Goal: Task Accomplishment & Management: Manage account settings

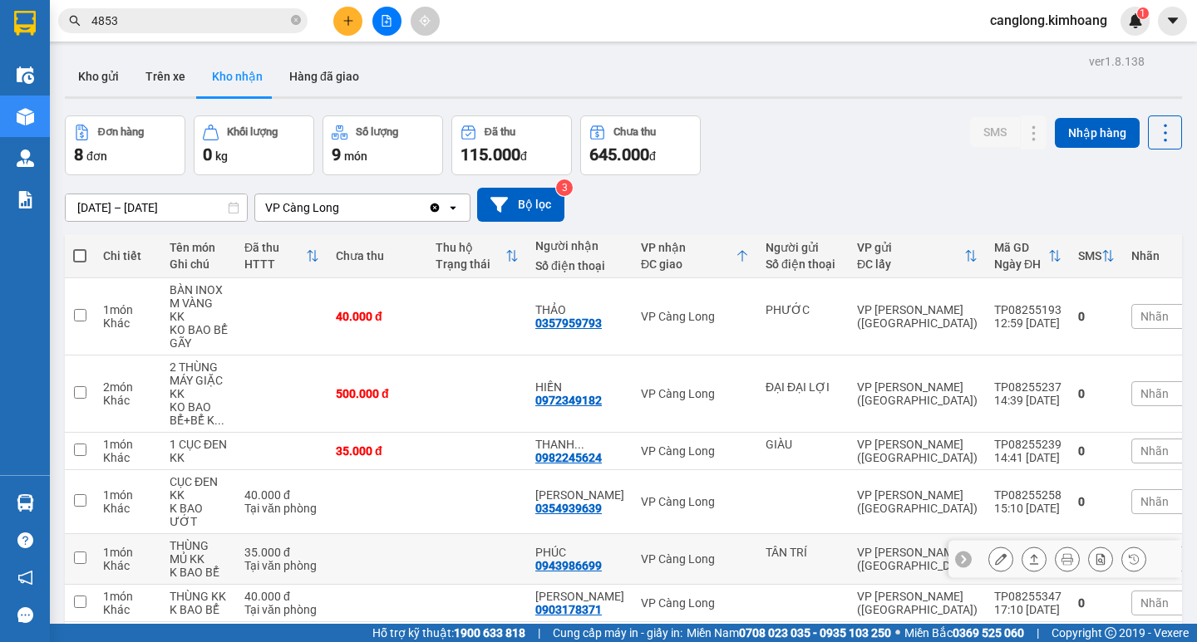
scroll to position [201, 0]
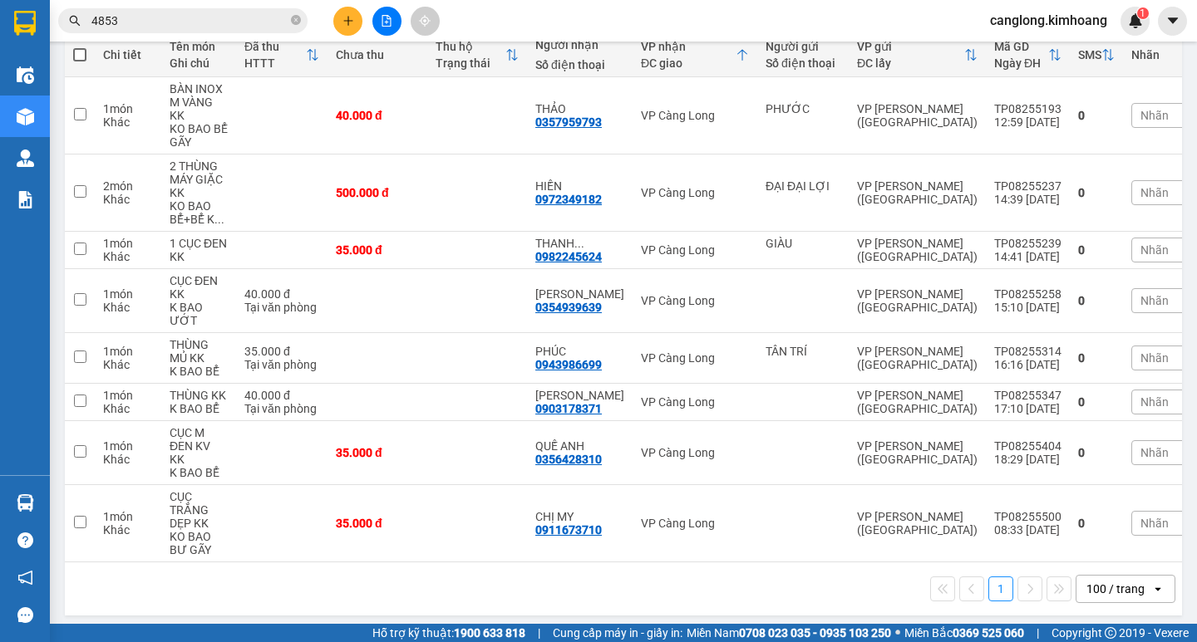
click at [179, 17] on input "4853" at bounding box center [189, 21] width 196 height 18
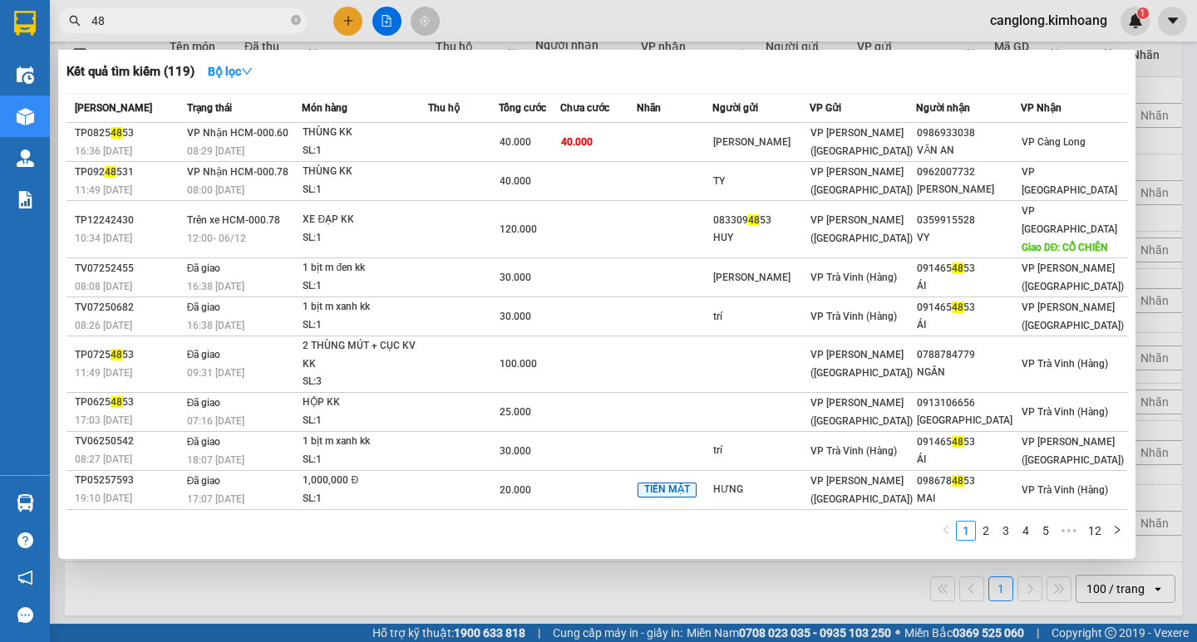
type input "4"
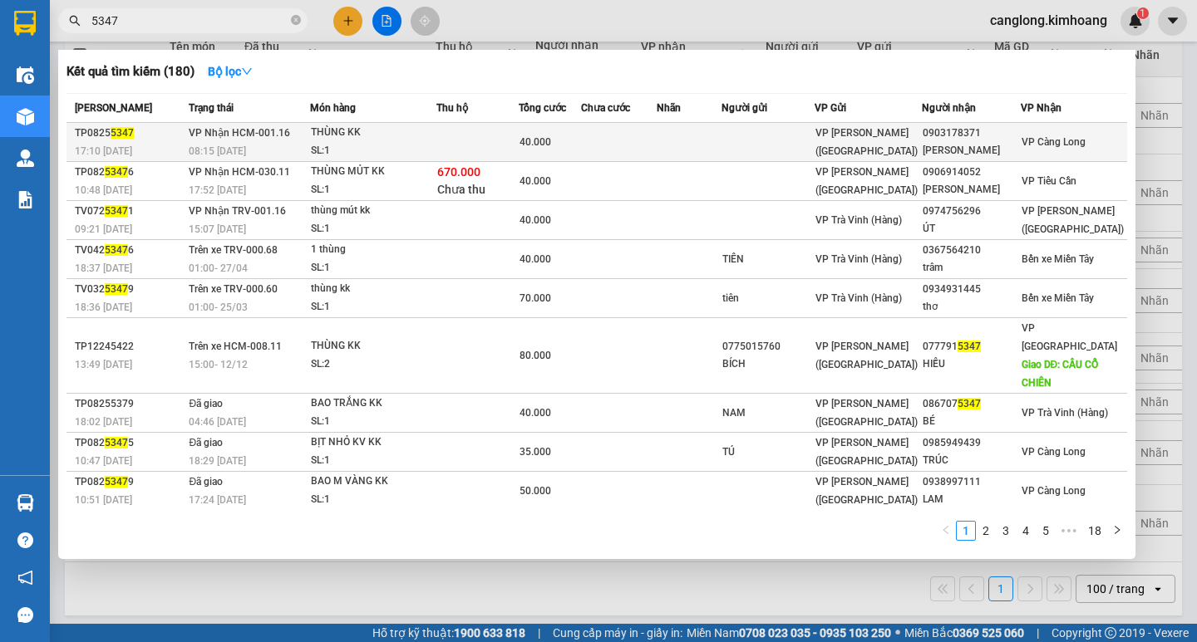
type input "5347"
click at [657, 139] on td at bounding box center [619, 142] width 76 height 39
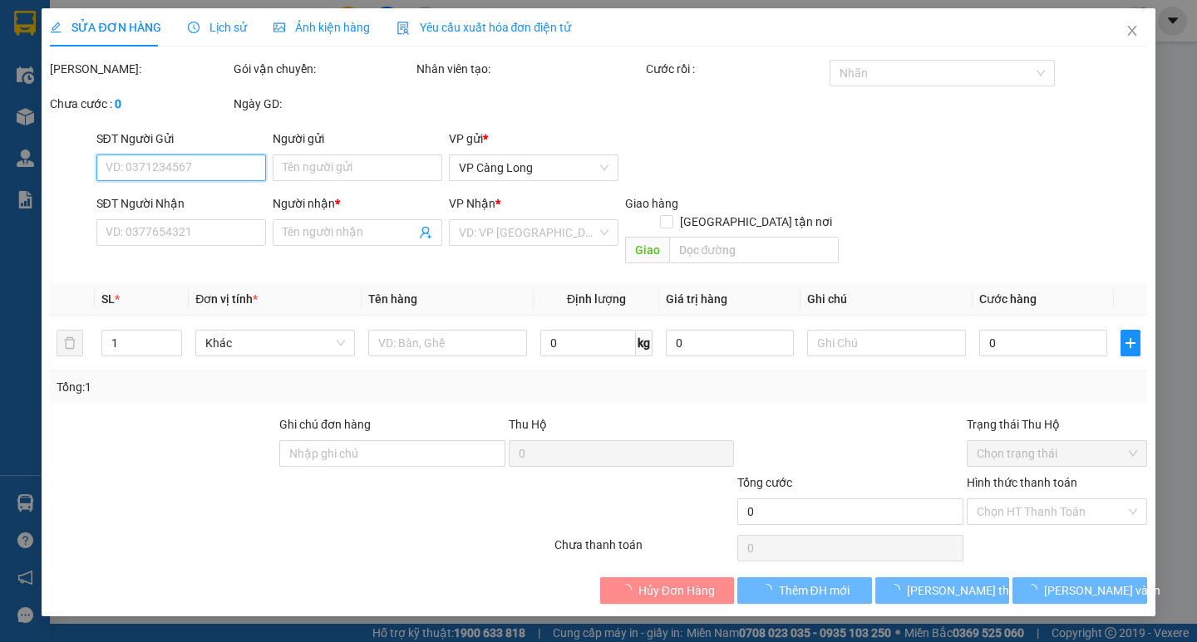
type input "0903178371"
type input "LÊ MAU"
type input "40.000"
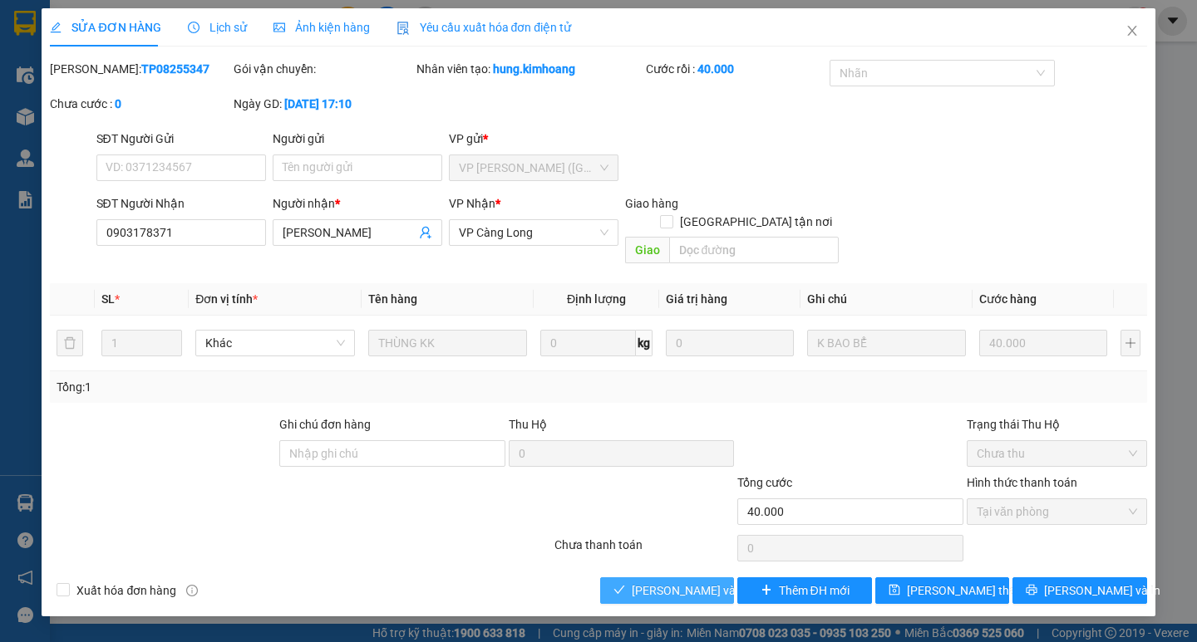
click at [635, 582] on span "[PERSON_NAME] và Giao hàng" at bounding box center [712, 591] width 160 height 18
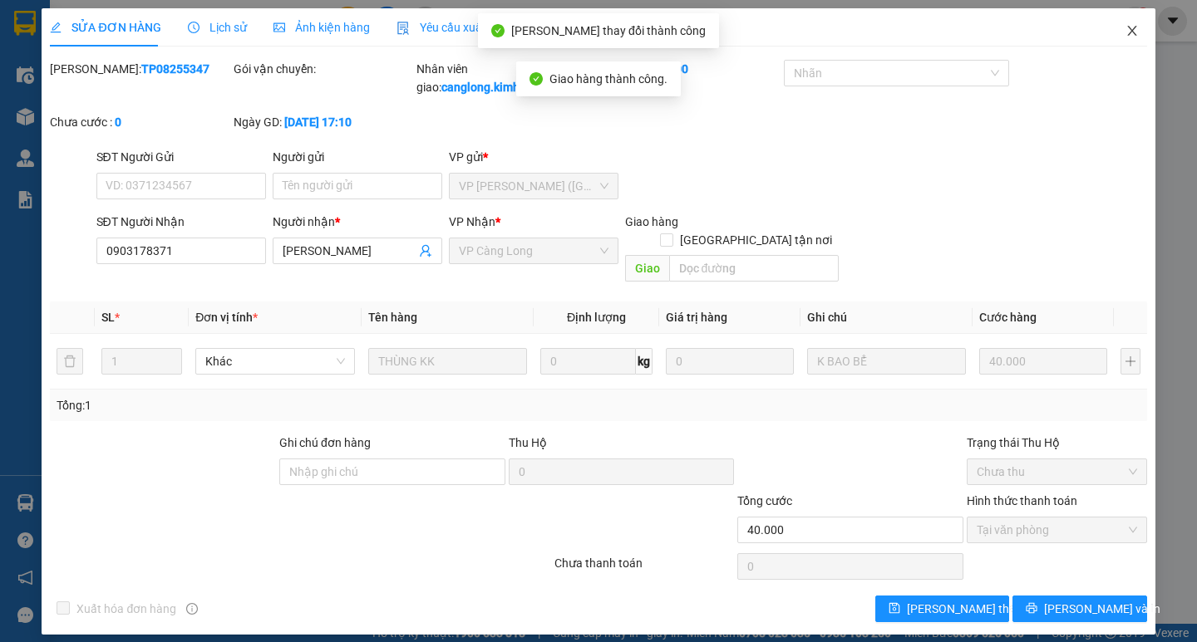
click at [1132, 32] on icon "close" at bounding box center [1131, 31] width 9 height 10
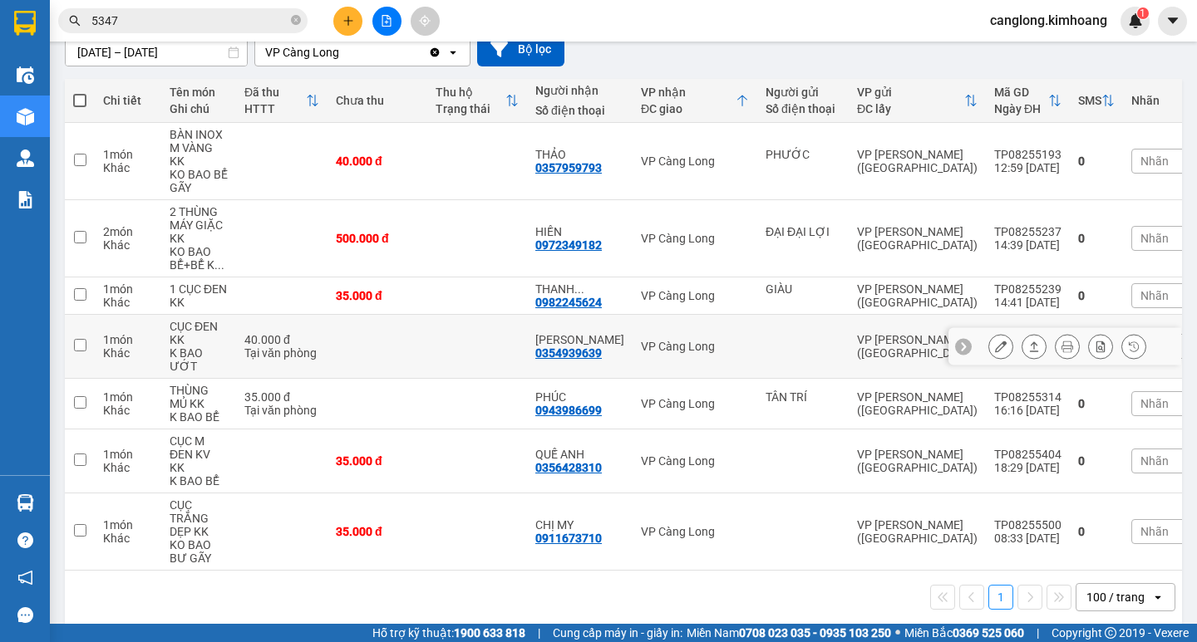
scroll to position [164, 0]
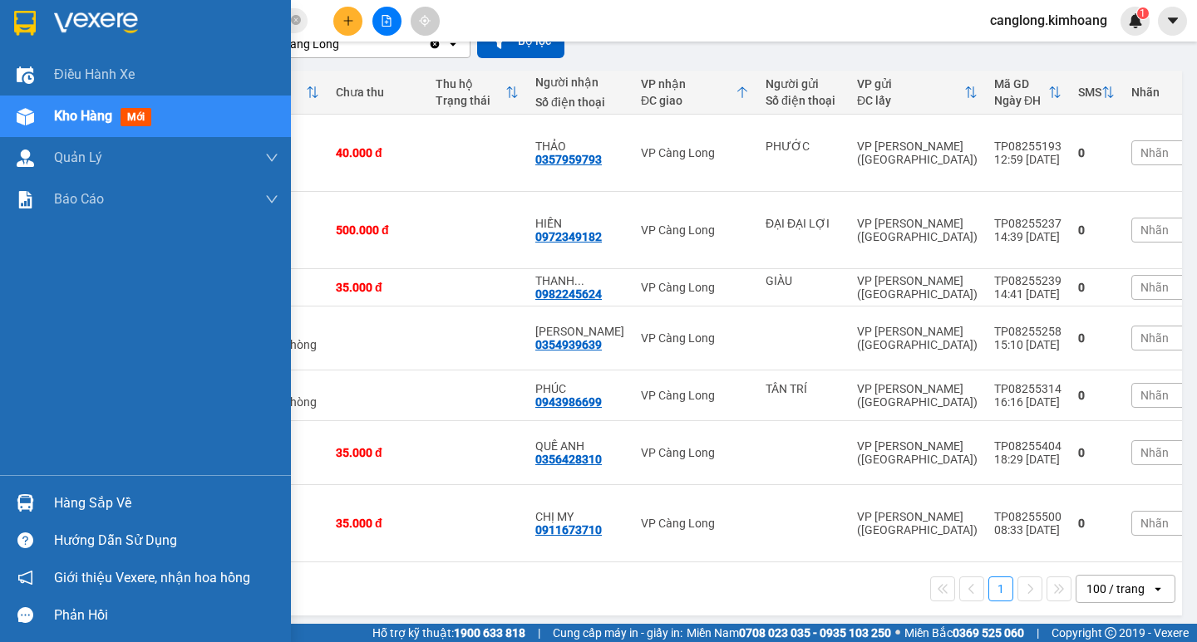
click at [9, 496] on div "Hàng sắp về" at bounding box center [145, 502] width 291 height 37
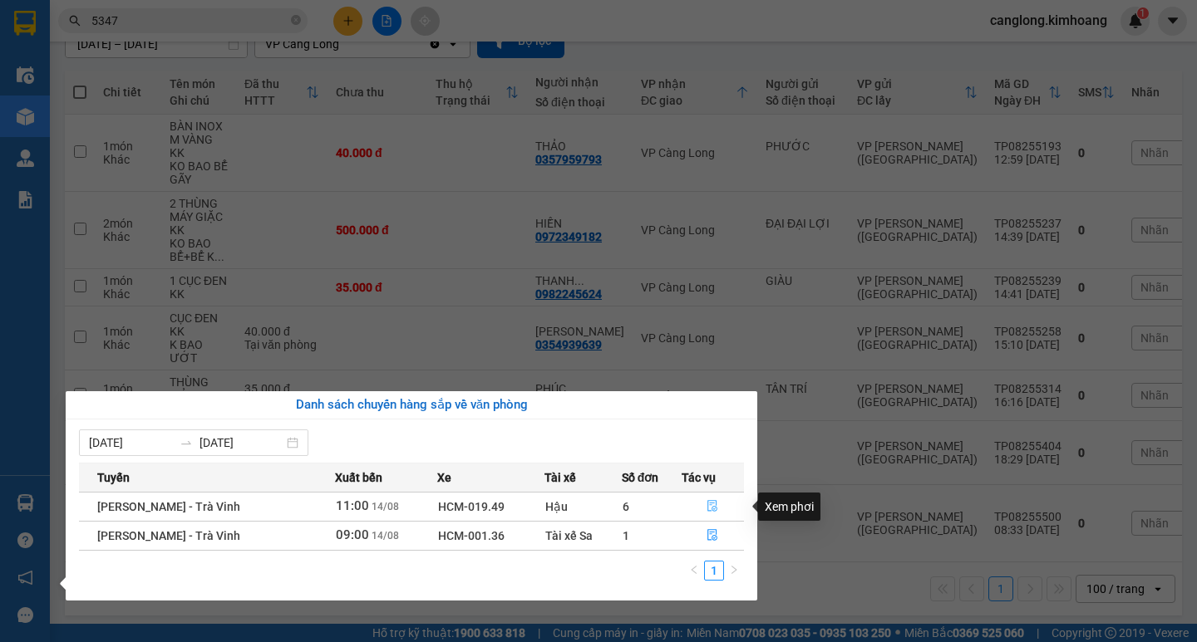
click at [706, 504] on icon "file-done" at bounding box center [712, 506] width 12 height 12
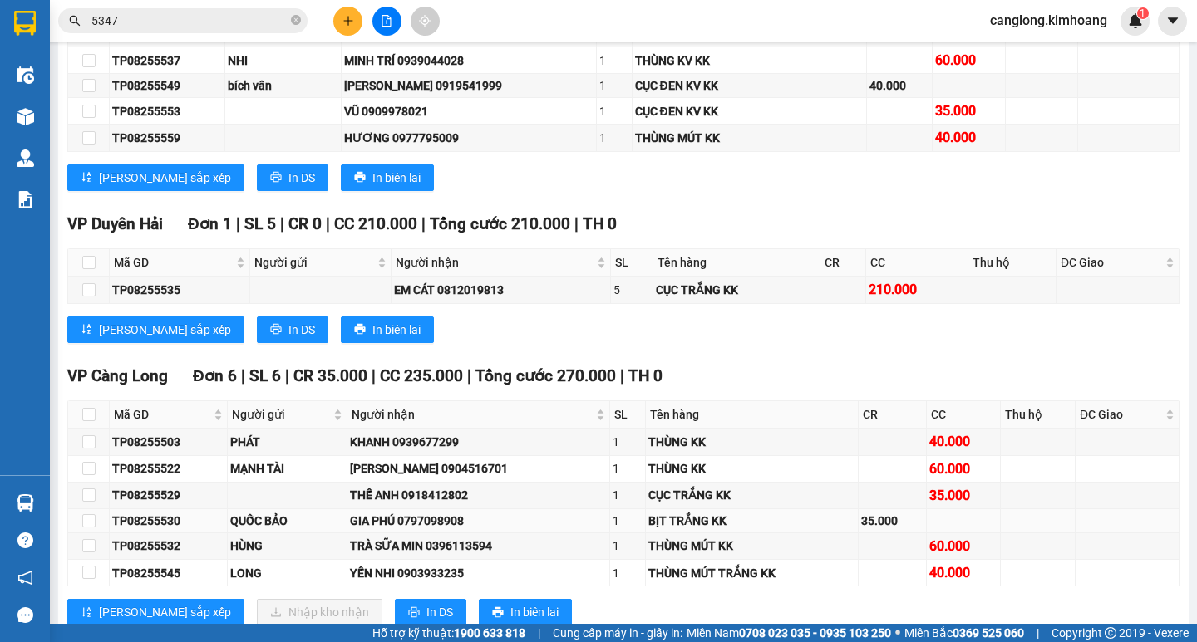
scroll to position [2078, 0]
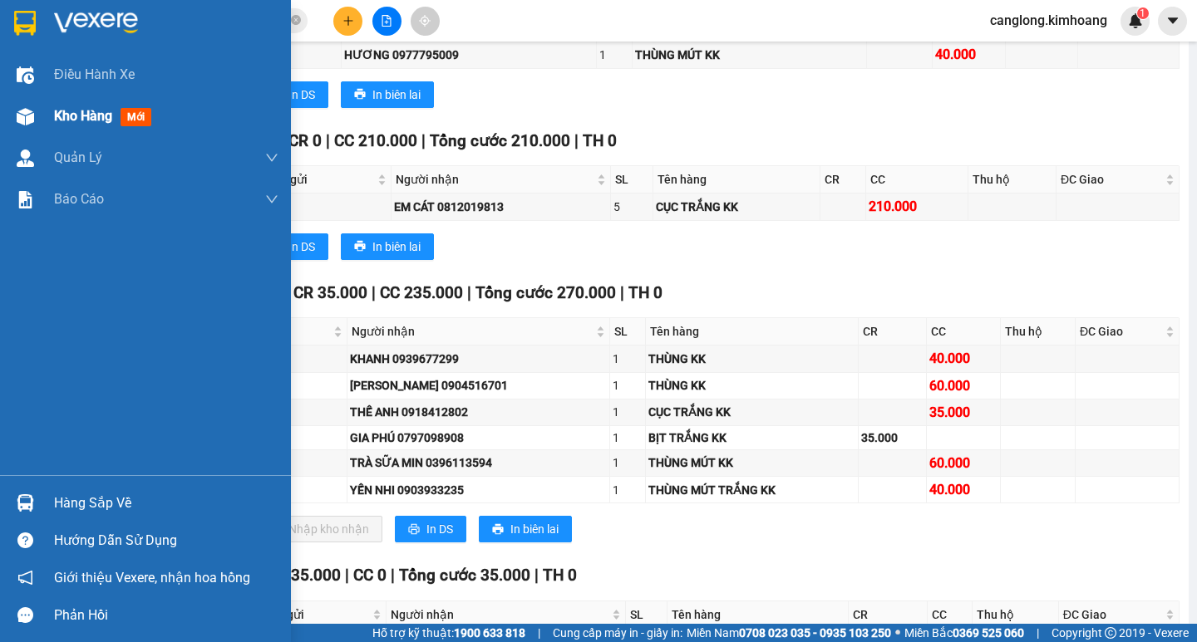
click at [42, 111] on div "Kho hàng mới" at bounding box center [145, 117] width 291 height 42
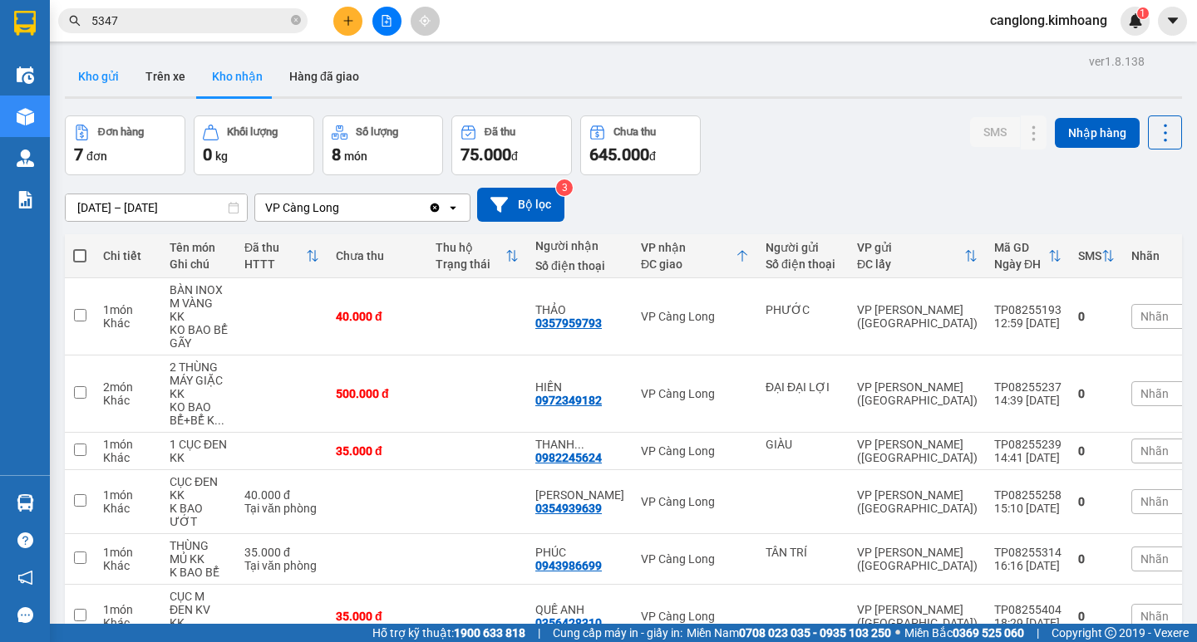
click at [116, 83] on button "Kho gửi" at bounding box center [98, 77] width 67 height 40
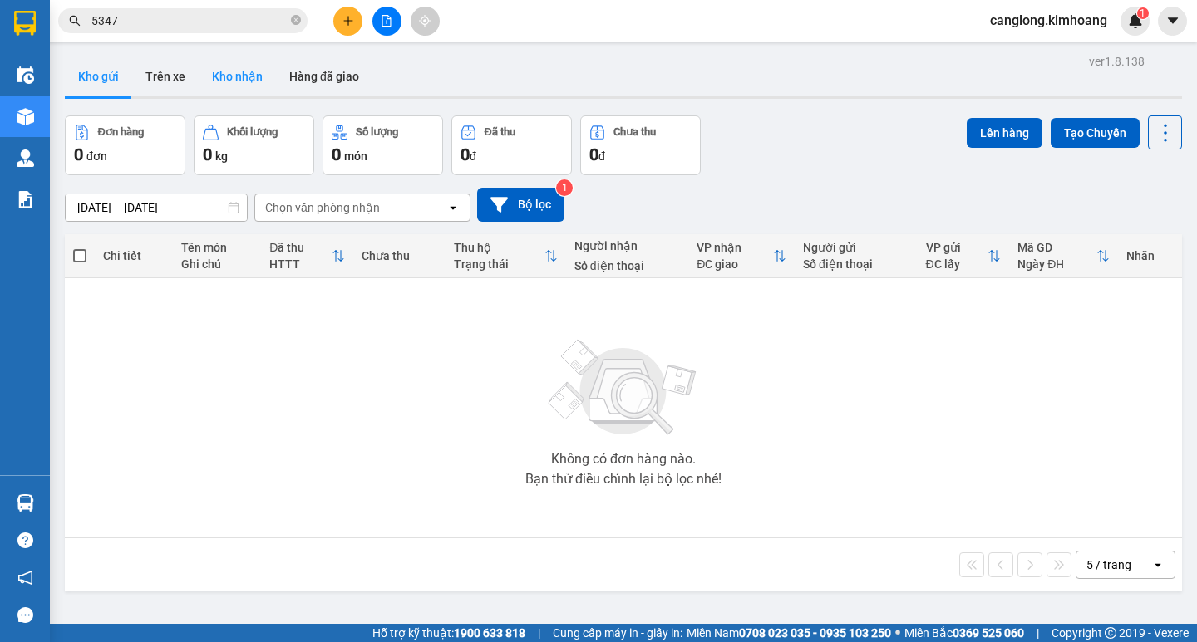
click at [243, 74] on button "Kho nhận" at bounding box center [237, 77] width 77 height 40
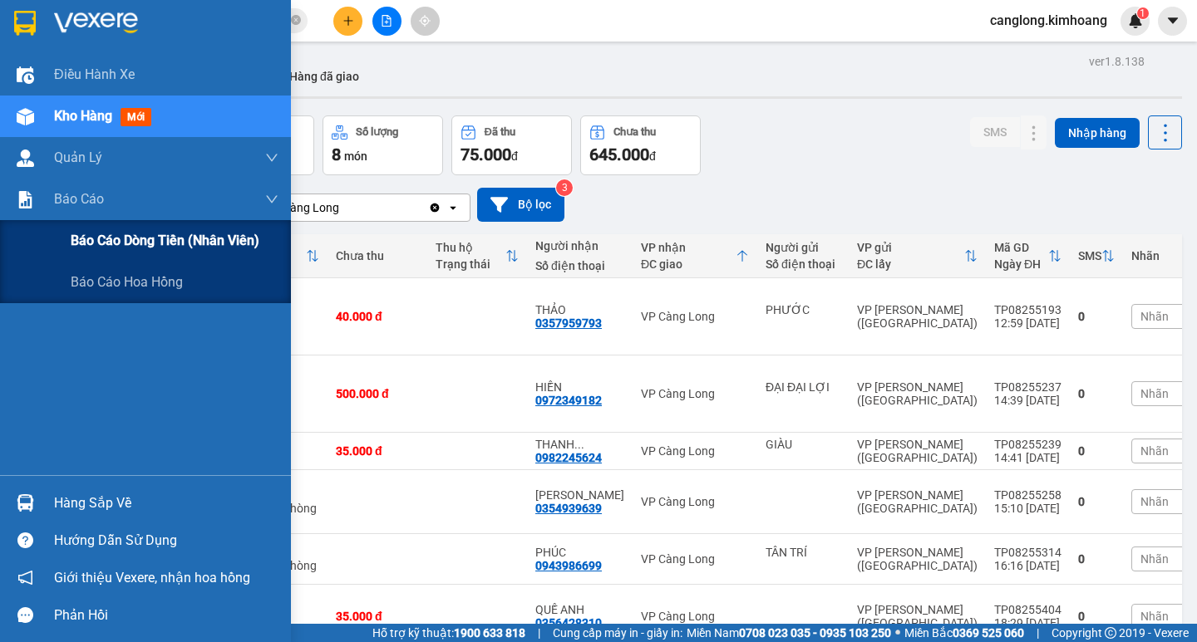
click at [140, 248] on span "Báo cáo dòng tiền (nhân viên)" at bounding box center [165, 240] width 189 height 21
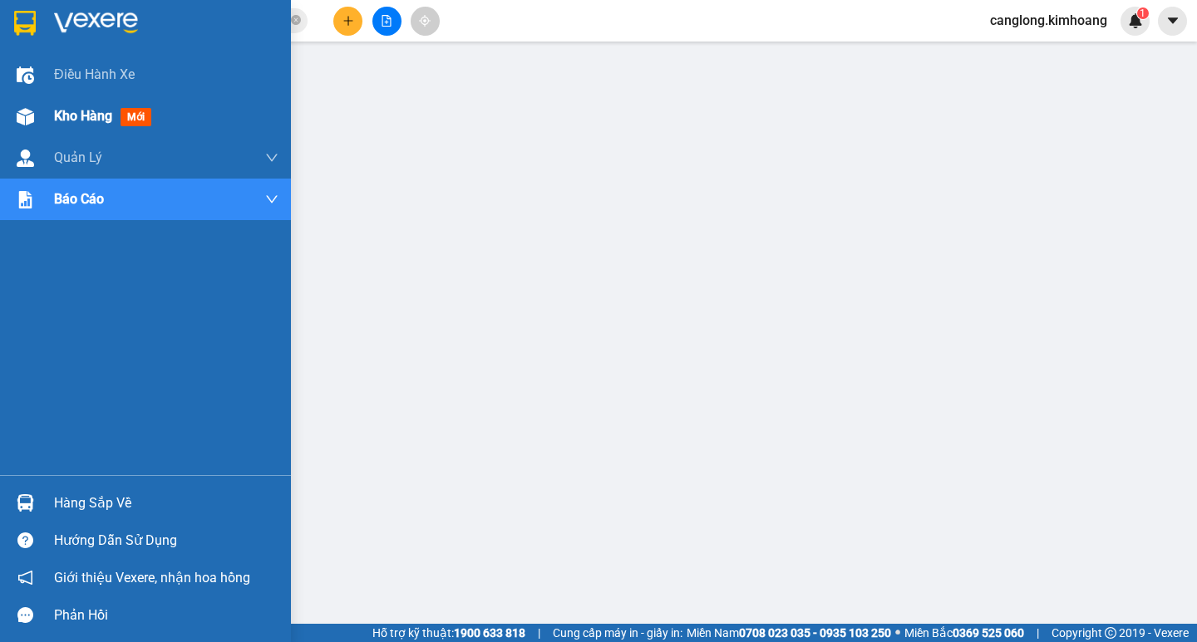
click at [50, 108] on div "Kho hàng mới" at bounding box center [145, 117] width 291 height 42
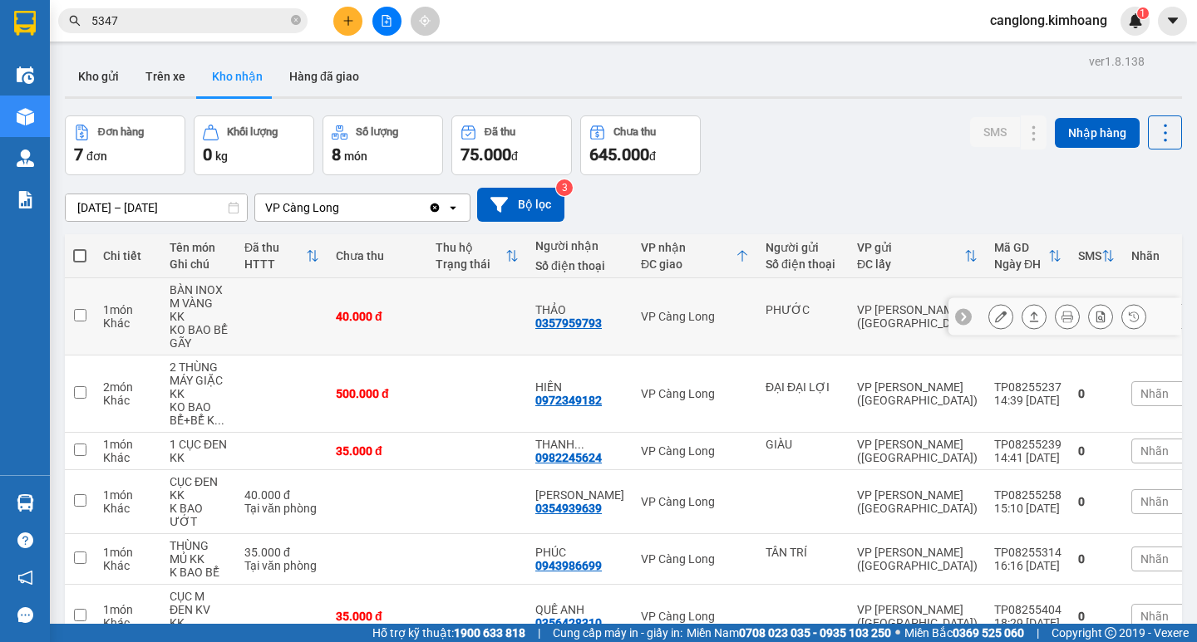
click at [0, 594] on section "Kết quả tìm kiếm ( 180 ) Bộ lọc Mã ĐH Trạng thái Món hàng Thu hộ Tổng cước Chưa…" at bounding box center [598, 321] width 1197 height 642
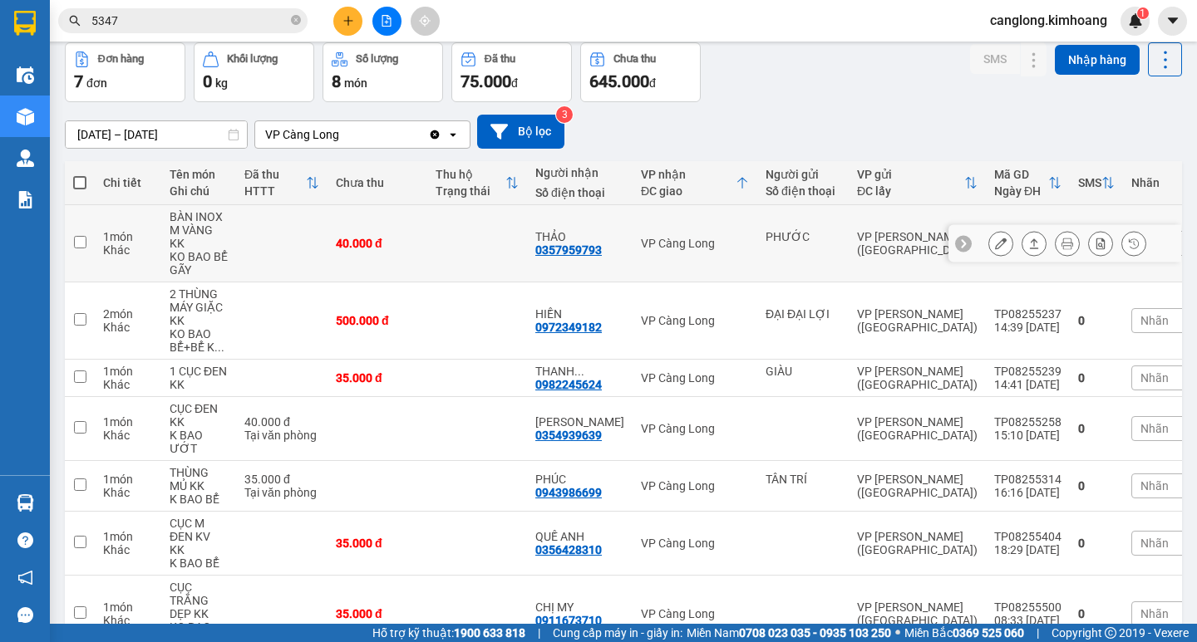
scroll to position [164, 0]
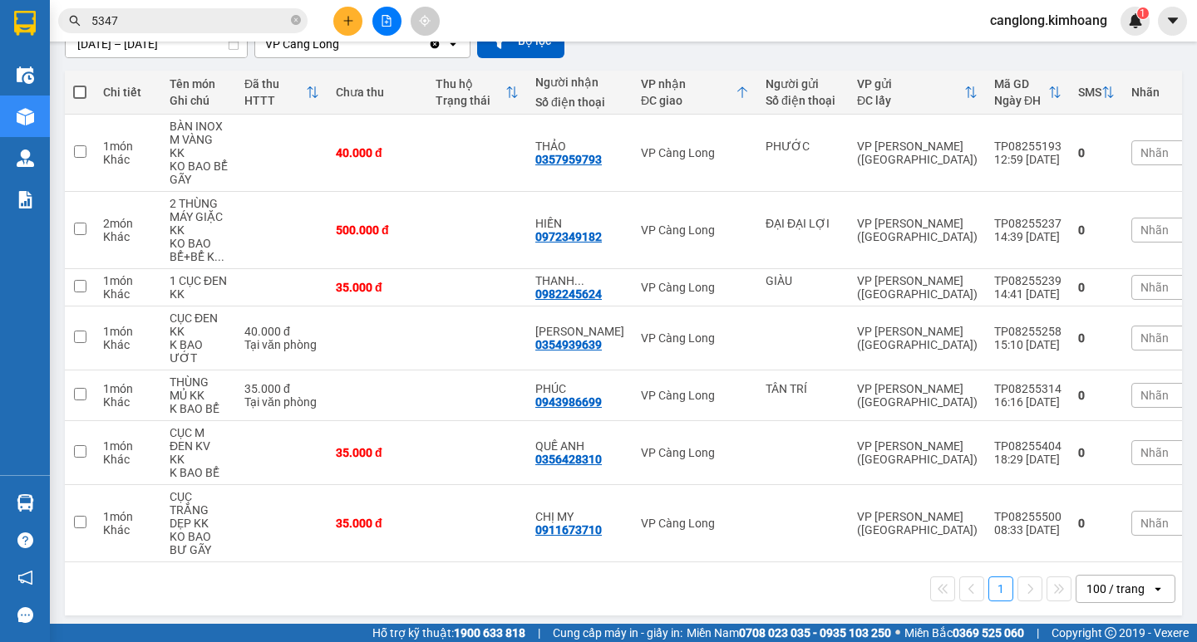
click at [202, 63] on section "Kết quả tìm kiếm ( 180 ) Bộ lọc Mã ĐH Trạng thái Món hàng Thu hộ Tổng cước Chưa…" at bounding box center [598, 321] width 1197 height 642
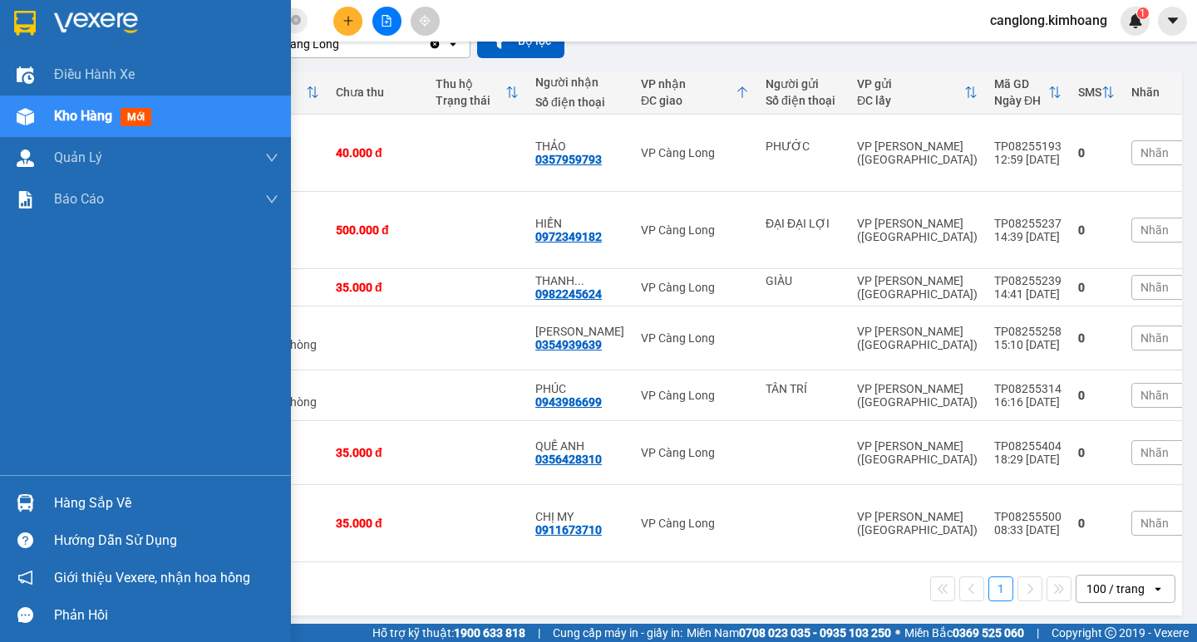
click at [55, 504] on div "Hàng sắp về" at bounding box center [166, 503] width 224 height 25
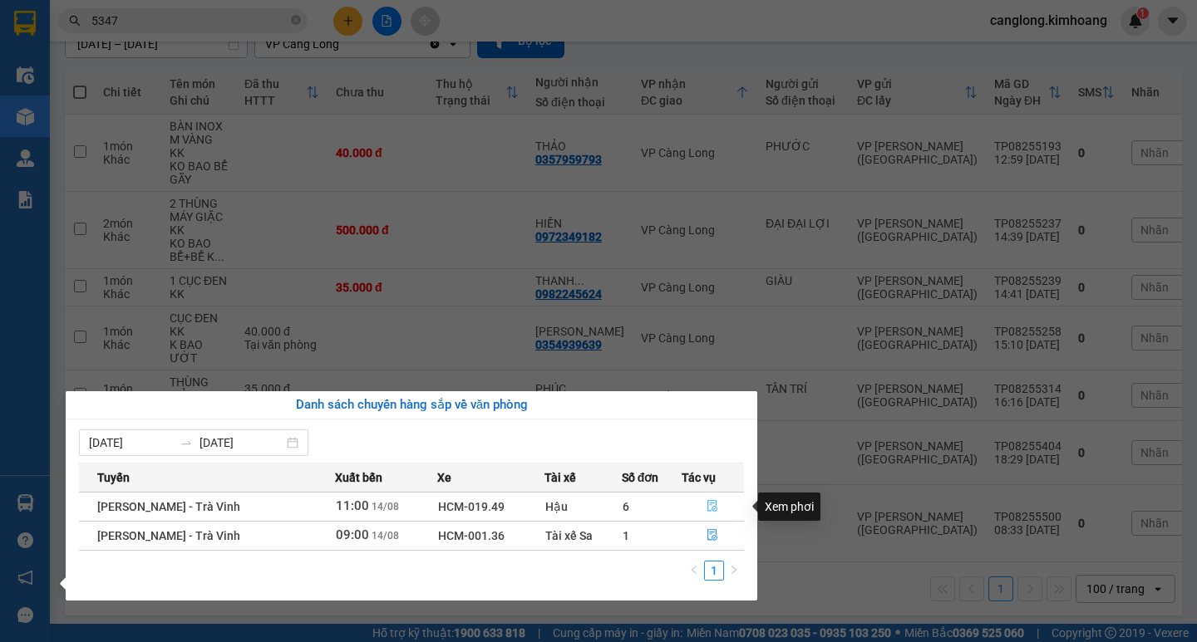
click at [707, 506] on icon "file-done" at bounding box center [712, 506] width 12 height 12
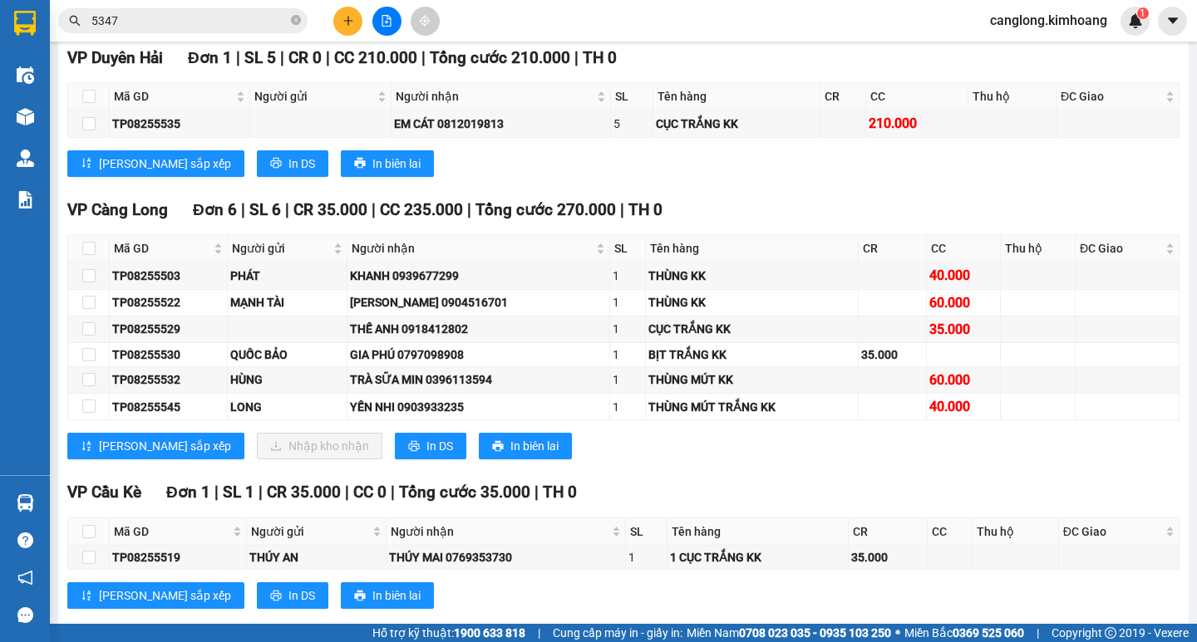
scroll to position [2244, 0]
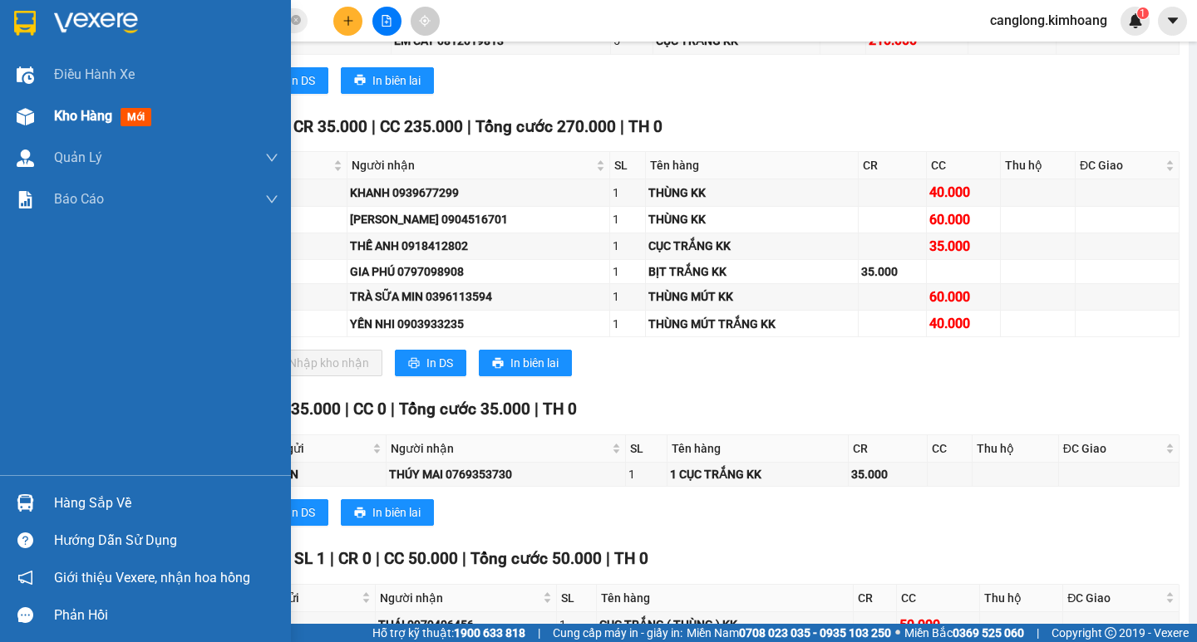
click at [63, 103] on div "Kho hàng mới" at bounding box center [166, 117] width 224 height 42
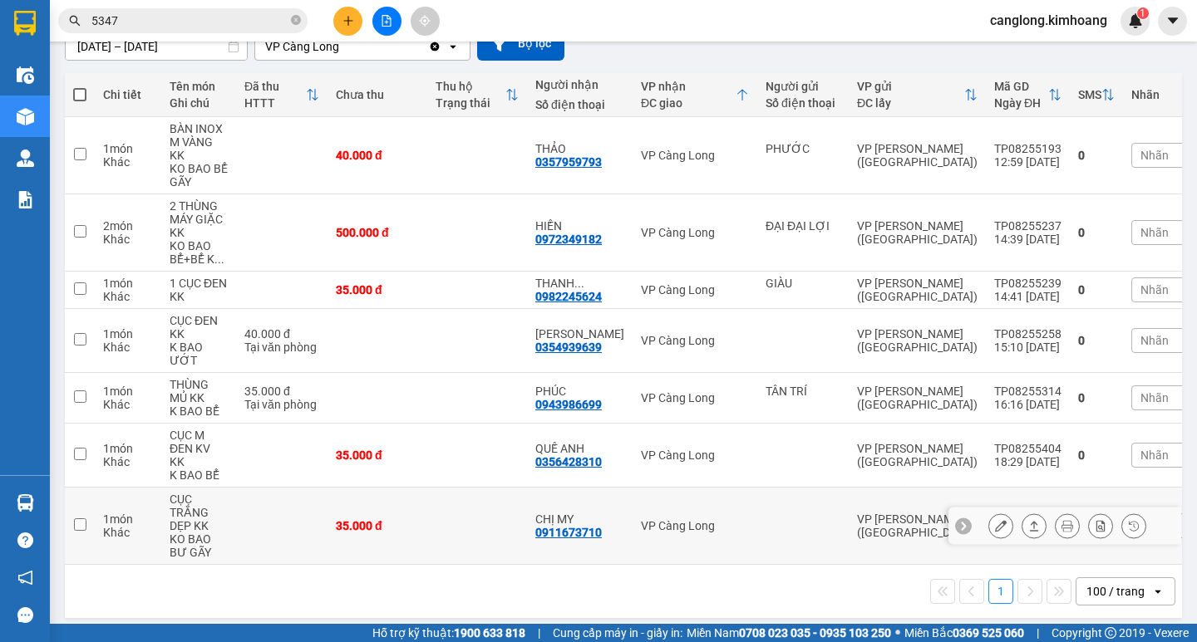
scroll to position [164, 0]
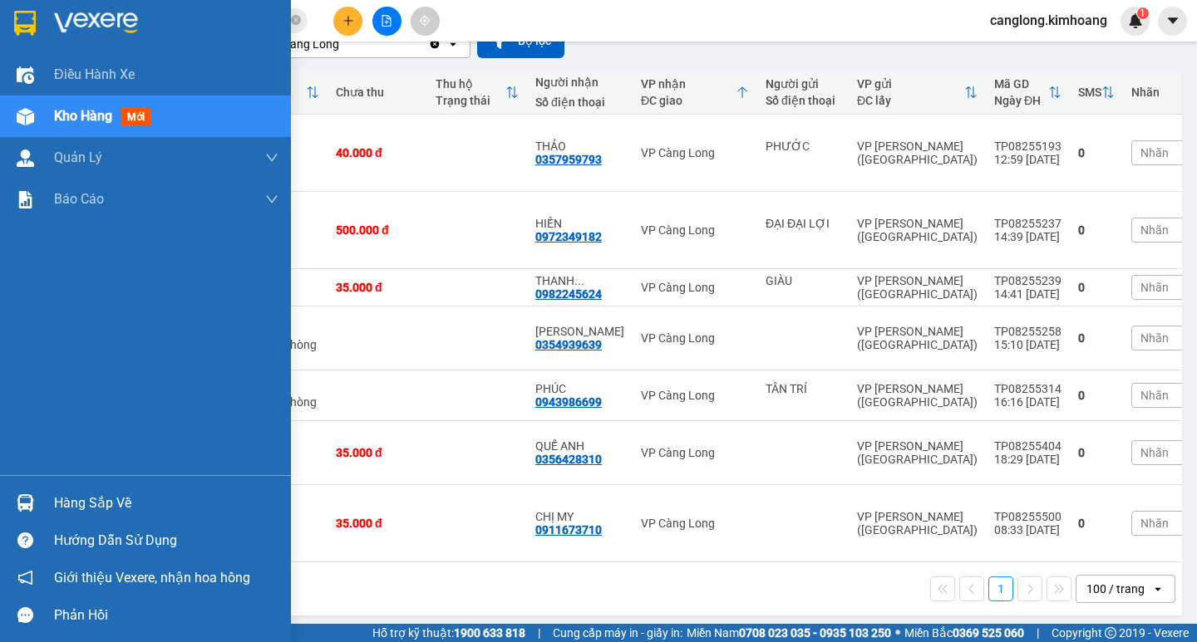
click at [100, 494] on div "Hàng sắp về" at bounding box center [166, 503] width 224 height 25
click at [100, 494] on body "Kết quả tìm kiếm ( 180 ) Bộ lọc Mã ĐH Trạng thái Món hàng Thu hộ Tổng cước Chưa…" at bounding box center [598, 321] width 1197 height 642
click at [43, 501] on div "Hàng sắp về" at bounding box center [145, 502] width 291 height 37
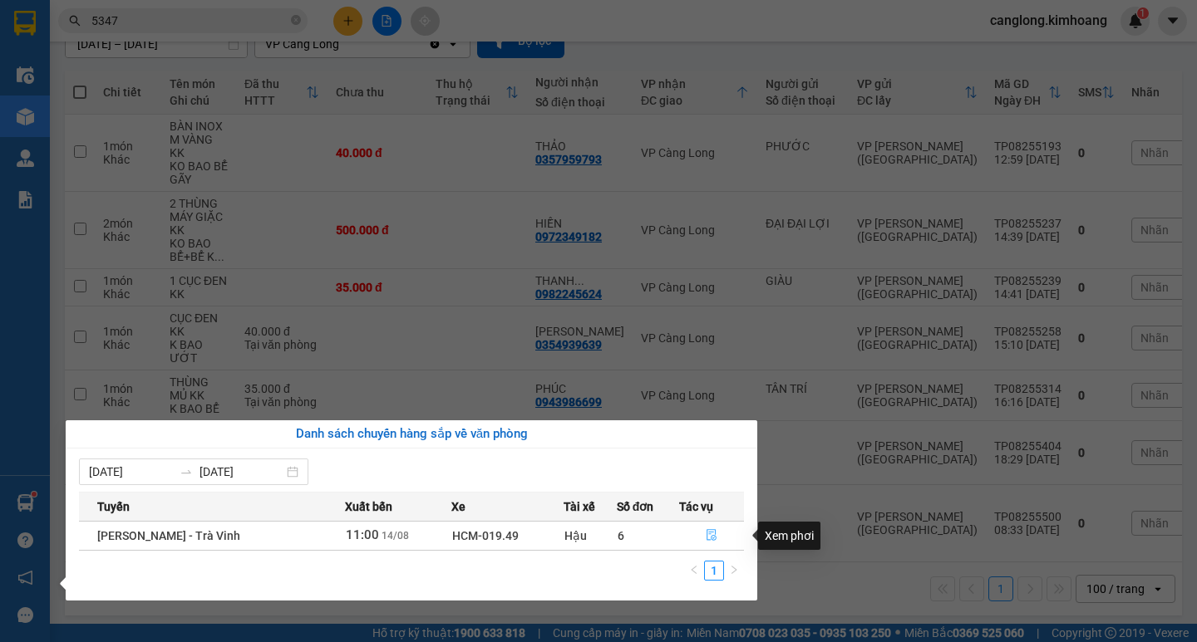
click at [711, 529] on button "button" at bounding box center [712, 536] width 64 height 27
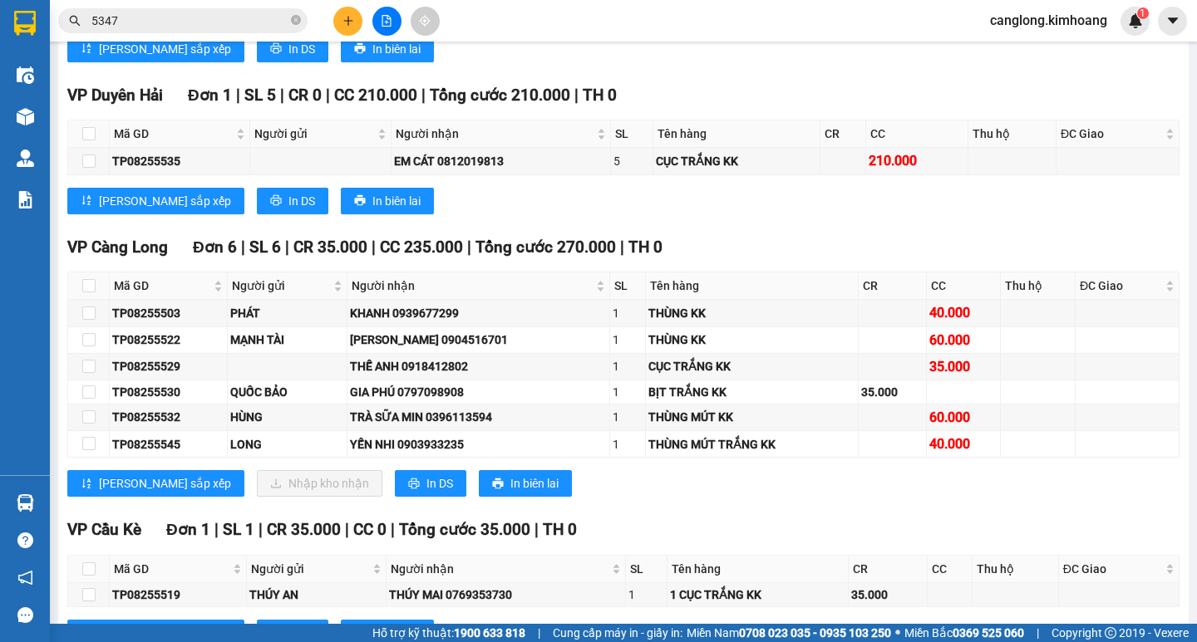
scroll to position [2161, 0]
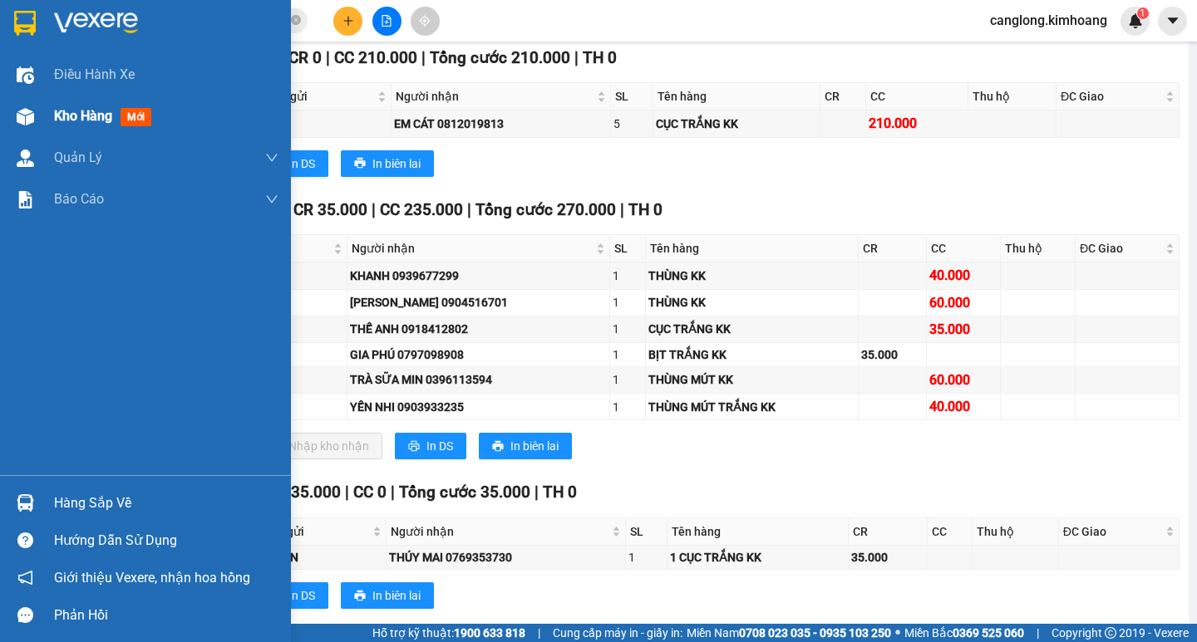
click at [20, 135] on div "Kho hàng mới" at bounding box center [145, 117] width 291 height 42
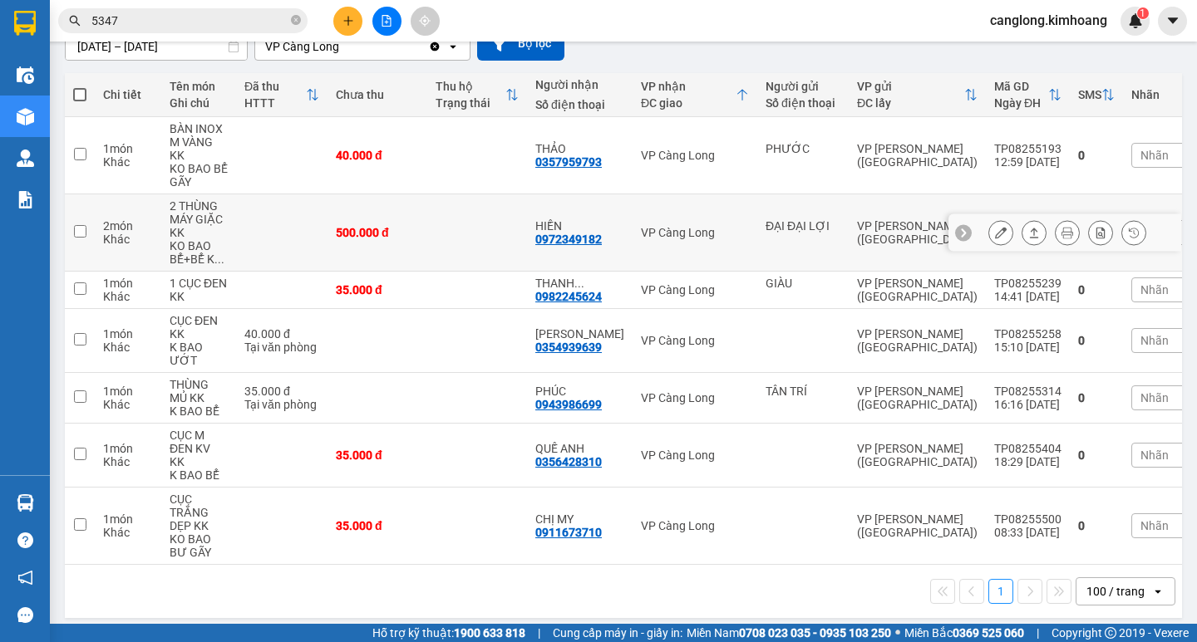
scroll to position [164, 0]
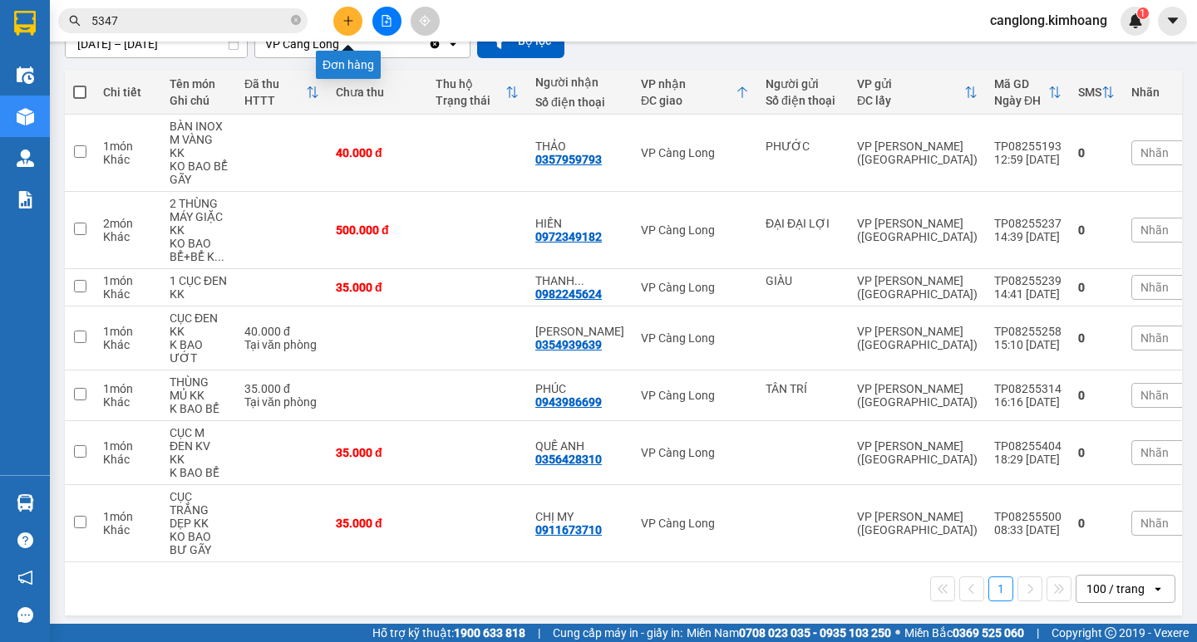
click at [355, 15] on button at bounding box center [347, 21] width 29 height 29
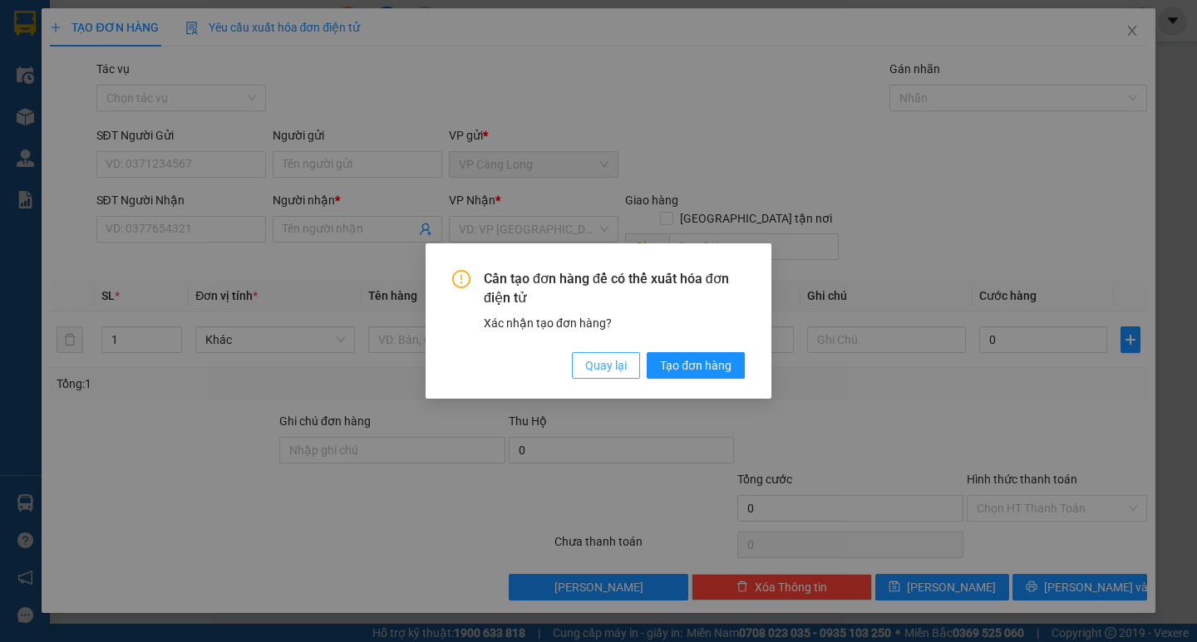
click at [596, 369] on span "Quay lại" at bounding box center [606, 366] width 42 height 18
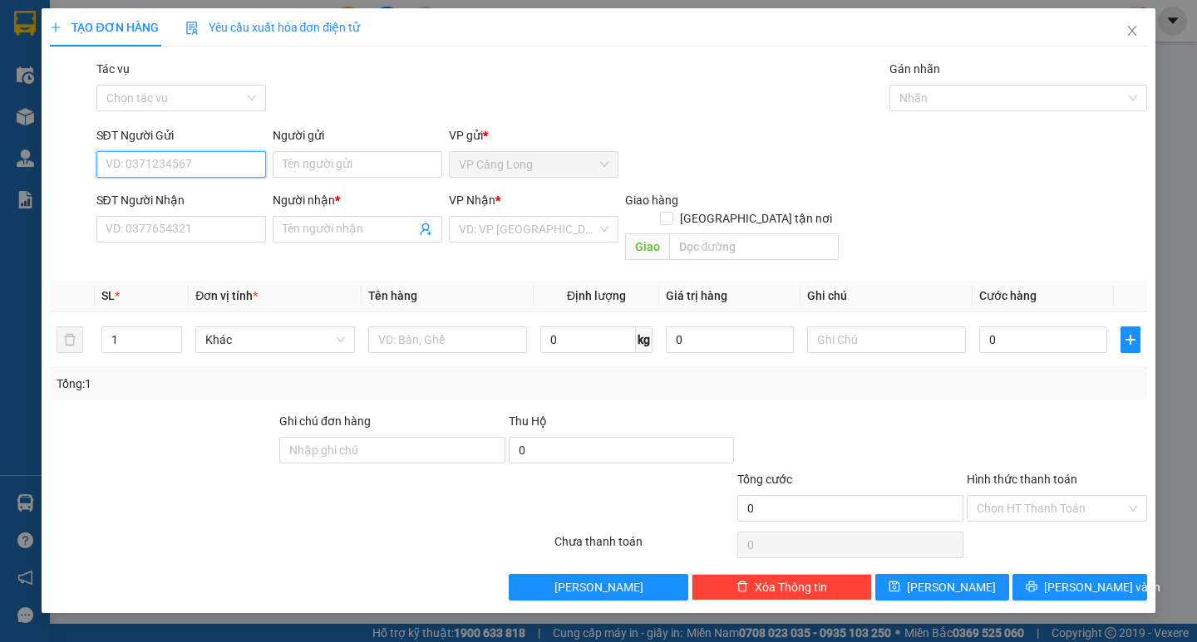
click at [162, 161] on input "SĐT Người Gửi" at bounding box center [181, 164] width 170 height 27
click at [180, 202] on div "0843993399 - NHA KHOA SG 27" at bounding box center [189, 198] width 166 height 18
type input "0843993399"
type input "NHA KHOA SG 27"
type input "0976297179"
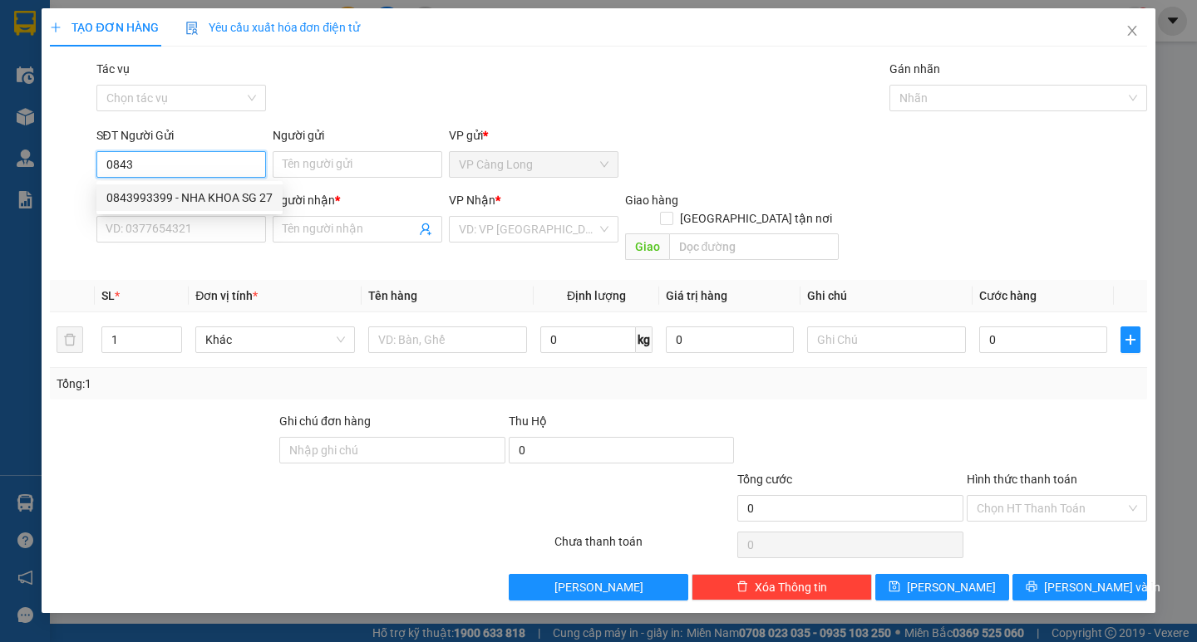
type input "LABO ANH"
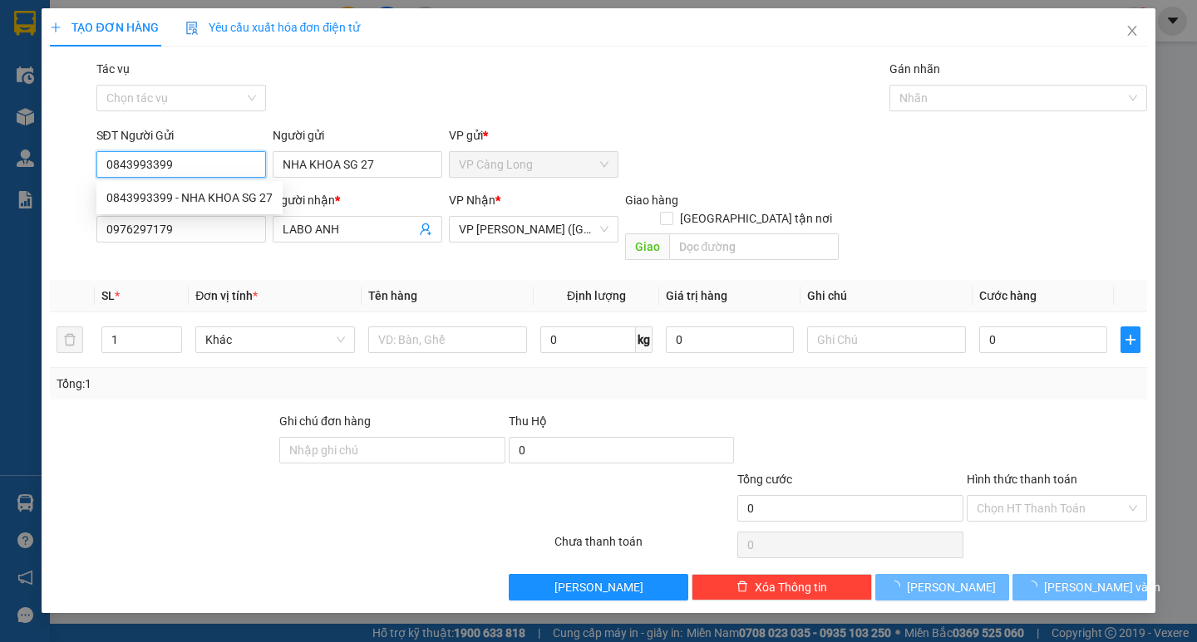
type input "35.000"
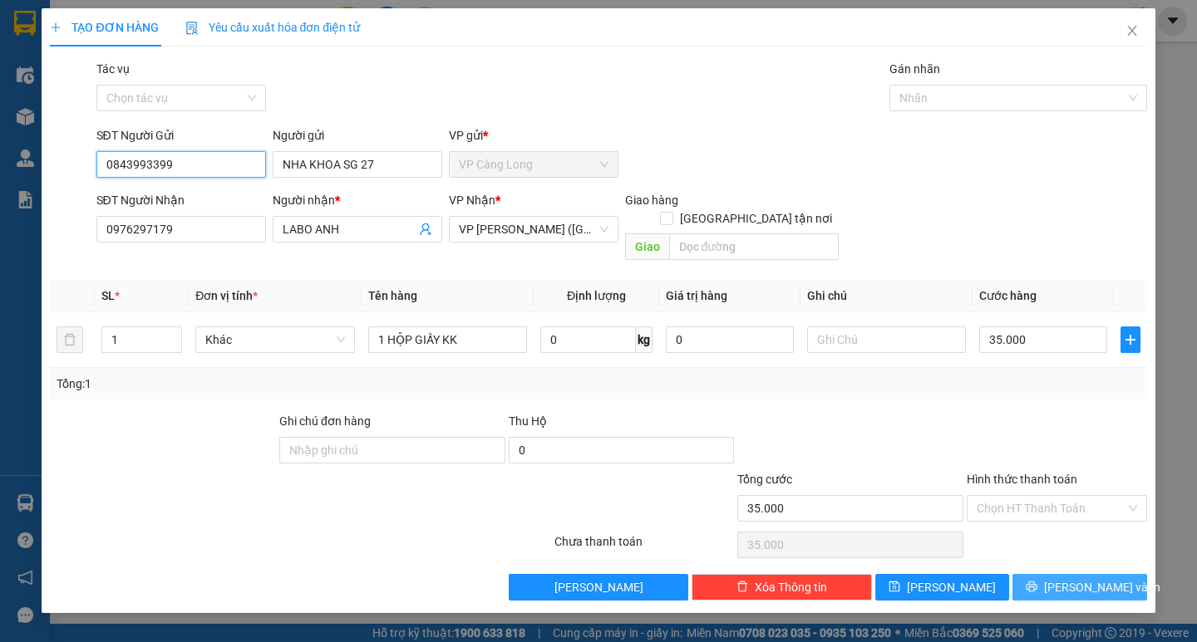
type input "0843993399"
click at [1093, 578] on span "[PERSON_NAME] và In" at bounding box center [1102, 587] width 116 height 18
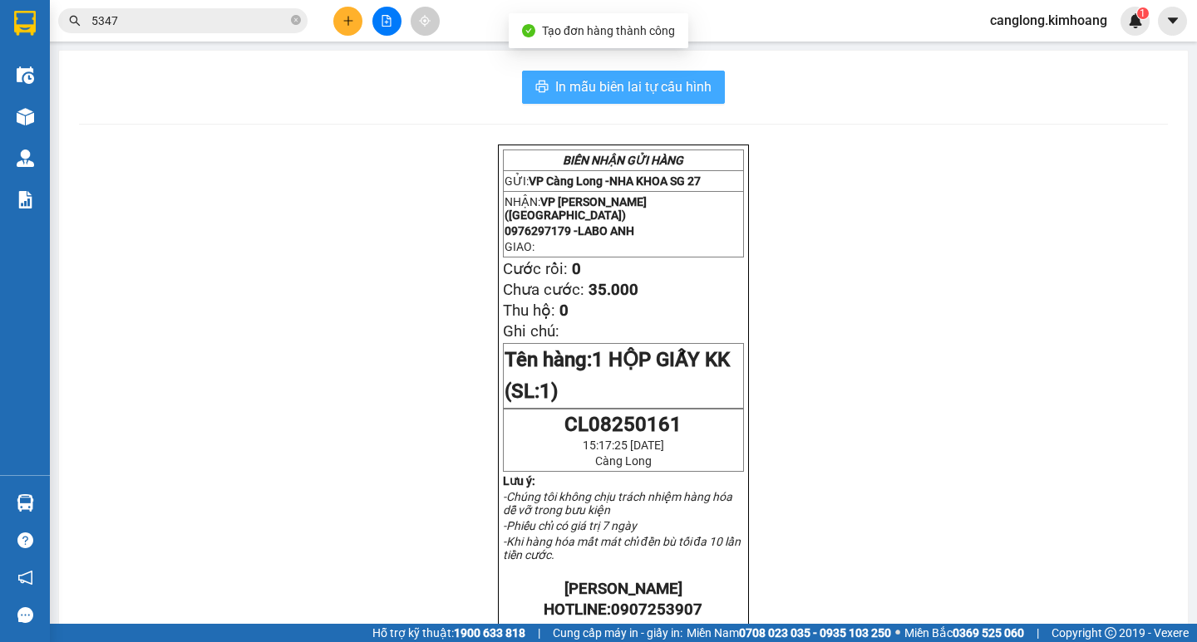
click at [603, 86] on span "In mẫu biên lai tự cấu hình" at bounding box center [633, 86] width 156 height 21
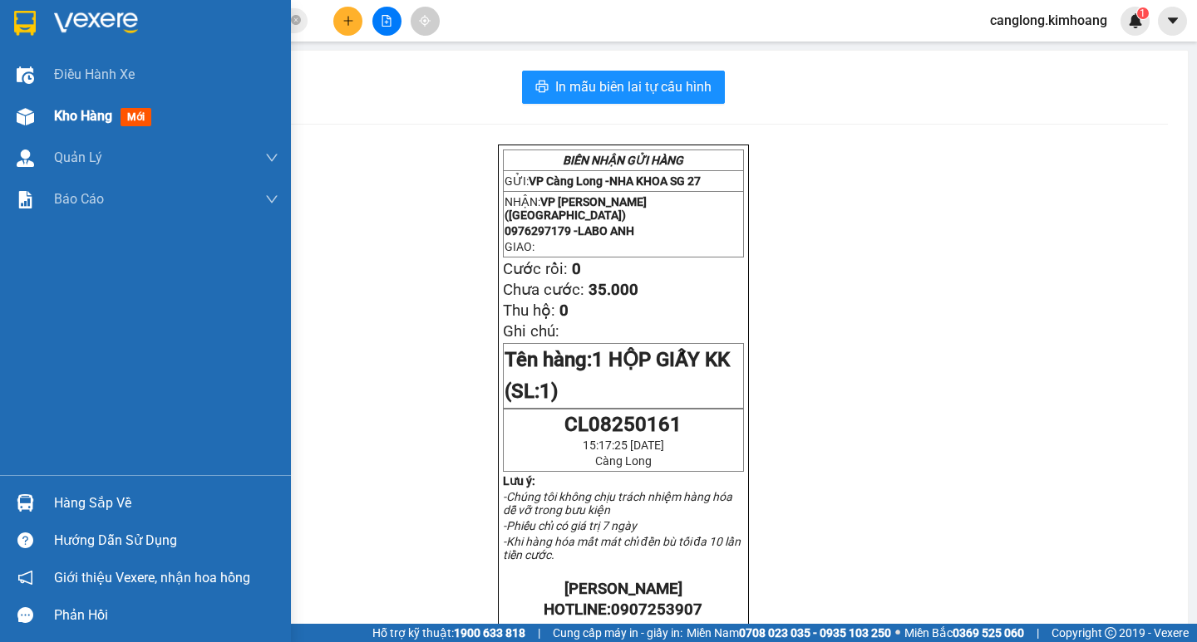
click at [18, 117] on img at bounding box center [25, 116] width 17 height 17
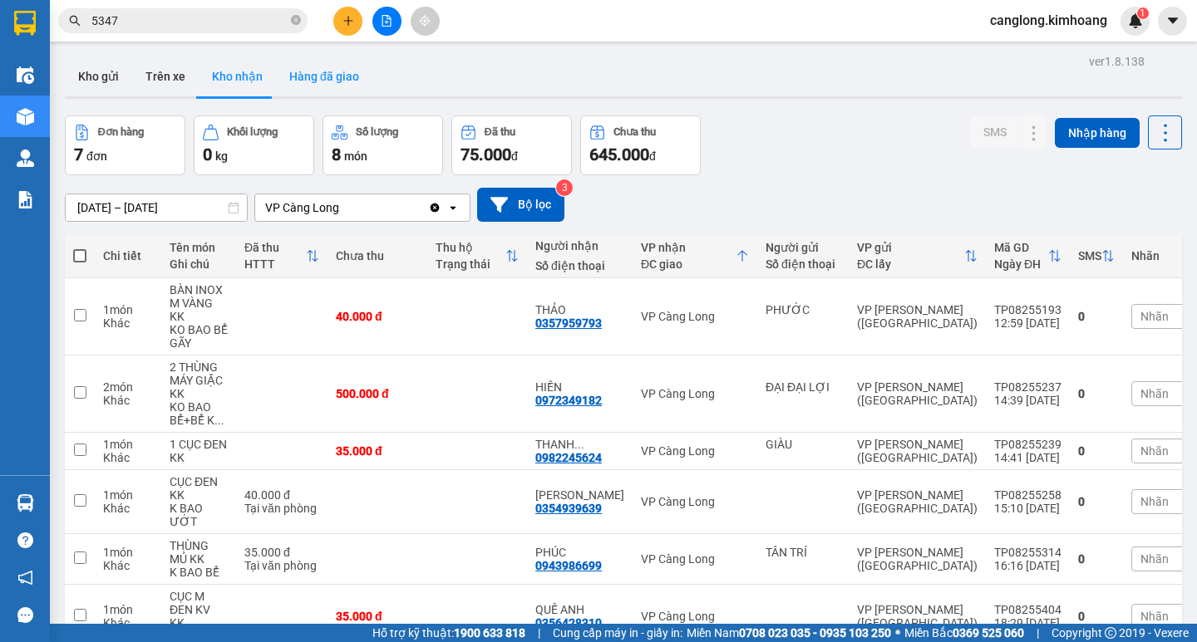
click at [333, 69] on button "Hàng đã giao" at bounding box center [324, 77] width 96 height 40
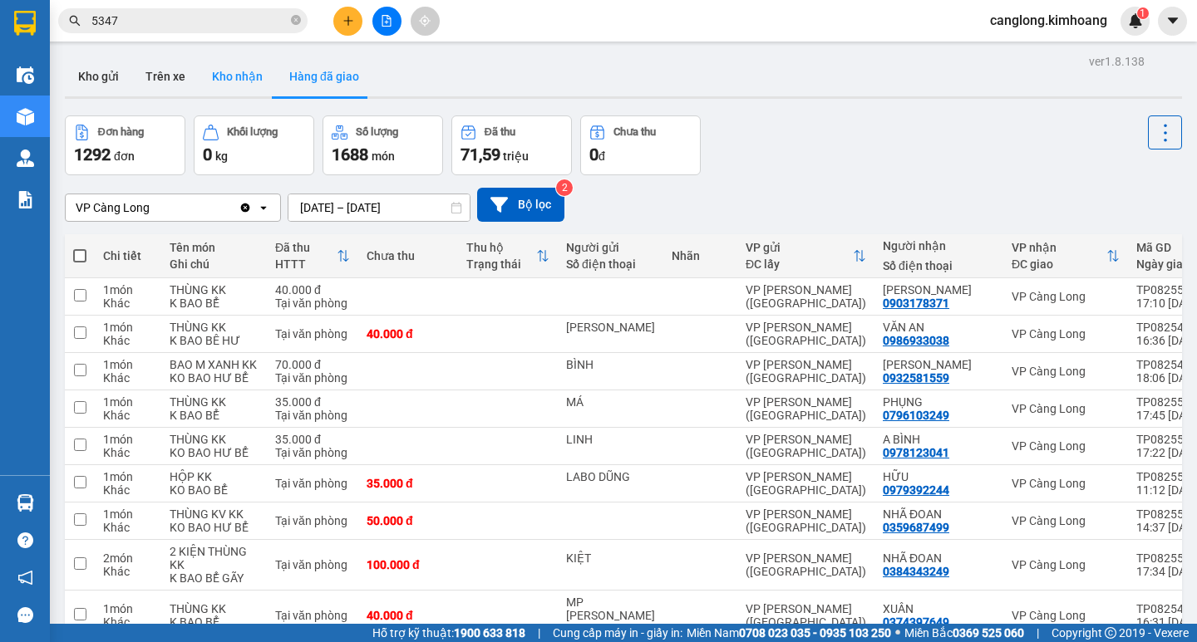
click at [227, 78] on button "Kho nhận" at bounding box center [237, 77] width 77 height 40
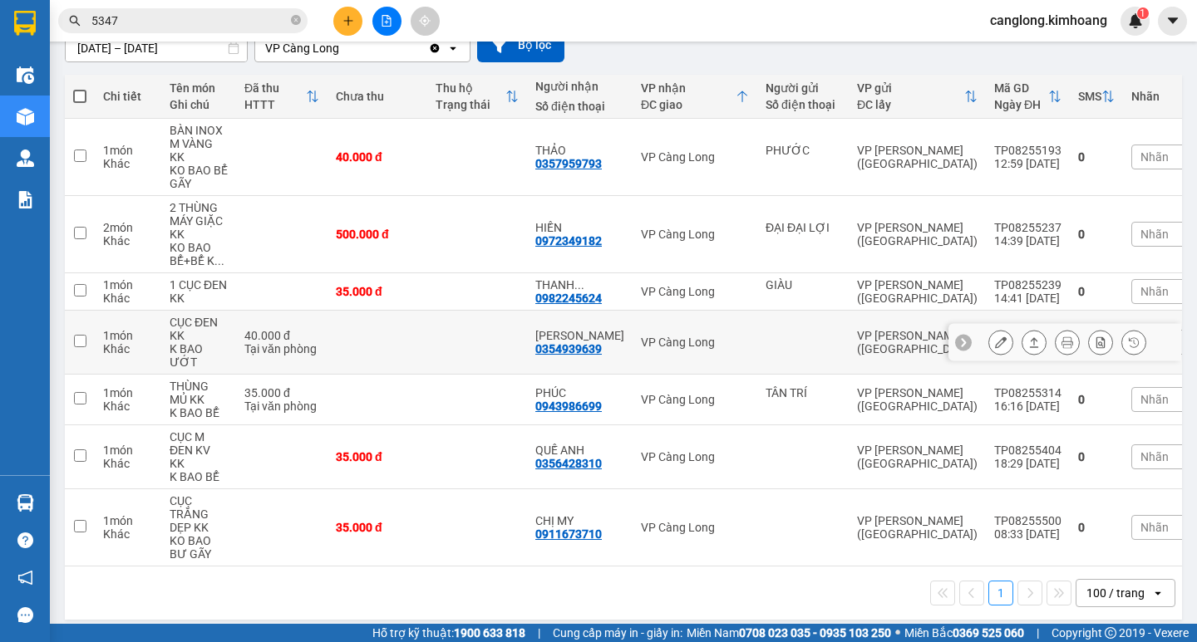
scroll to position [164, 0]
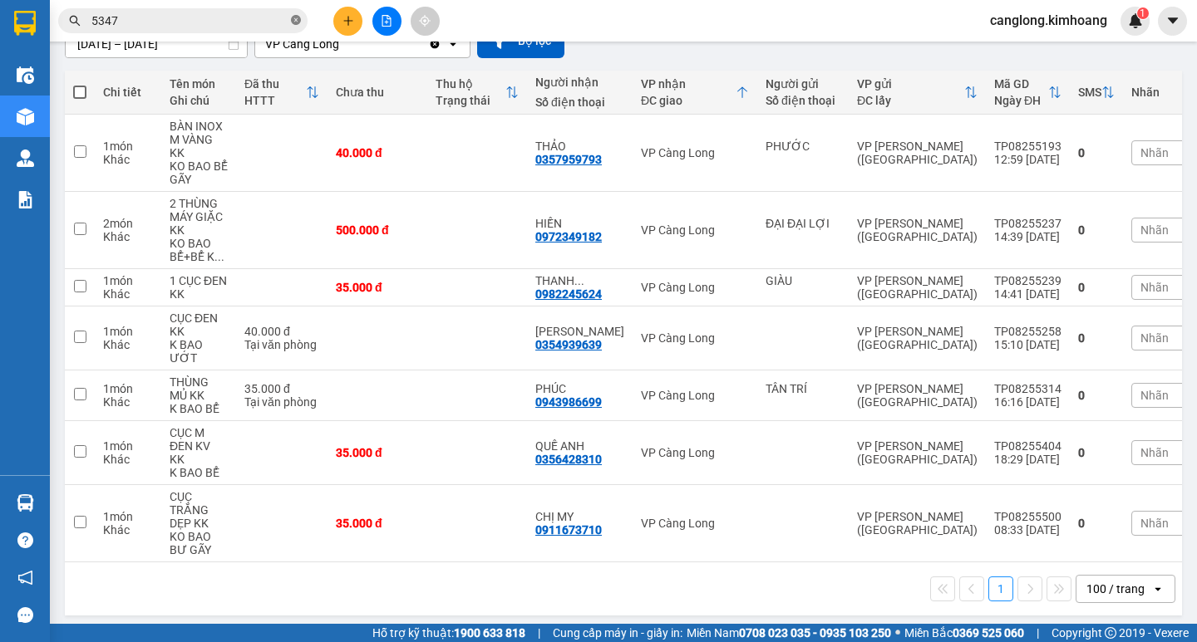
click at [296, 17] on icon "close-circle" at bounding box center [296, 20] width 10 height 10
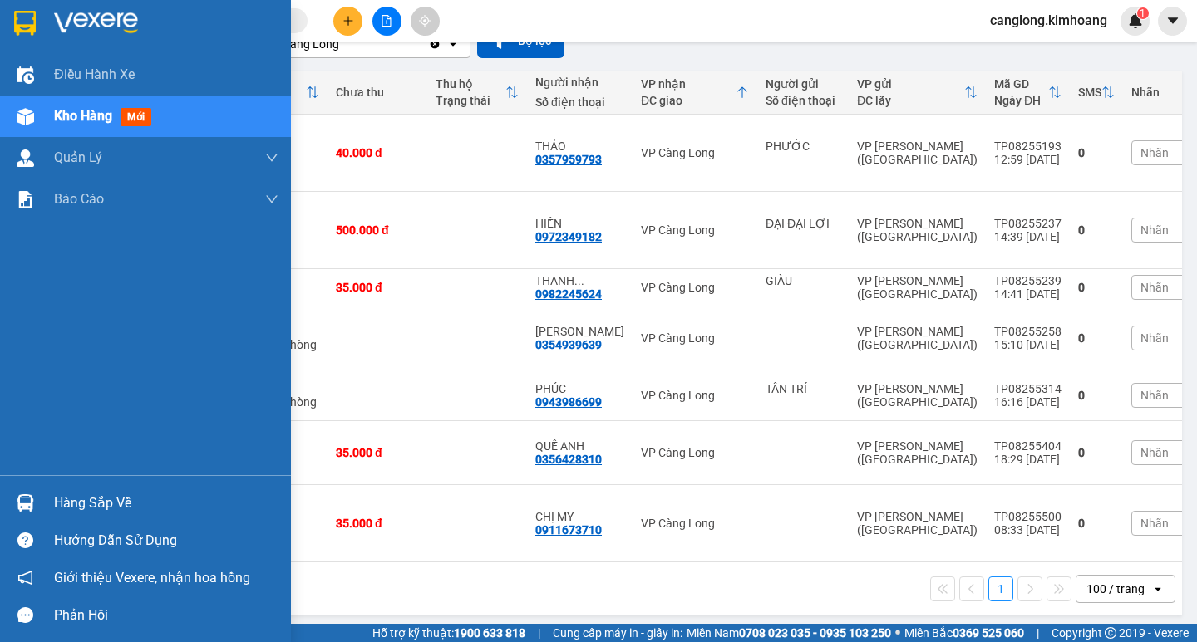
click at [86, 512] on div "Hàng sắp về" at bounding box center [166, 503] width 224 height 25
click at [86, 512] on body "Kết quả tìm kiếm ( 180 ) Bộ lọc Mã ĐH Trạng thái Món hàng Thu hộ Tổng cước Chưa…" at bounding box center [598, 321] width 1197 height 642
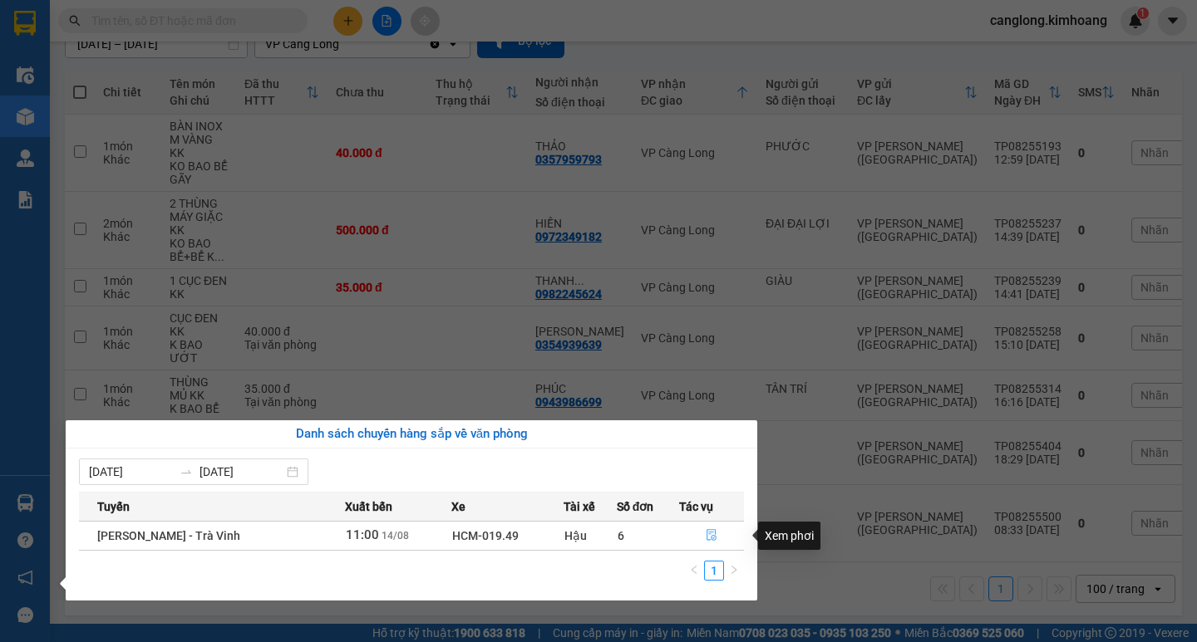
click at [707, 528] on button "button" at bounding box center [712, 536] width 64 height 27
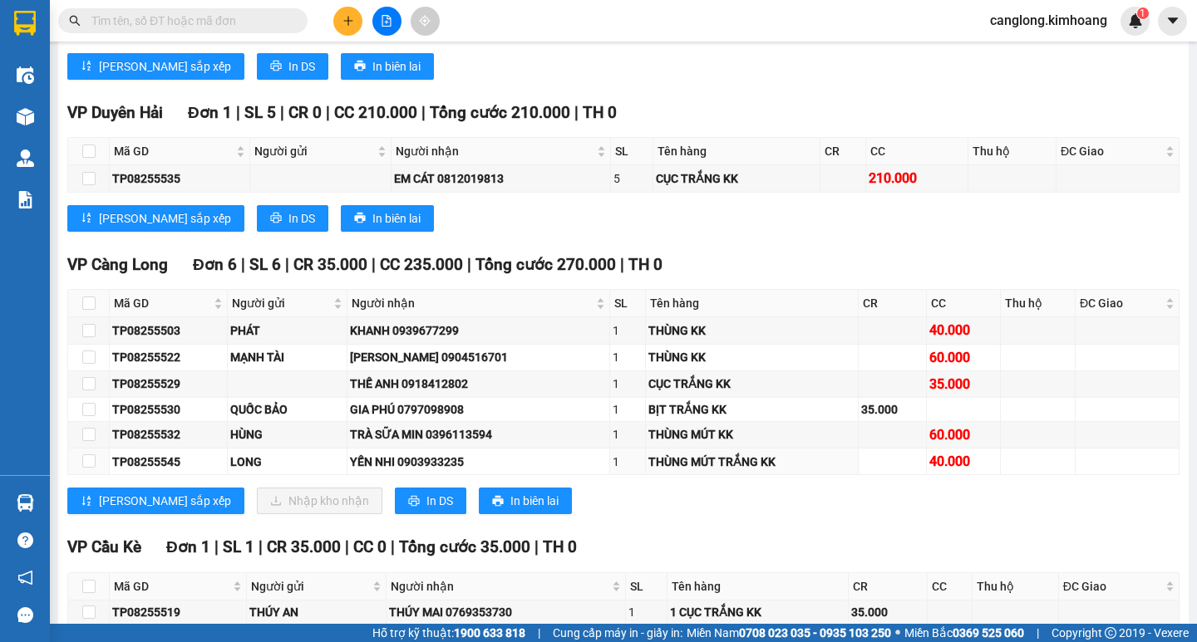
scroll to position [2161, 0]
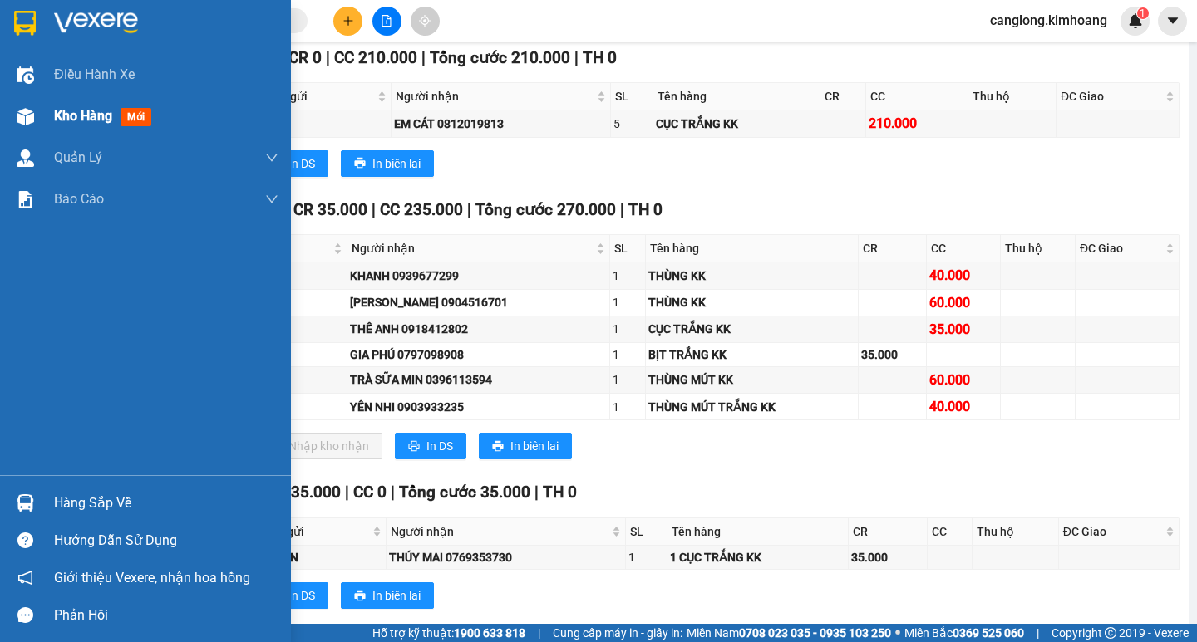
click at [71, 115] on span "Kho hàng" at bounding box center [83, 116] width 58 height 16
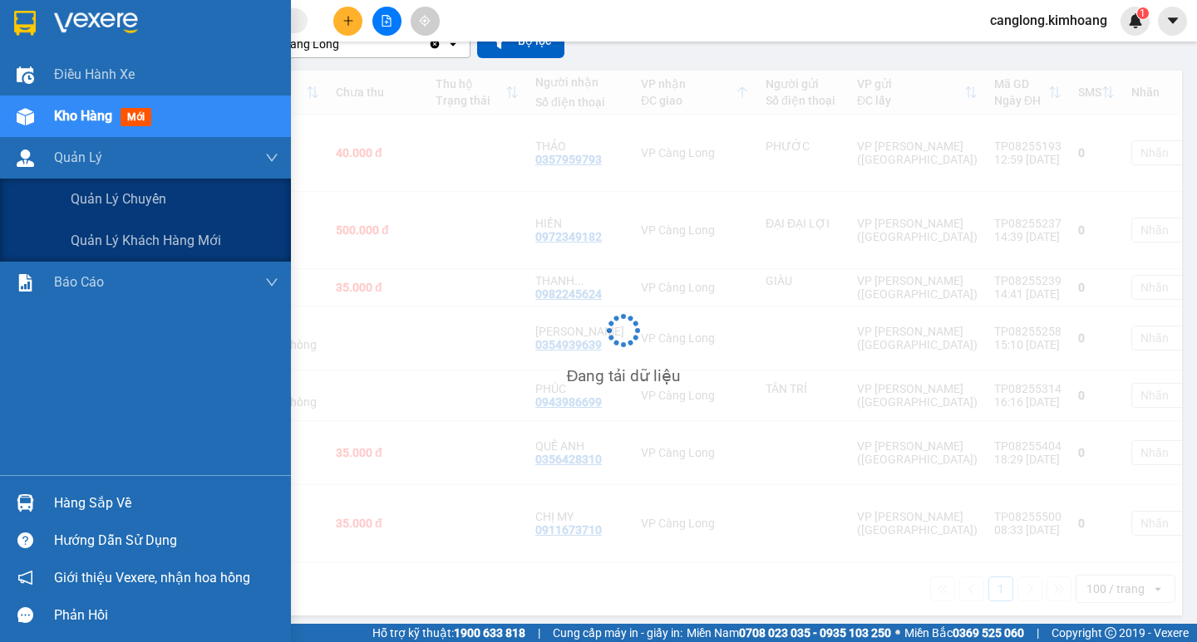
scroll to position [164, 0]
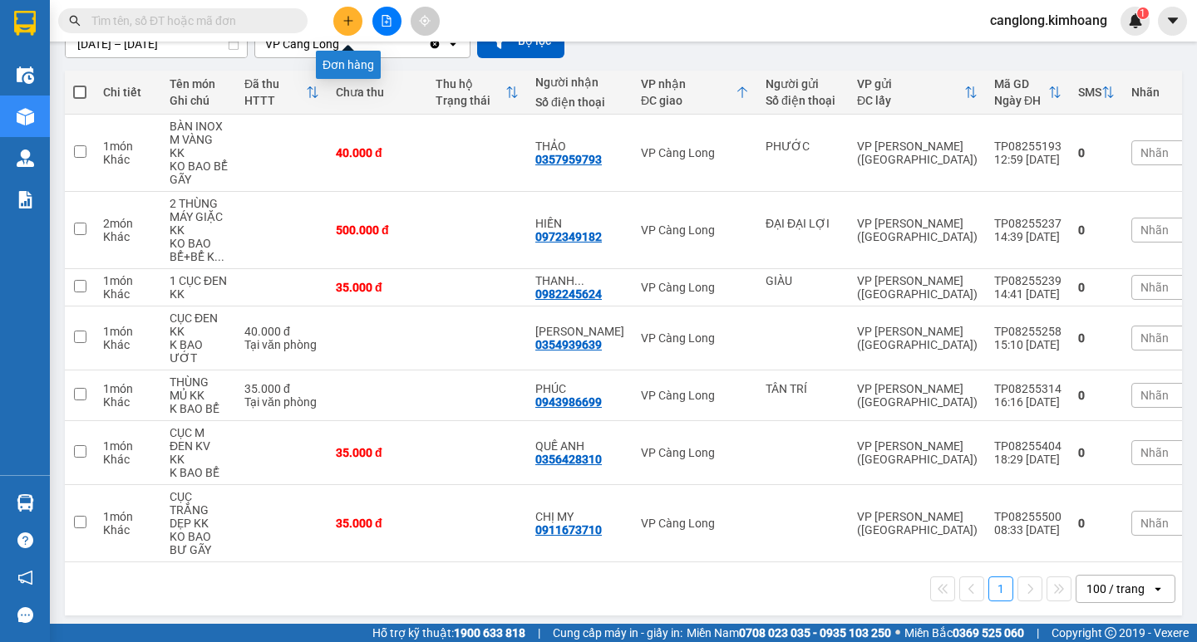
click at [345, 21] on icon "plus" at bounding box center [347, 20] width 9 height 1
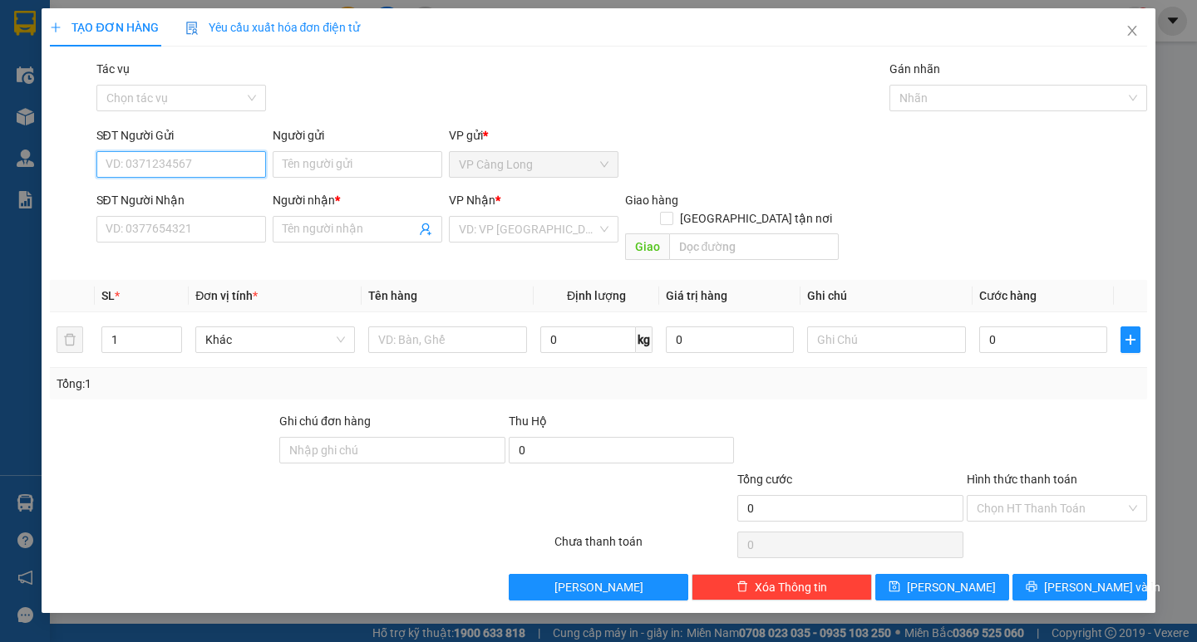
click at [224, 163] on input "SĐT Người Gửi" at bounding box center [181, 164] width 170 height 27
click at [235, 199] on div "0907691803 - THANH TRÀ" at bounding box center [199, 198] width 187 height 18
type input "0907691803"
type input "THANH TRÀ"
type input "0906610210"
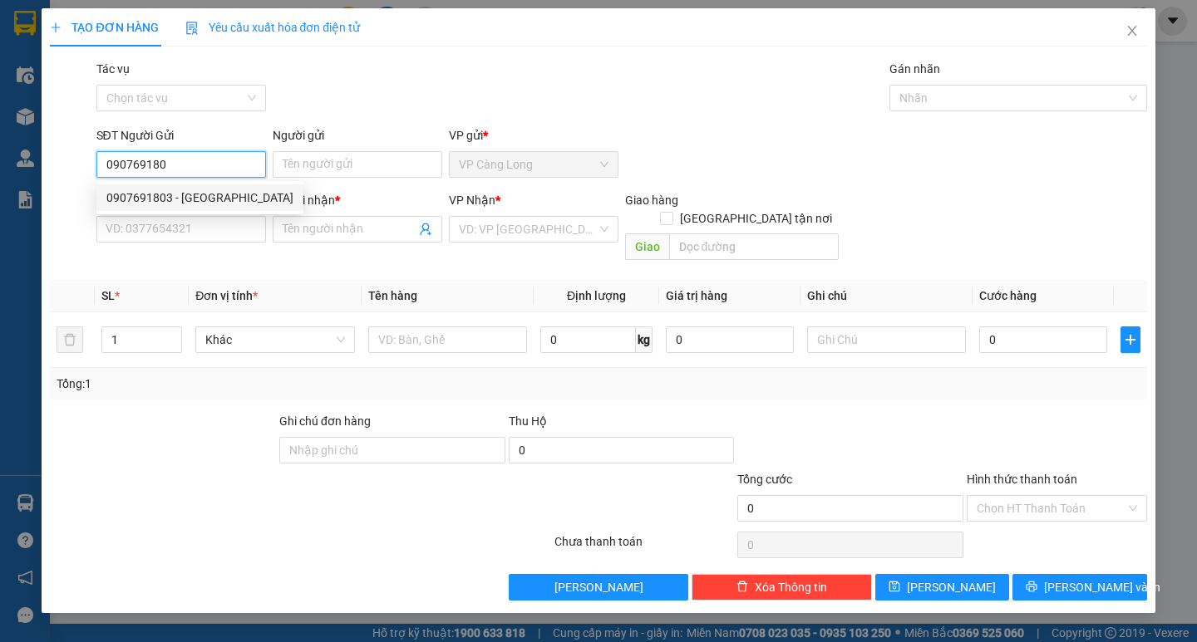
type input "C NHẢ"
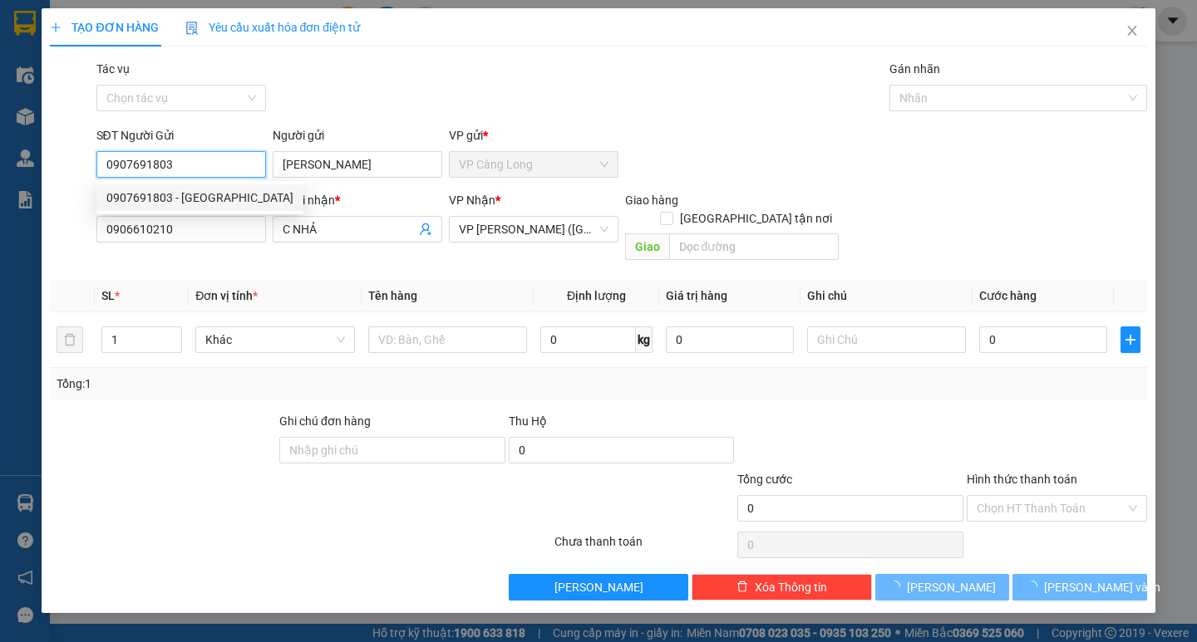
type input "40.000"
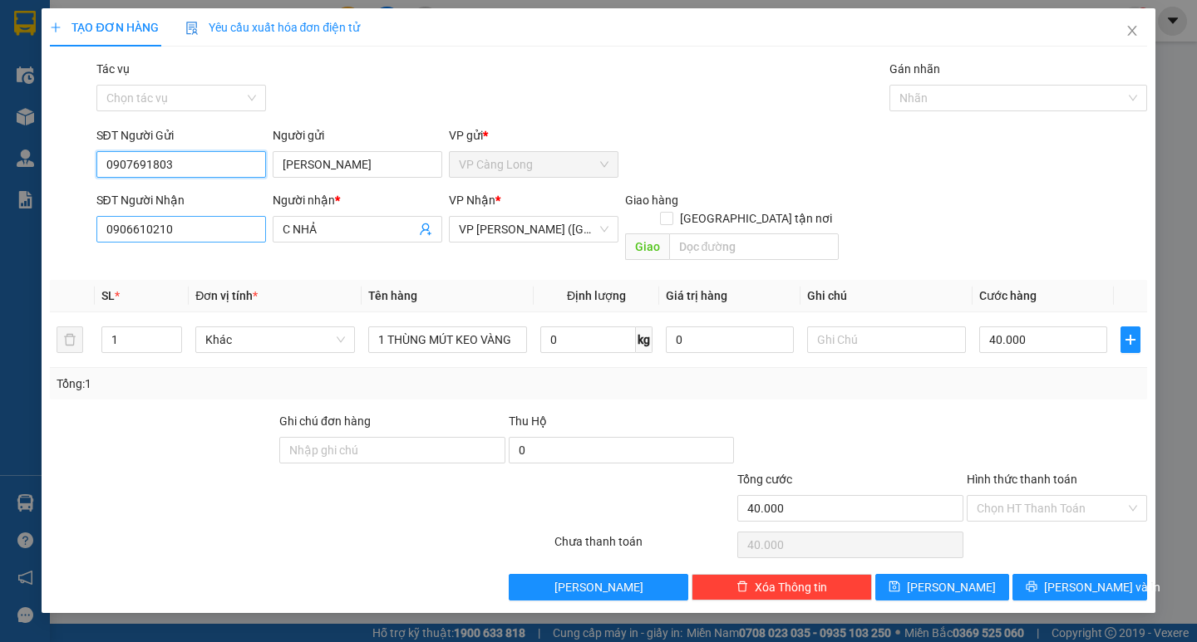
type input "0907691803"
click at [238, 226] on input "0906610210" at bounding box center [181, 229] width 170 height 27
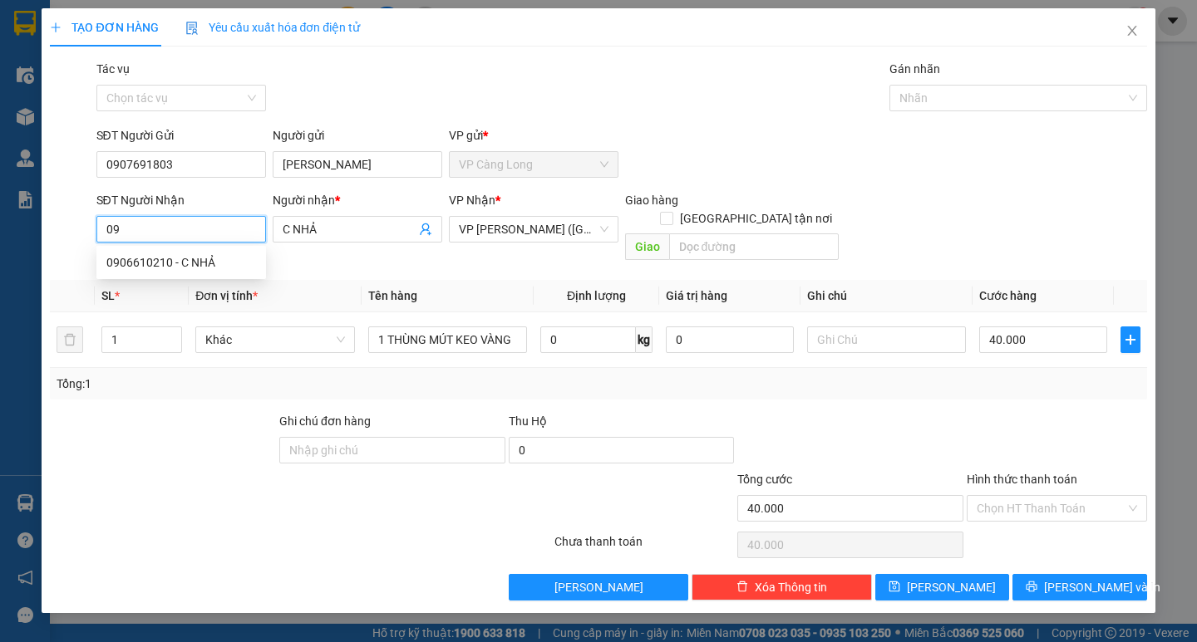
type input "0"
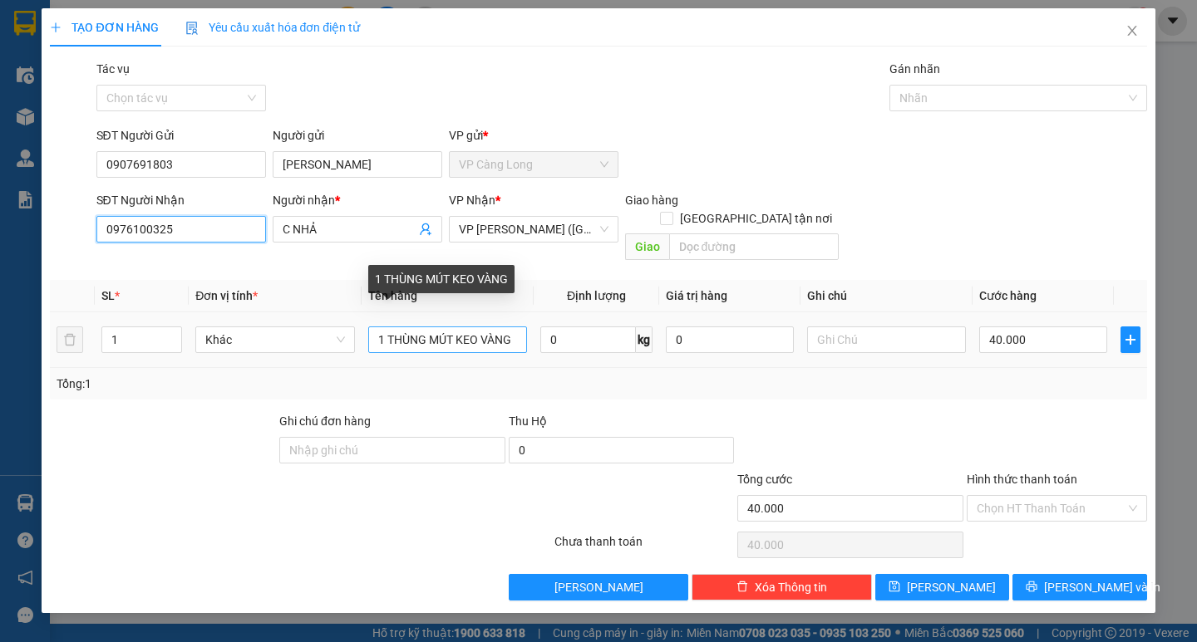
type input "0976100325"
click at [517, 327] on input "1 THÙNG MÚT KEO VÀNG" at bounding box center [447, 340] width 159 height 27
type input "1"
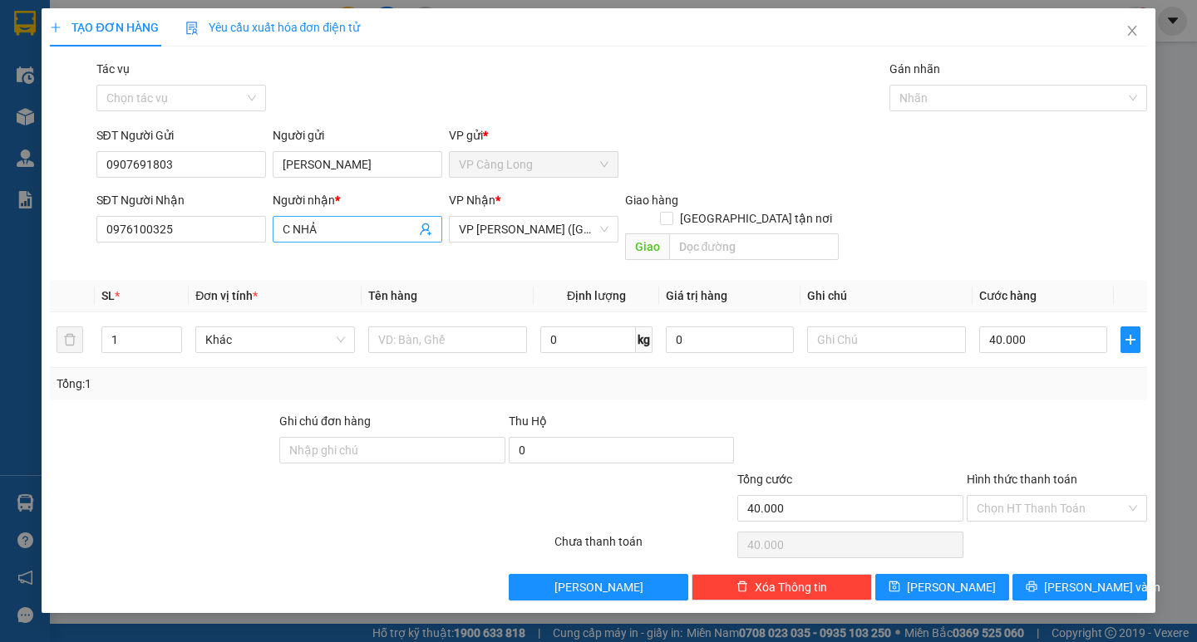
click at [371, 222] on input "C NHẢ" at bounding box center [349, 229] width 133 height 18
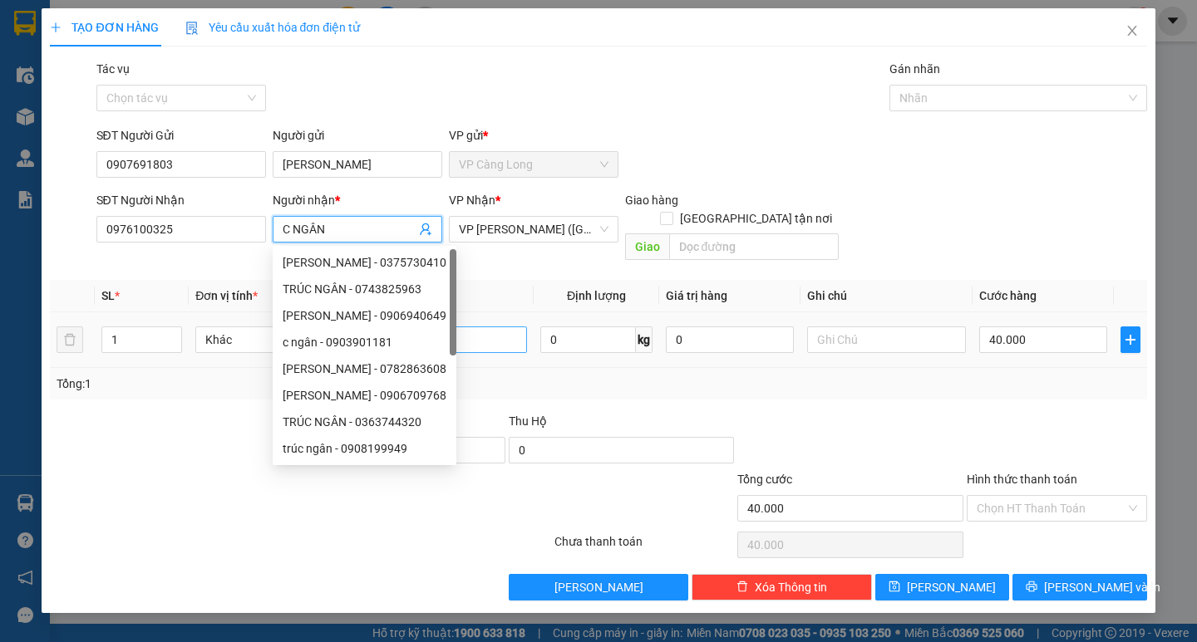
type input "C NGÂN"
click at [494, 331] on input "text" at bounding box center [447, 340] width 159 height 27
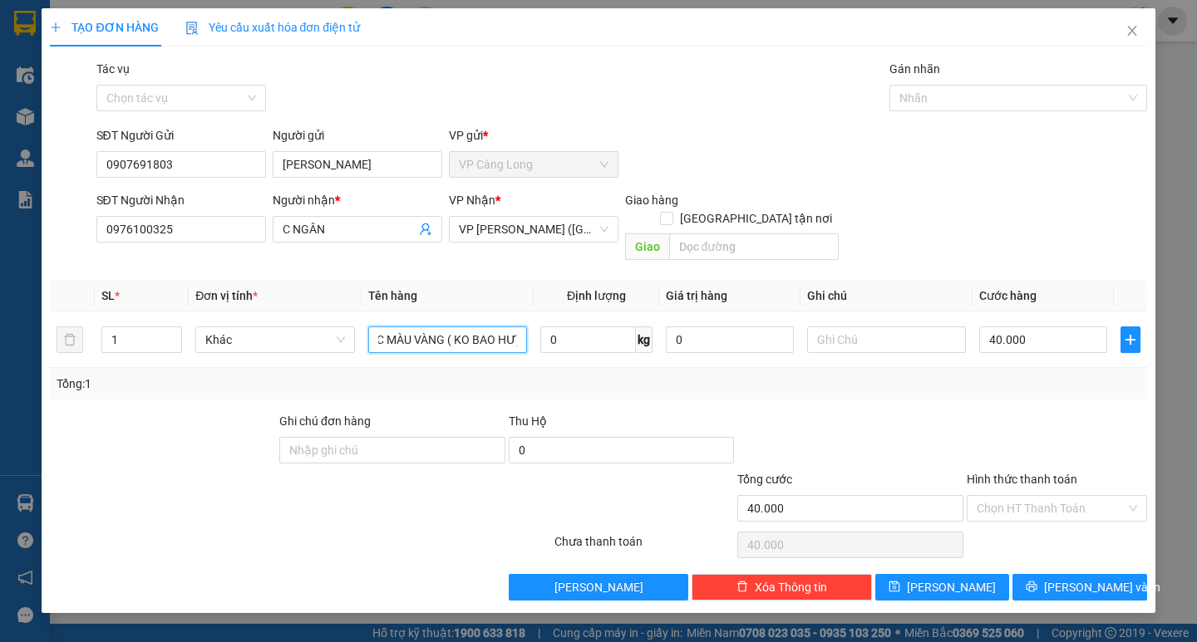
scroll to position [0, 29]
type input "1 CỤC MÀU VÀNG ( KO BAO HƯ)"
click at [1045, 327] on input "40.000" at bounding box center [1043, 340] width 128 height 27
type input "0"
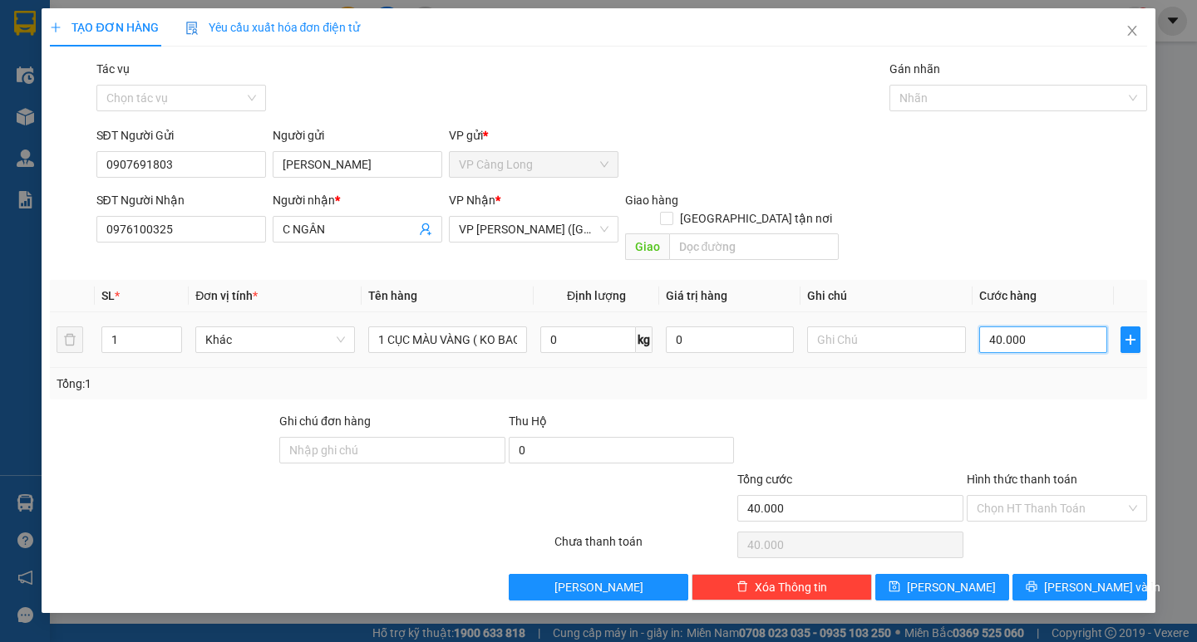
type input "0"
click at [987, 327] on input "0" at bounding box center [1043, 340] width 128 height 27
type input "30"
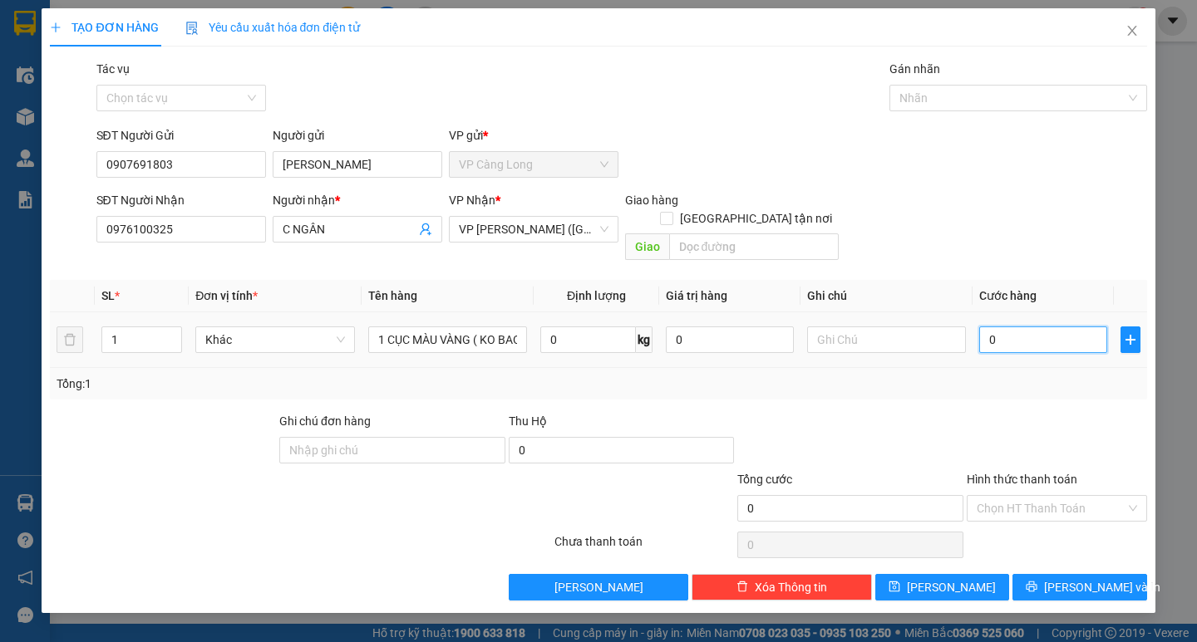
type input "30"
type input "350"
type input "3.500"
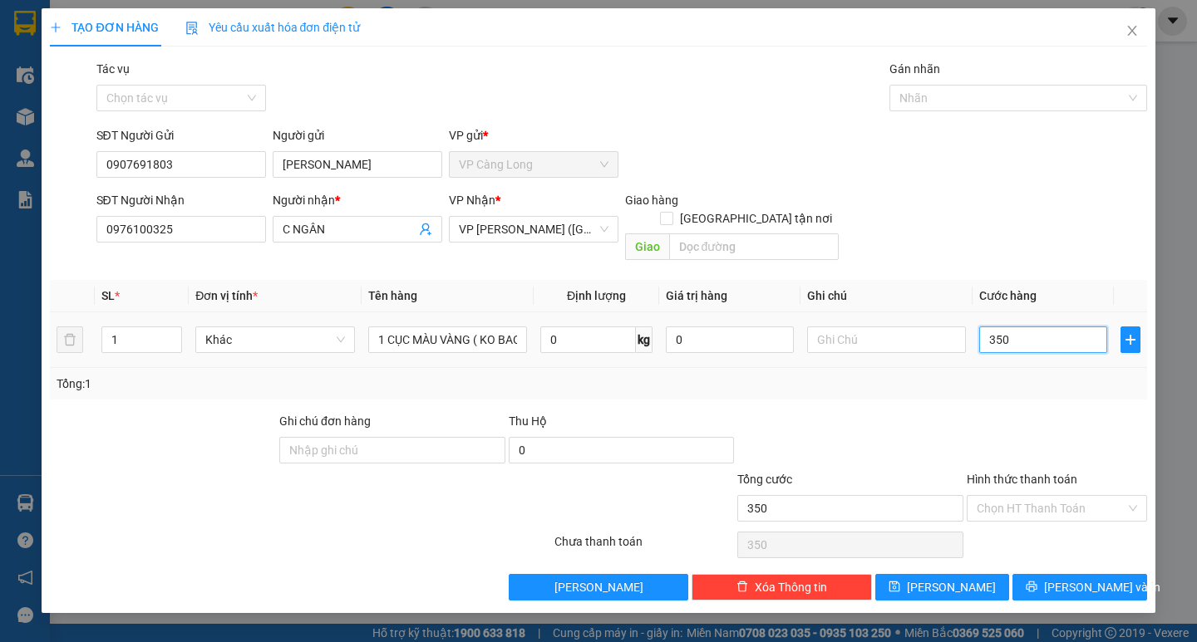
type input "3.500"
type input "35.000"
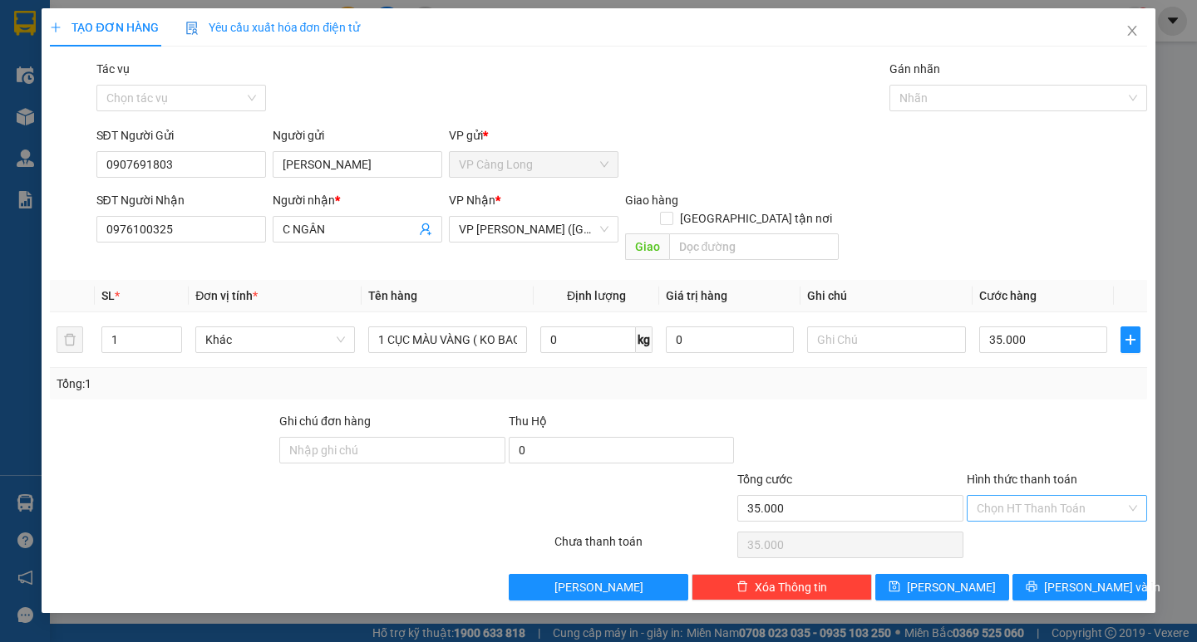
click at [1065, 496] on input "Hình thức thanh toán" at bounding box center [1050, 508] width 149 height 25
click at [1075, 519] on div "Tại văn phòng" at bounding box center [1056, 523] width 160 height 18
type input "0"
click at [1087, 578] on span "[PERSON_NAME] và In" at bounding box center [1102, 587] width 116 height 18
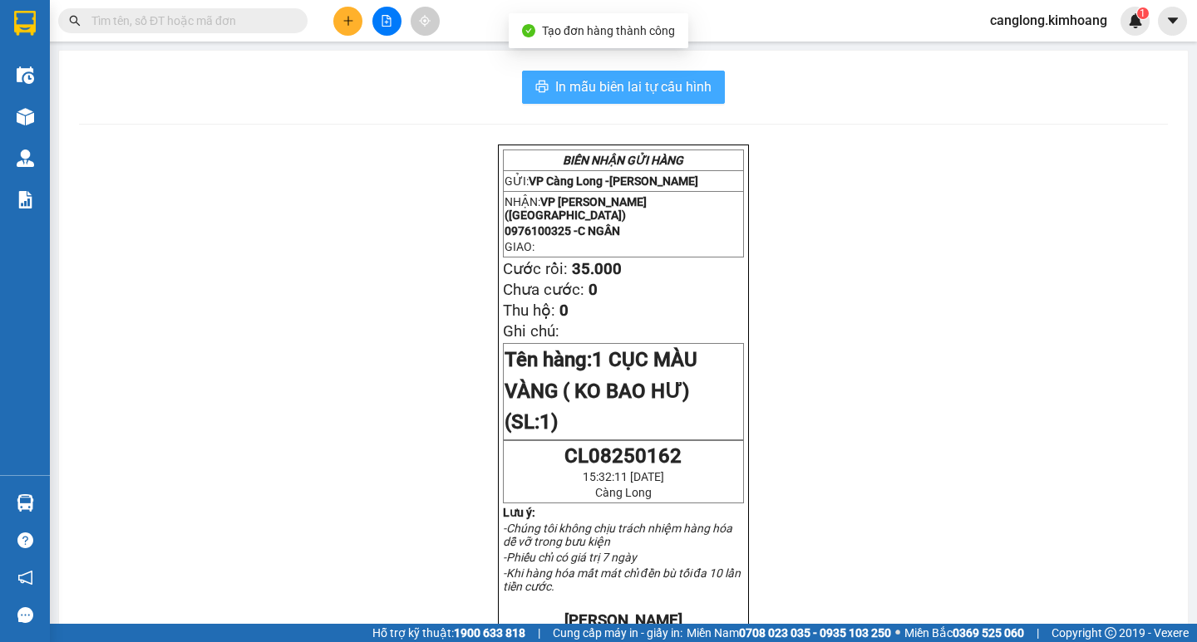
click at [569, 91] on span "In mẫu biên lai tự cấu hình" at bounding box center [633, 86] width 156 height 21
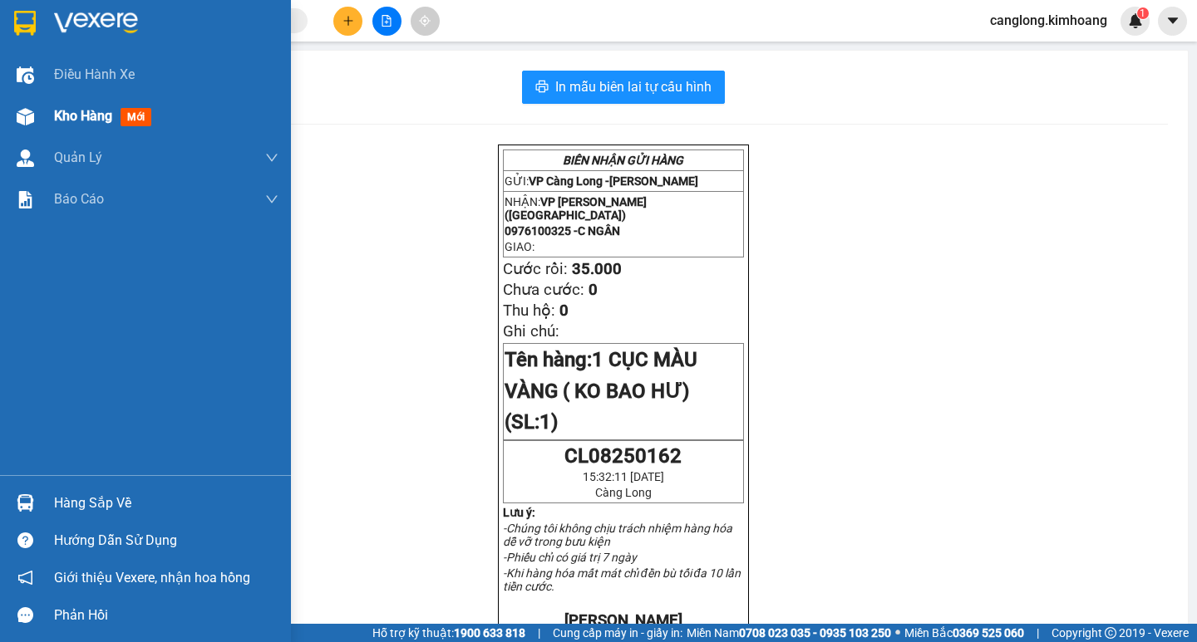
click at [82, 106] on div "Kho hàng mới" at bounding box center [106, 116] width 104 height 21
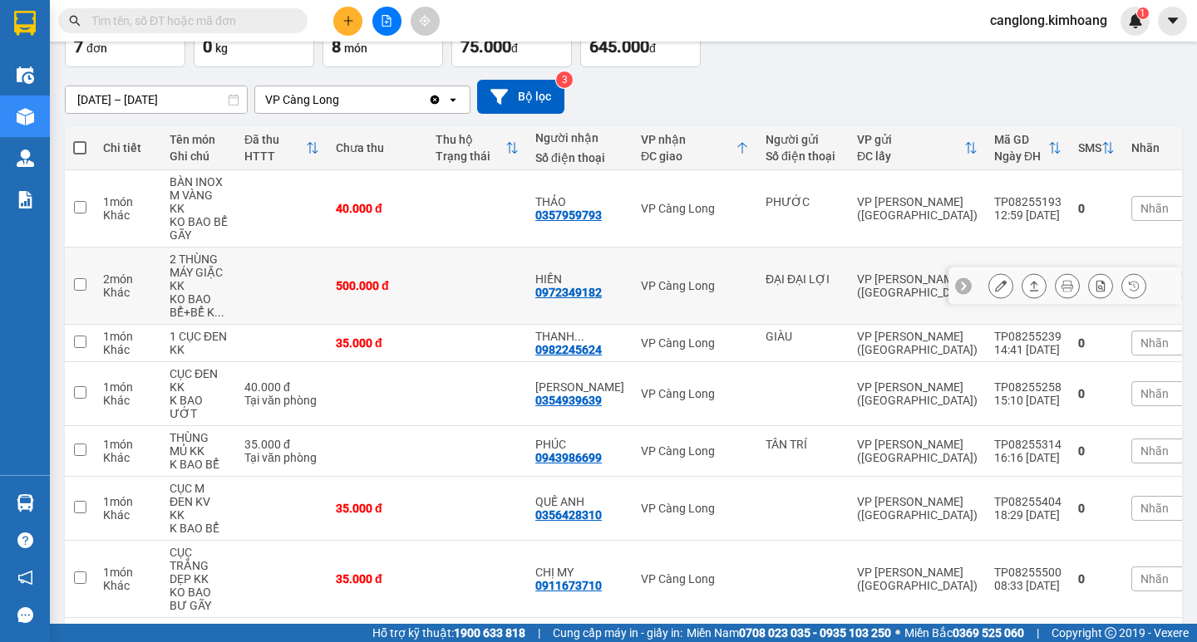
scroll to position [81, 0]
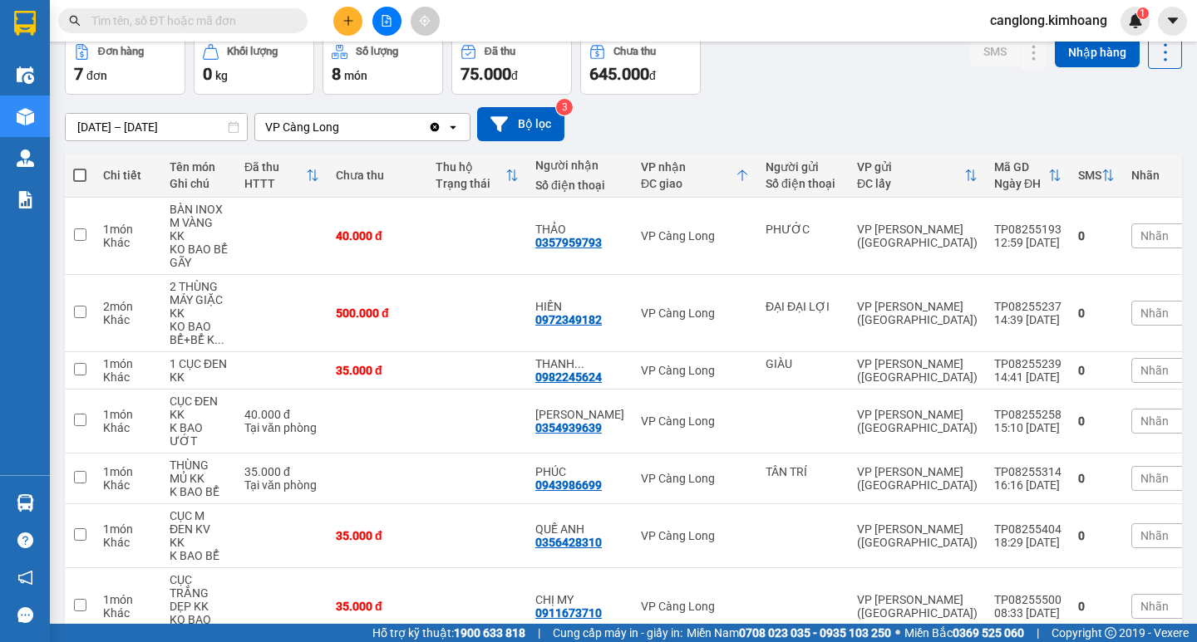
click at [160, 22] on input "text" at bounding box center [189, 21] width 196 height 18
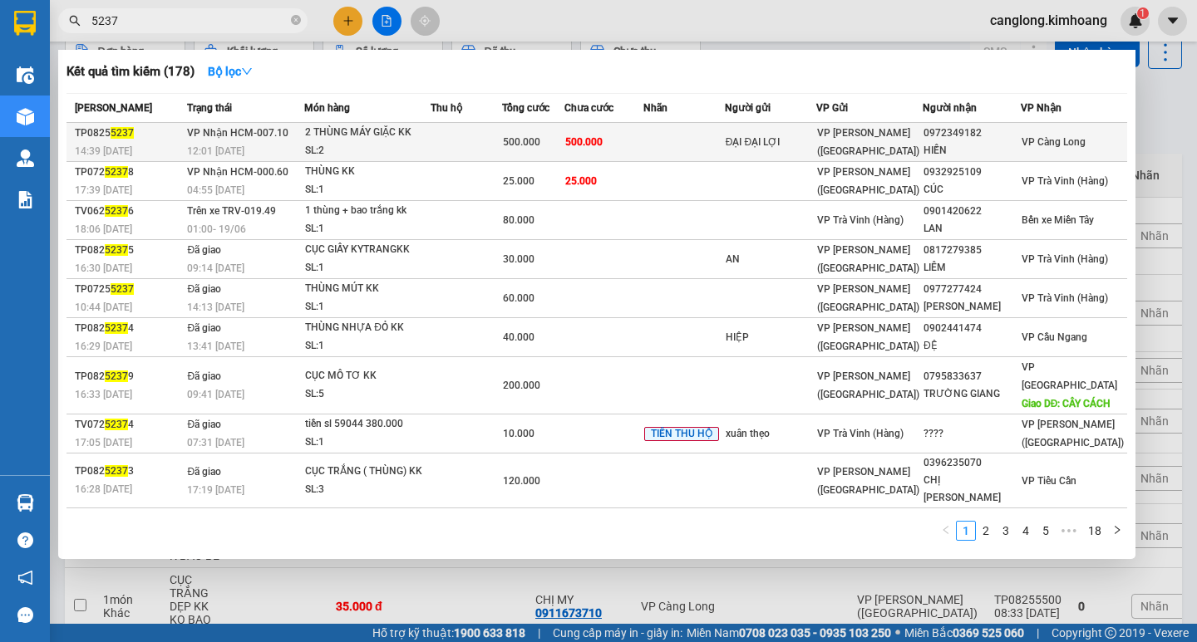
type input "5237"
click at [815, 139] on div "ĐẠI ĐẠI LỢI" at bounding box center [770, 142] width 90 height 17
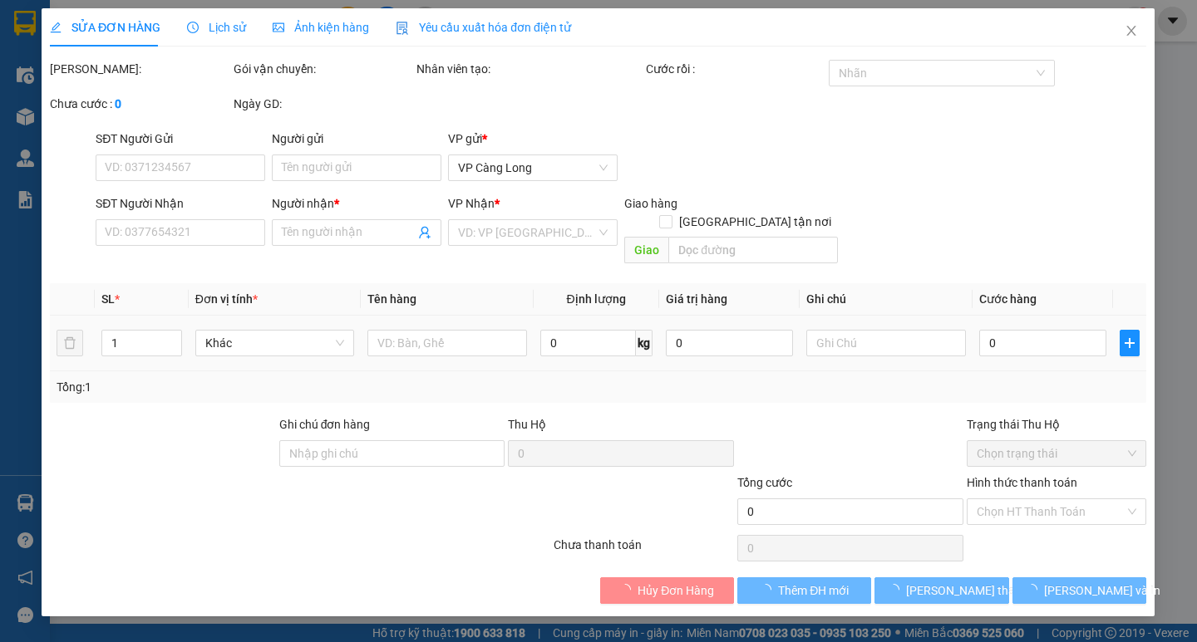
type input "ĐẠI ĐẠI LỢI"
type input "0972349182"
type input "HIỀN"
type input "500.000"
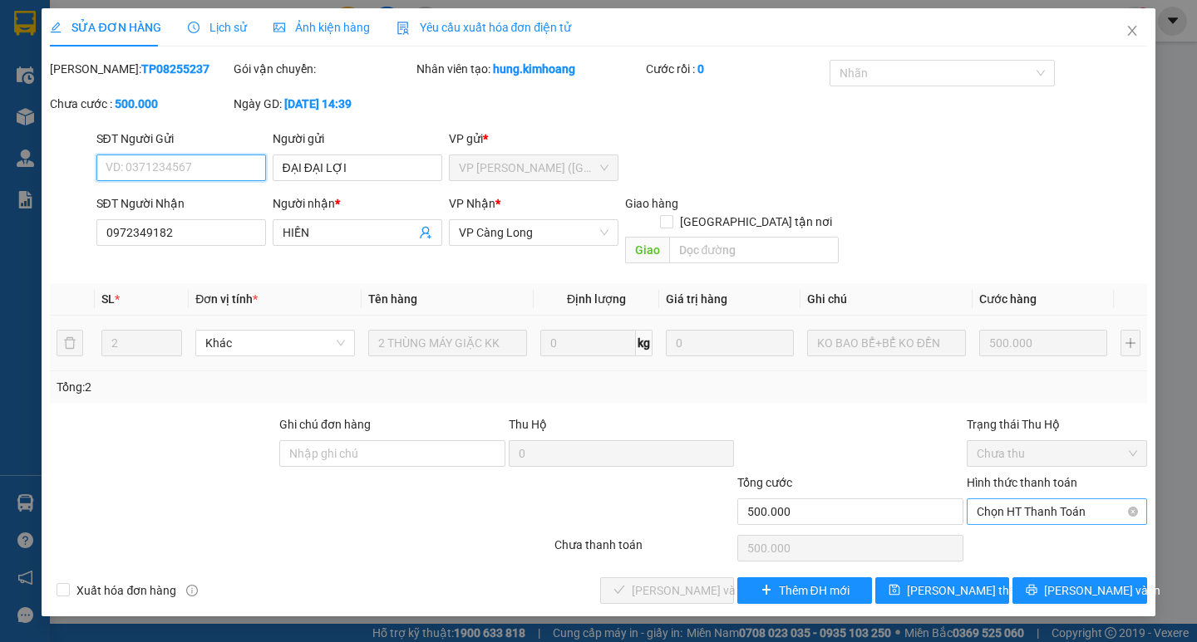
click at [1101, 499] on span "Chọn HT Thanh Toán" at bounding box center [1056, 511] width 160 height 25
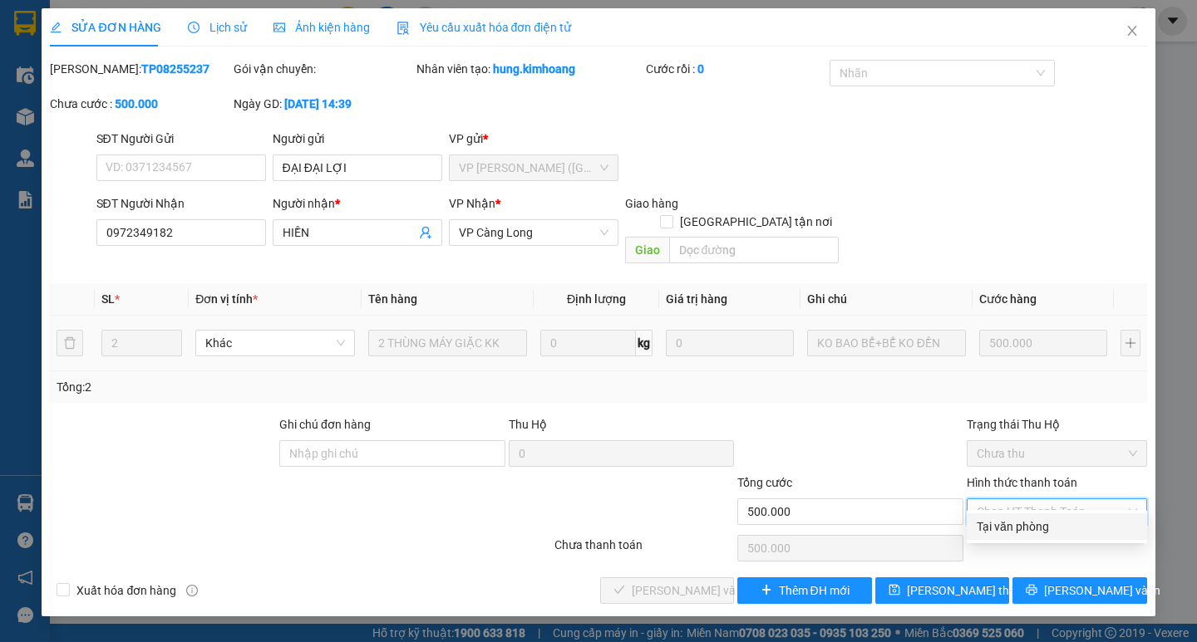
click at [1076, 528] on div "Tại văn phòng" at bounding box center [1056, 527] width 160 height 18
type input "0"
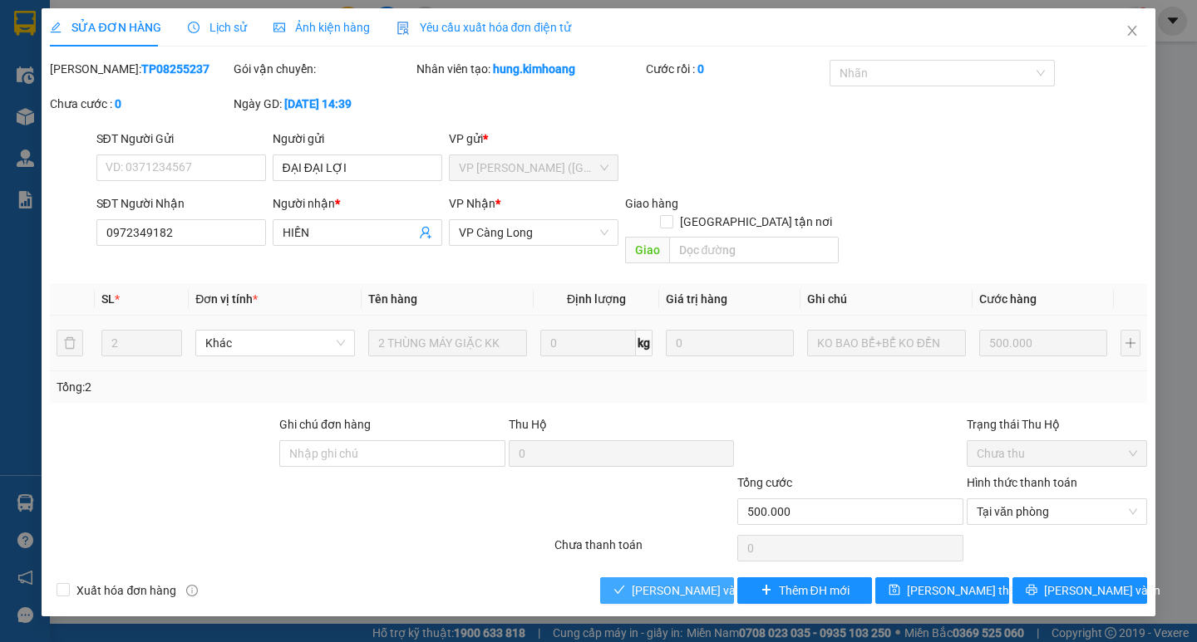
click at [675, 582] on span "[PERSON_NAME] và Giao hàng" at bounding box center [712, 591] width 160 height 18
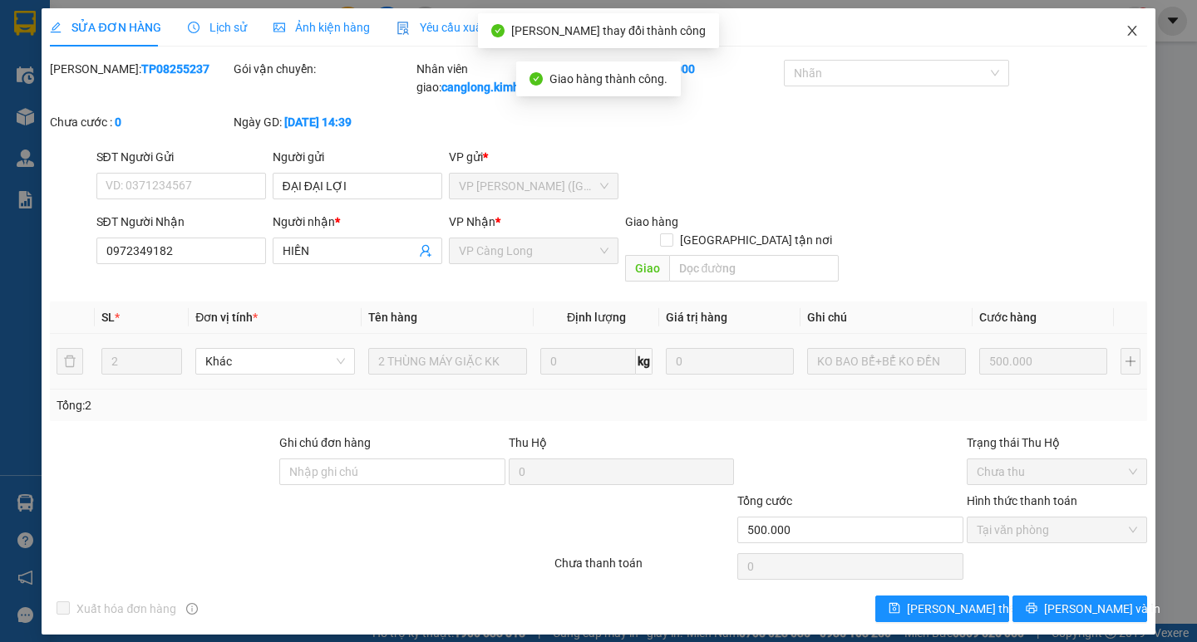
click at [1125, 24] on span "Close" at bounding box center [1132, 31] width 47 height 47
click at [1125, 24] on div "1" at bounding box center [1134, 21] width 29 height 29
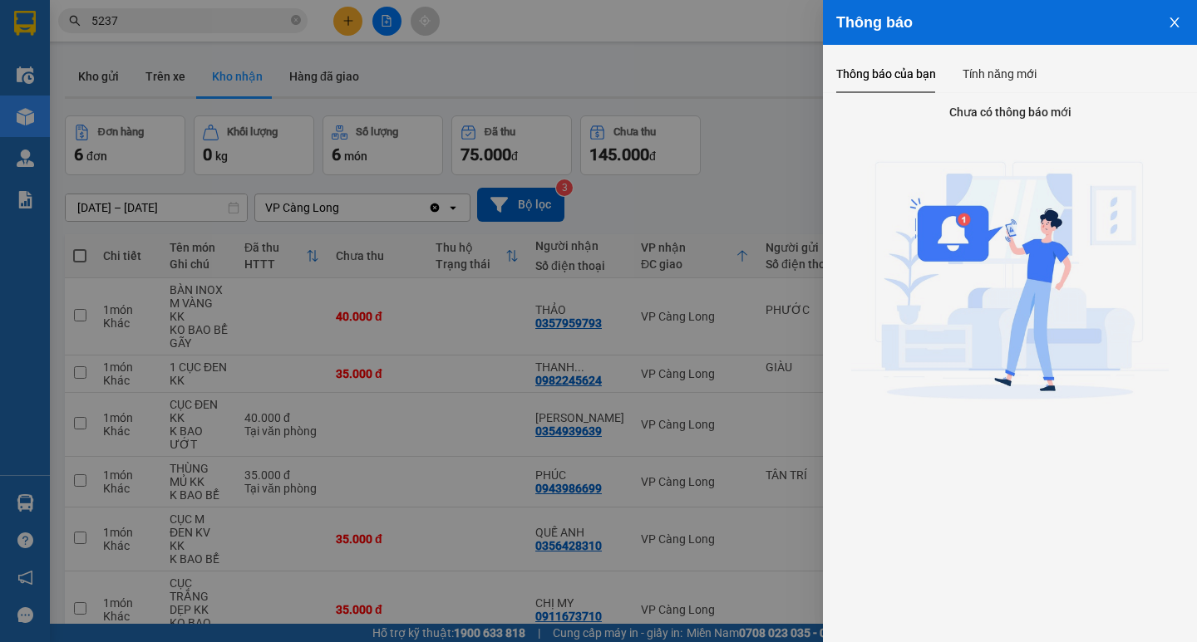
click at [1180, 17] on icon "close" at bounding box center [1174, 22] width 13 height 13
drag, startPoint x: 1180, startPoint y: 17, endPoint x: 1008, endPoint y: 84, distance: 184.4
click at [1179, 17] on icon "close" at bounding box center [1174, 22] width 13 height 13
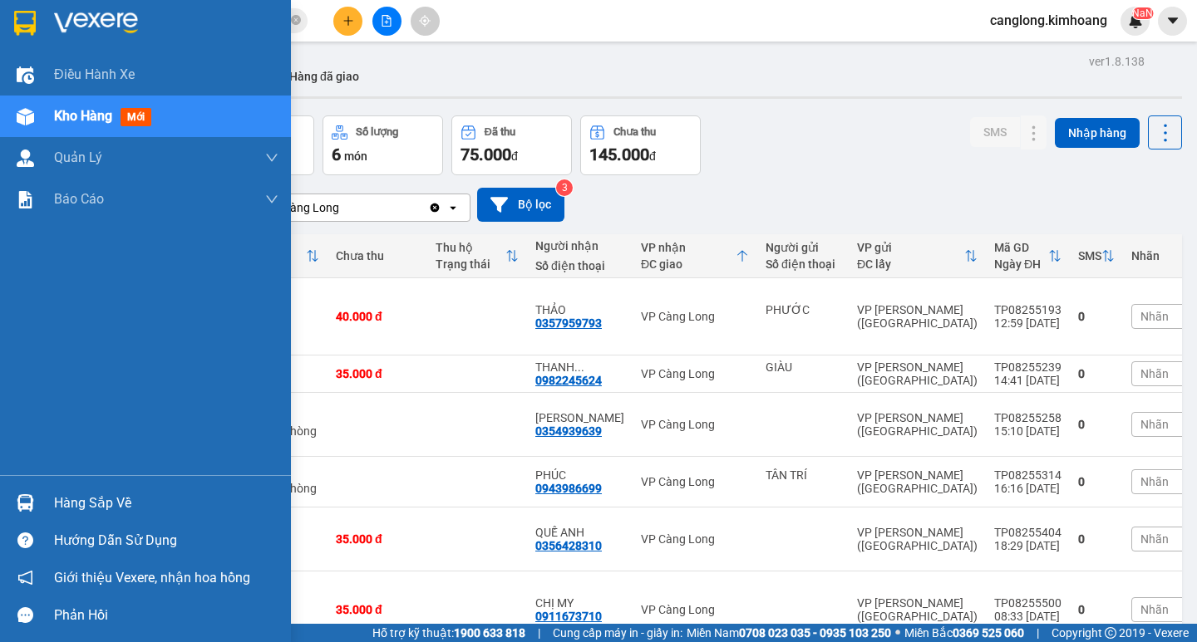
click at [37, 503] on div at bounding box center [25, 503] width 29 height 29
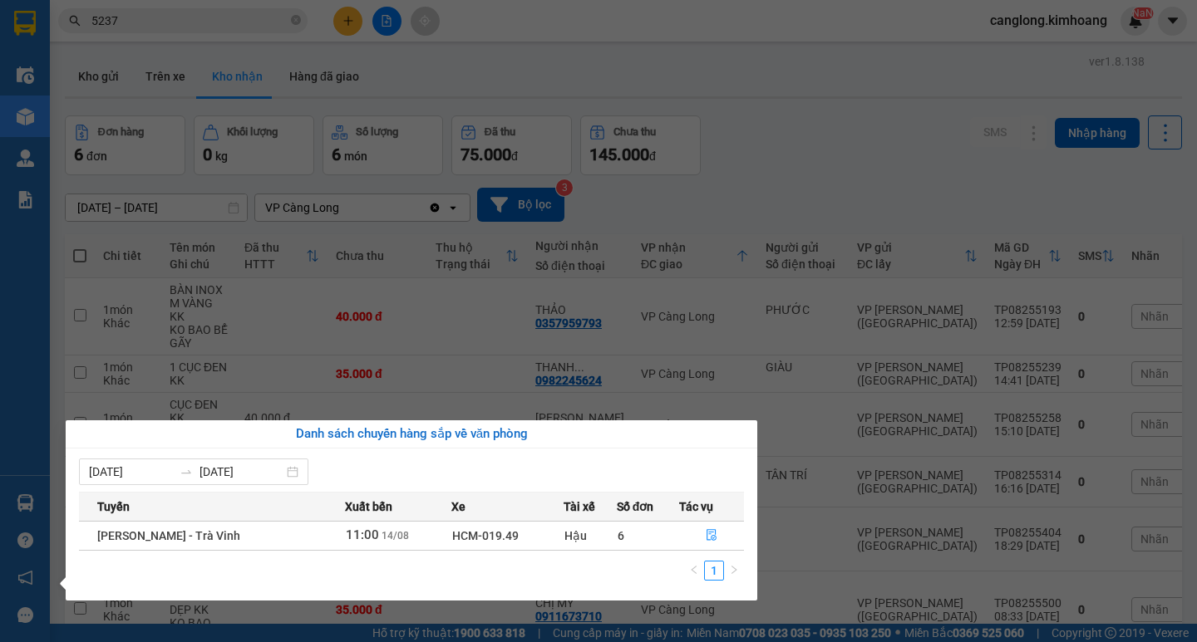
click at [766, 160] on section "Kết quả tìm kiếm ( 178 ) Bộ lọc Mã ĐH Trạng thái Món hàng Thu hộ Tổng cước Chưa…" at bounding box center [598, 321] width 1197 height 642
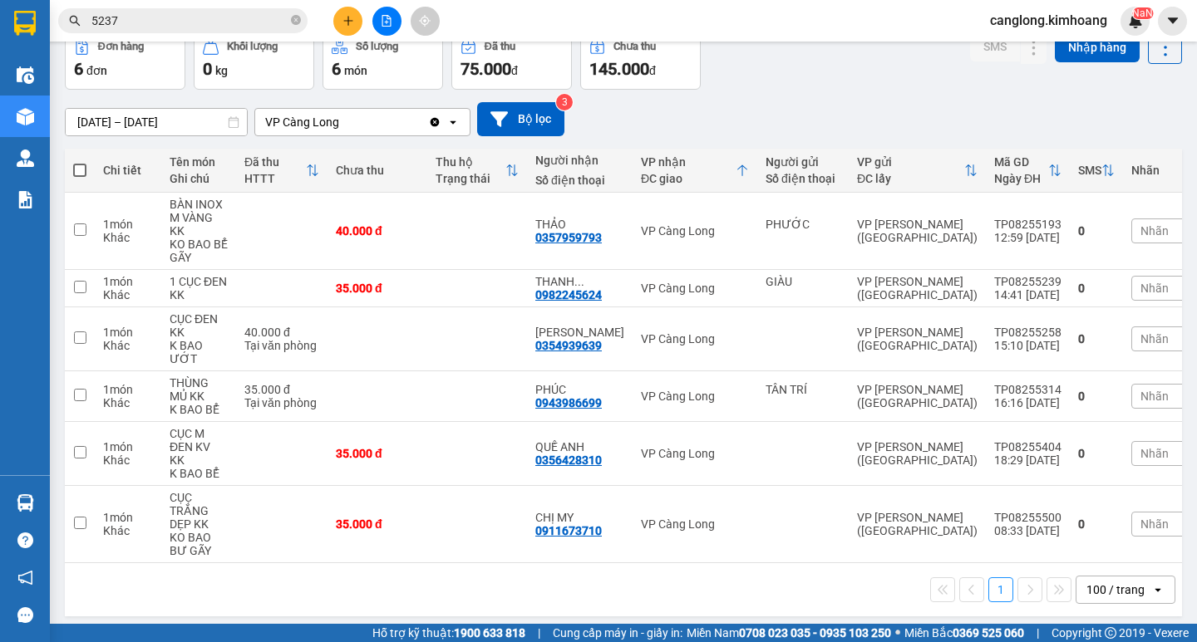
scroll to position [86, 0]
click at [165, 20] on input "5237" at bounding box center [189, 21] width 196 height 18
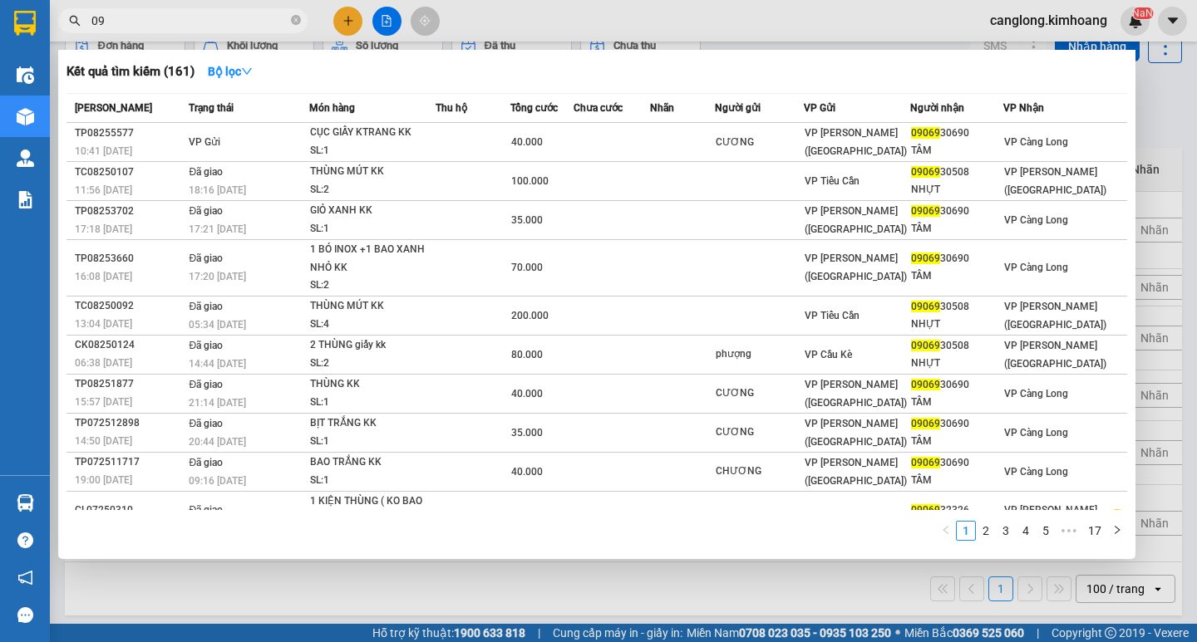
type input "0"
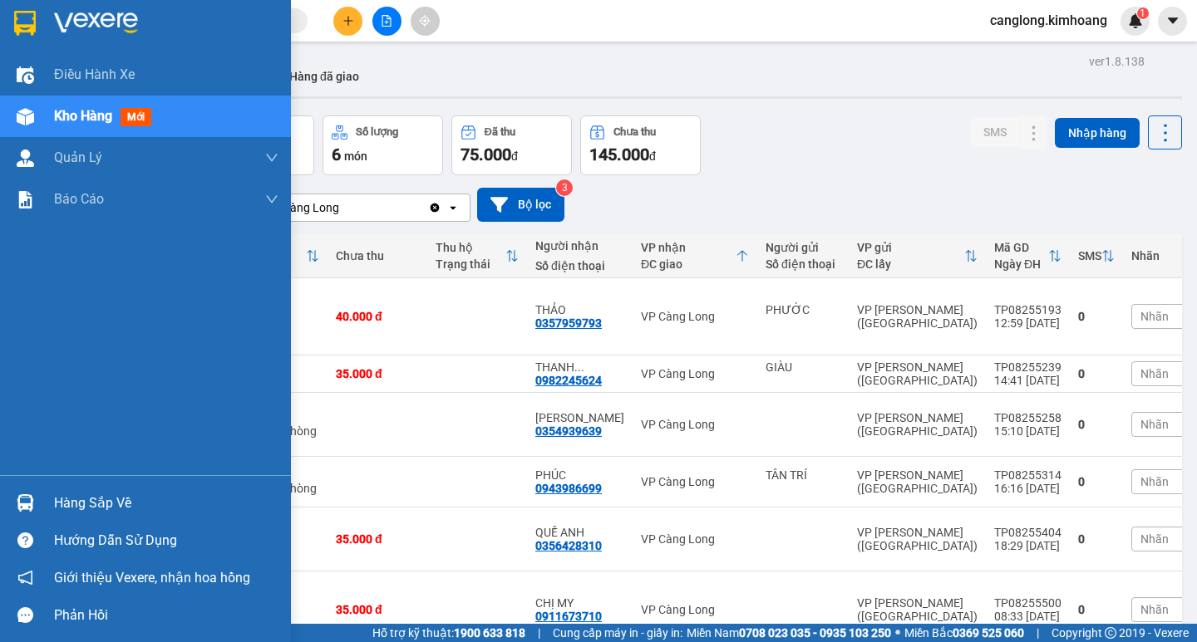
click at [51, 499] on div "Hàng sắp về" at bounding box center [145, 502] width 291 height 37
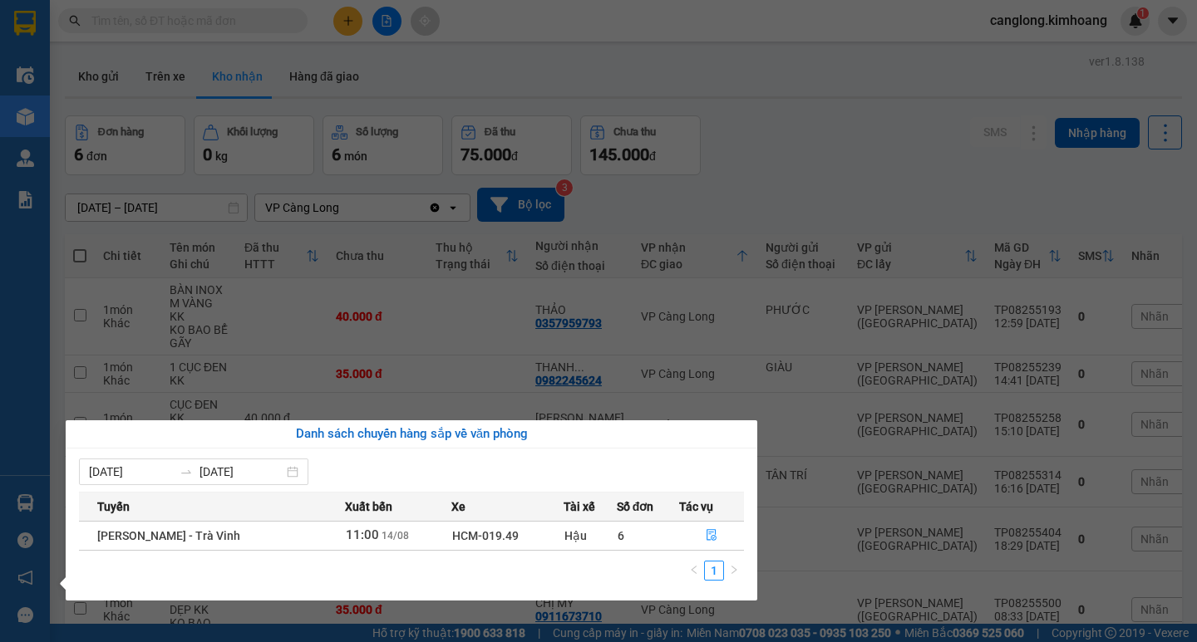
click at [0, 417] on div "Điều hành xe Kho hàng mới Quản Lý Quản lý chuyến Quản lý khách hàng mới Báo cáo…" at bounding box center [25, 321] width 50 height 642
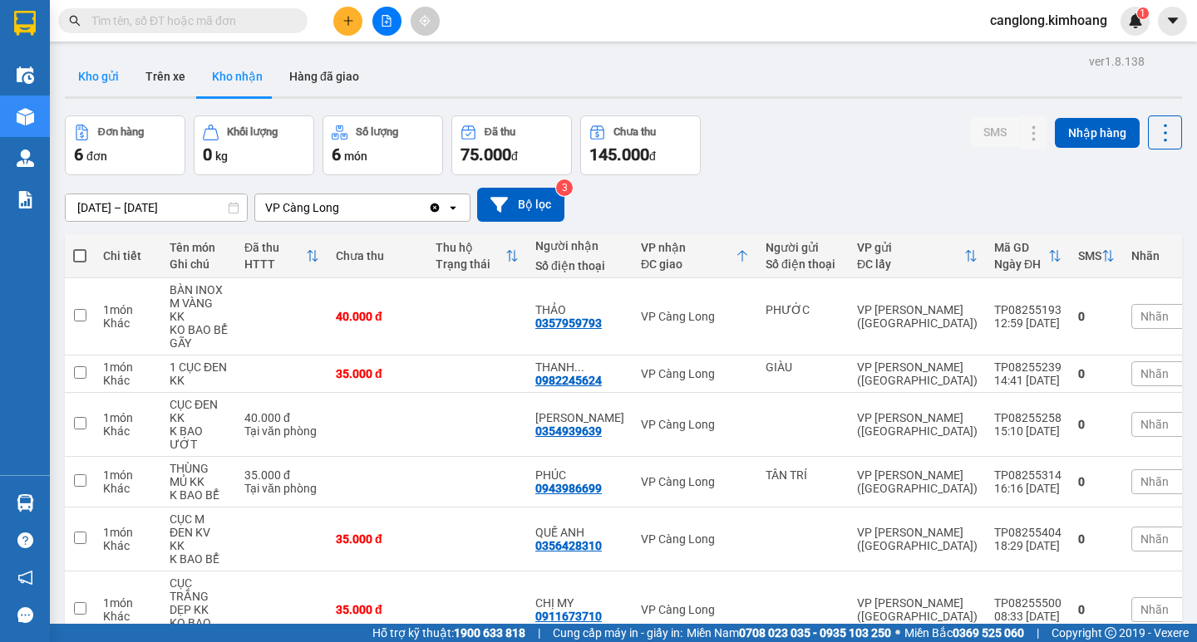
click at [101, 81] on button "Kho gửi" at bounding box center [98, 77] width 67 height 40
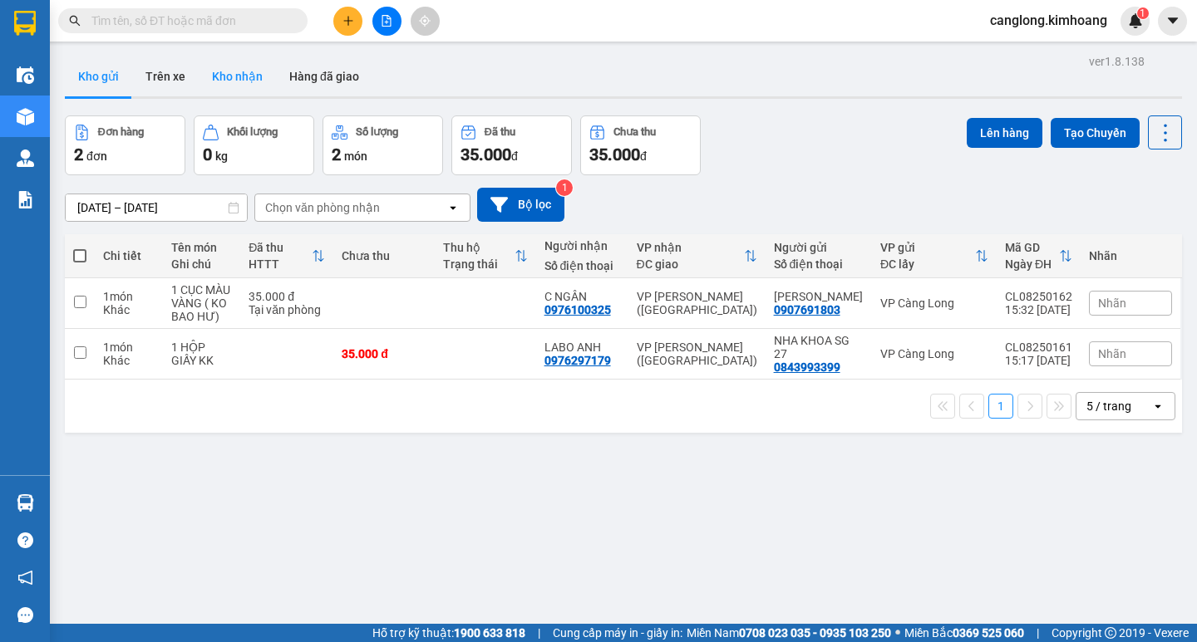
click at [257, 74] on button "Kho nhận" at bounding box center [237, 77] width 77 height 40
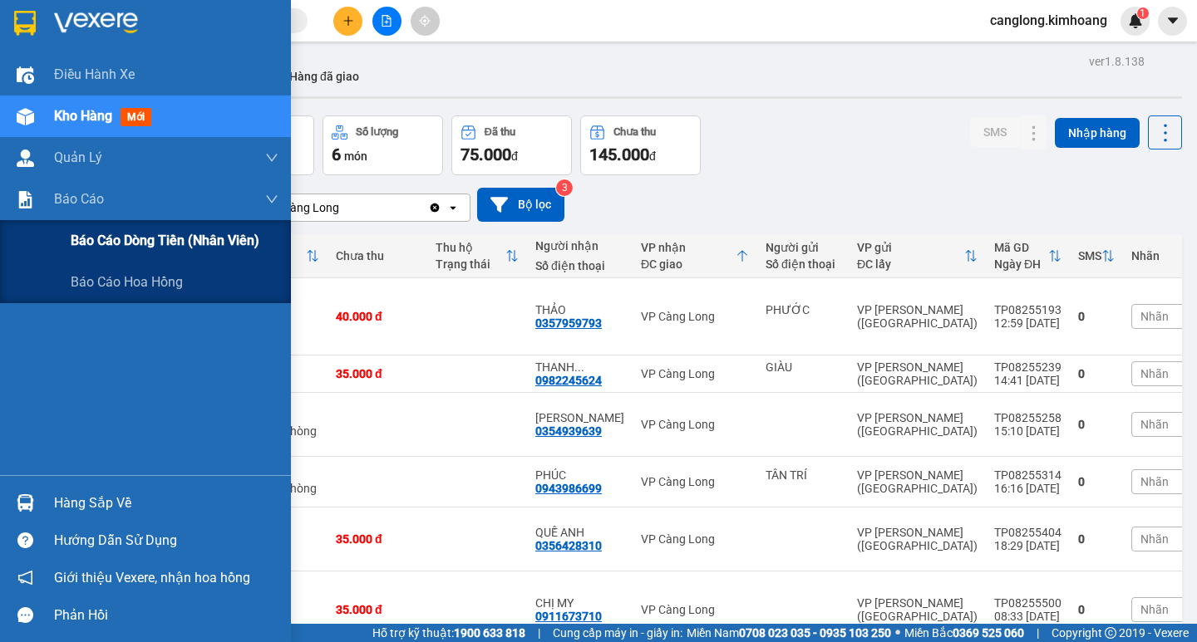
click at [101, 249] on span "Báo cáo dòng tiền (nhân viên)" at bounding box center [165, 240] width 189 height 21
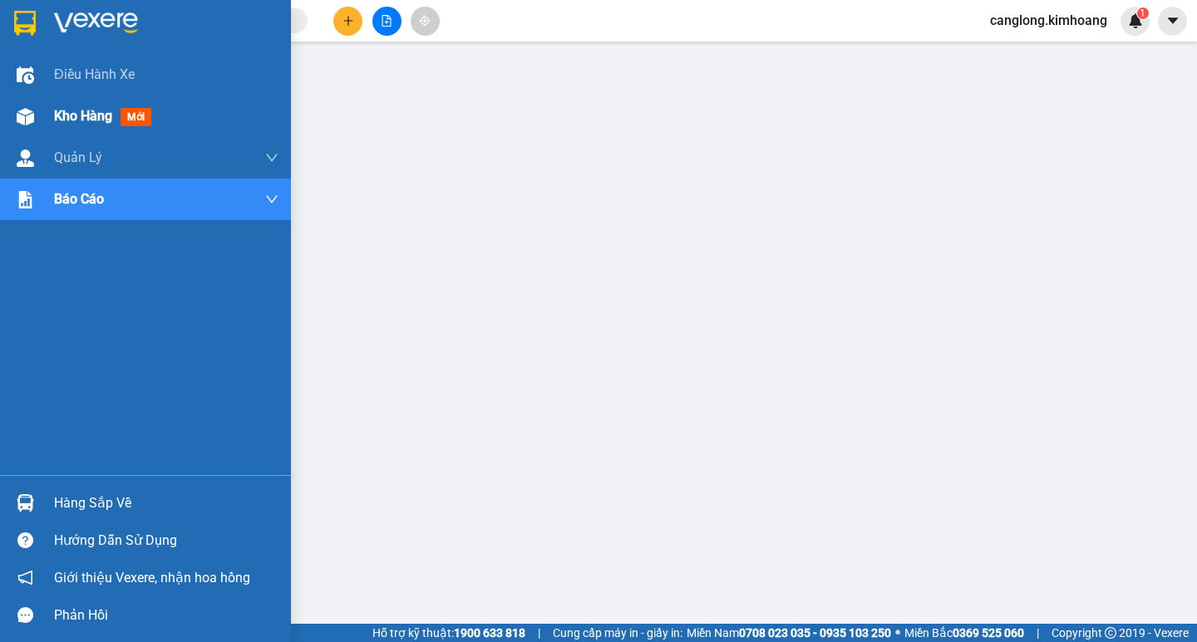
click at [35, 123] on div at bounding box center [25, 116] width 29 height 29
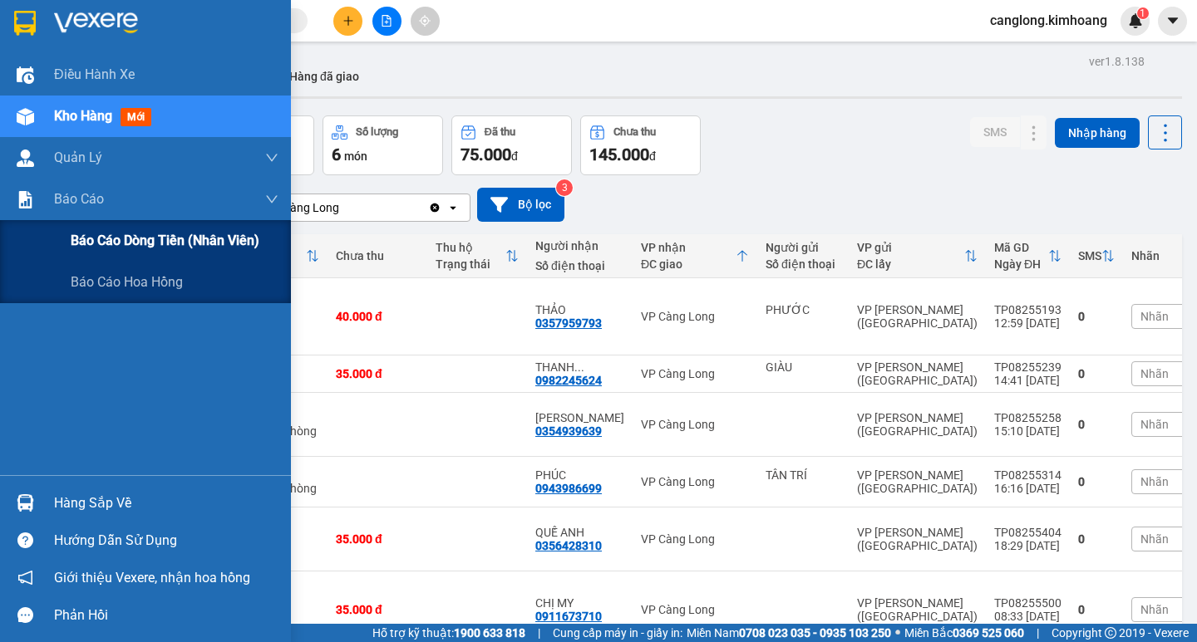
click at [45, 240] on div "Báo cáo dòng tiền (nhân viên)" at bounding box center [145, 241] width 291 height 42
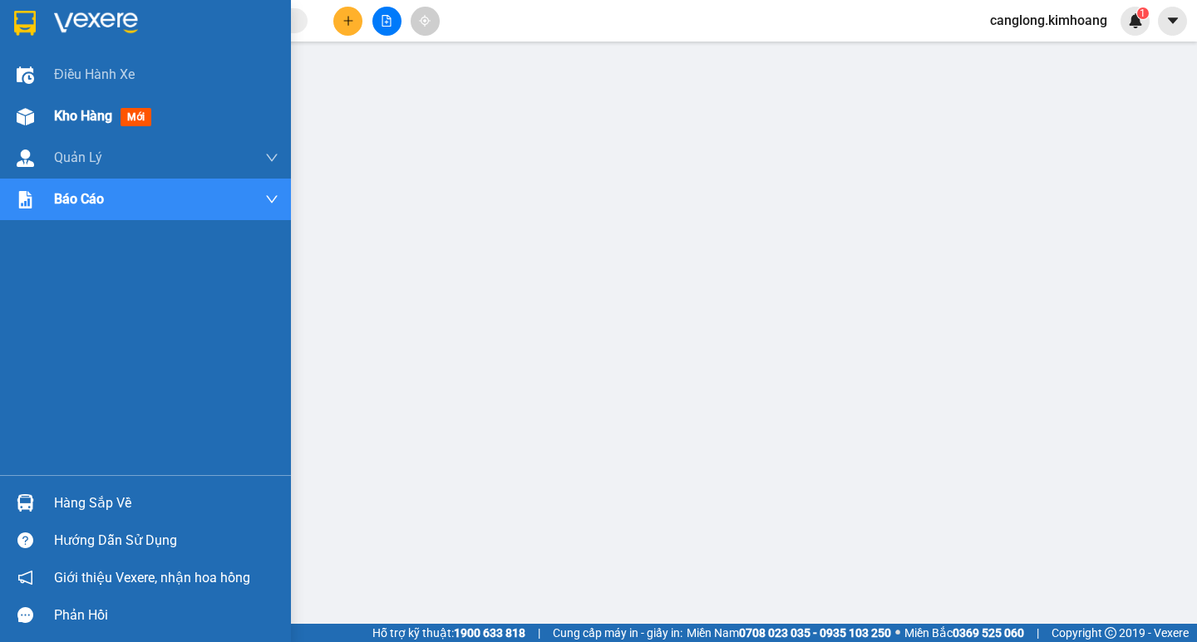
click at [41, 108] on div "Kho hàng mới" at bounding box center [145, 117] width 291 height 42
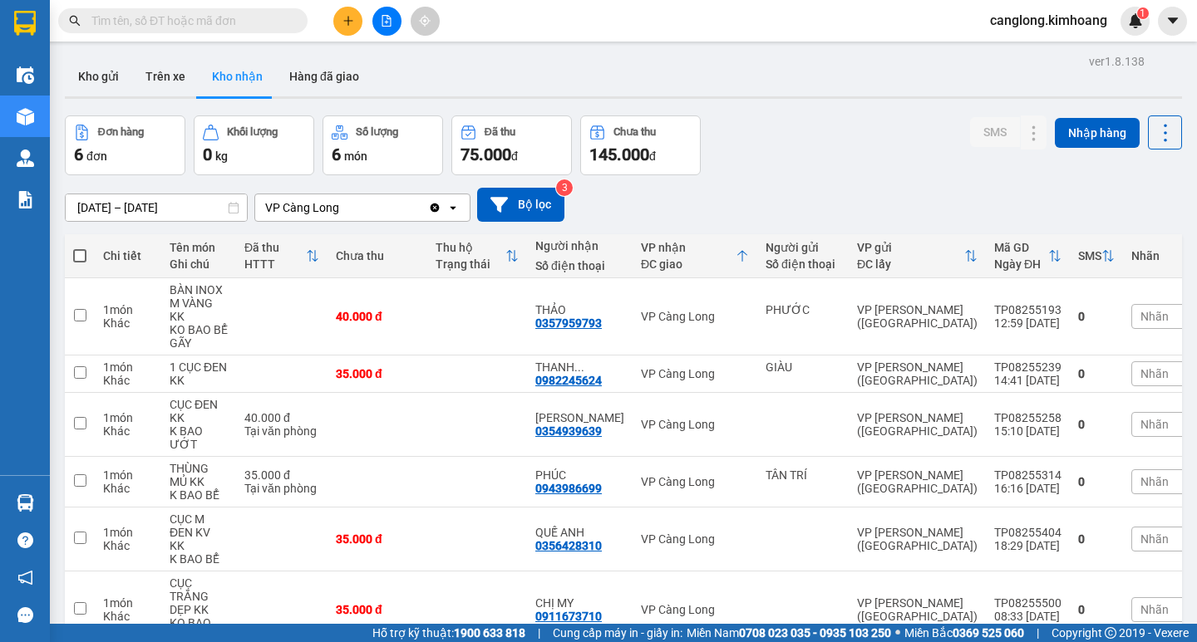
scroll to position [86, 0]
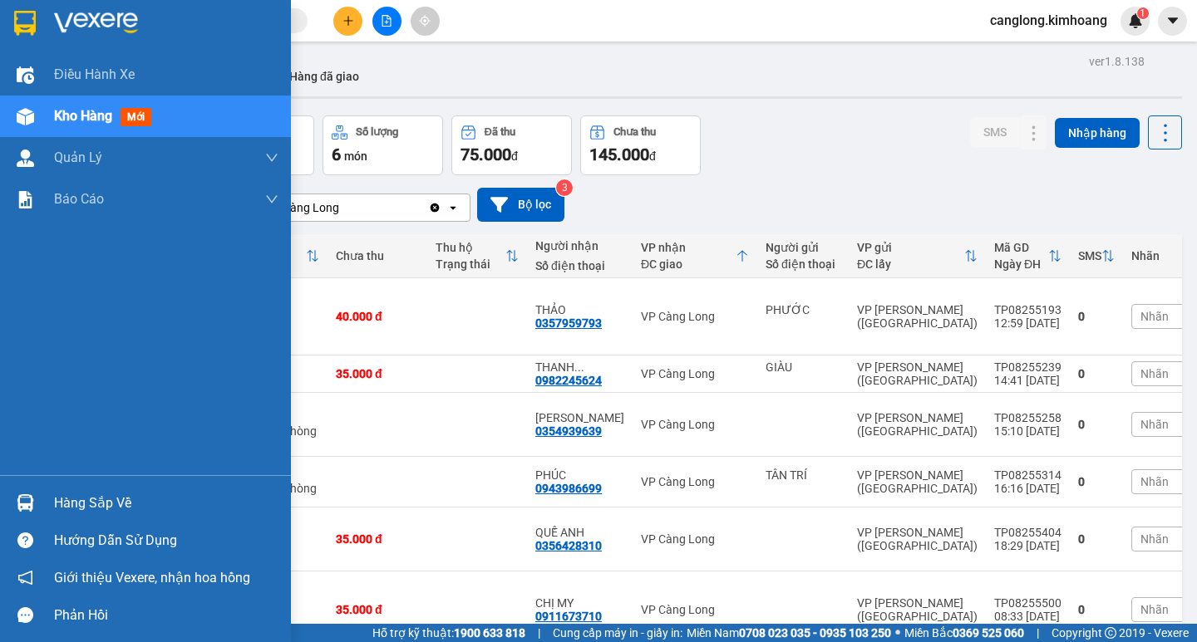
click at [64, 508] on div "Hàng sắp về" at bounding box center [166, 503] width 224 height 25
click at [64, 508] on div "Điều hành xe Kho hàng mới Quản Lý Quản lý chuyến Quản lý khách hàng mới Báo cáo…" at bounding box center [145, 321] width 291 height 642
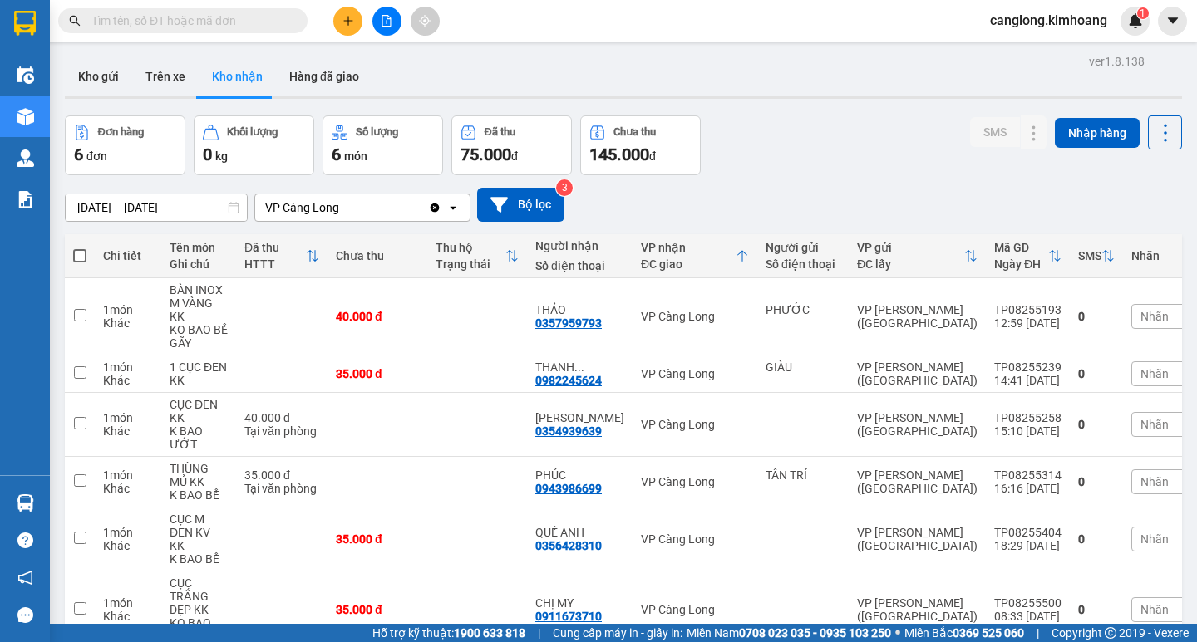
click at [64, 508] on div "ver 1.8.138 Kho gửi Trên xe Kho nhận Hàng đã giao Đơn hàng 6 đơn Khối lượng 0 k…" at bounding box center [623, 379] width 1130 height 659
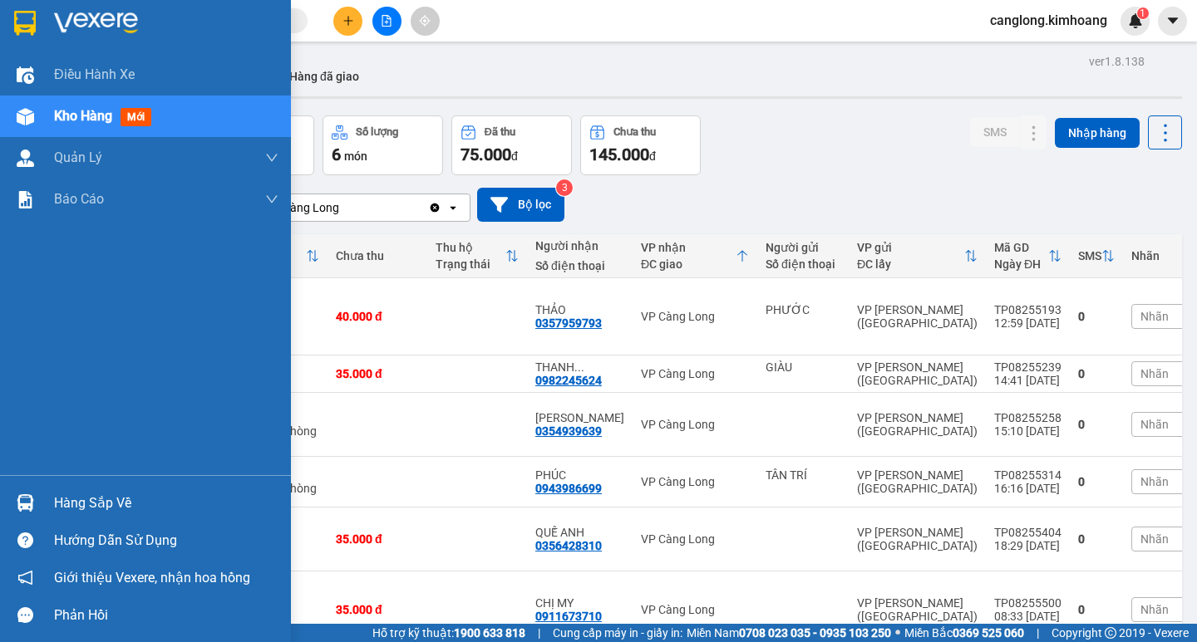
click at [41, 499] on div "Hàng sắp về" at bounding box center [145, 502] width 291 height 37
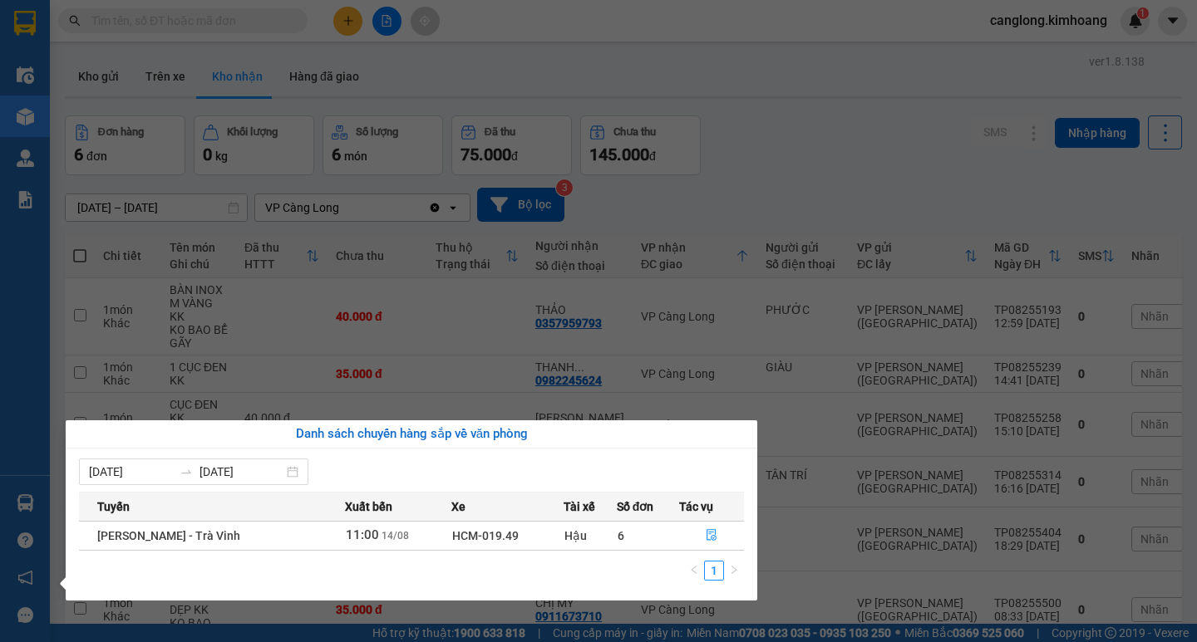
click at [744, 181] on section "Kết quả tìm kiếm ( 0 ) Bộ lọc No Data canglong.kimhoang 1 Điều hành xe Kho hàng…" at bounding box center [598, 321] width 1197 height 642
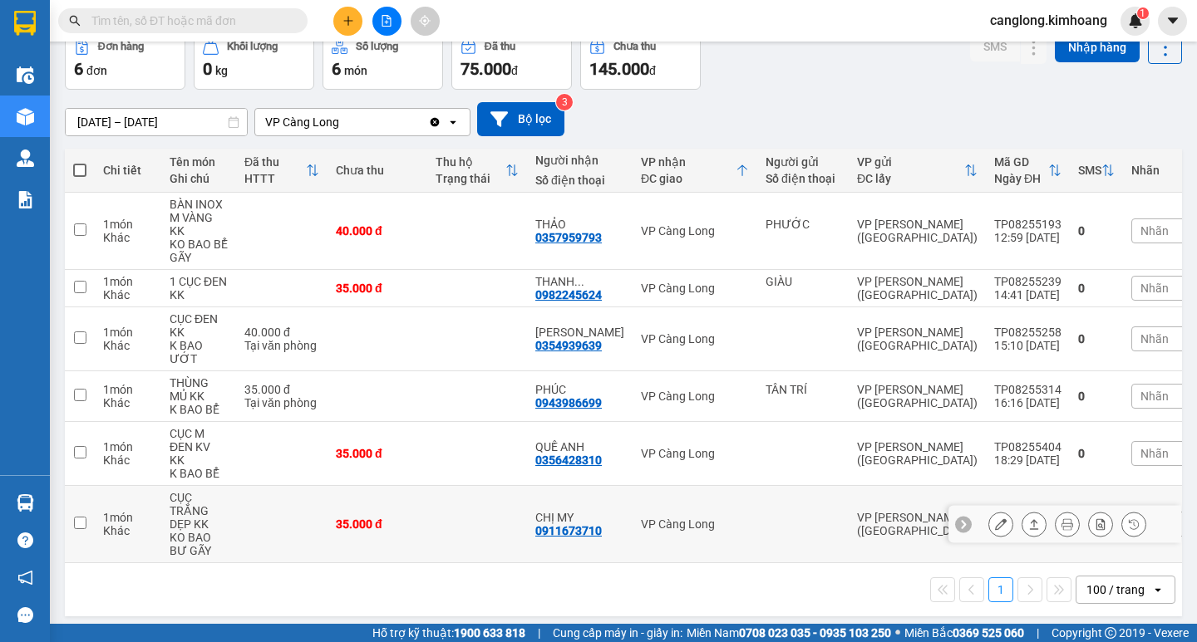
scroll to position [86, 0]
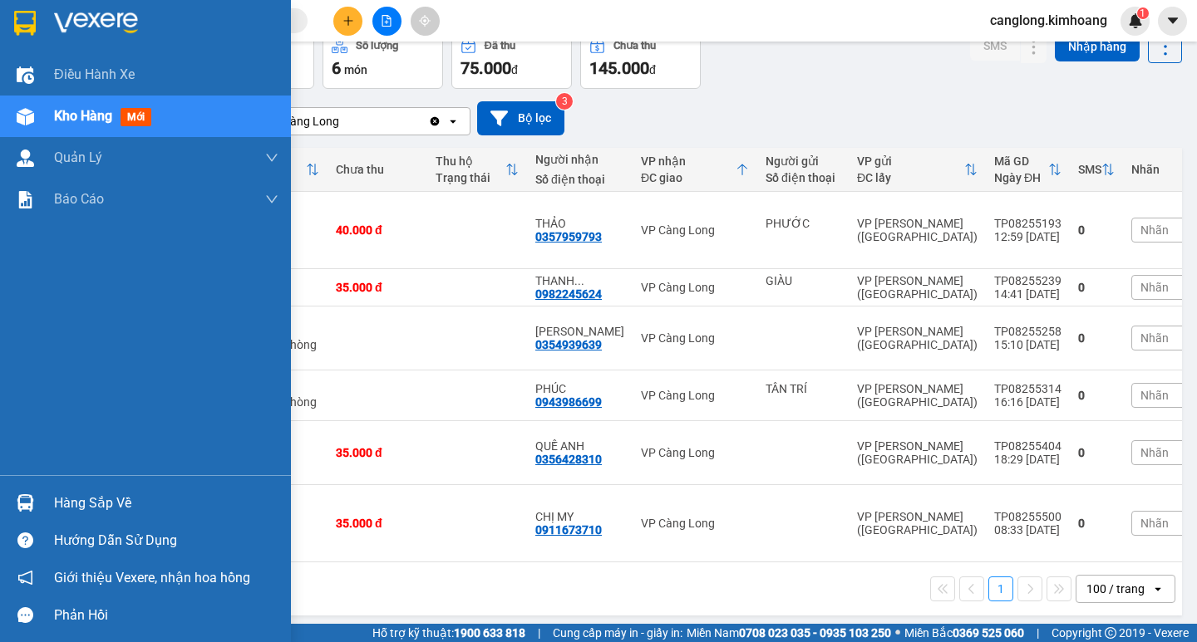
click at [67, 509] on div "Hàng sắp về" at bounding box center [166, 503] width 224 height 25
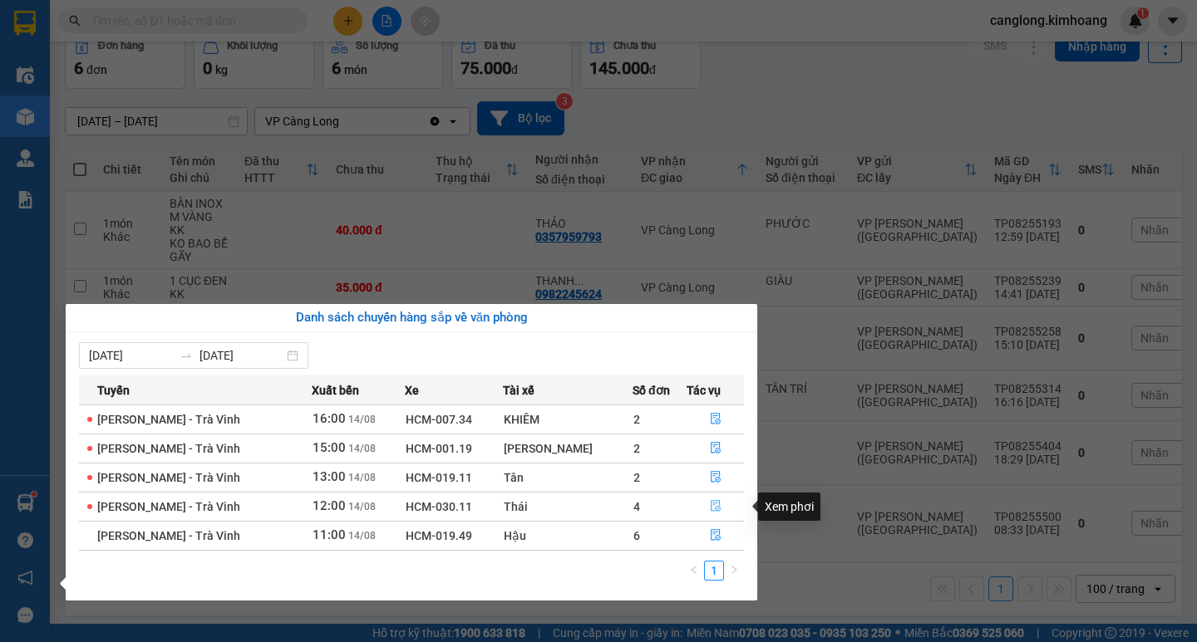
click at [715, 499] on button "button" at bounding box center [715, 507] width 56 height 27
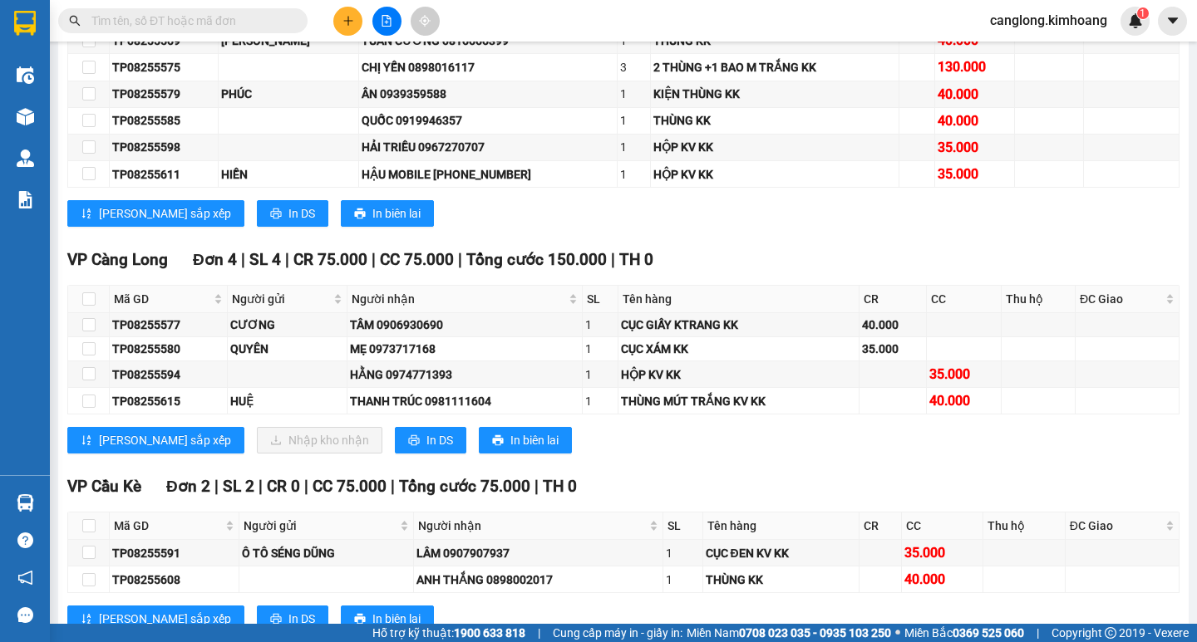
scroll to position [1662, 0]
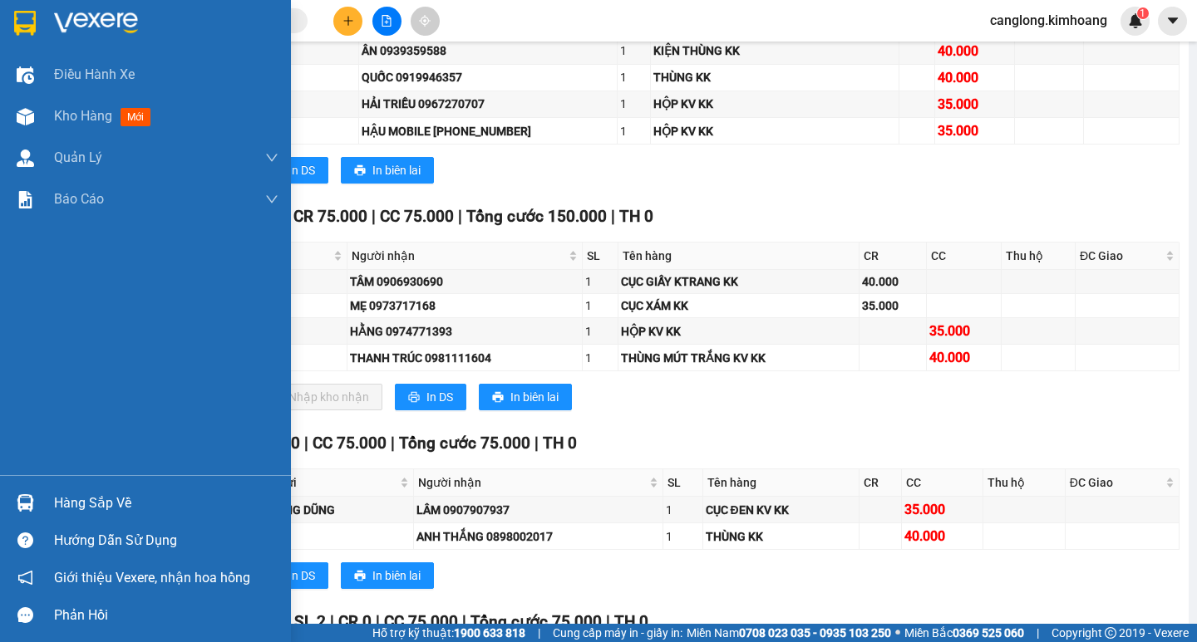
click at [42, 489] on div "Hàng sắp về" at bounding box center [145, 502] width 291 height 37
click at [42, 489] on div "Điều hành xe Kho hàng mới Quản Lý Quản lý chuyến Quản lý khách hàng mới Báo cáo…" at bounding box center [145, 321] width 291 height 642
click at [47, 499] on div "Hàng sắp về" at bounding box center [145, 502] width 291 height 37
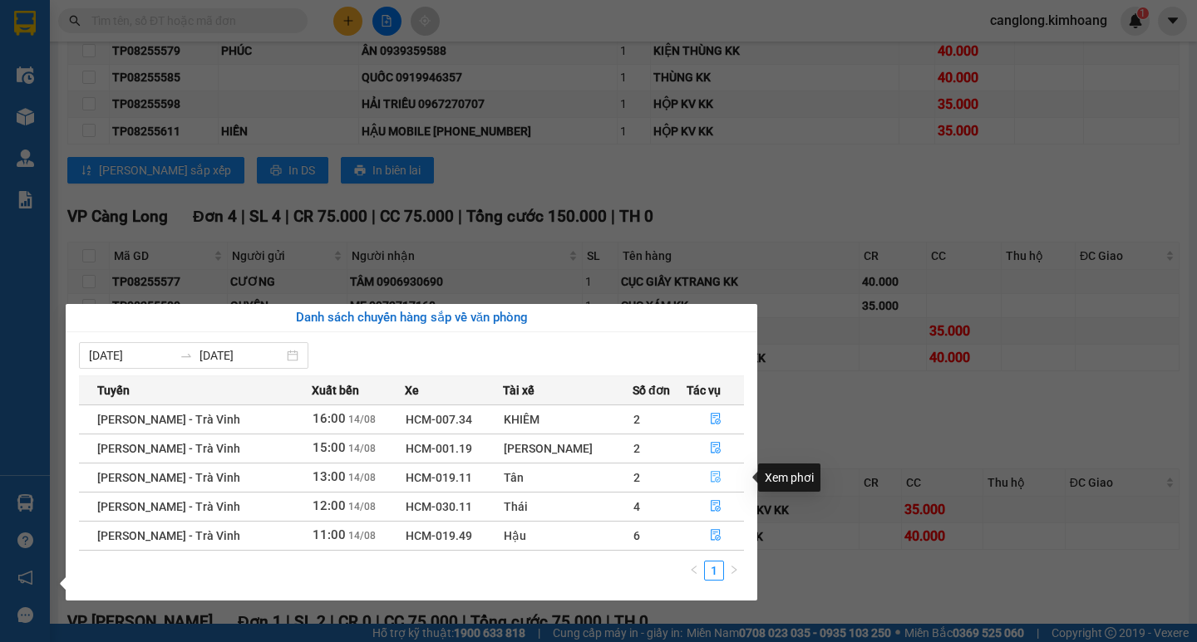
click at [711, 475] on icon "file-done" at bounding box center [716, 478] width 10 height 12
click at [711, 475] on div "VP Cầu Kè Đơn 2 | SL 2 | CR 0 | CC 75.000 | Tổng cước 75.000 | TH 0 Mã GD Người…" at bounding box center [623, 516] width 1112 height 170
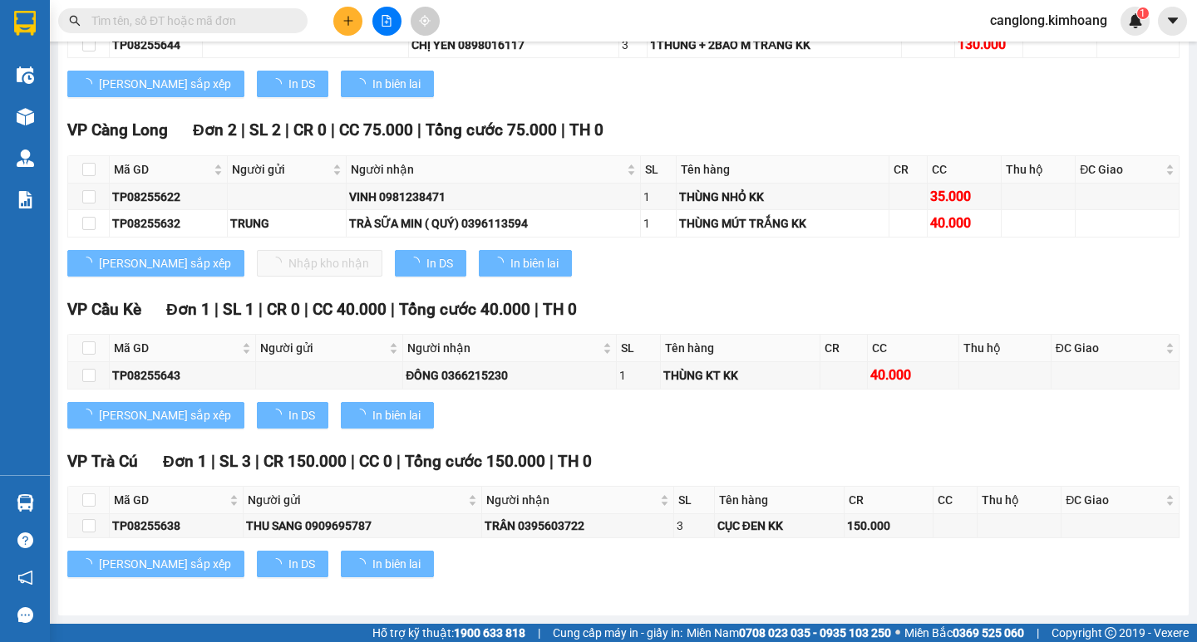
scroll to position [1169, 0]
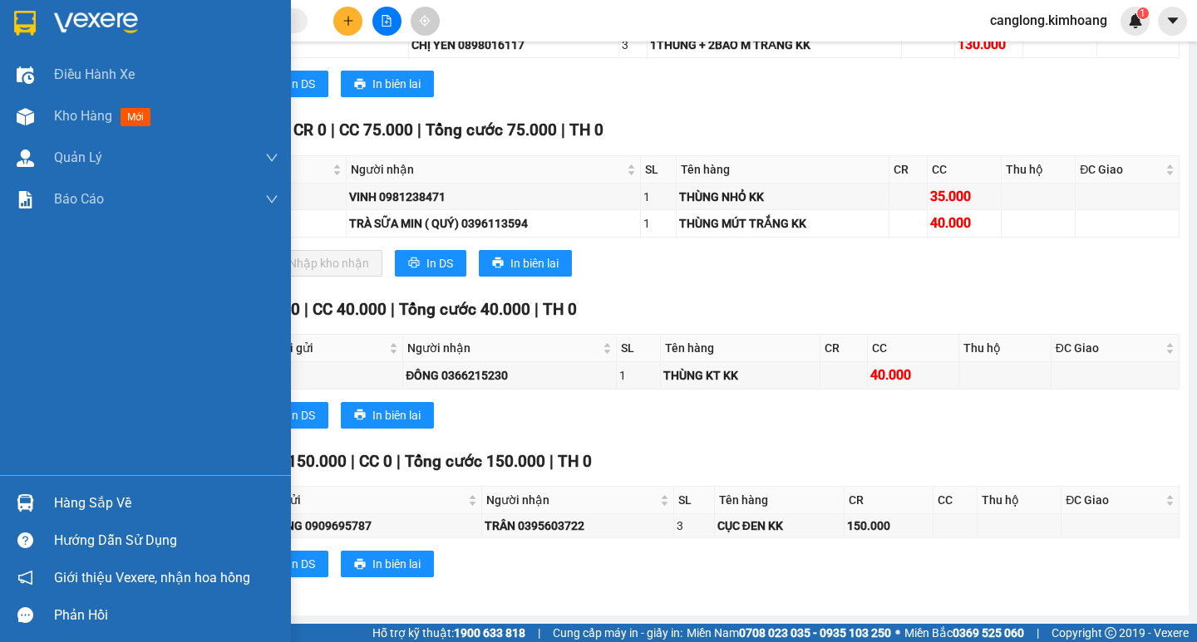
click at [40, 491] on div "Hàng sắp về" at bounding box center [145, 502] width 291 height 37
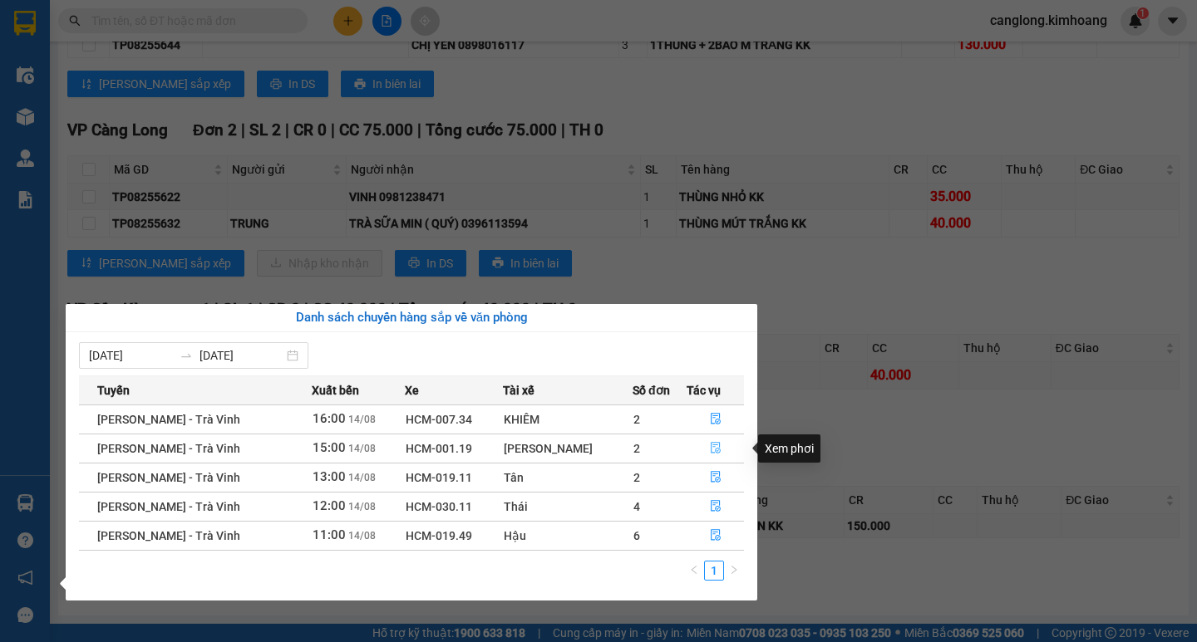
click at [715, 452] on icon "file-done" at bounding box center [716, 449] width 10 height 12
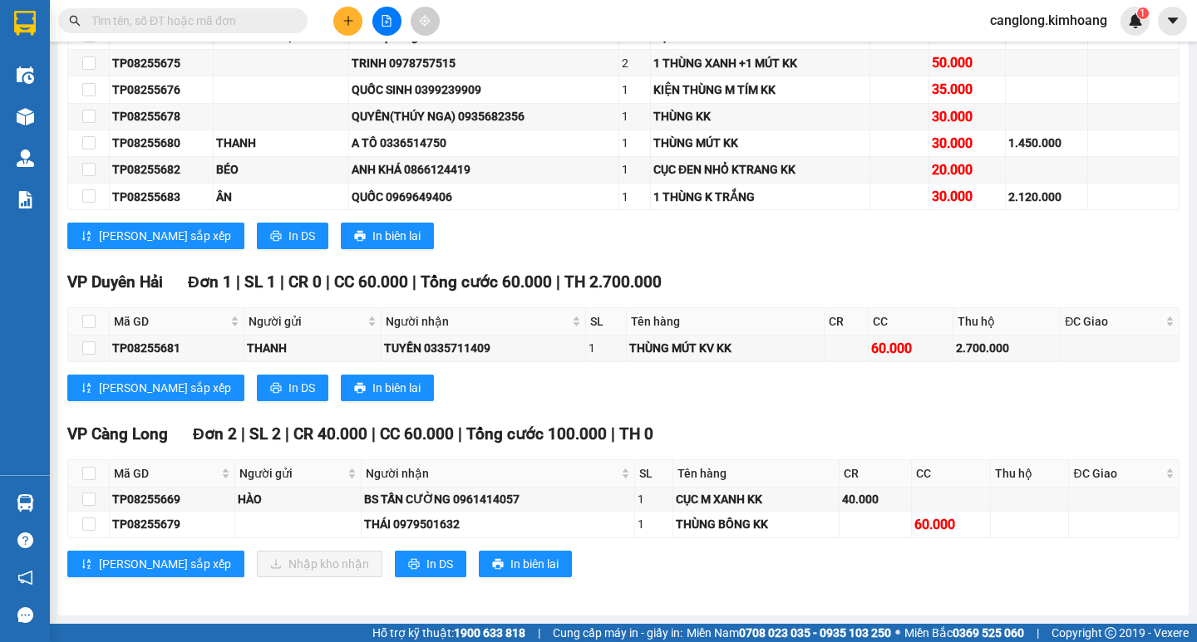
scroll to position [689, 0]
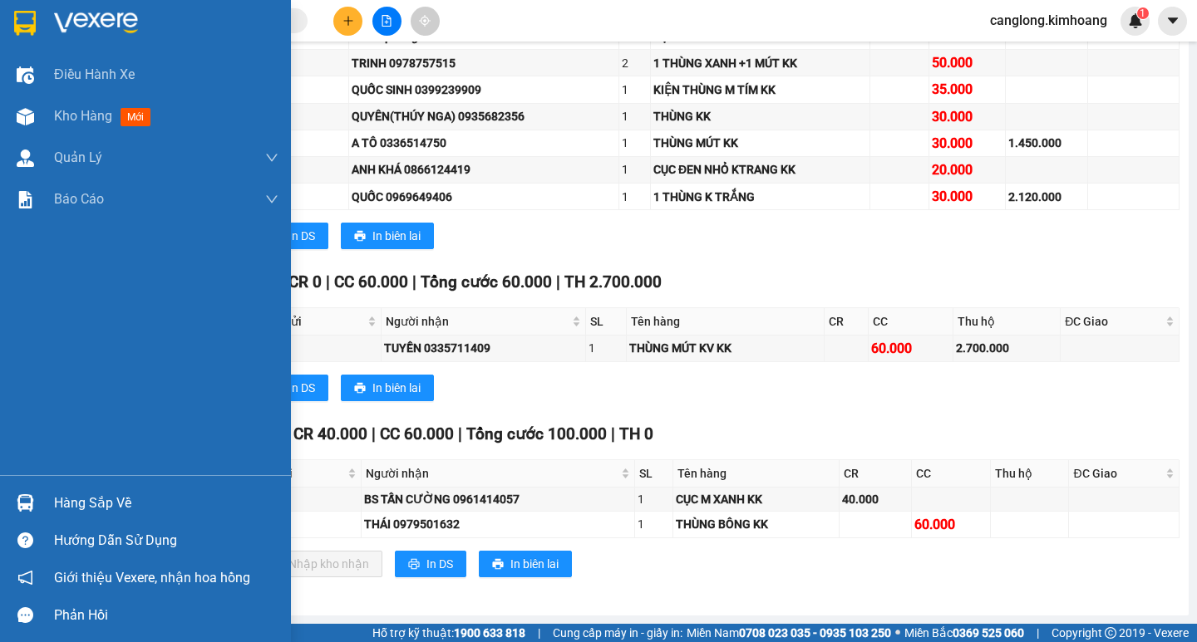
click at [54, 500] on div "Hàng sắp về" at bounding box center [166, 503] width 224 height 25
click at [0, 0] on div "Danh sách chuyến hàng sắp về văn phòng 08/08/2025 14/08/2025 Tuyến Xuất bến Xe …" at bounding box center [0, 0] width 0 height 0
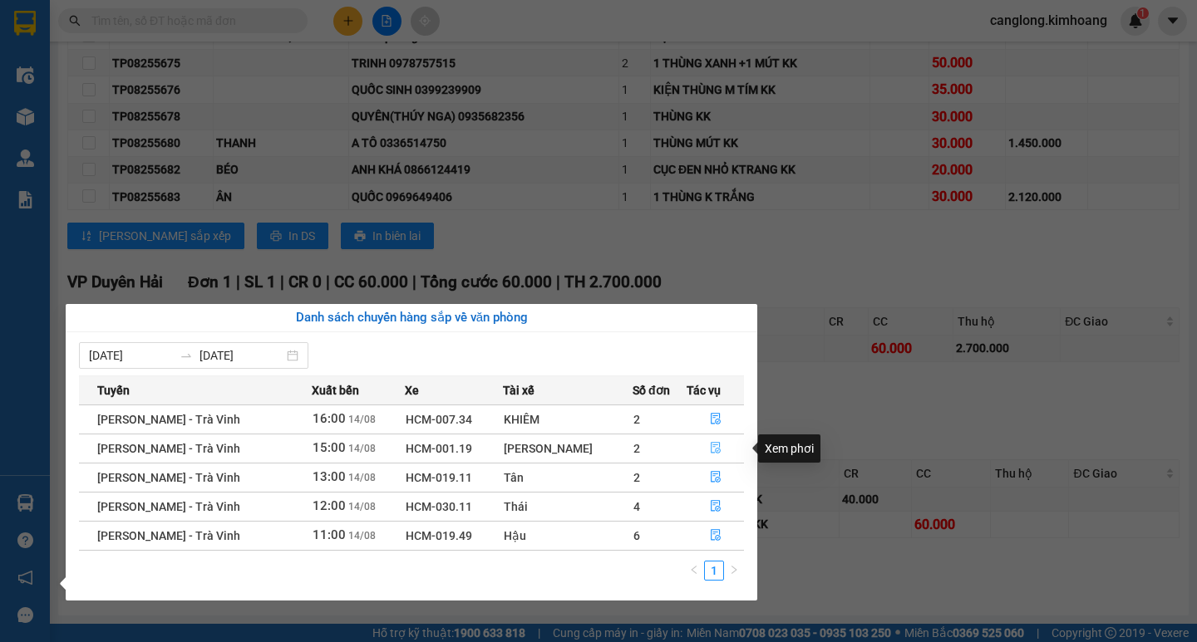
click at [711, 443] on icon "file-done" at bounding box center [716, 449] width 10 height 12
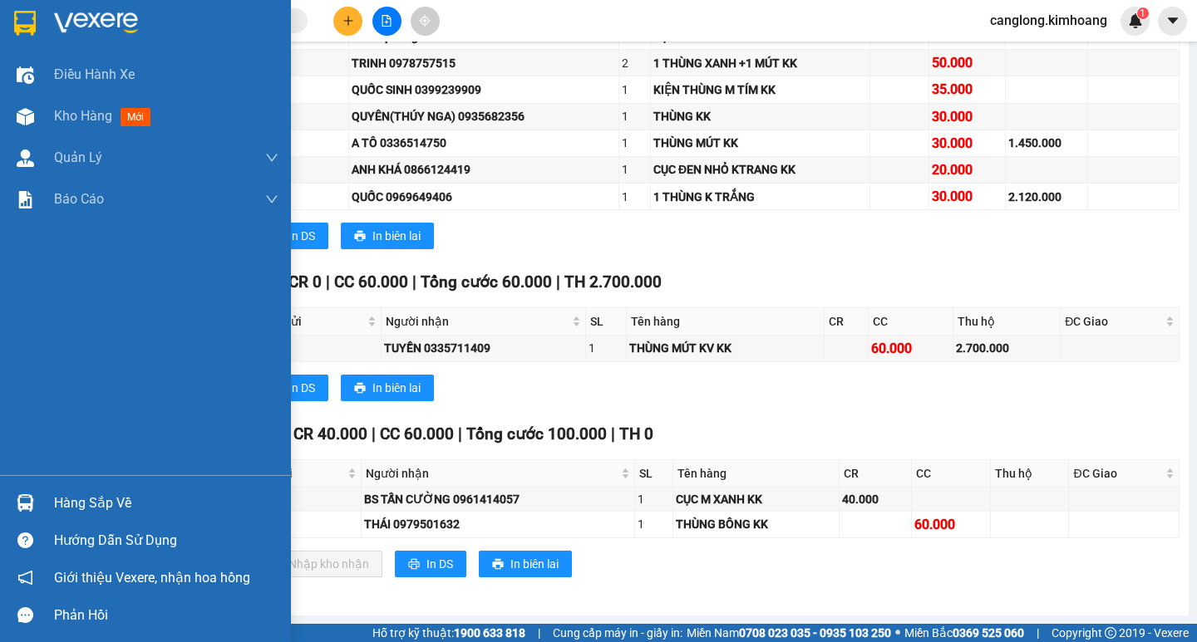
click at [33, 488] on div "Hàng sắp về" at bounding box center [145, 502] width 291 height 37
click at [33, 488] on div "Điều hành xe Kho hàng mới Quản Lý Quản lý chuyến Quản lý khách hàng mới Báo cáo…" at bounding box center [145, 321] width 291 height 642
click at [35, 504] on div at bounding box center [25, 503] width 29 height 29
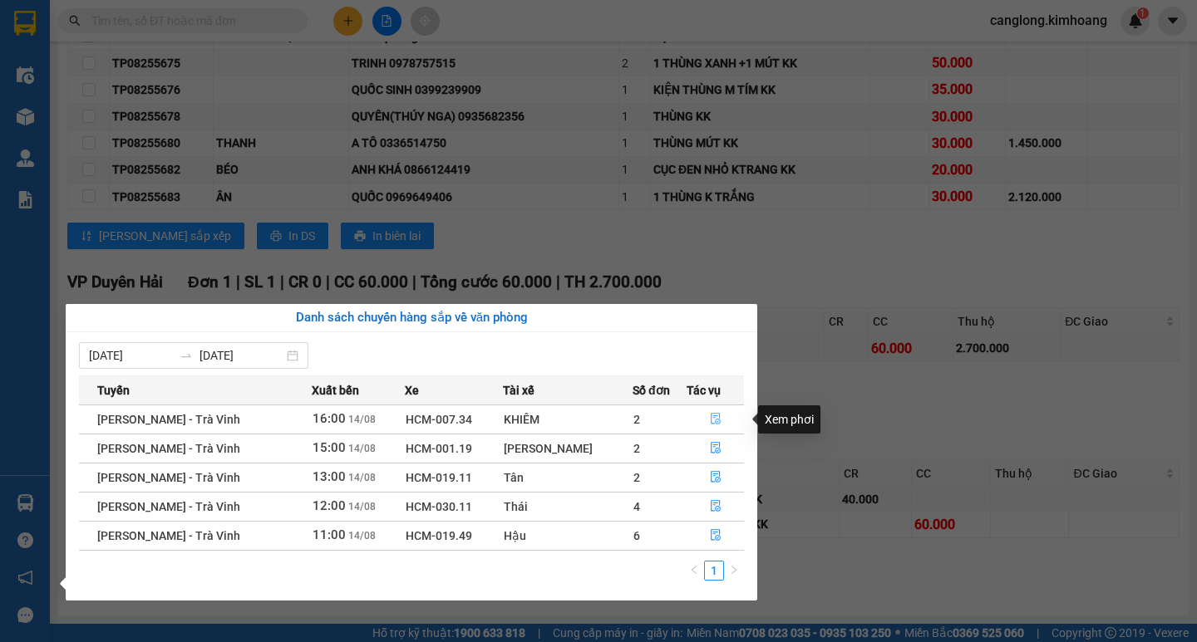
click at [713, 410] on button "button" at bounding box center [715, 419] width 56 height 27
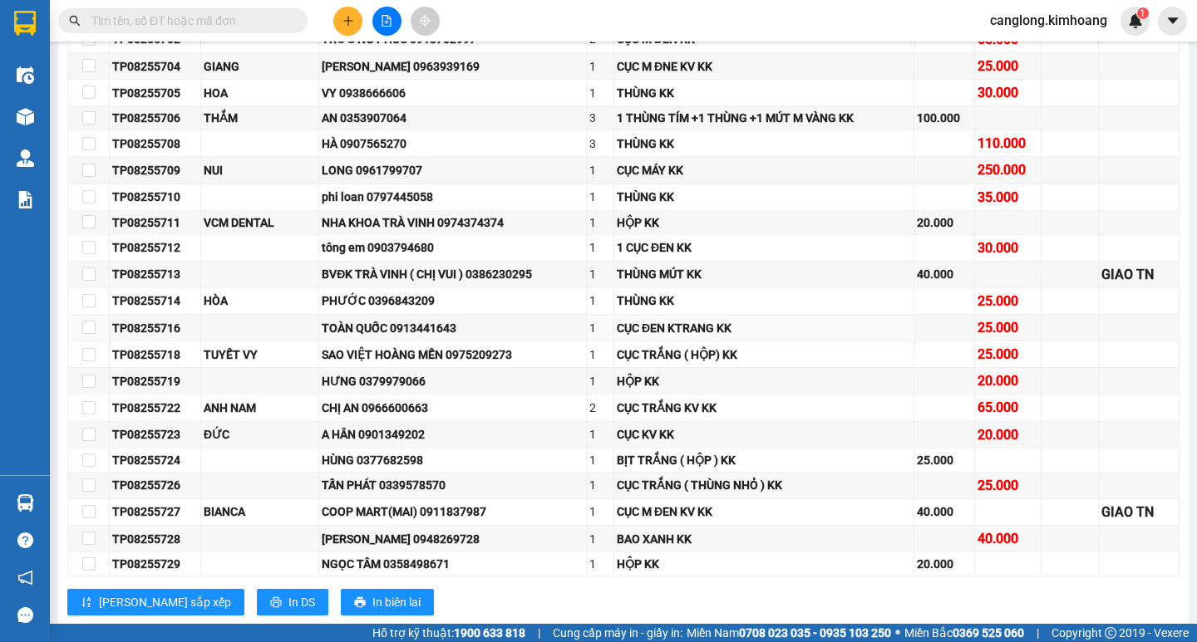
scroll to position [863, 0]
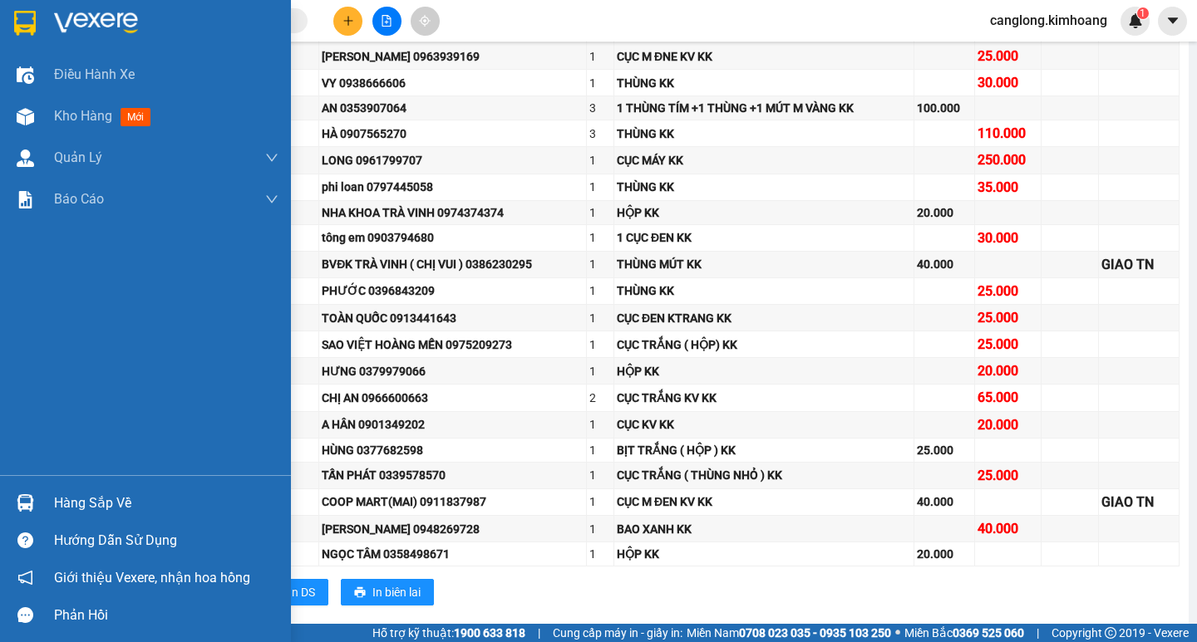
click at [85, 501] on div "Hàng sắp về" at bounding box center [166, 503] width 224 height 25
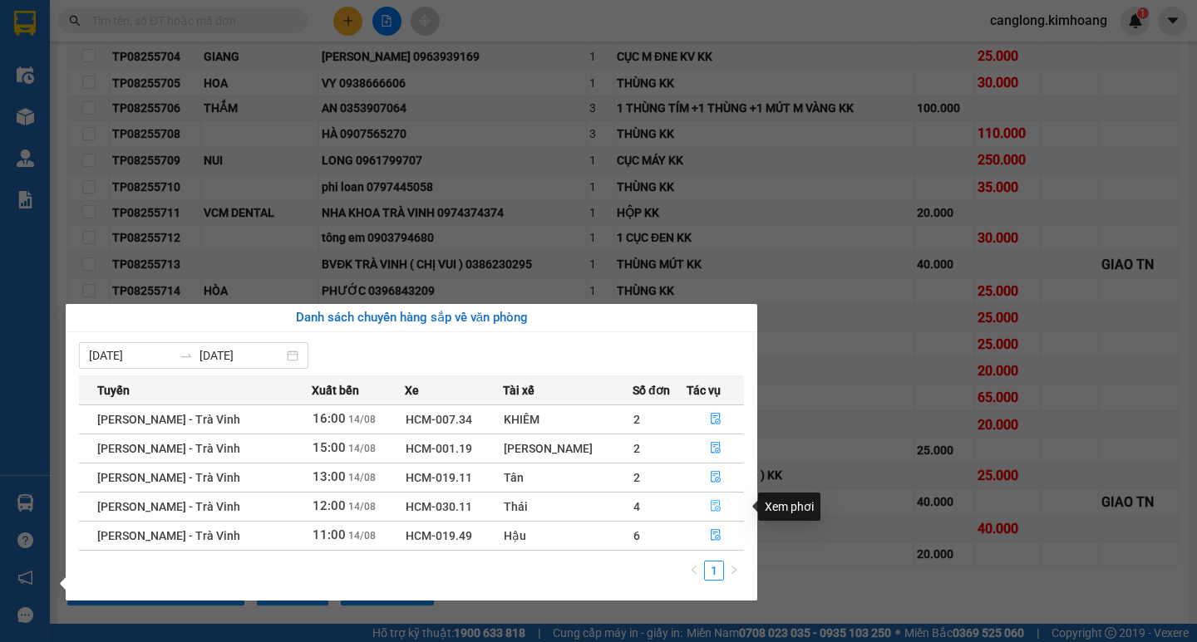
click at [710, 502] on icon "file-done" at bounding box center [716, 506] width 12 height 12
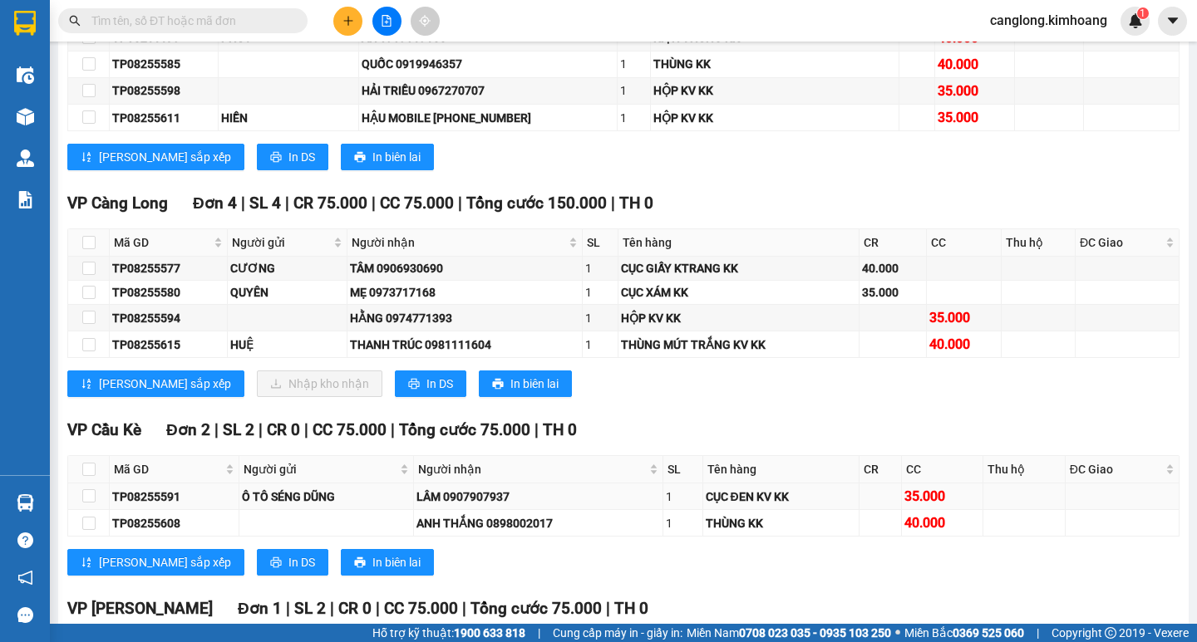
scroll to position [1682, 0]
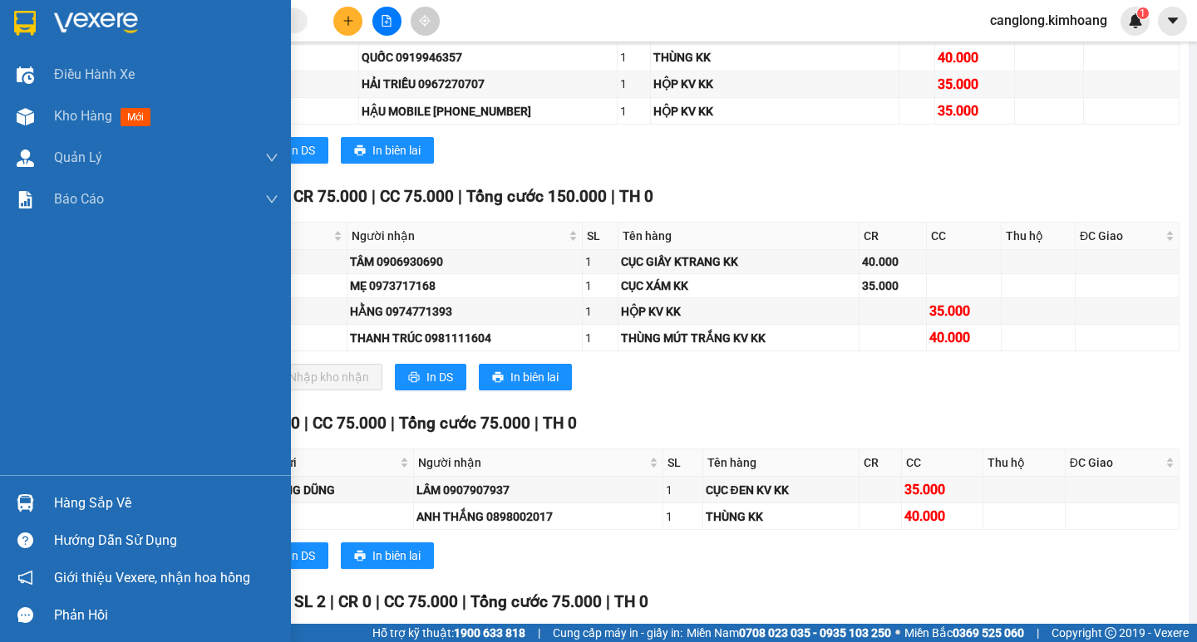
click at [31, 493] on div at bounding box center [25, 503] width 29 height 29
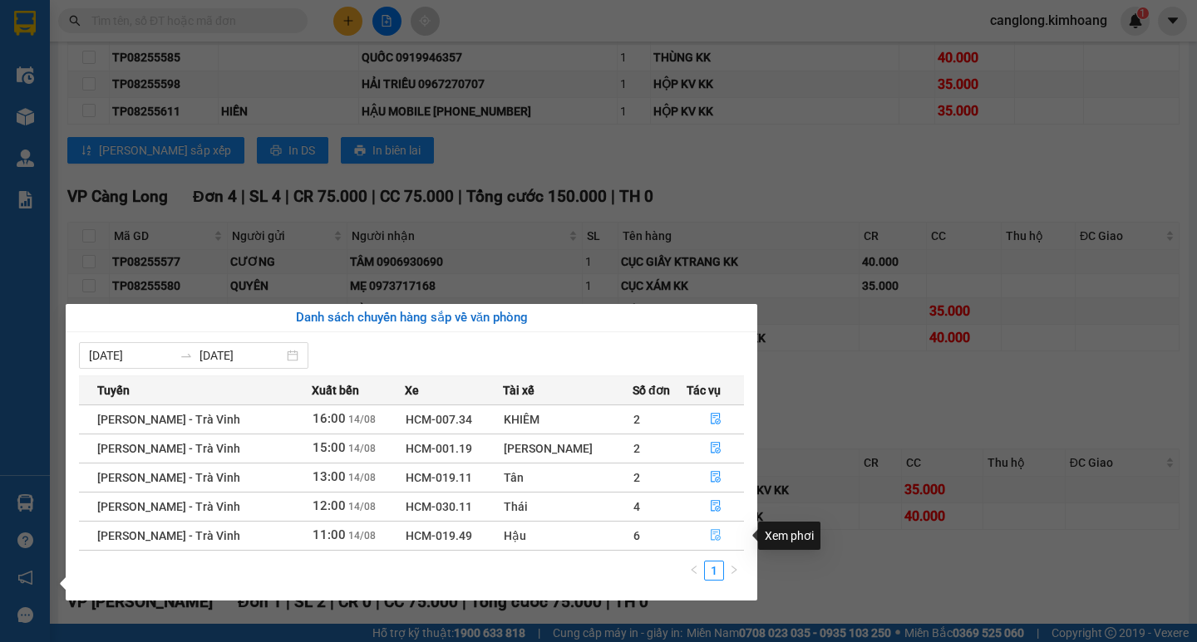
click at [710, 542] on span "file-done" at bounding box center [716, 535] width 12 height 13
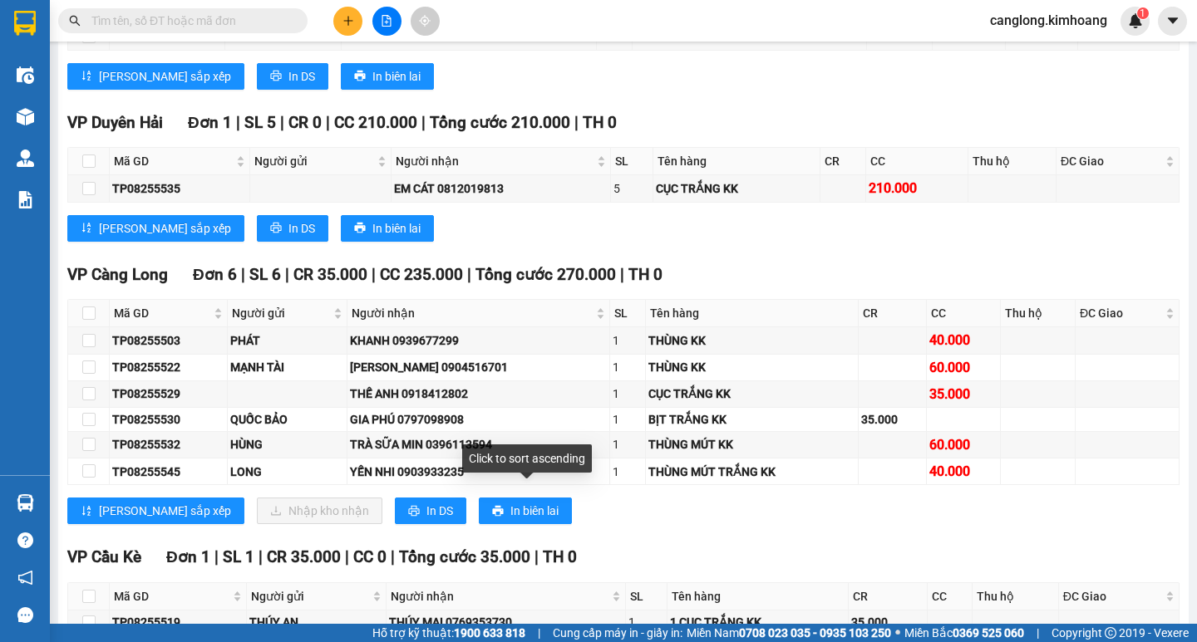
scroll to position [2095, 0]
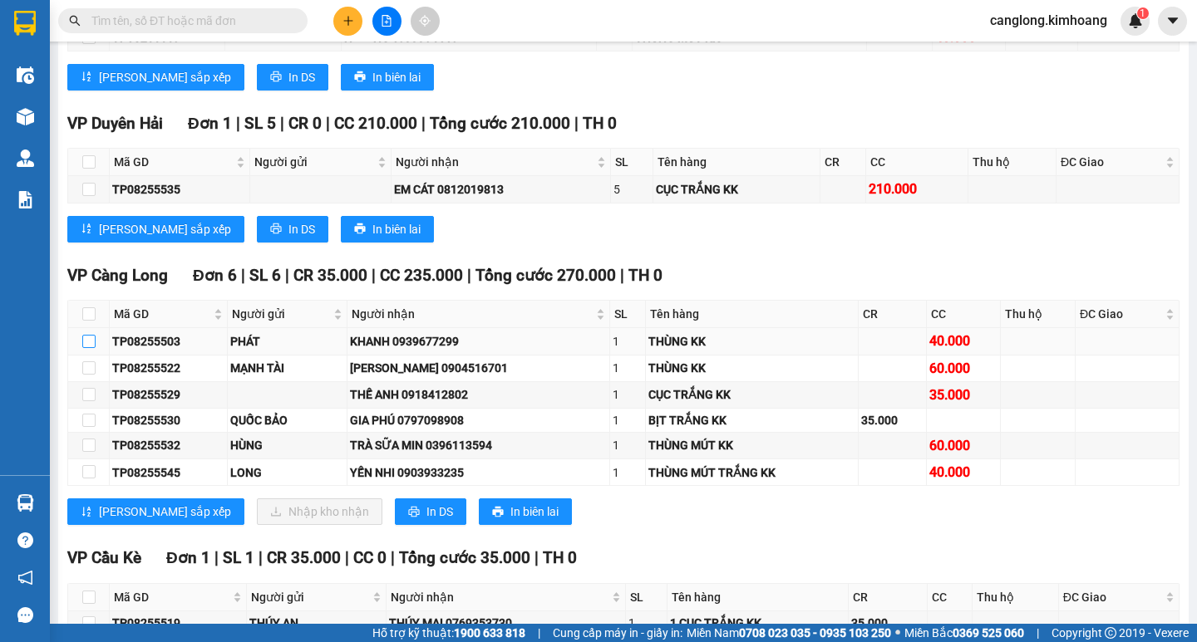
click at [85, 348] on input "checkbox" at bounding box center [88, 341] width 13 height 13
click at [86, 348] on input "checkbox" at bounding box center [88, 341] width 13 height 13
checkbox input "true"
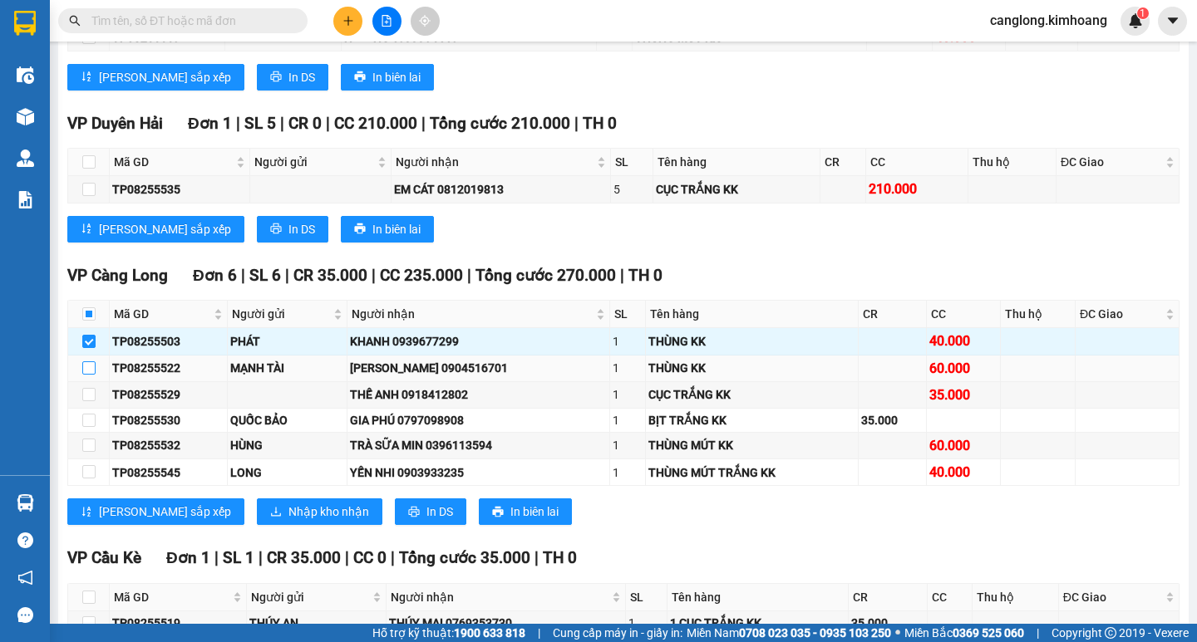
click at [91, 375] on input "checkbox" at bounding box center [88, 367] width 13 height 13
checkbox input "true"
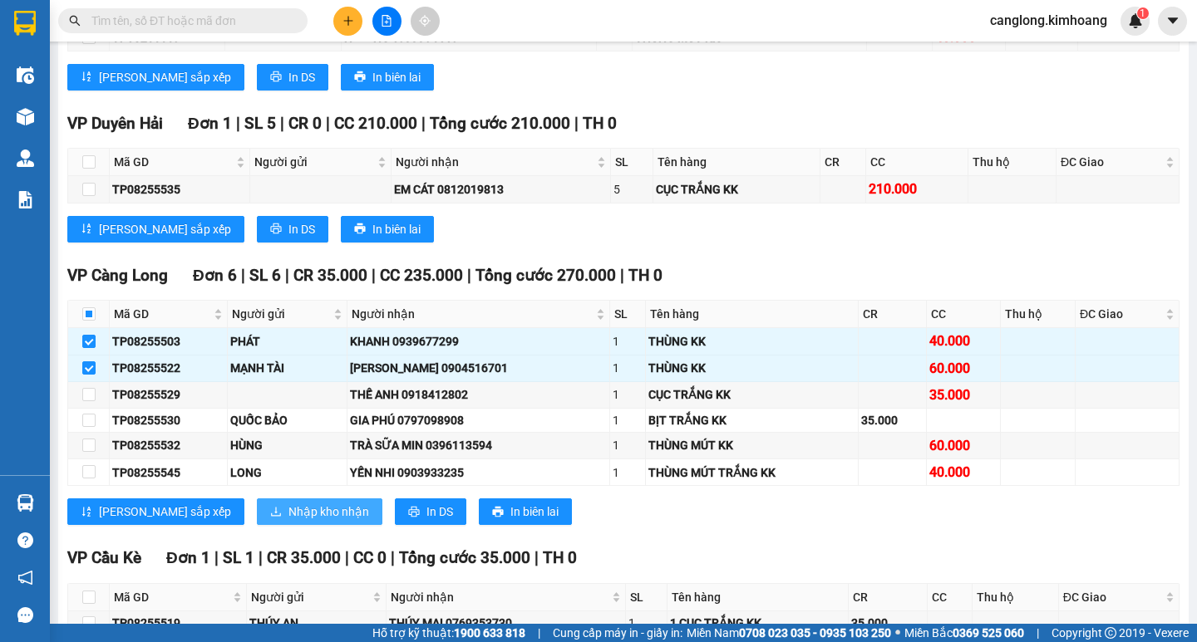
click at [288, 518] on span "Nhập kho nhận" at bounding box center [328, 512] width 81 height 18
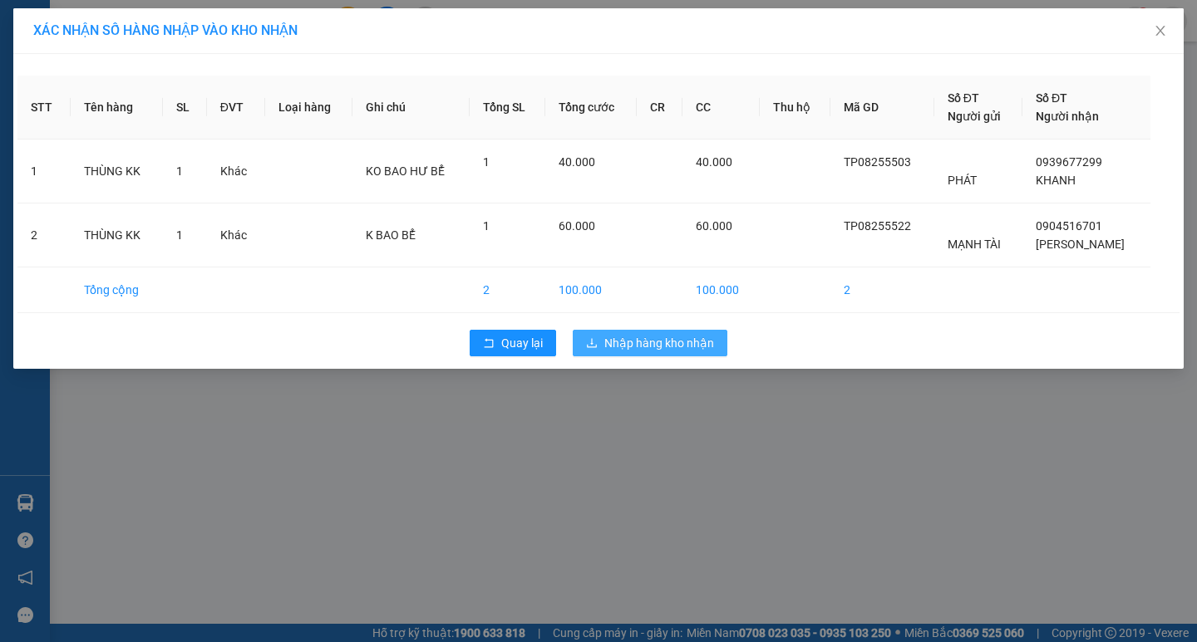
click at [642, 342] on span "Nhập hàng kho nhận" at bounding box center [659, 343] width 110 height 18
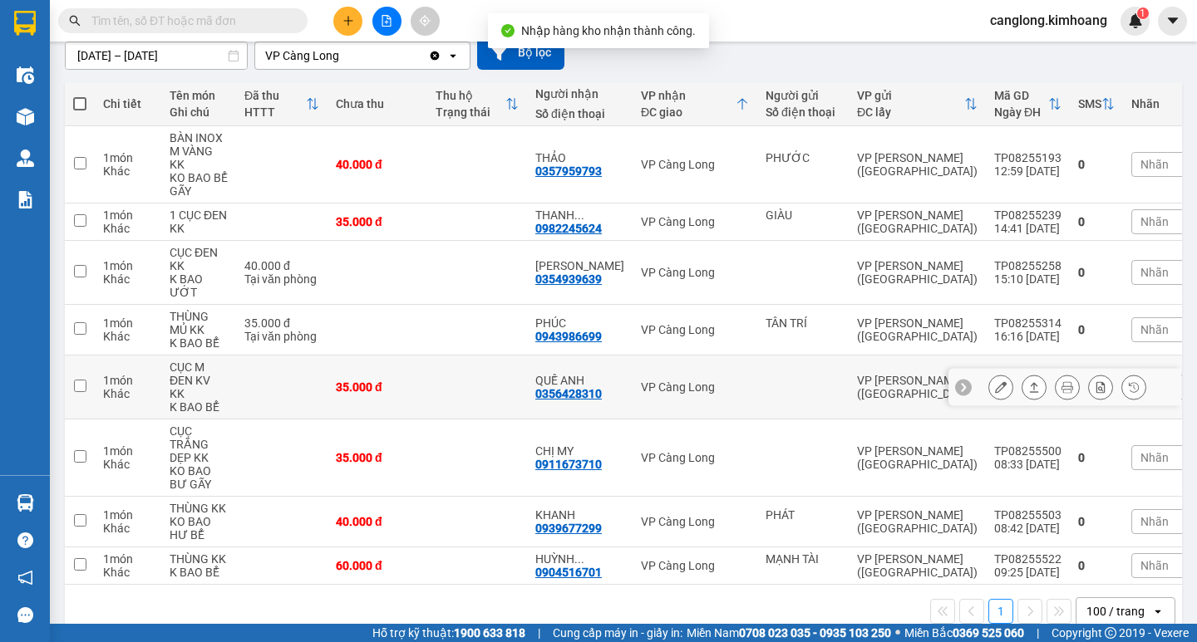
scroll to position [175, 0]
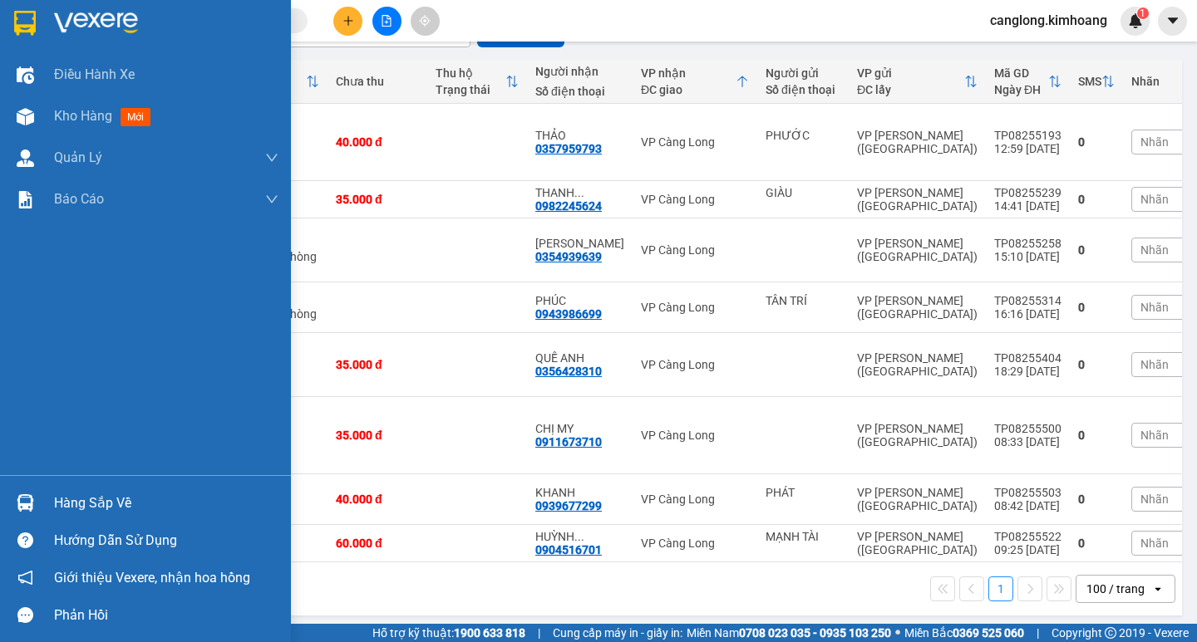
click at [25, 509] on img at bounding box center [25, 502] width 17 height 17
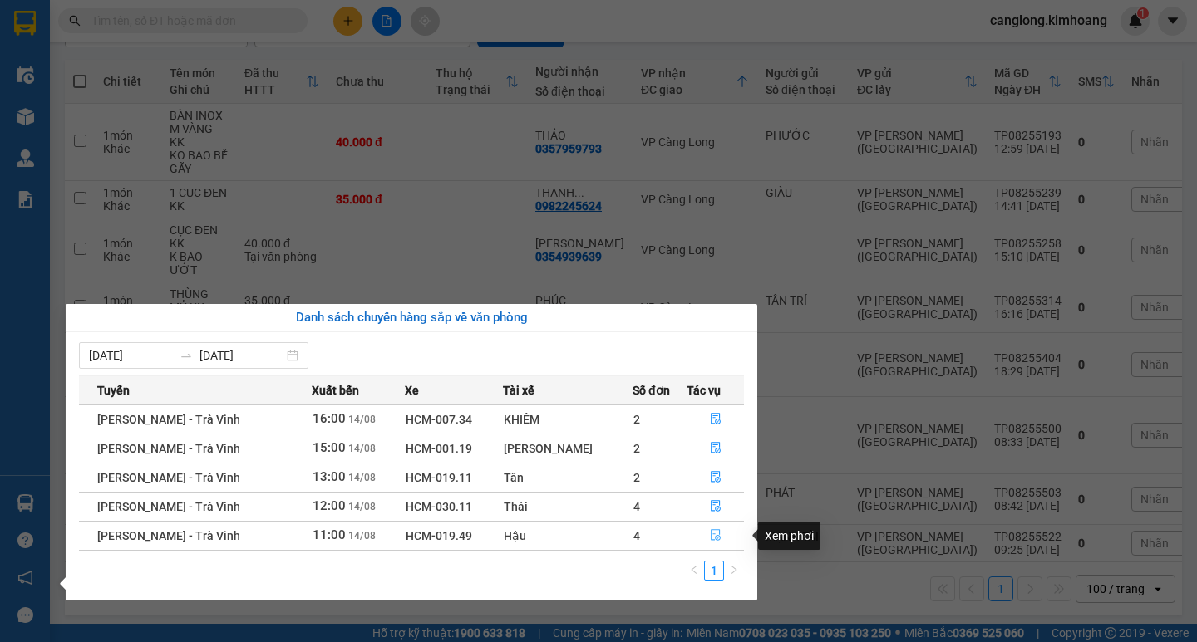
click at [710, 539] on icon "file-done" at bounding box center [716, 535] width 12 height 12
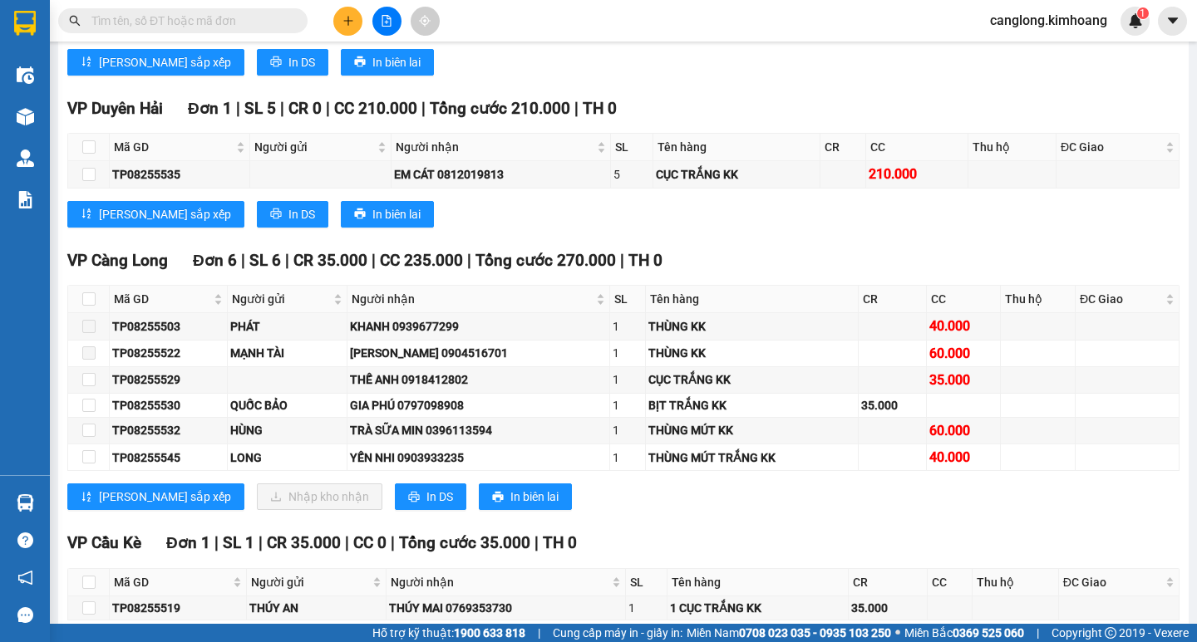
scroll to position [2161, 0]
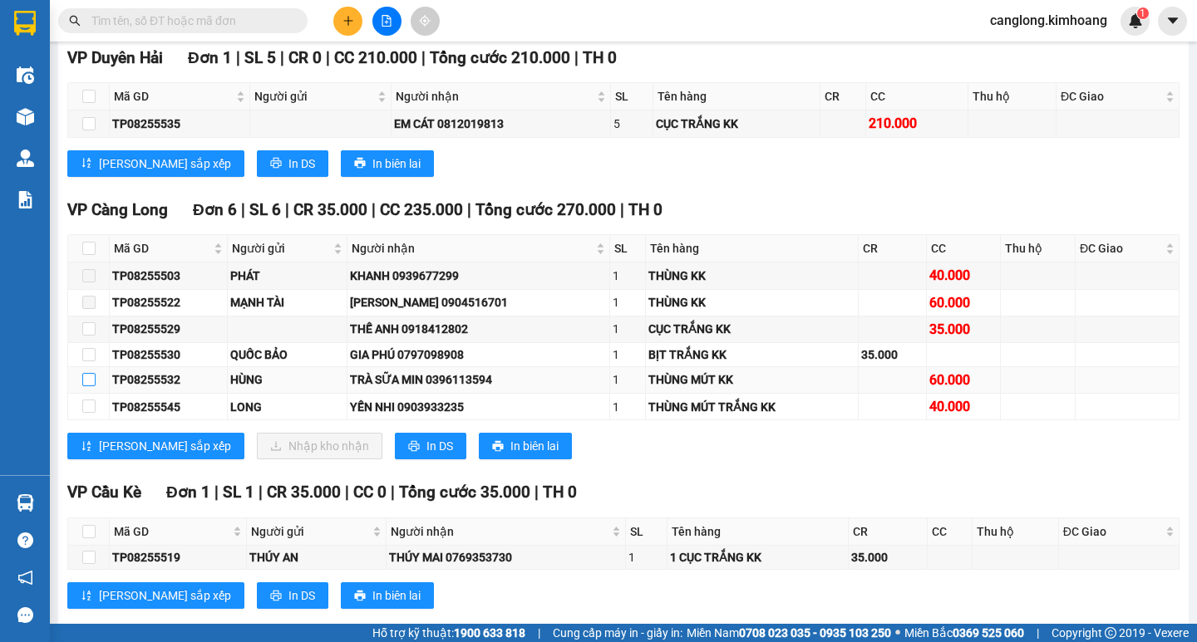
click at [91, 386] on input "checkbox" at bounding box center [88, 379] width 13 height 13
checkbox input "true"
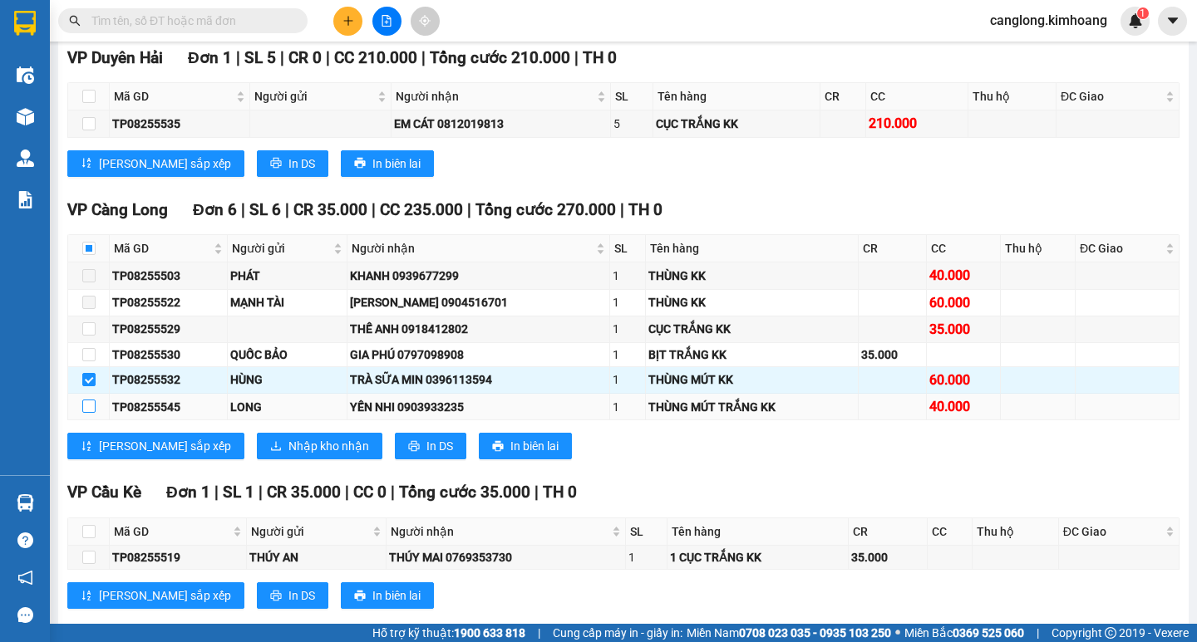
click at [85, 413] on input "checkbox" at bounding box center [88, 406] width 13 height 13
checkbox input "true"
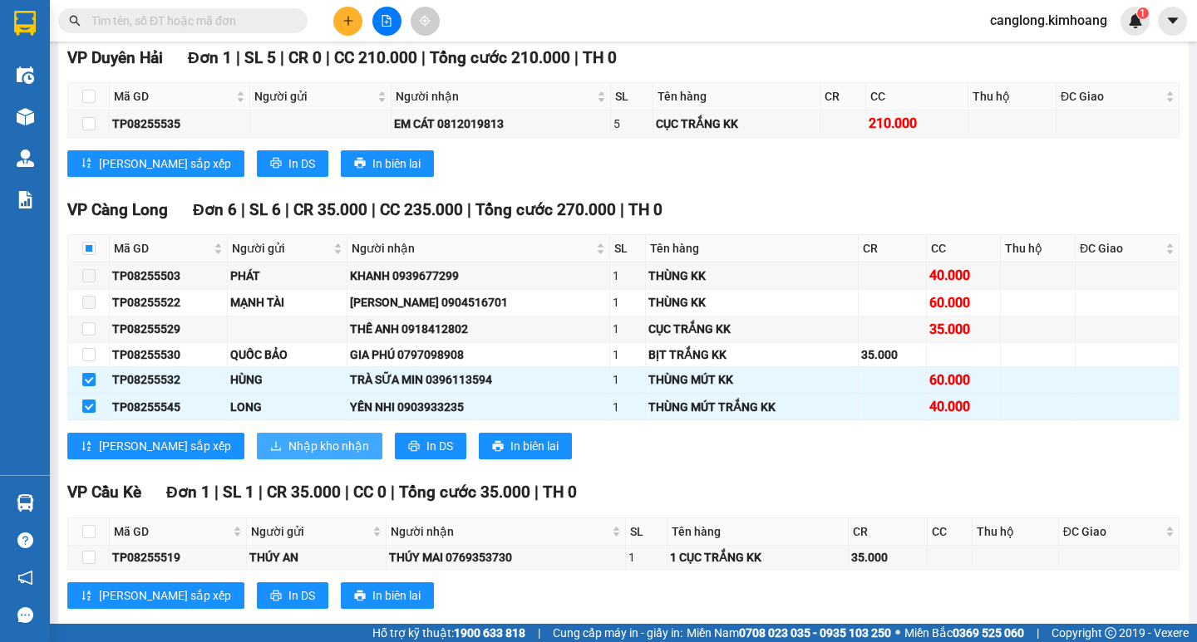
click at [257, 450] on button "Nhập kho nhận" at bounding box center [319, 446] width 125 height 27
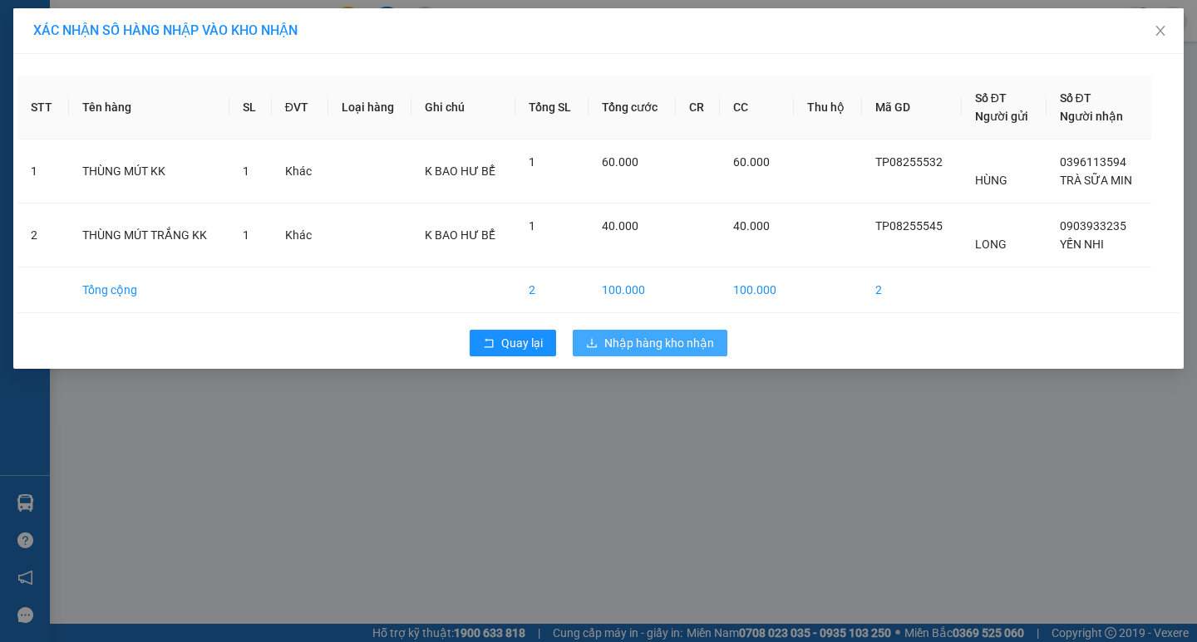
click at [600, 343] on button "Nhập hàng kho nhận" at bounding box center [650, 343] width 155 height 27
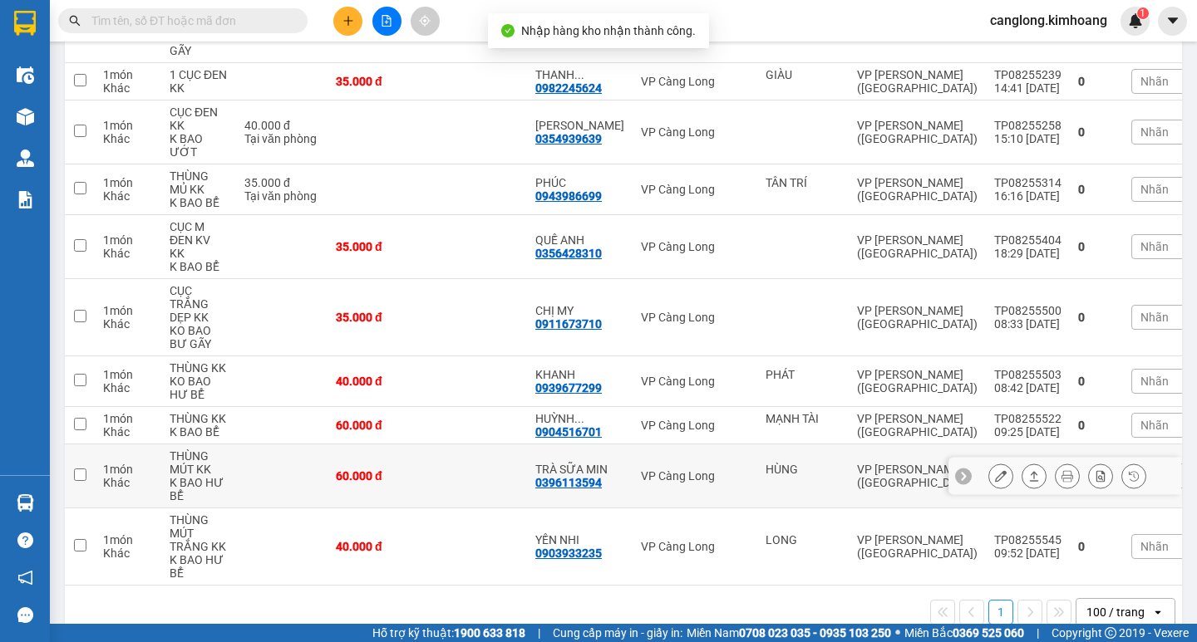
scroll to position [316, 0]
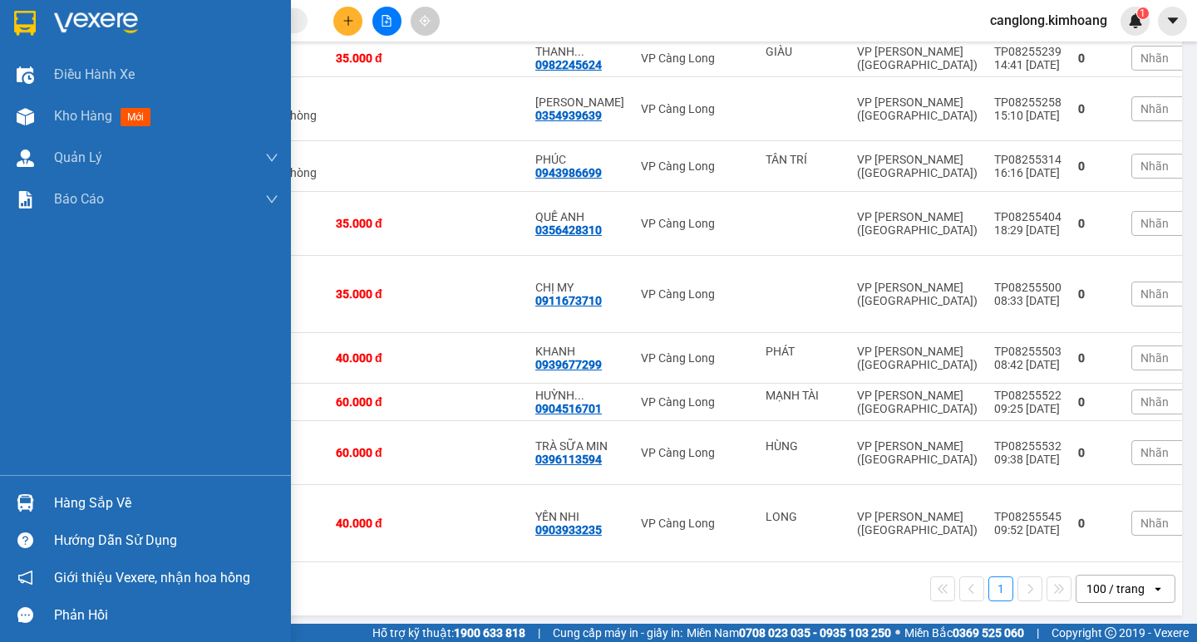
click at [38, 495] on div at bounding box center [25, 503] width 29 height 29
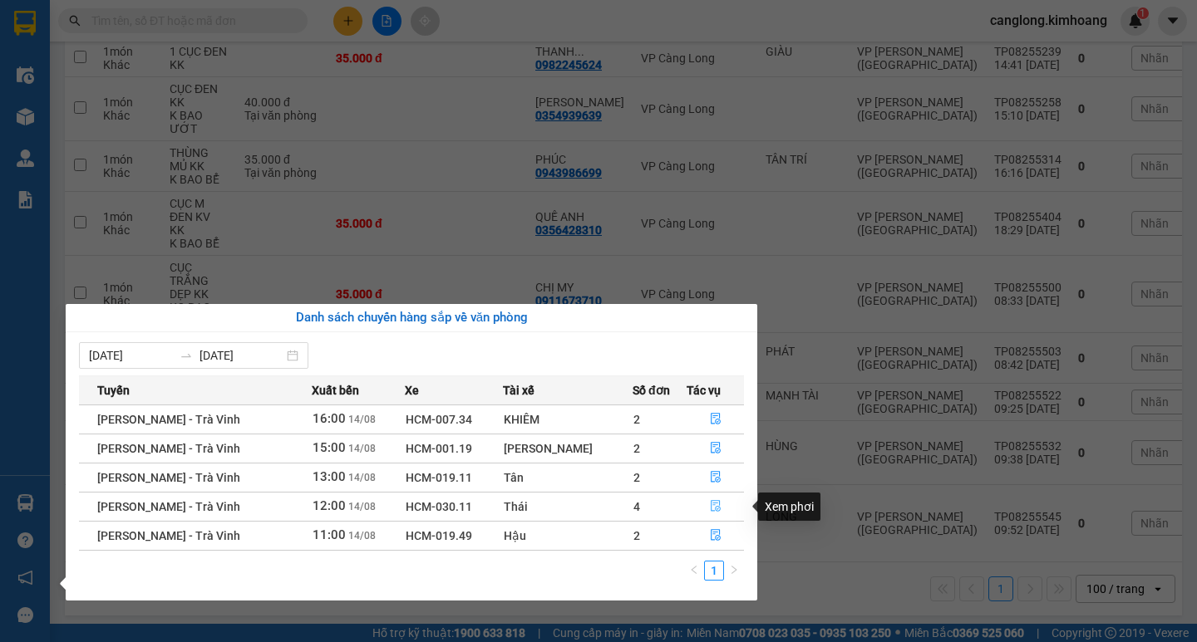
click at [714, 508] on icon "file-done" at bounding box center [716, 506] width 12 height 12
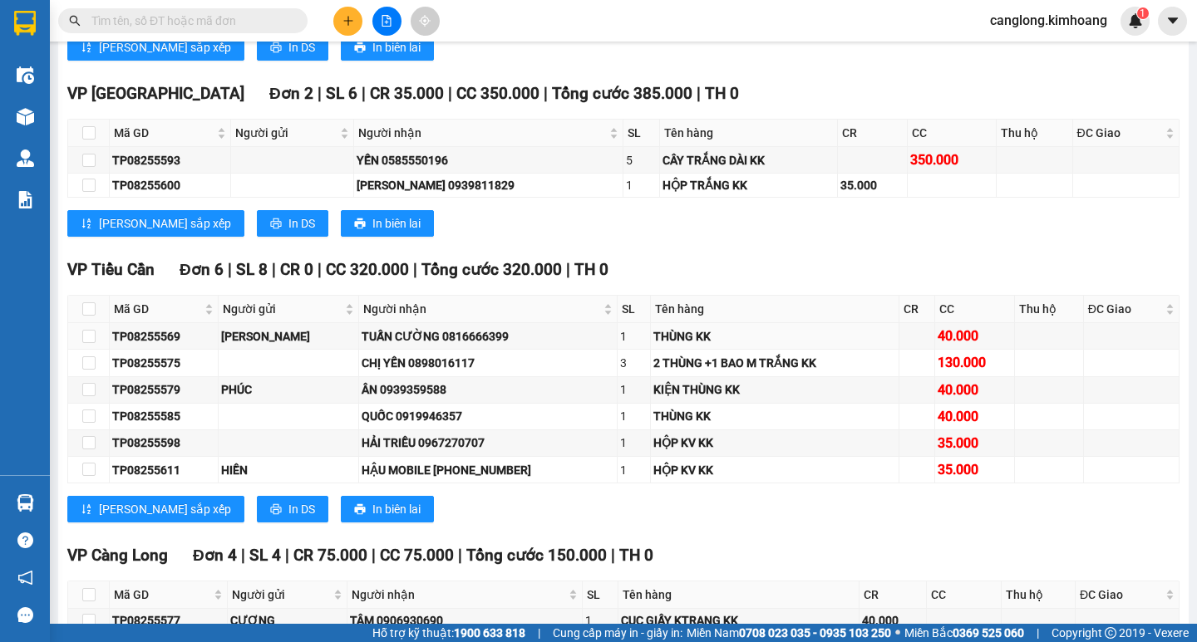
scroll to position [1413, 0]
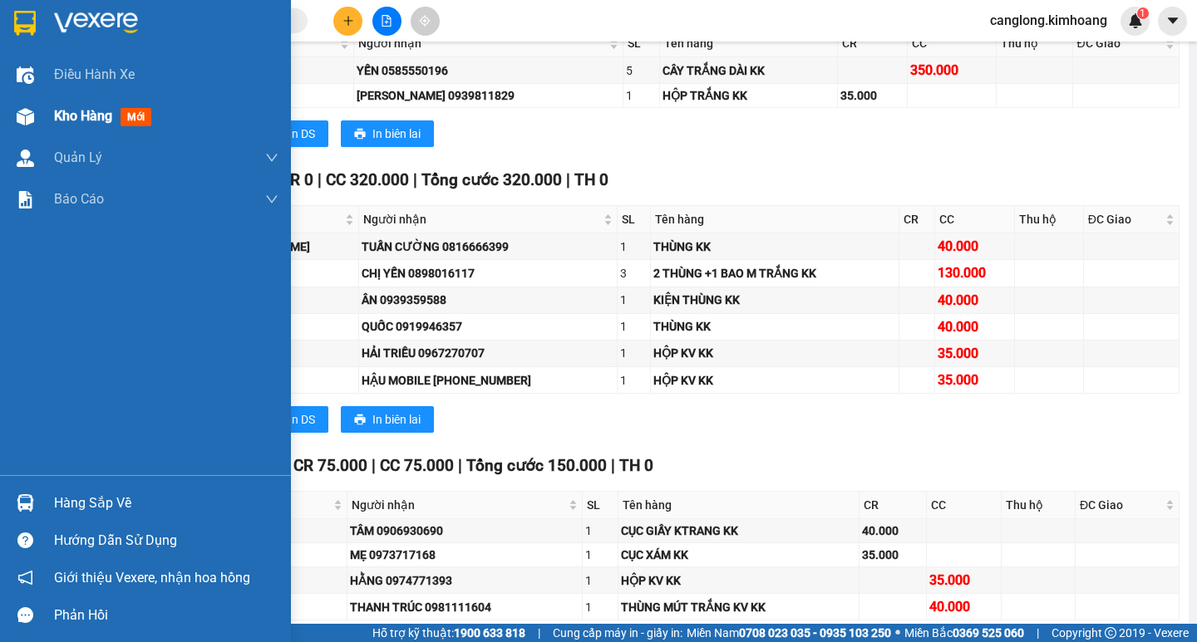
click at [119, 115] on div "Kho hàng mới" at bounding box center [106, 116] width 104 height 21
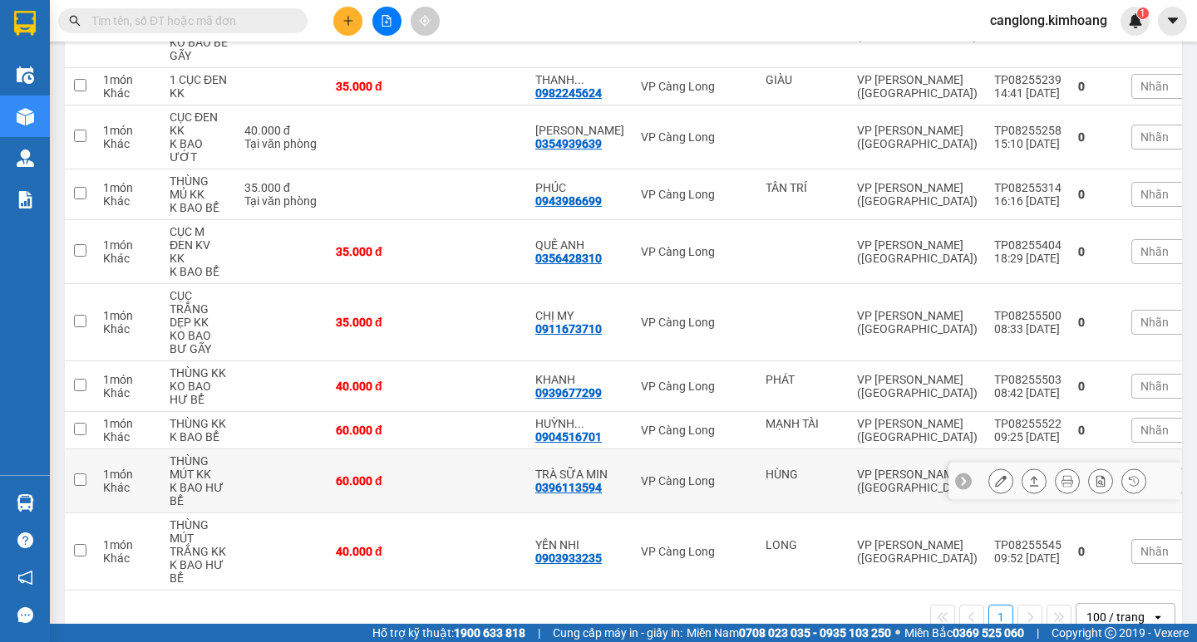
scroll to position [316, 0]
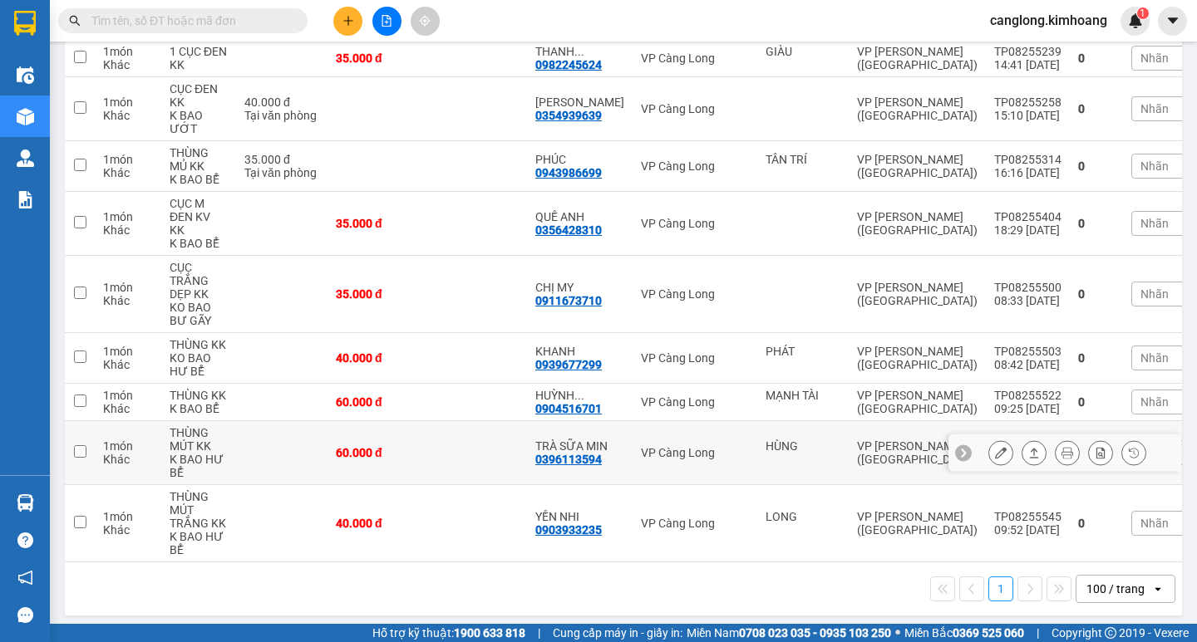
click at [576, 421] on td "TRÀ SỮA MIN 0396113594" at bounding box center [580, 453] width 106 height 64
drag, startPoint x: 576, startPoint y: 415, endPoint x: 465, endPoint y: 432, distance: 112.7
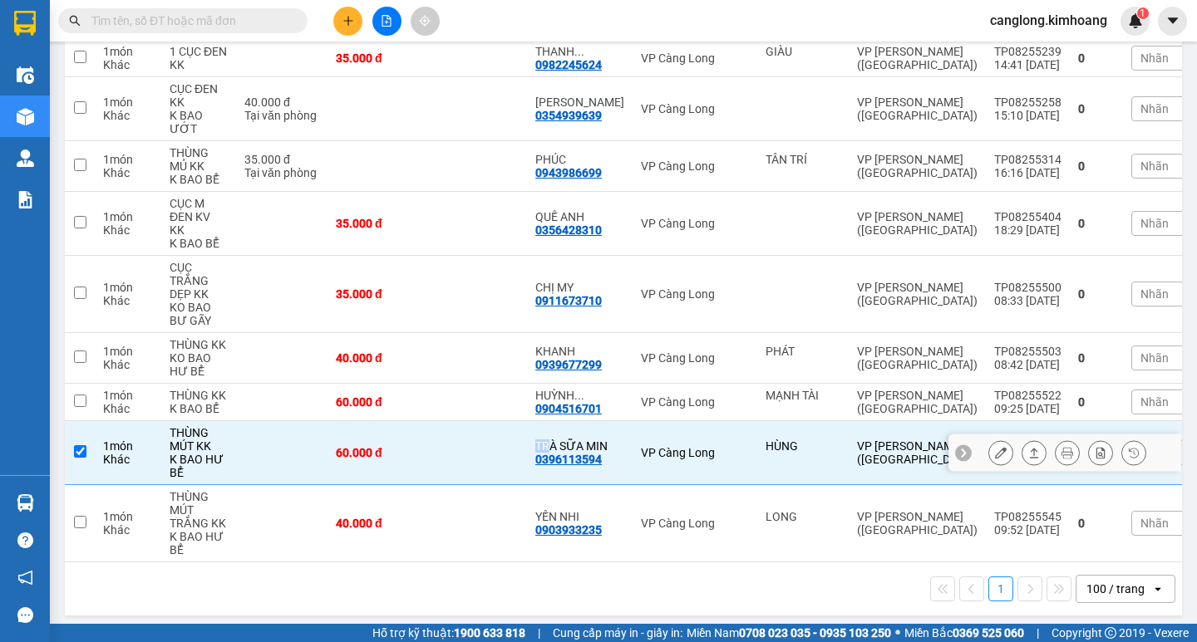
click at [465, 432] on td at bounding box center [477, 453] width 100 height 64
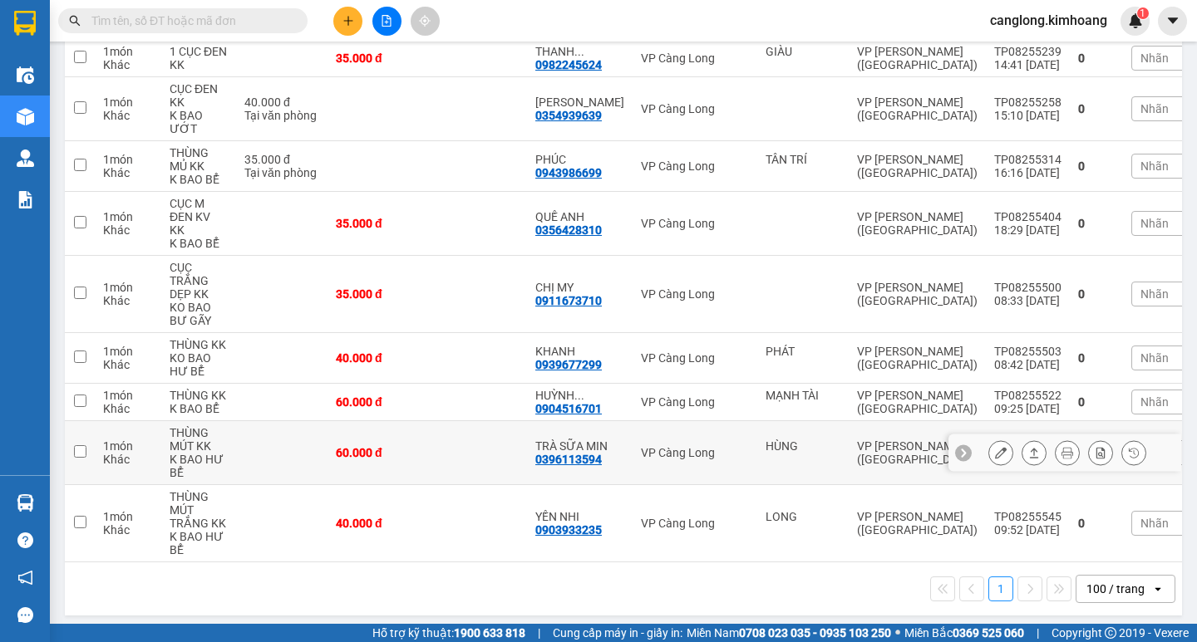
drag, startPoint x: 445, startPoint y: 458, endPoint x: 318, endPoint y: 626, distance: 210.6
click at [440, 461] on td at bounding box center [477, 453] width 100 height 64
checkbox input "true"
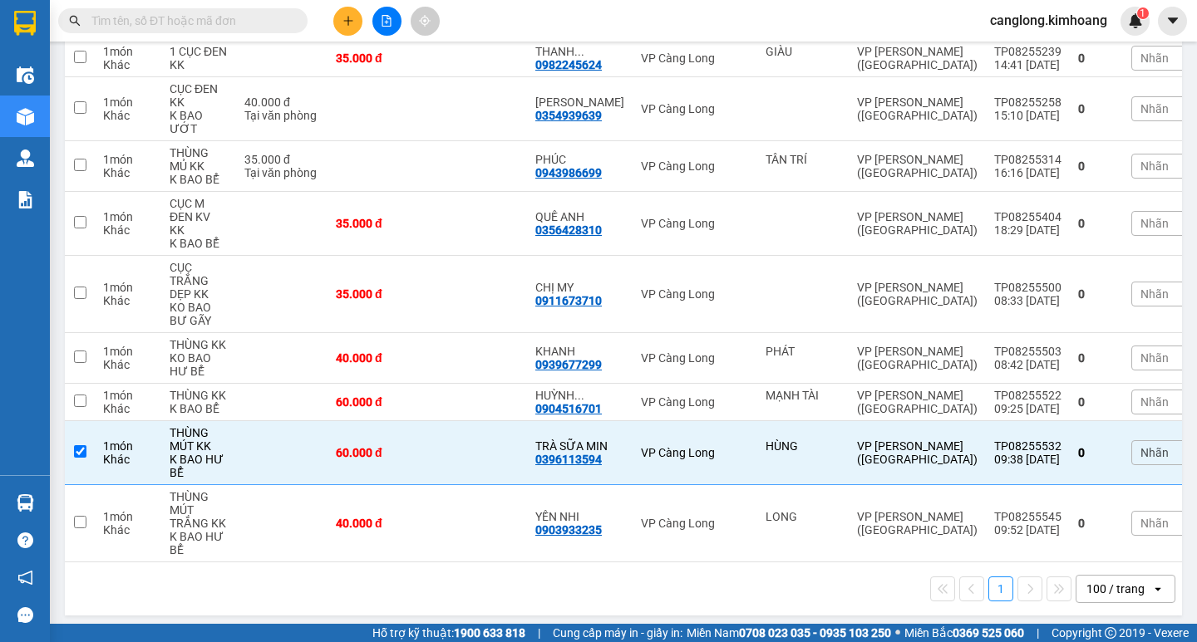
click at [249, 27] on input "text" at bounding box center [189, 21] width 196 height 18
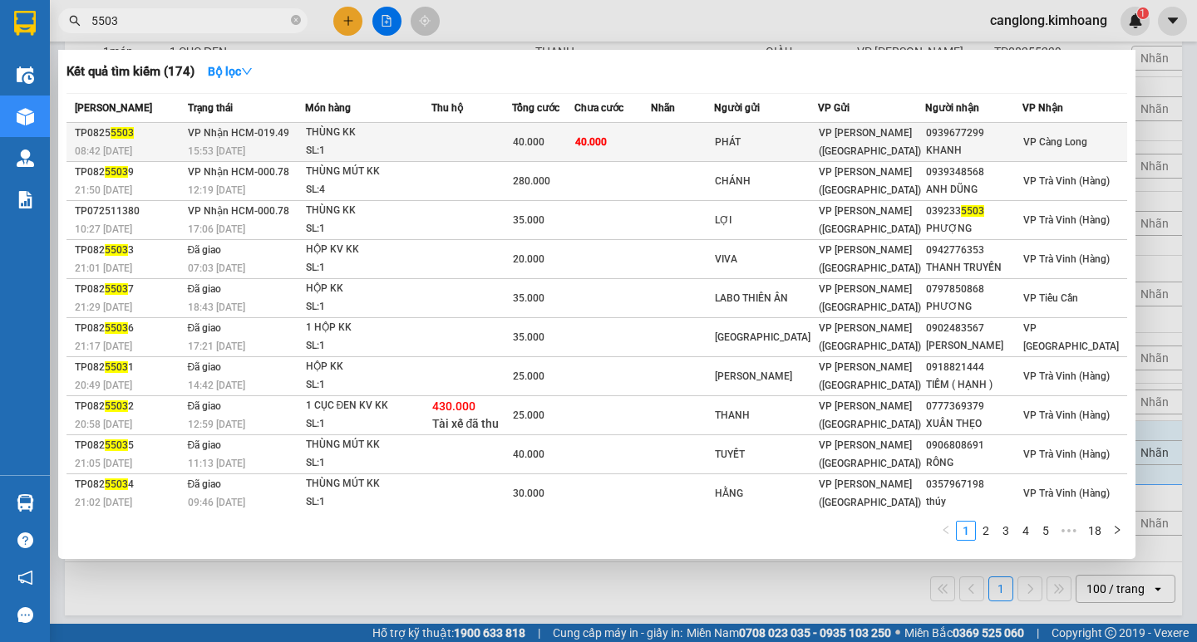
type input "5503"
click at [642, 150] on td "40.000" at bounding box center [612, 142] width 76 height 39
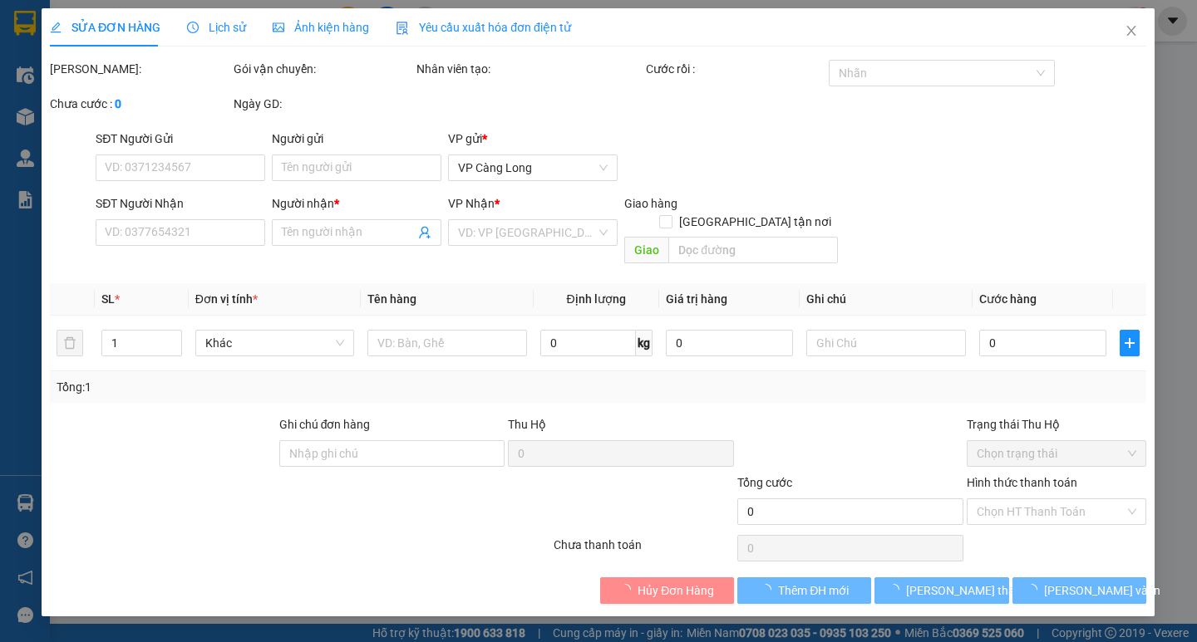
type input "PHÁT"
type input "0939677299"
type input "KHANH"
type input "40.000"
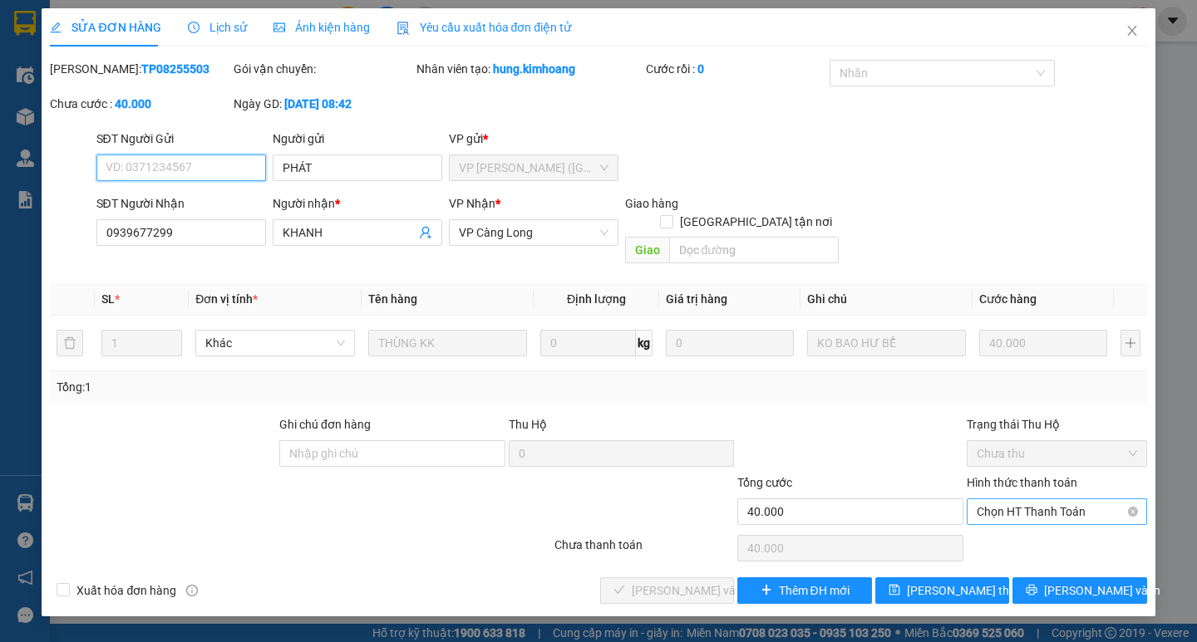
click at [997, 499] on span "Chọn HT Thanh Toán" at bounding box center [1056, 511] width 160 height 25
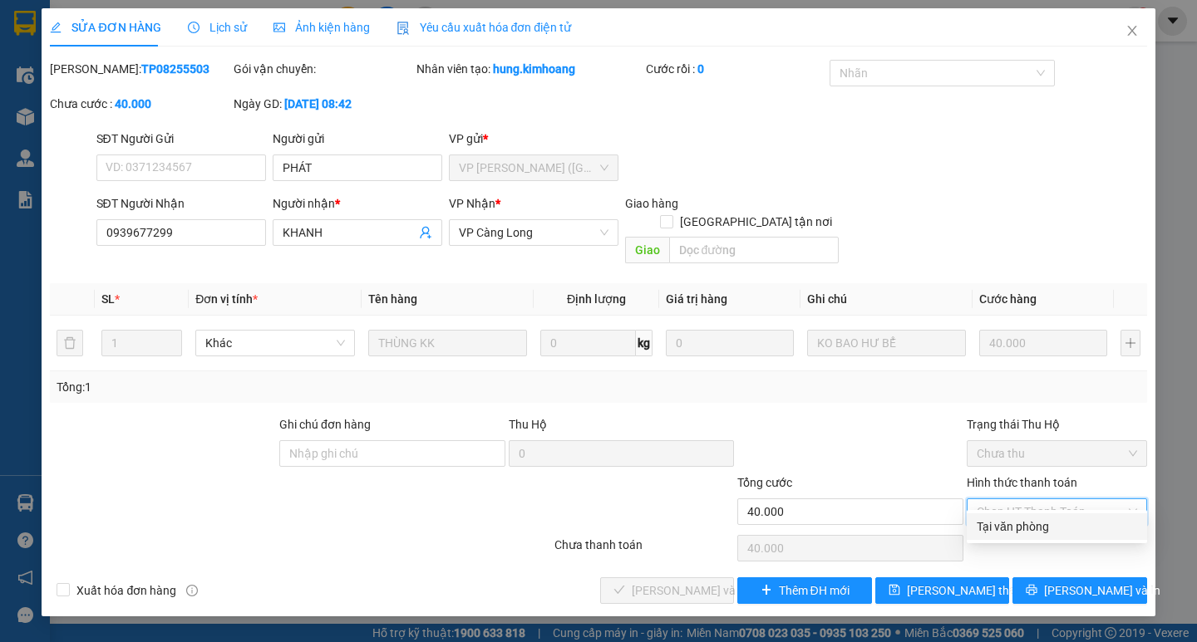
click at [1011, 522] on div "Tại văn phòng" at bounding box center [1056, 527] width 160 height 18
type input "0"
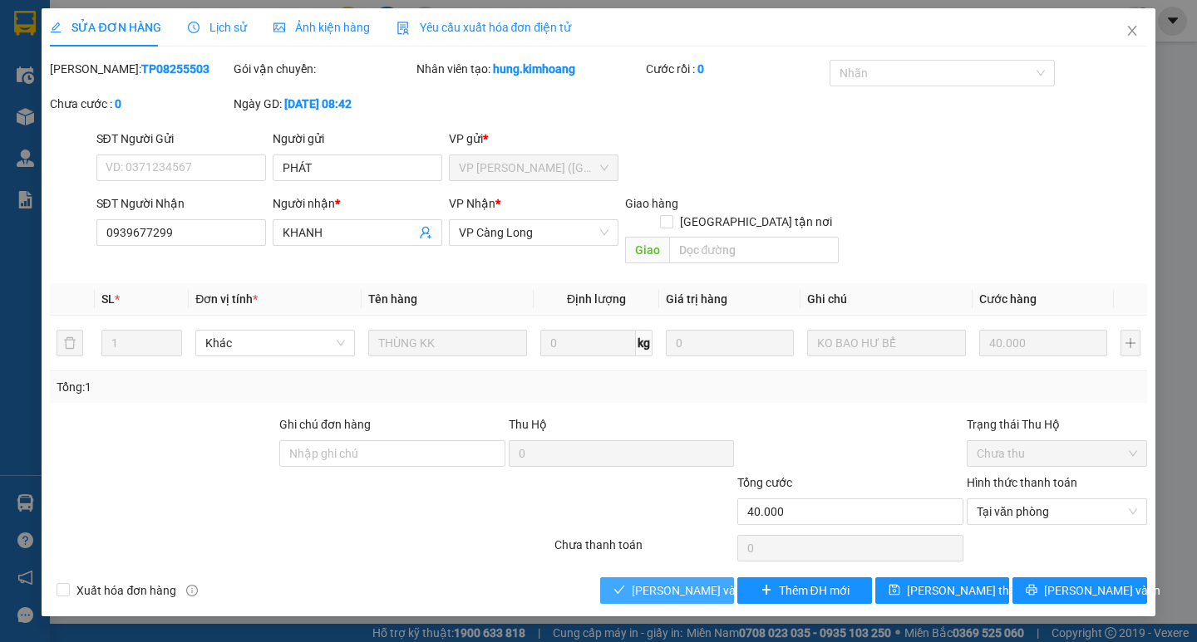
click at [682, 582] on span "[PERSON_NAME] và Giao hàng" at bounding box center [712, 591] width 160 height 18
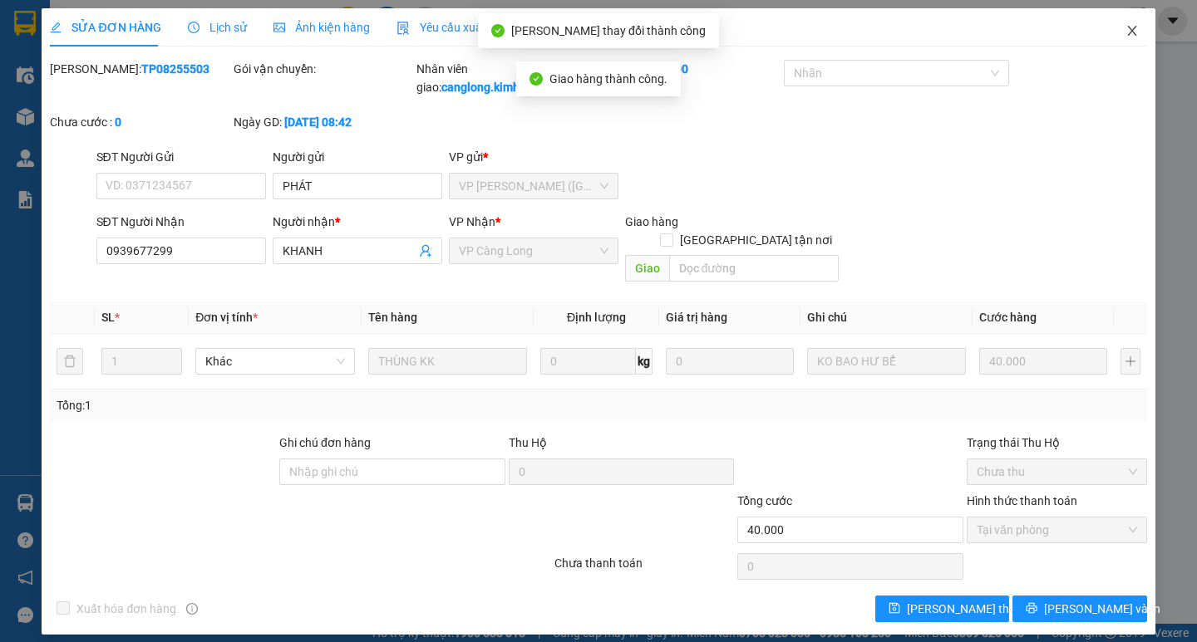
click at [1126, 28] on icon "close" at bounding box center [1131, 30] width 13 height 13
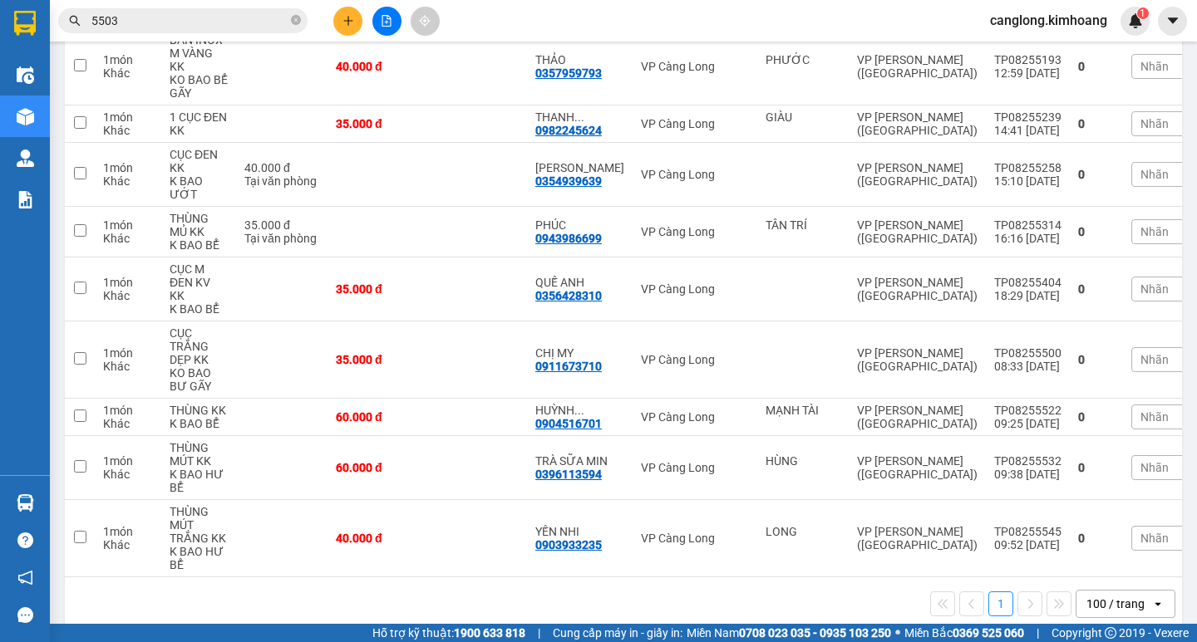
scroll to position [265, 0]
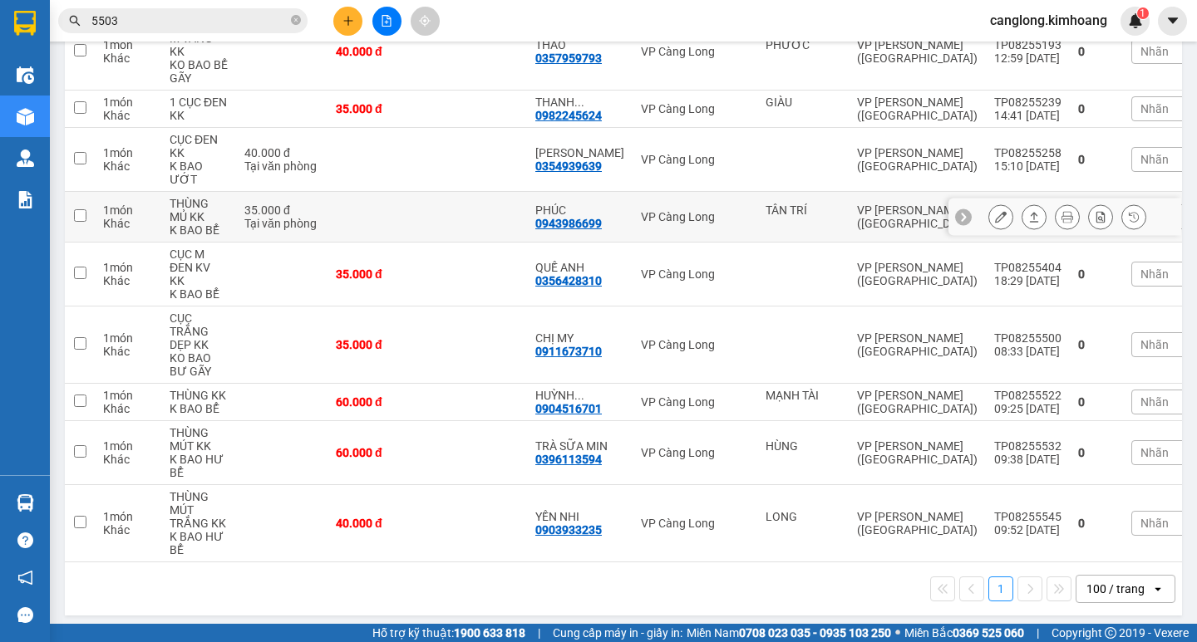
click at [361, 230] on td at bounding box center [377, 217] width 100 height 51
checkbox input "true"
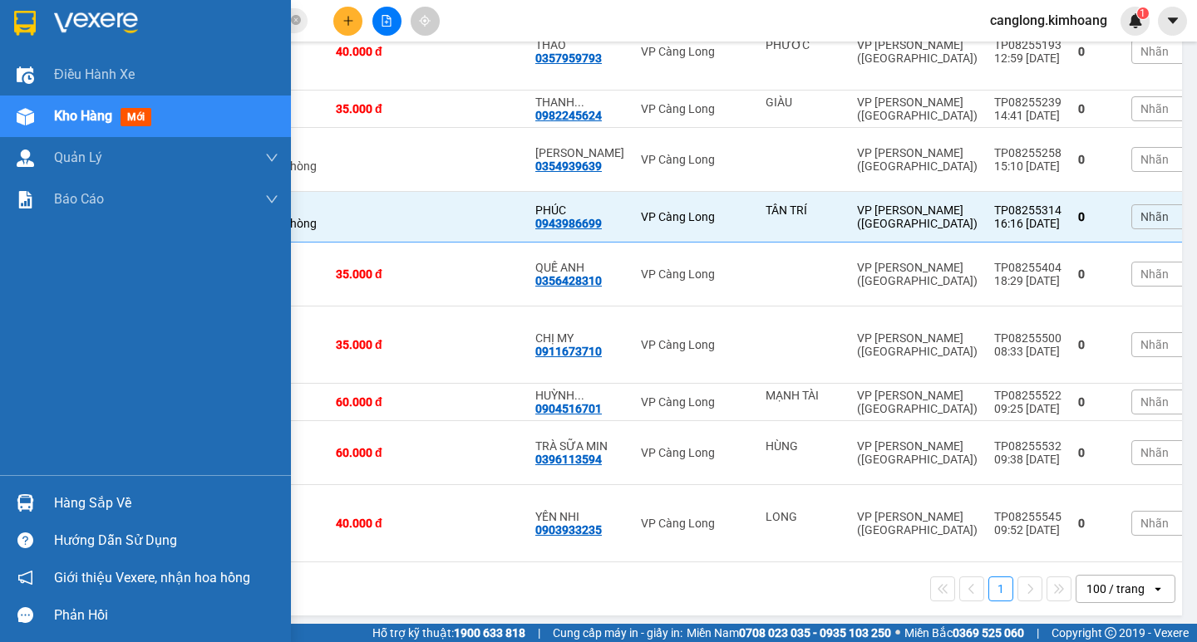
click at [18, 493] on div at bounding box center [25, 503] width 29 height 29
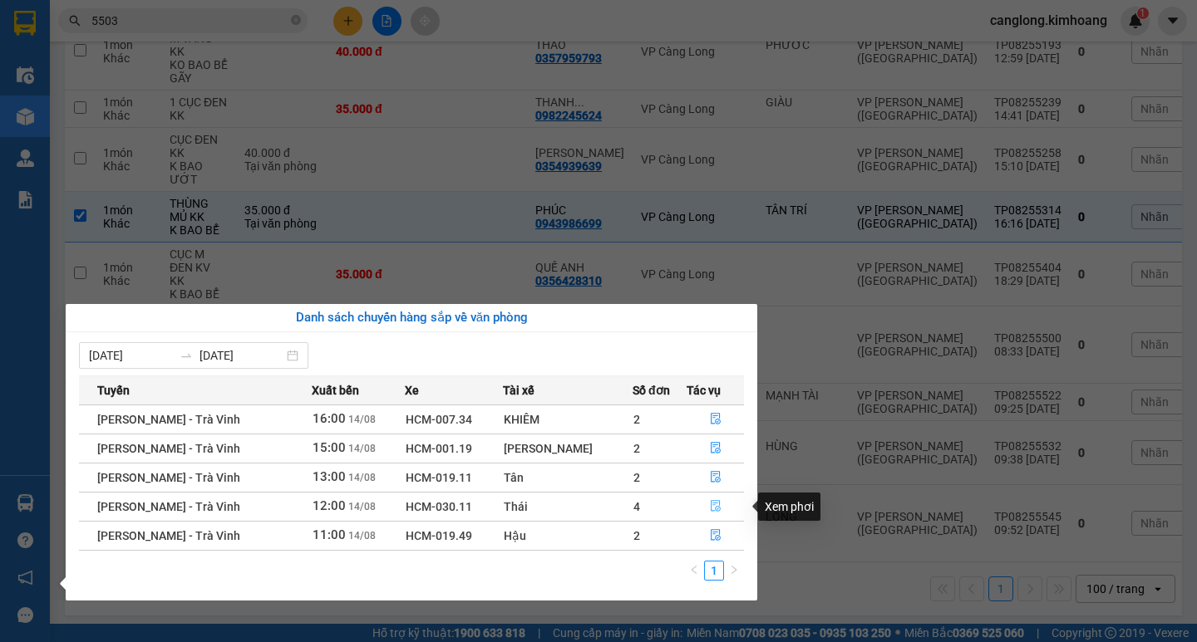
click at [700, 502] on button "button" at bounding box center [715, 507] width 56 height 27
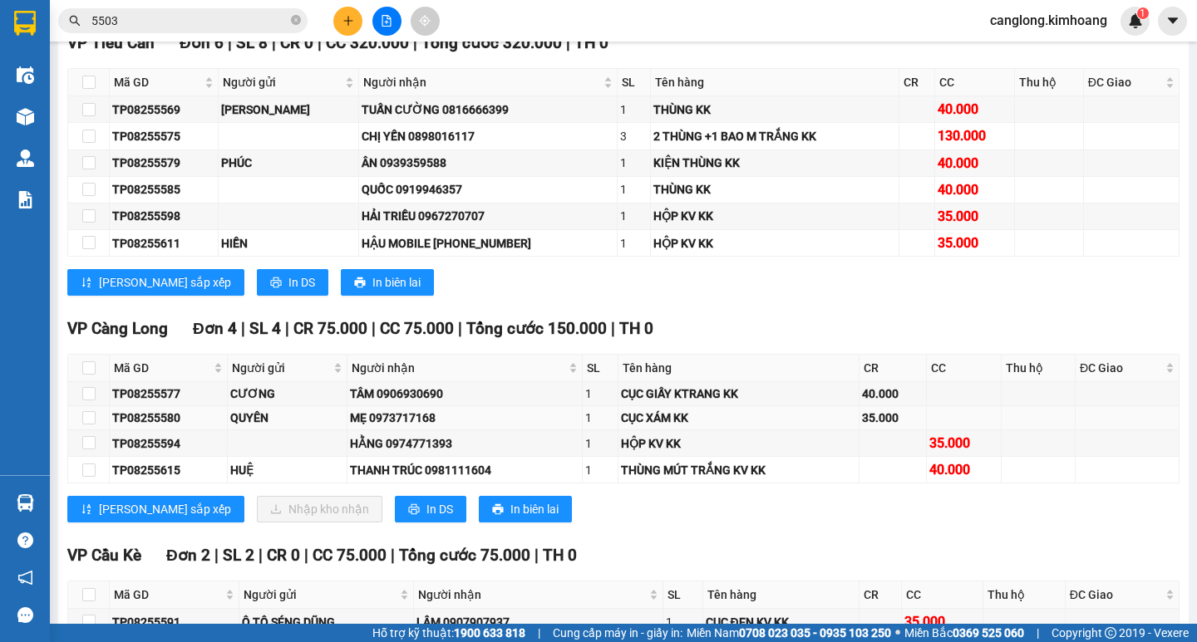
scroll to position [1579, 0]
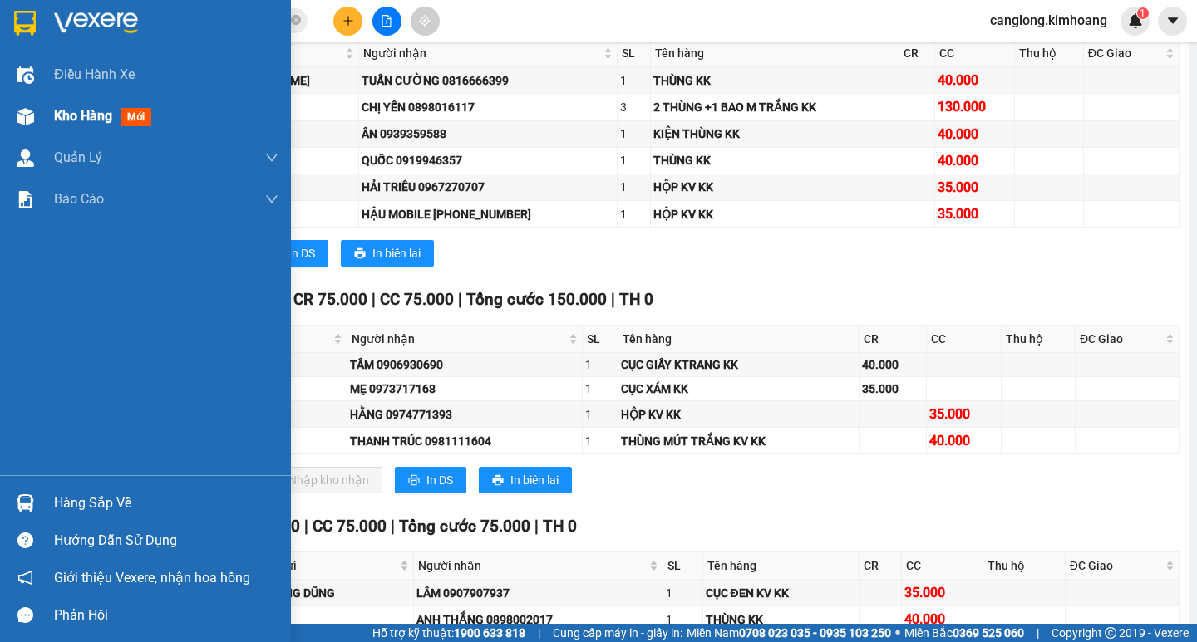
click at [59, 113] on span "Kho hàng" at bounding box center [83, 116] width 58 height 16
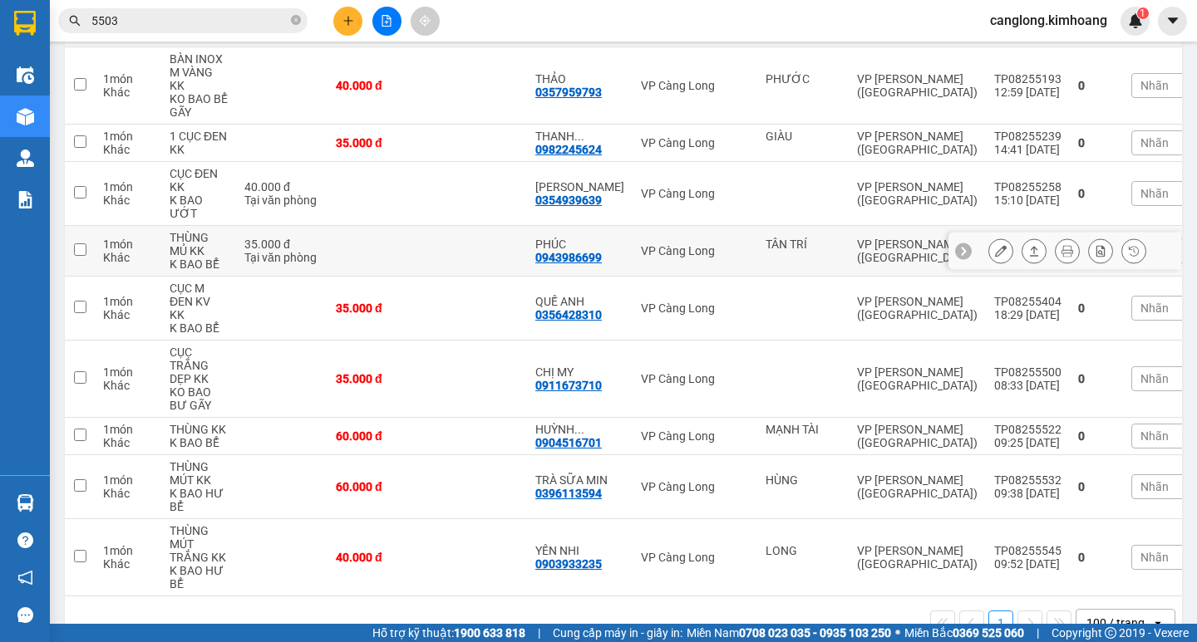
scroll to position [265, 0]
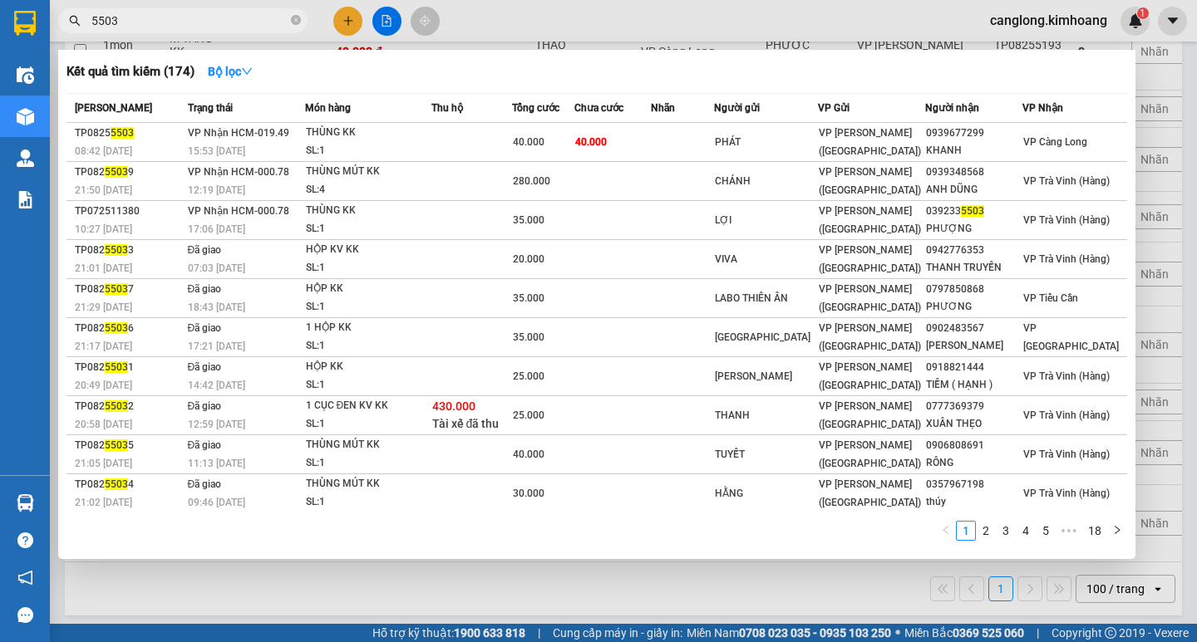
click at [175, 28] on input "5503" at bounding box center [189, 21] width 196 height 18
type input "5"
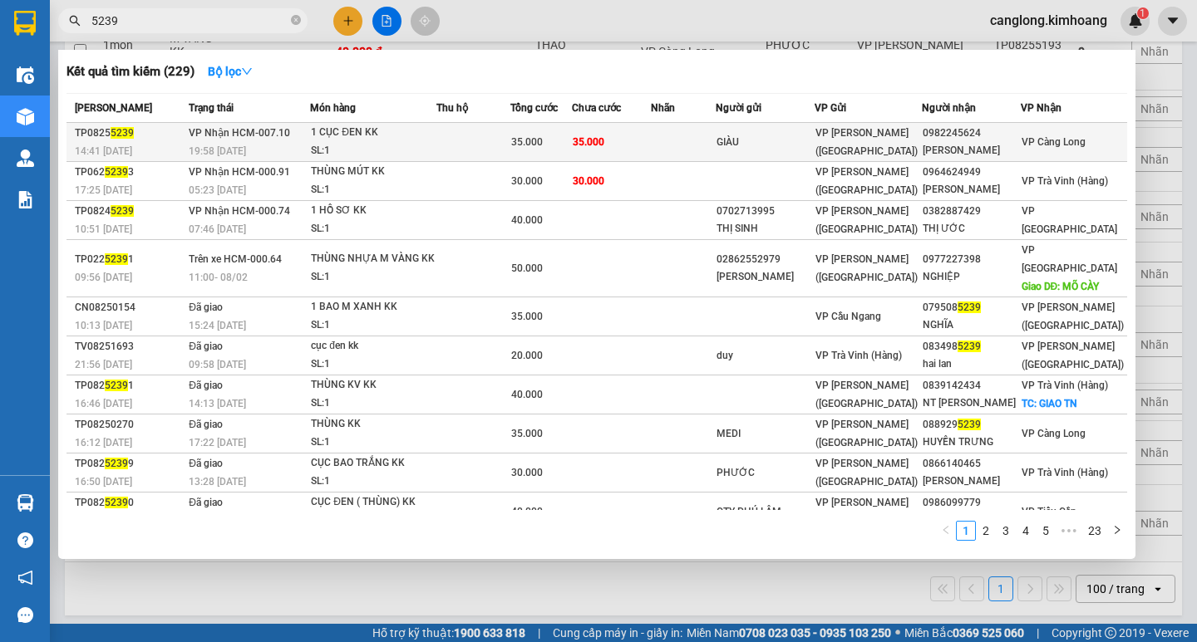
type input "5239"
click at [874, 140] on span "VP [PERSON_NAME] ([GEOGRAPHIC_DATA])" at bounding box center [866, 142] width 102 height 30
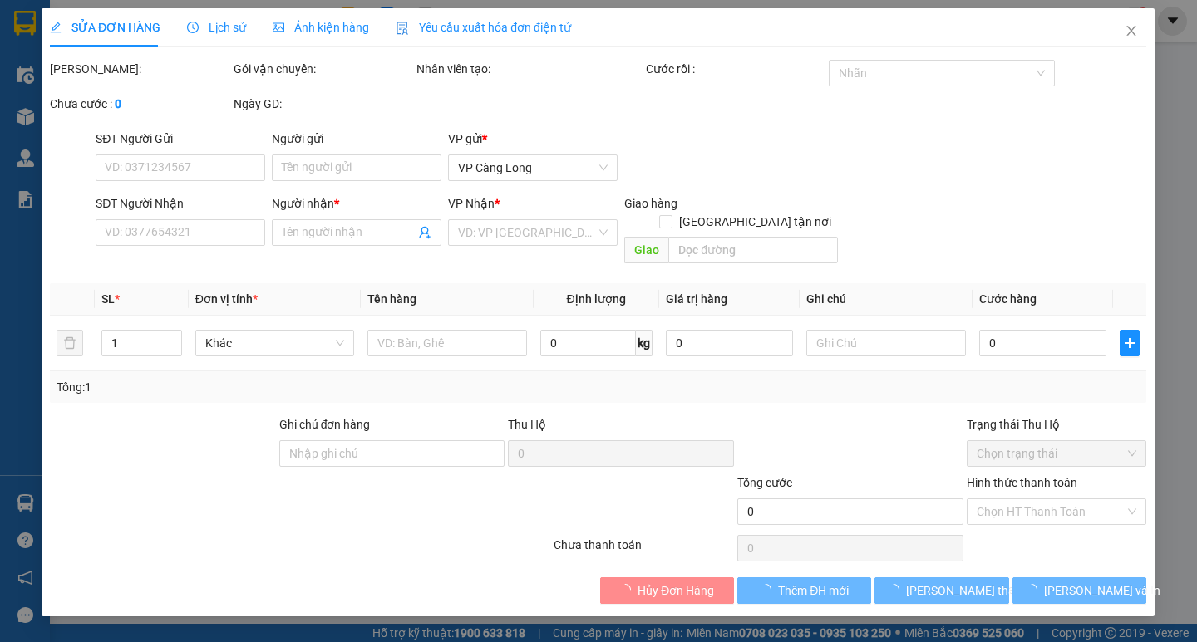
type input "GIÀU"
type input "0982245624"
type input "THANH NGOAN"
type input "35.000"
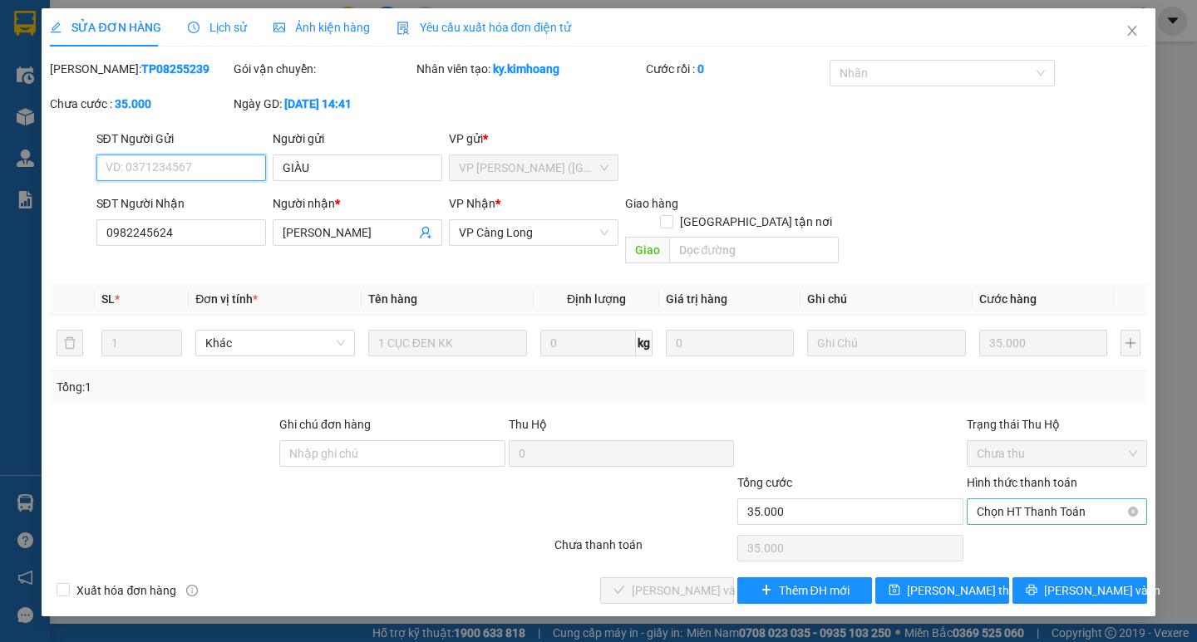
click at [1095, 499] on span "Chọn HT Thanh Toán" at bounding box center [1056, 511] width 160 height 25
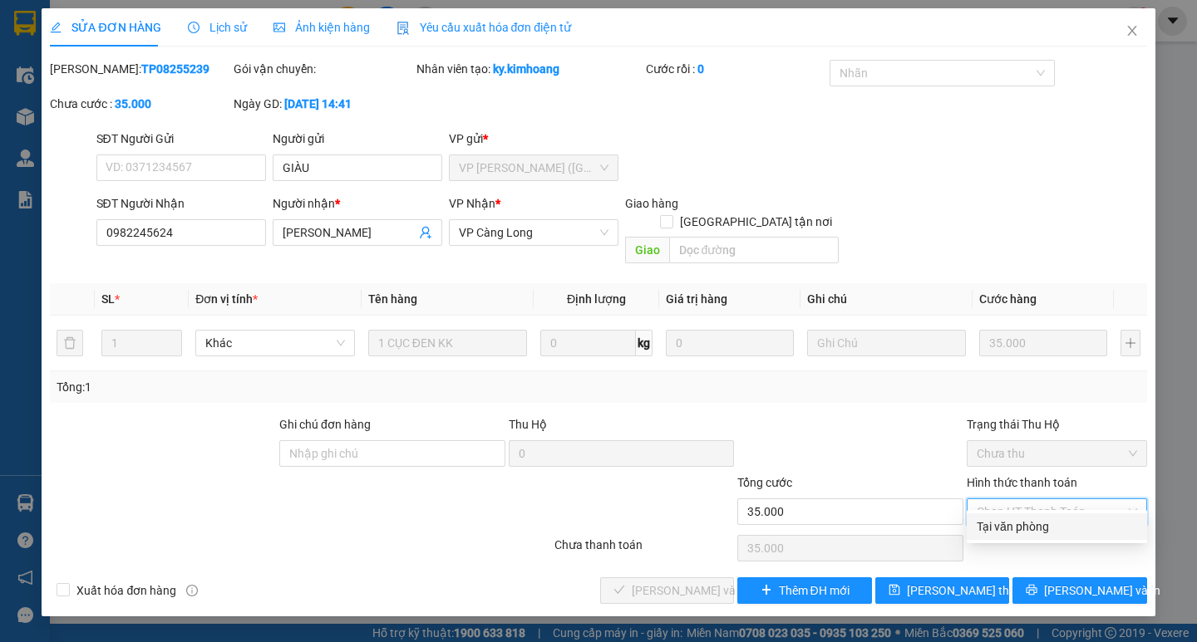
click at [1096, 534] on div "Tại văn phòng" at bounding box center [1056, 527] width 160 height 18
type input "0"
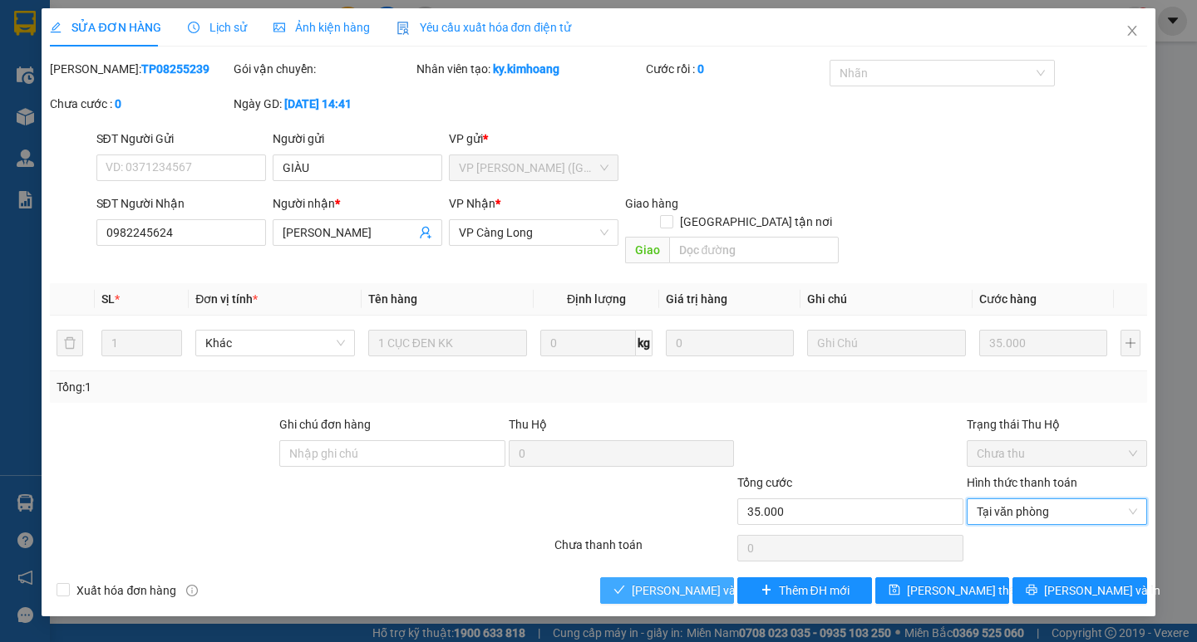
click at [655, 582] on span "[PERSON_NAME] và Giao hàng" at bounding box center [712, 591] width 160 height 18
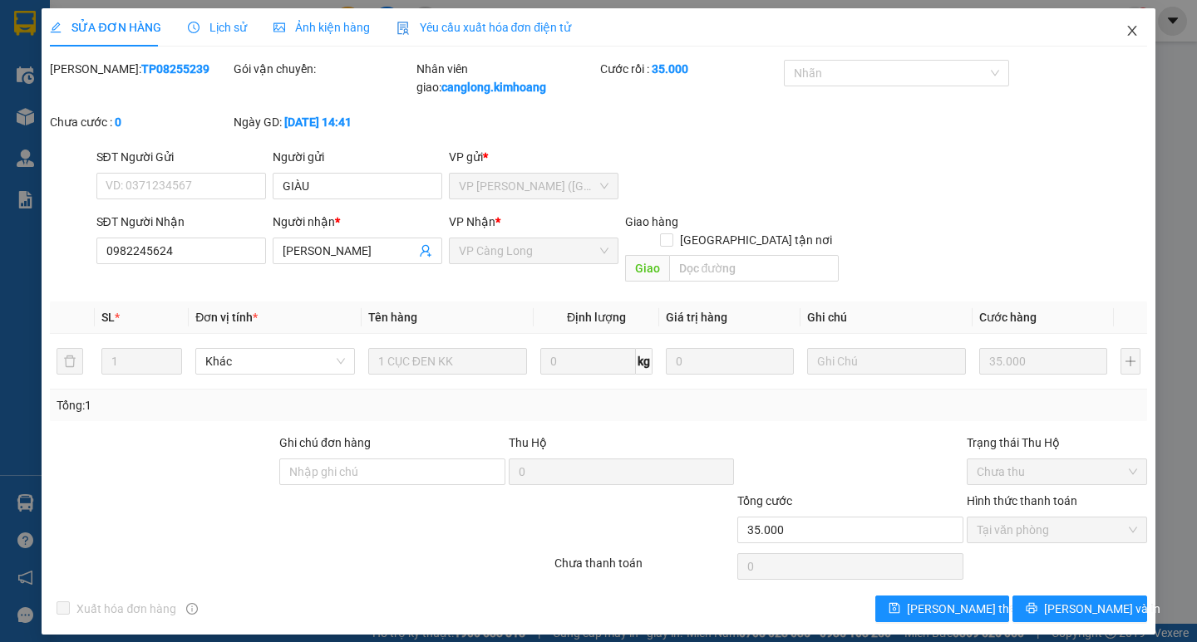
click at [1129, 37] on icon "close" at bounding box center [1131, 30] width 13 height 13
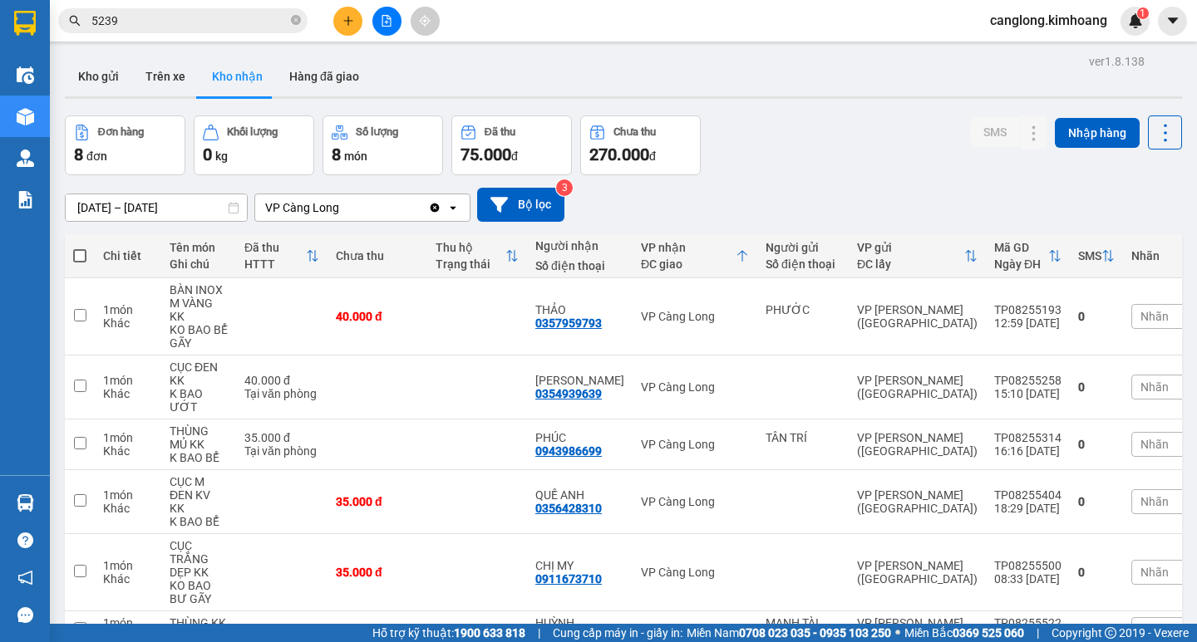
click at [375, 212] on div "VP Càng Long" at bounding box center [341, 207] width 173 height 27
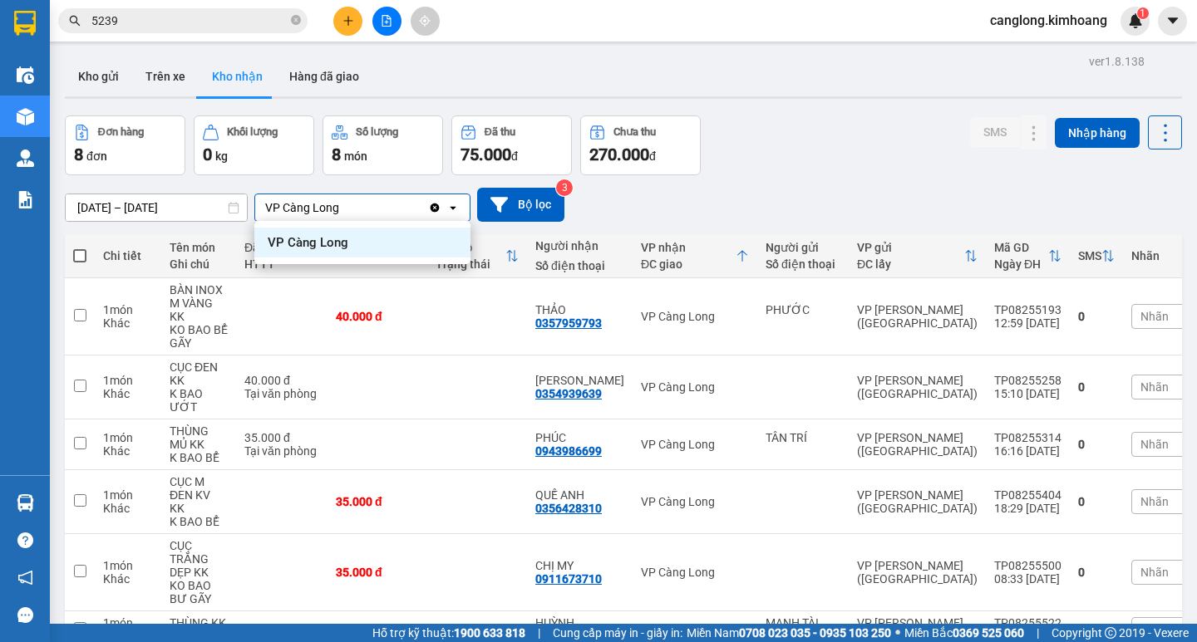
click at [379, 204] on div "VP Càng Long" at bounding box center [341, 207] width 173 height 27
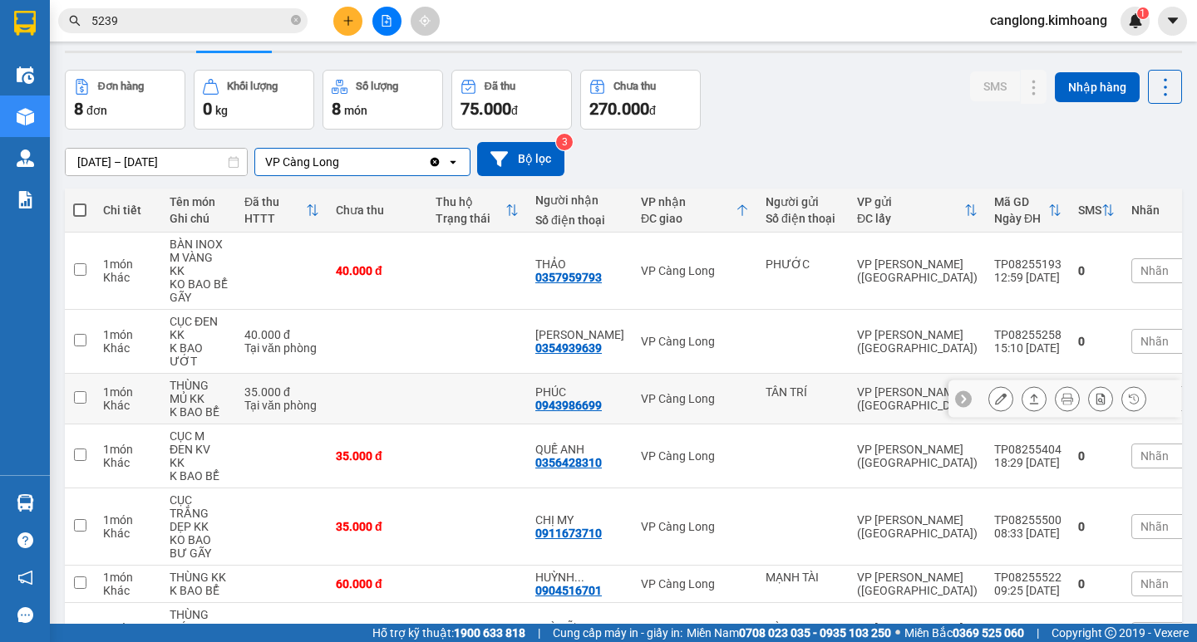
scroll to position [83, 0]
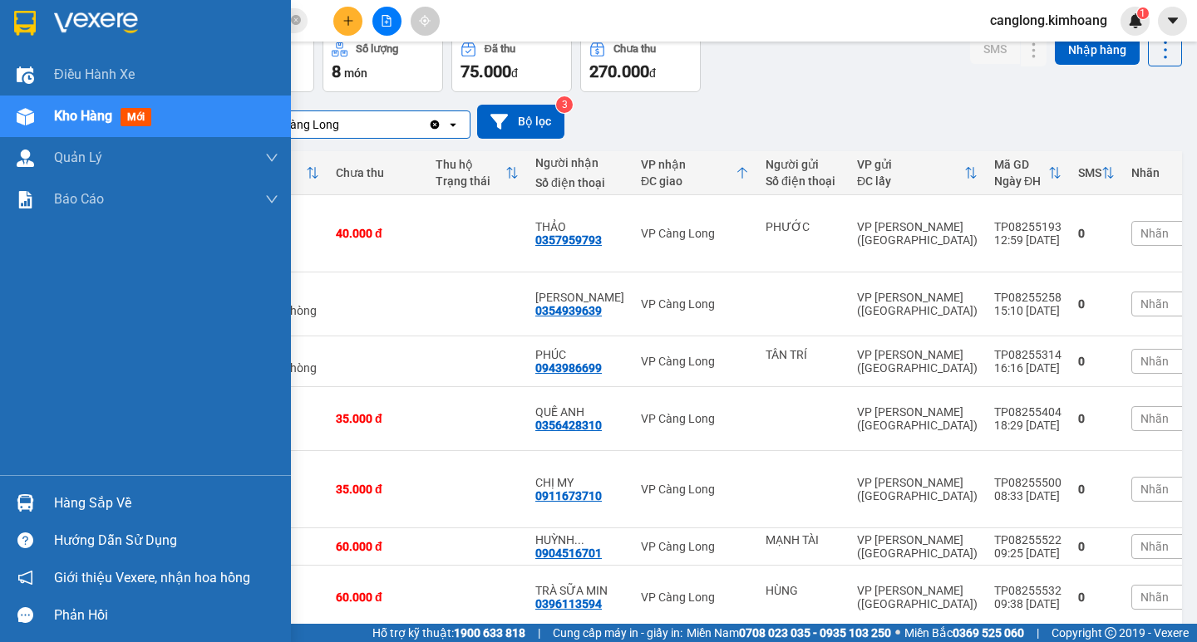
click at [75, 501] on div "Hàng sắp về" at bounding box center [166, 503] width 224 height 25
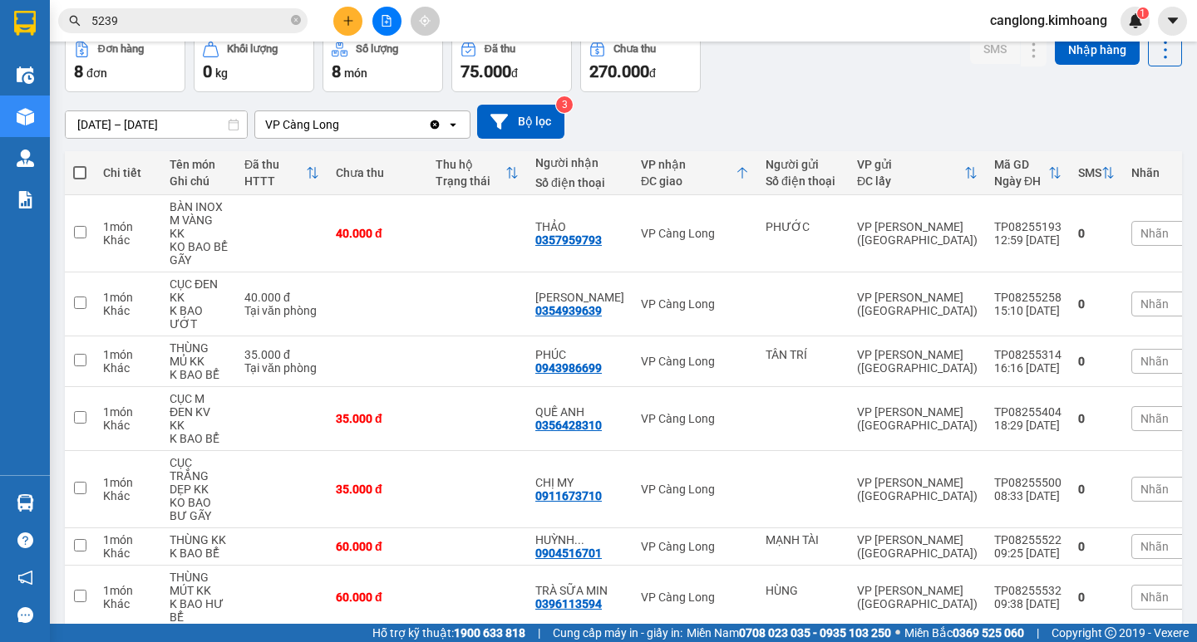
click at [667, 121] on section "Kết quả tìm kiếm ( 229 ) Bộ lọc Mã ĐH Trạng thái Món hàng Thu hộ Tổng cước Chưa…" at bounding box center [598, 321] width 1197 height 642
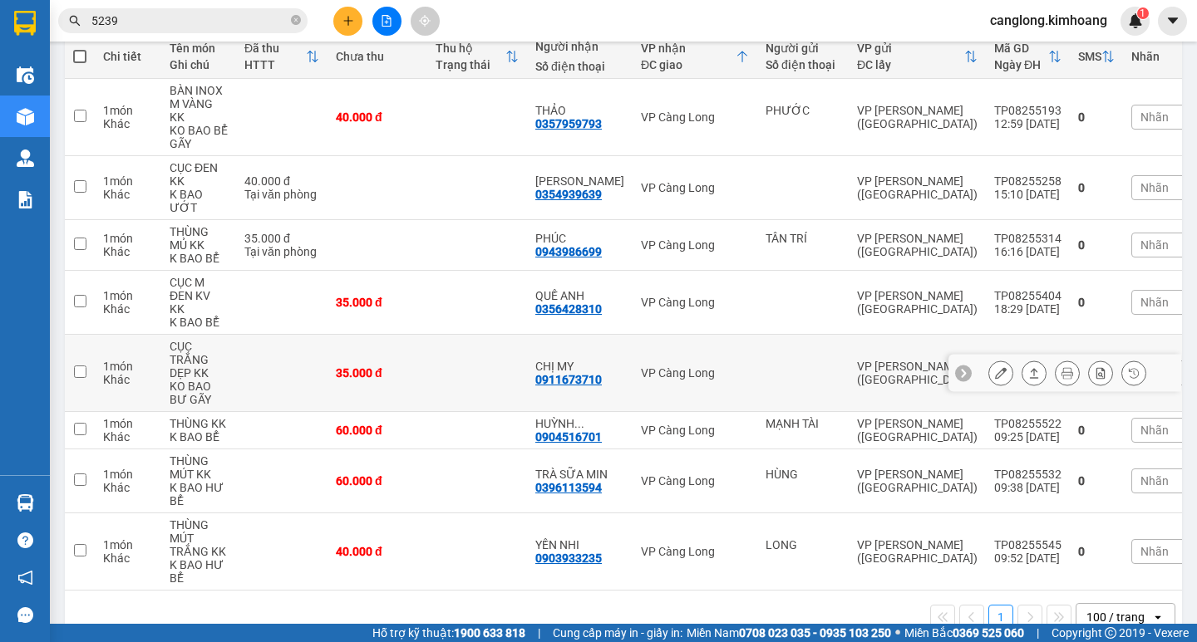
scroll to position [228, 0]
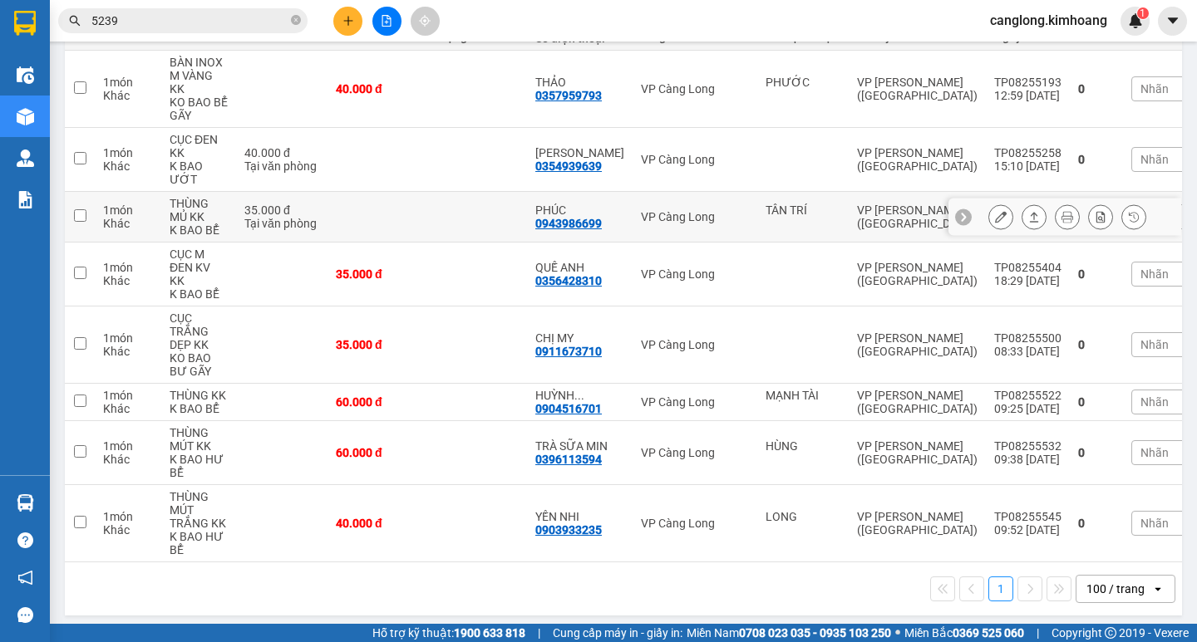
click at [1022, 208] on button at bounding box center [1033, 217] width 23 height 29
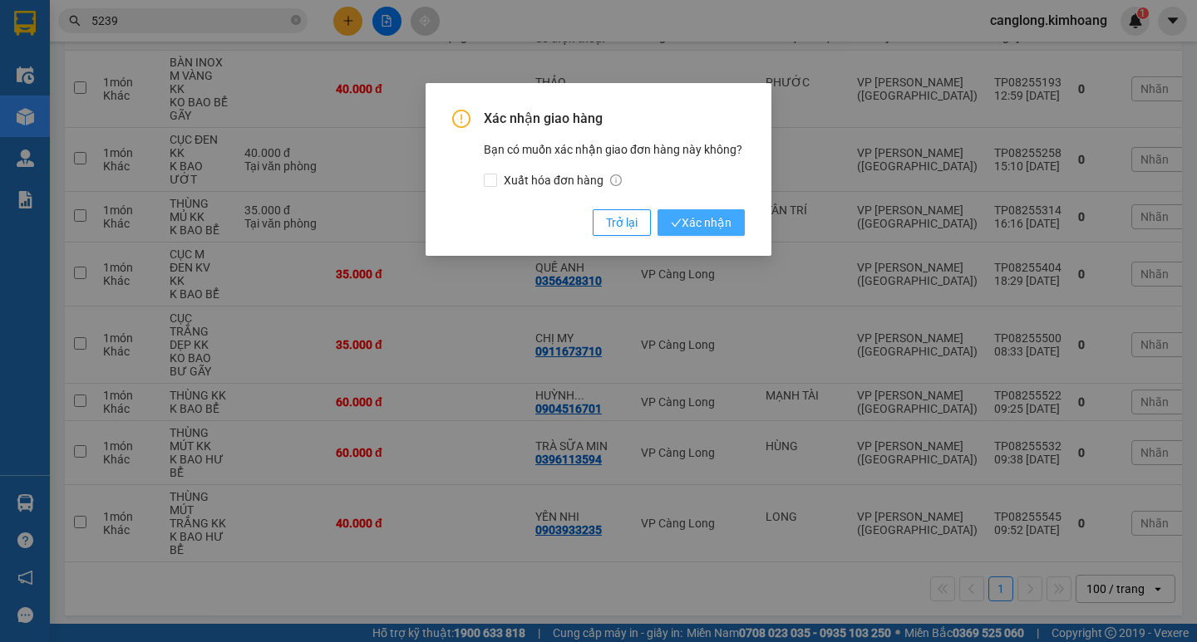
click at [693, 224] on span "Xác nhận" at bounding box center [701, 223] width 61 height 18
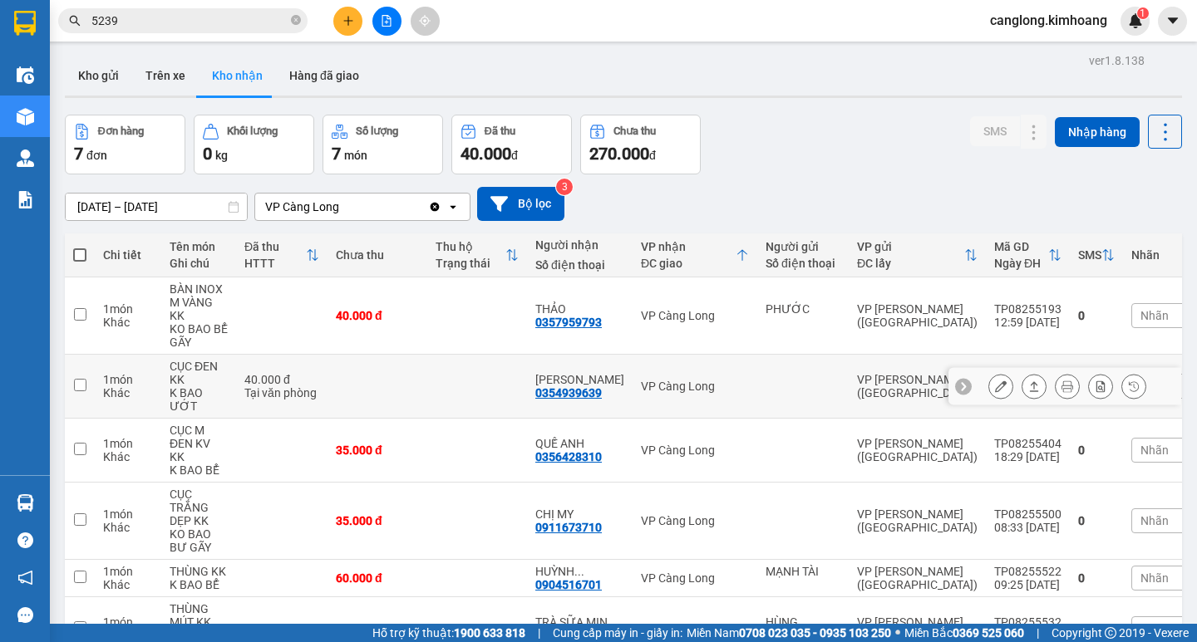
scroll to position [0, 0]
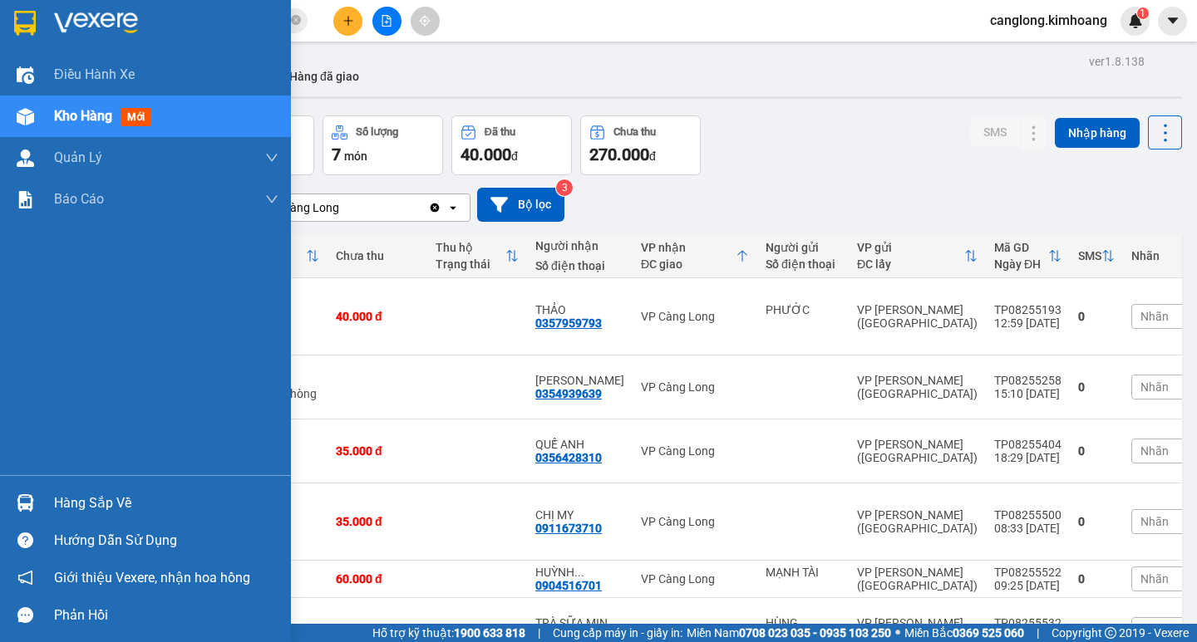
click at [90, 496] on div "Hàng sắp về" at bounding box center [166, 503] width 224 height 25
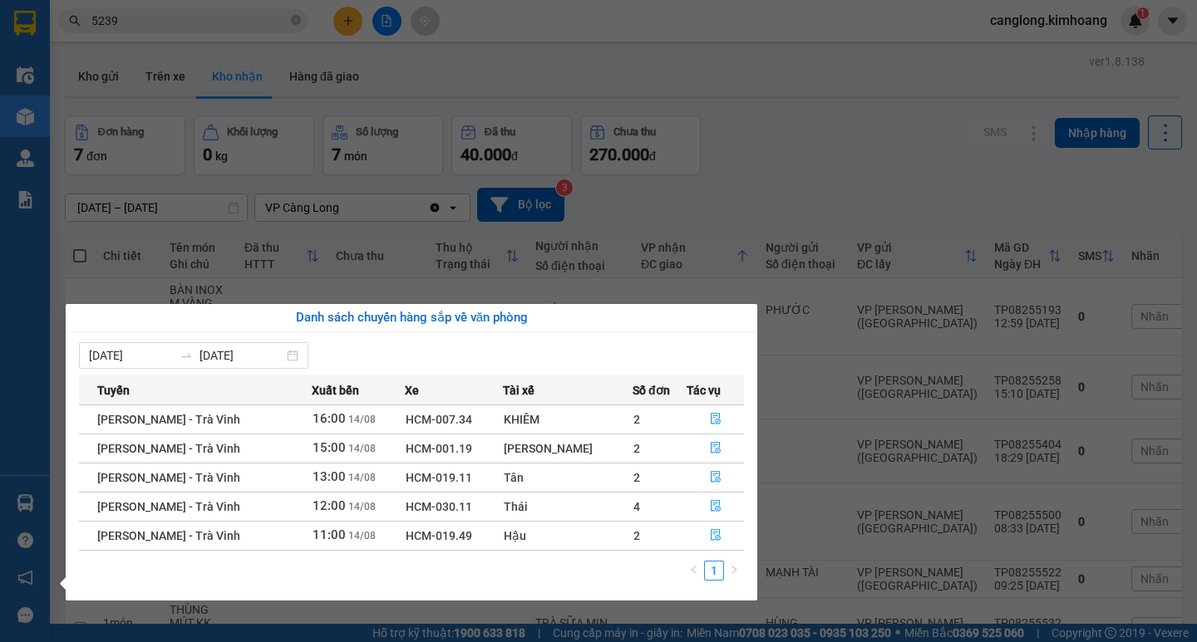
click at [0, 293] on div "Điều hành xe Kho hàng mới Quản Lý Quản lý chuyến Quản lý khách hàng mới Báo cáo…" at bounding box center [25, 321] width 50 height 642
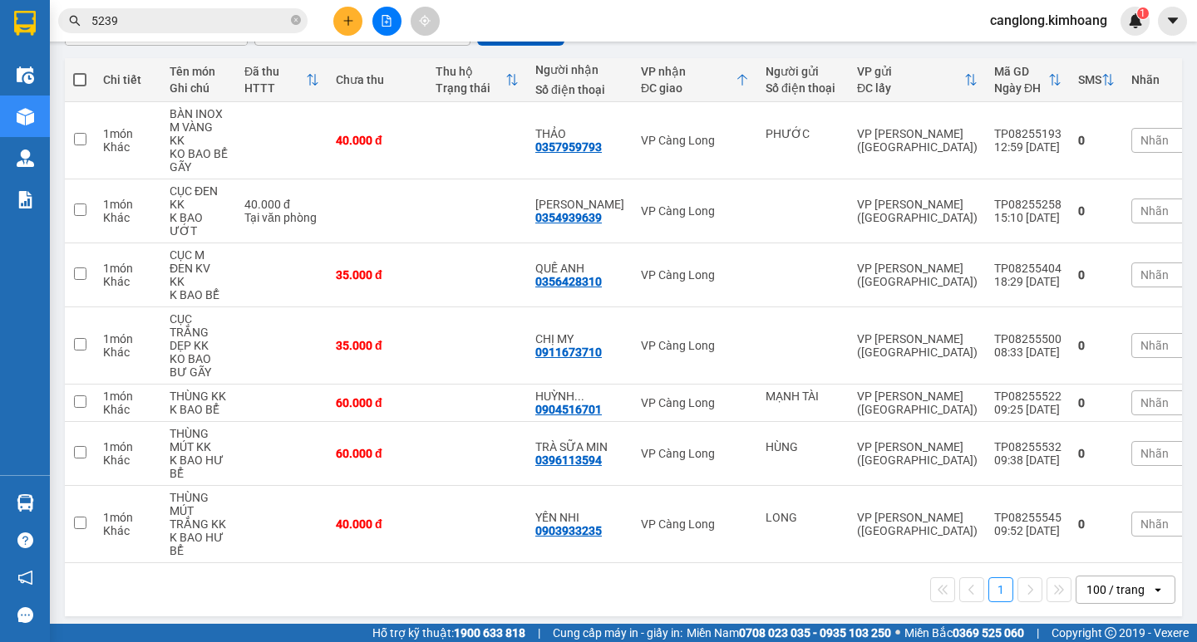
scroll to position [177, 0]
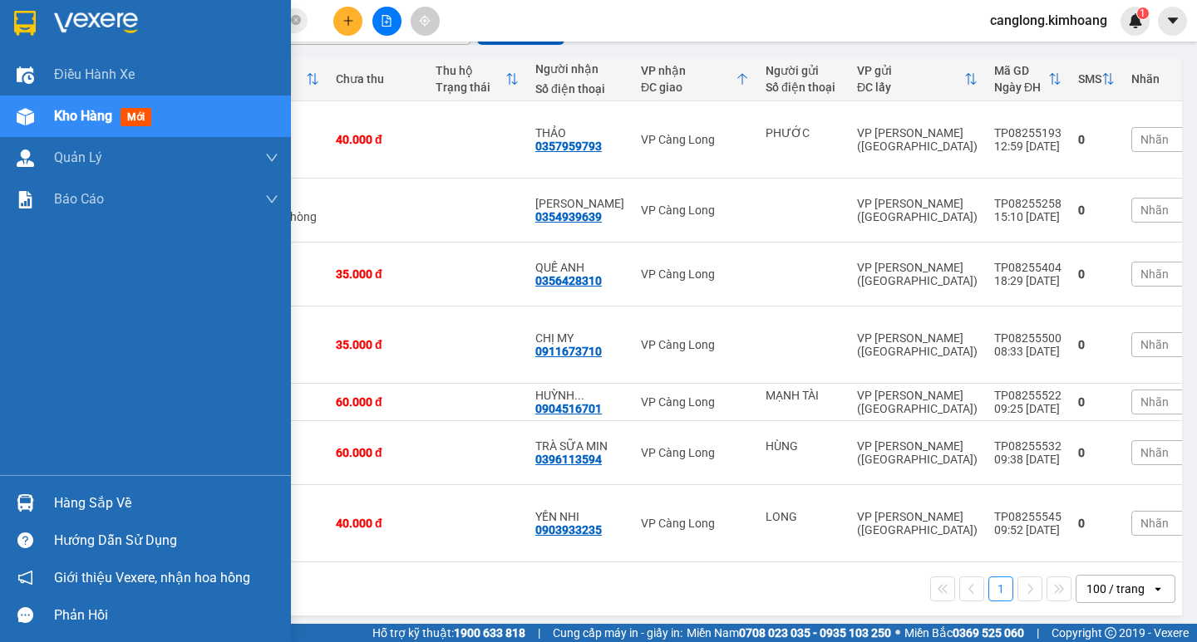
click at [28, 508] on img at bounding box center [25, 502] width 17 height 17
click at [28, 508] on div "Điều hành xe Kho hàng mới Quản Lý Quản lý chuyến Quản lý khách hàng mới Báo cáo…" at bounding box center [145, 321] width 291 height 642
click at [81, 509] on div "Hàng sắp về" at bounding box center [166, 503] width 224 height 25
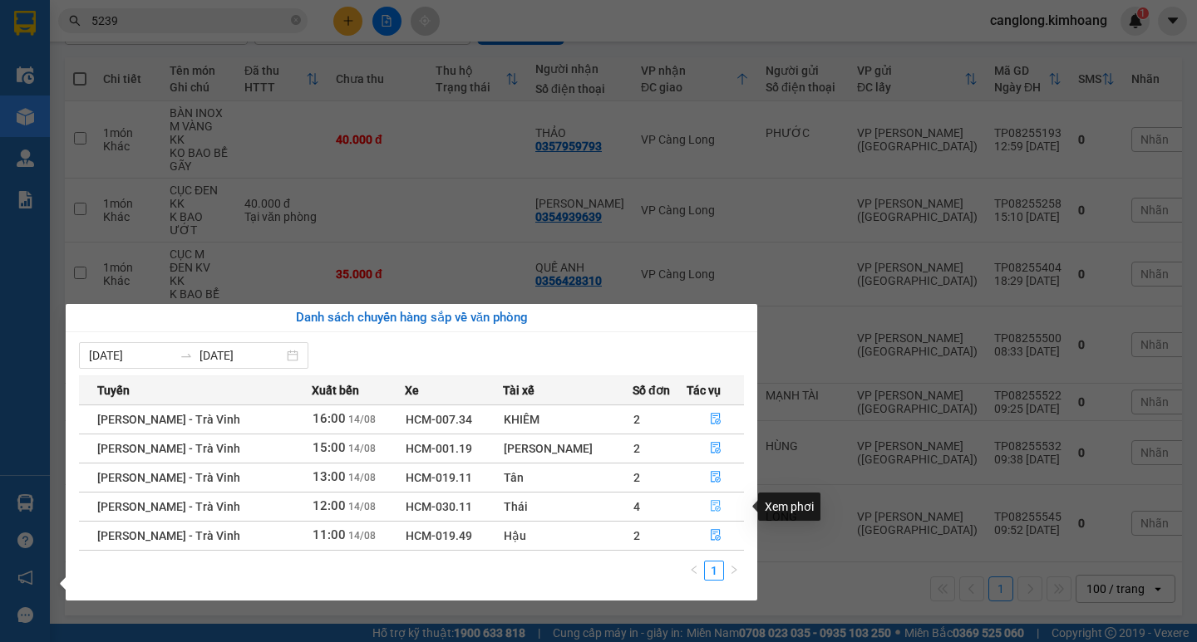
click at [711, 508] on icon "file-done" at bounding box center [716, 507] width 10 height 12
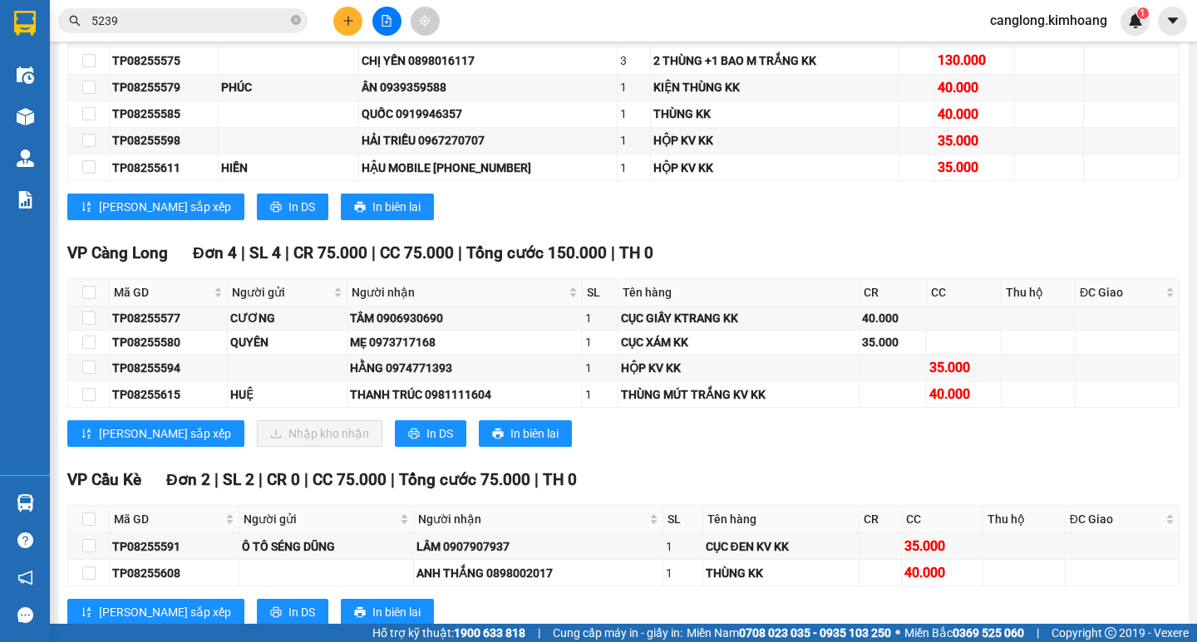
scroll to position [1662, 0]
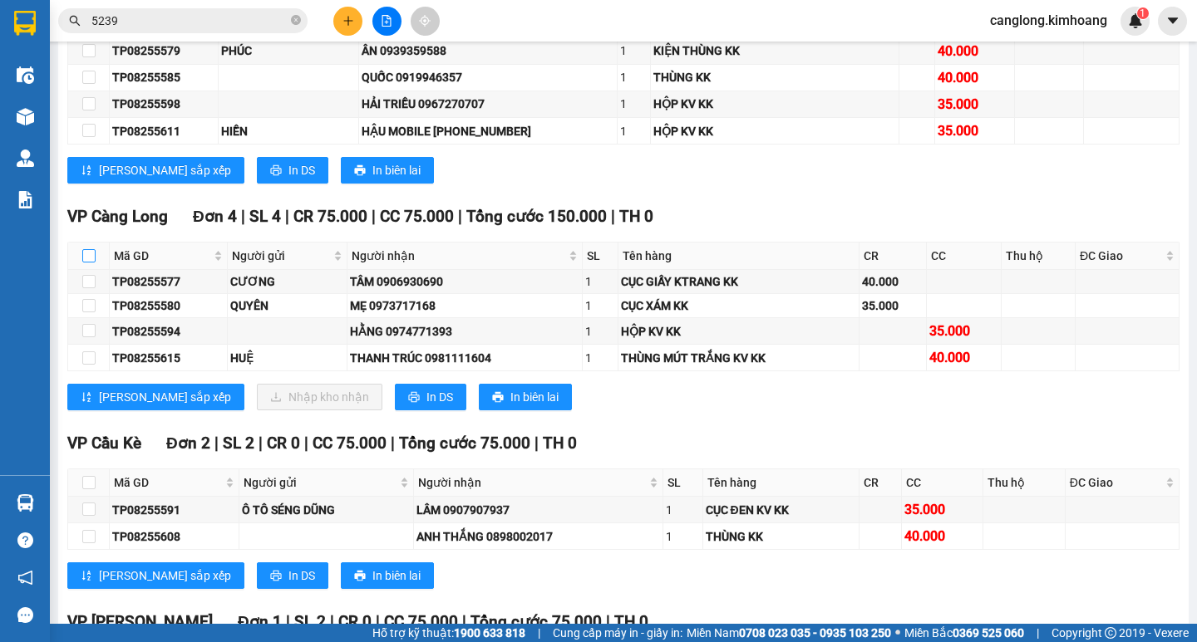
click at [86, 263] on input "checkbox" at bounding box center [88, 255] width 13 height 13
checkbox input "false"
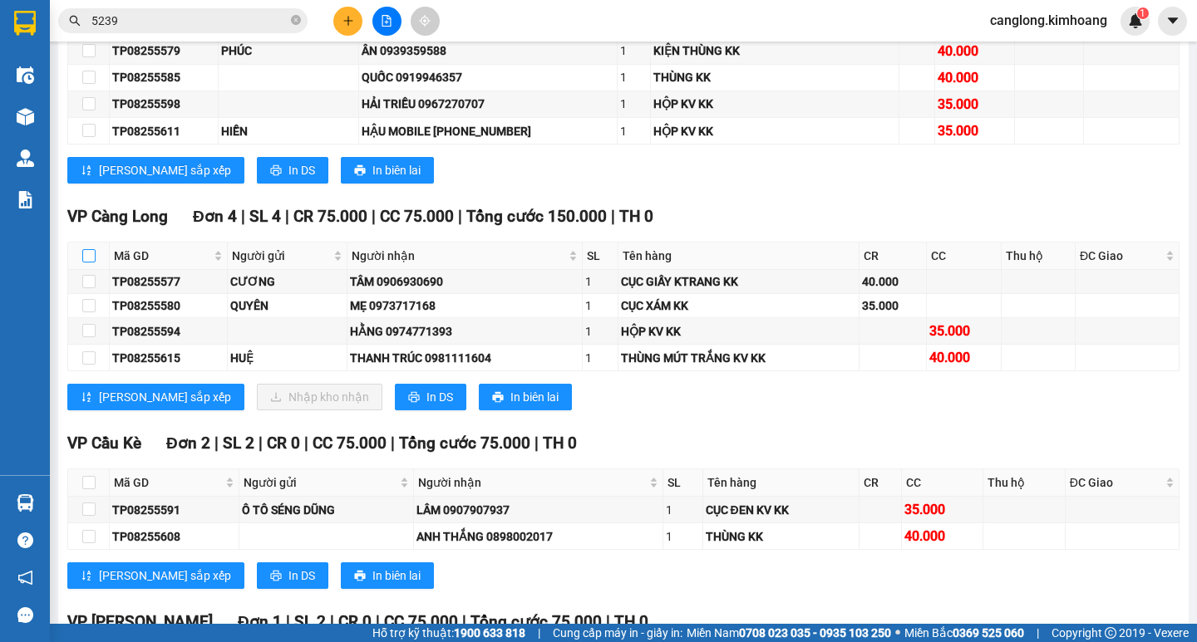
checkbox input "false"
click at [86, 263] on input "checkbox" at bounding box center [88, 255] width 13 height 13
checkbox input "true"
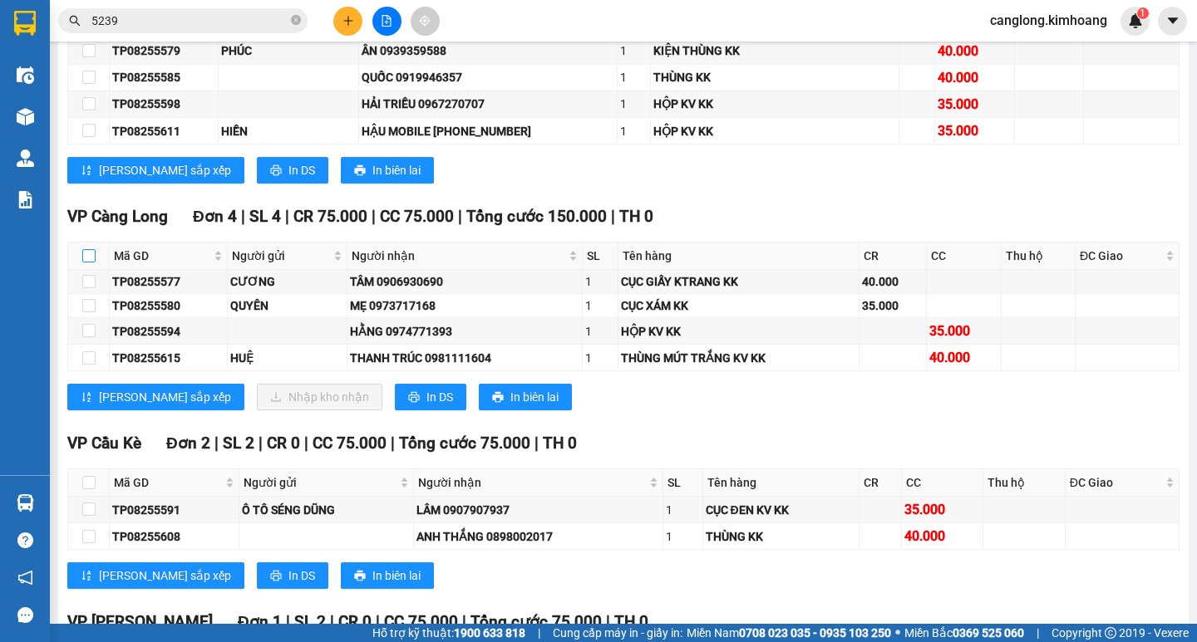
checkbox input "true"
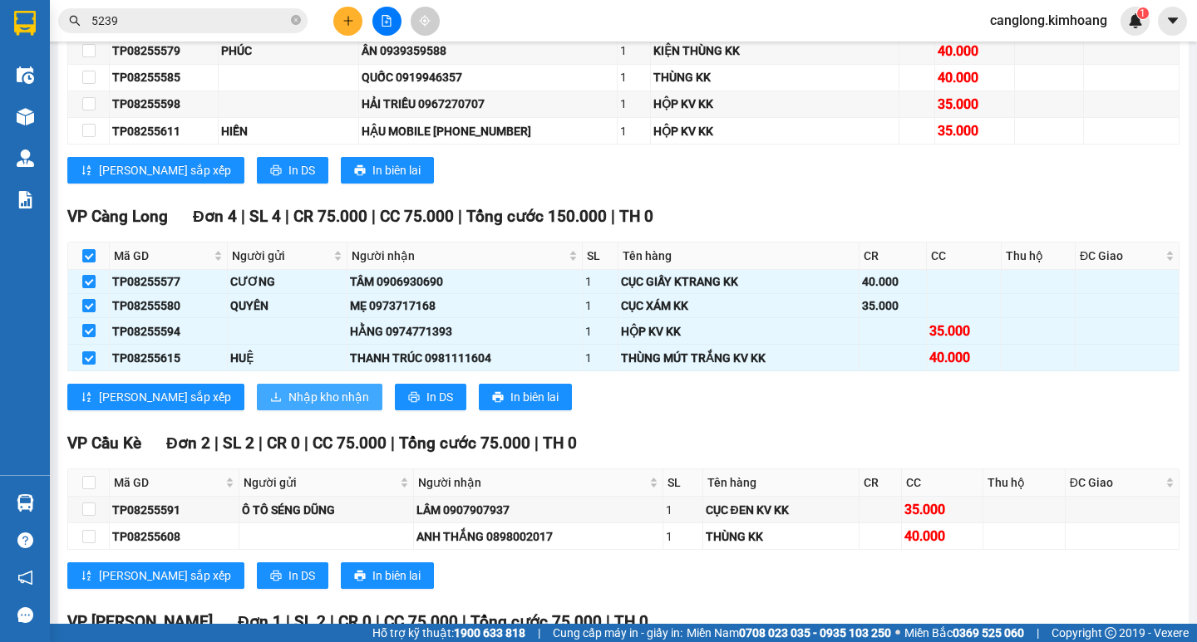
click at [288, 406] on span "Nhập kho nhận" at bounding box center [328, 397] width 81 height 18
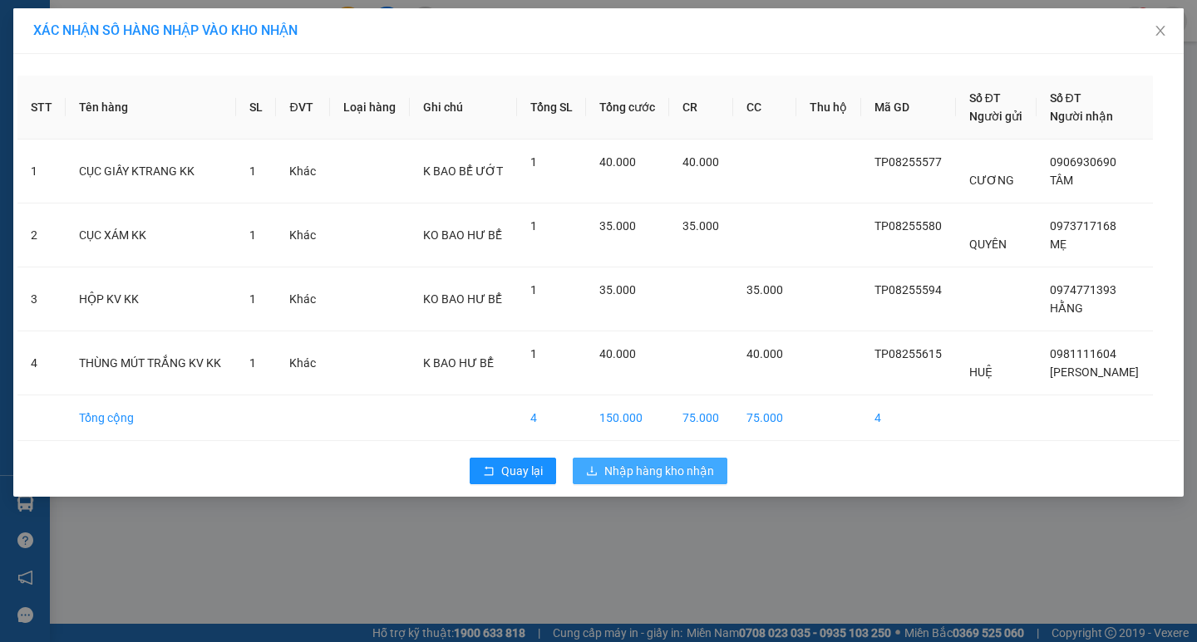
click at [657, 467] on span "Nhập hàng kho nhận" at bounding box center [659, 471] width 110 height 18
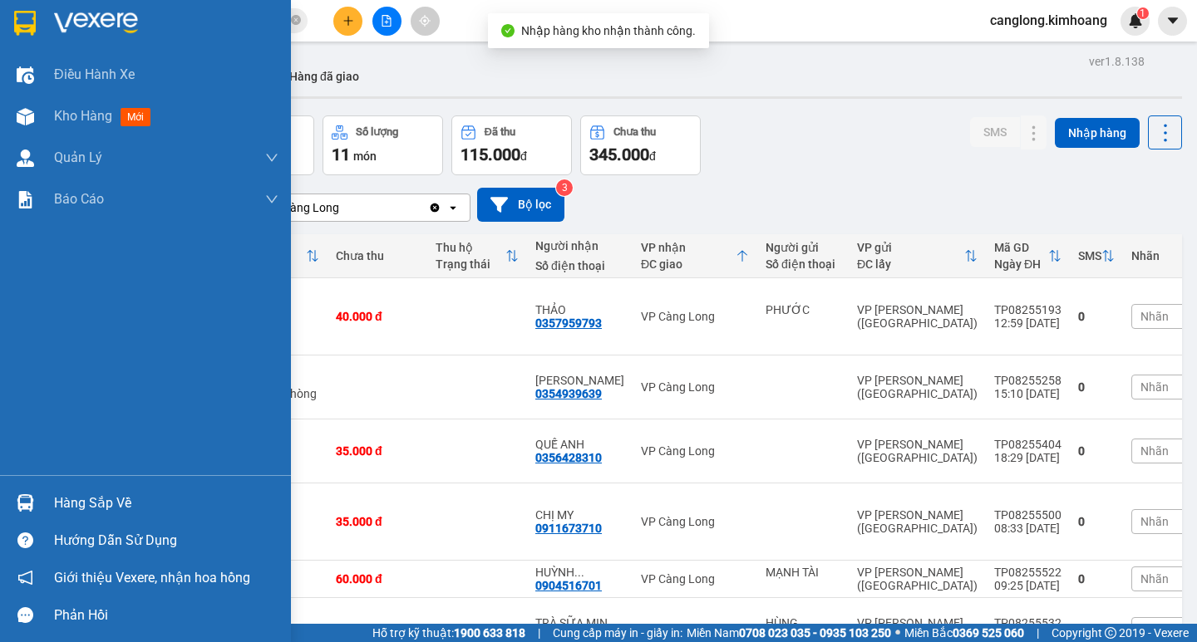
click at [42, 498] on div "Hàng sắp về" at bounding box center [145, 502] width 291 height 37
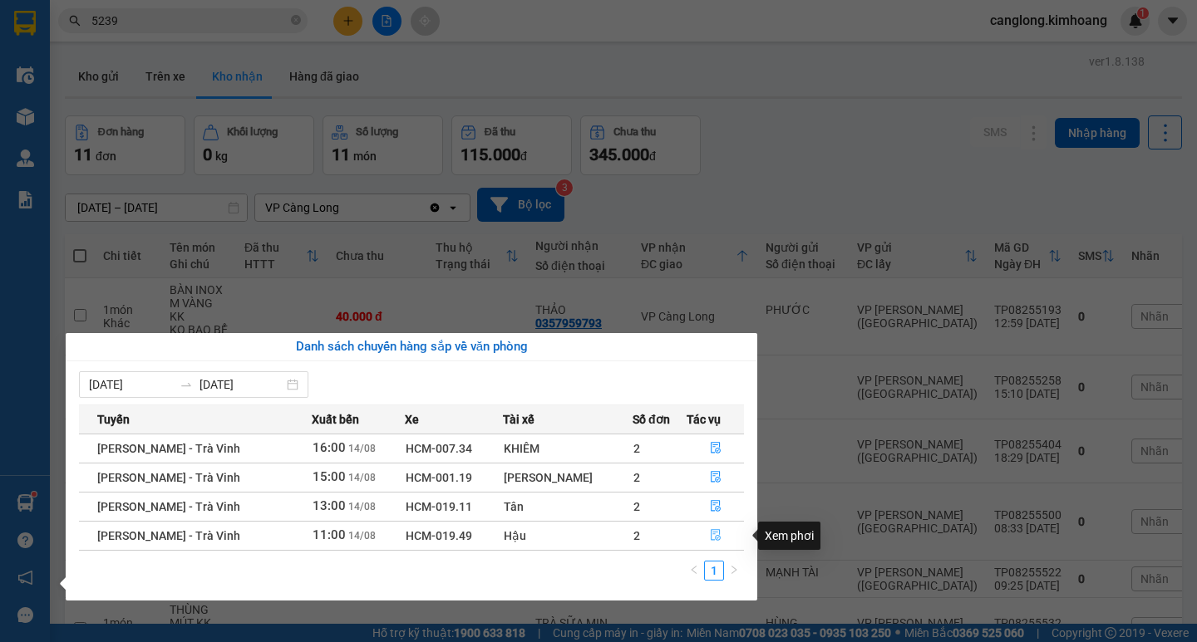
click at [711, 533] on icon "file-done" at bounding box center [716, 536] width 10 height 12
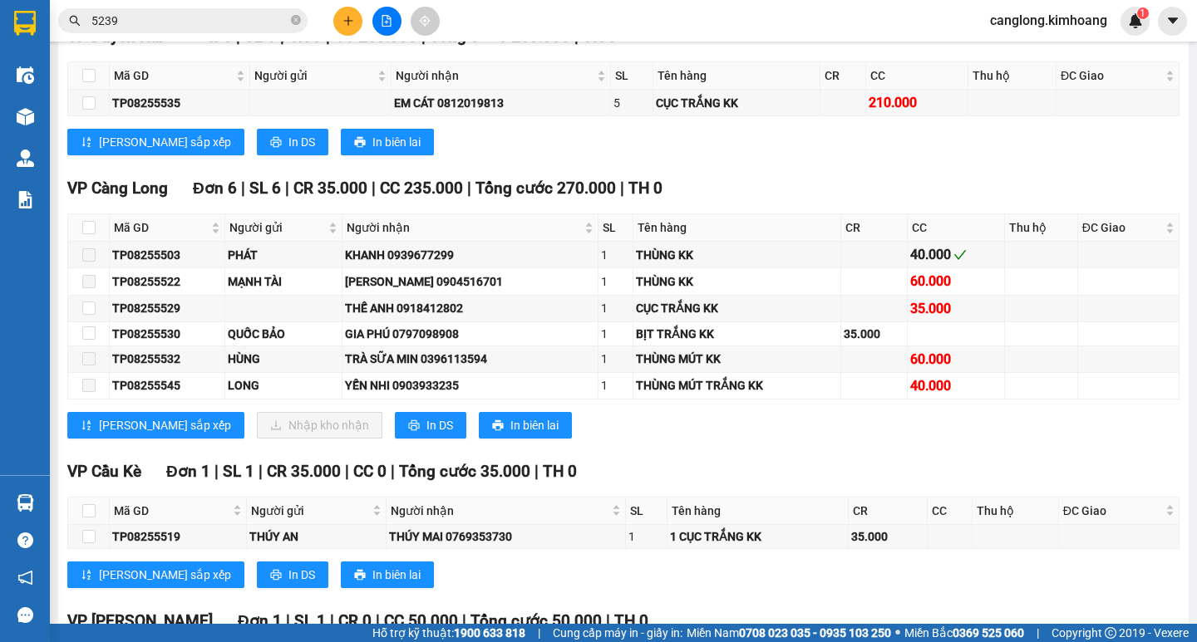
scroll to position [2161, 0]
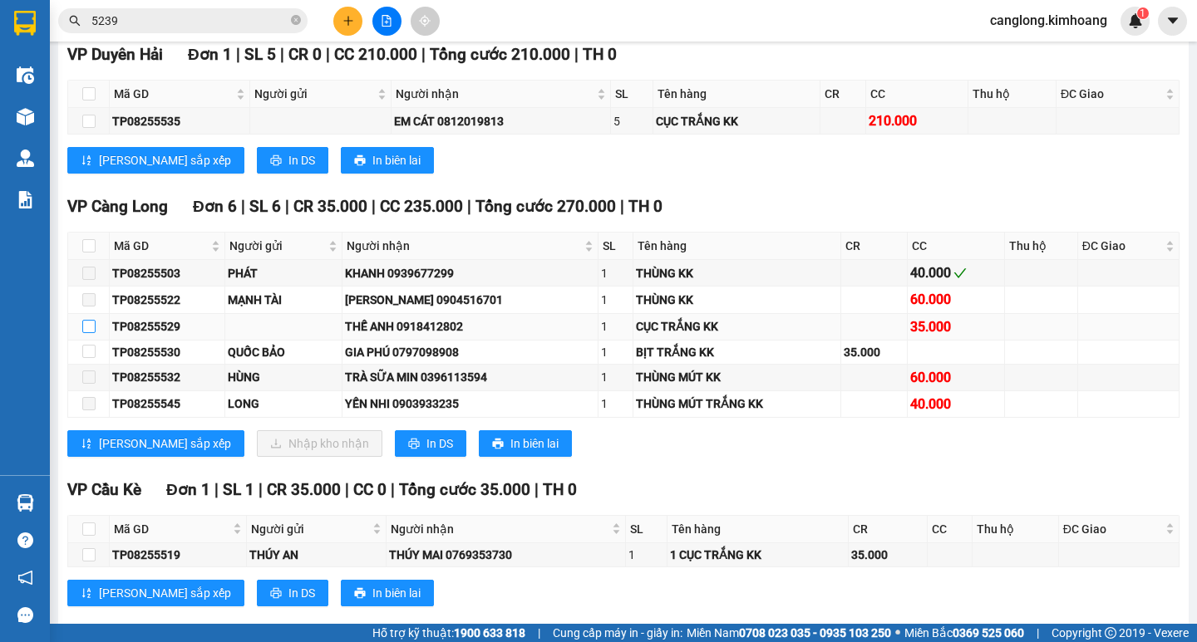
click at [84, 333] on input "checkbox" at bounding box center [88, 326] width 13 height 13
checkbox input "true"
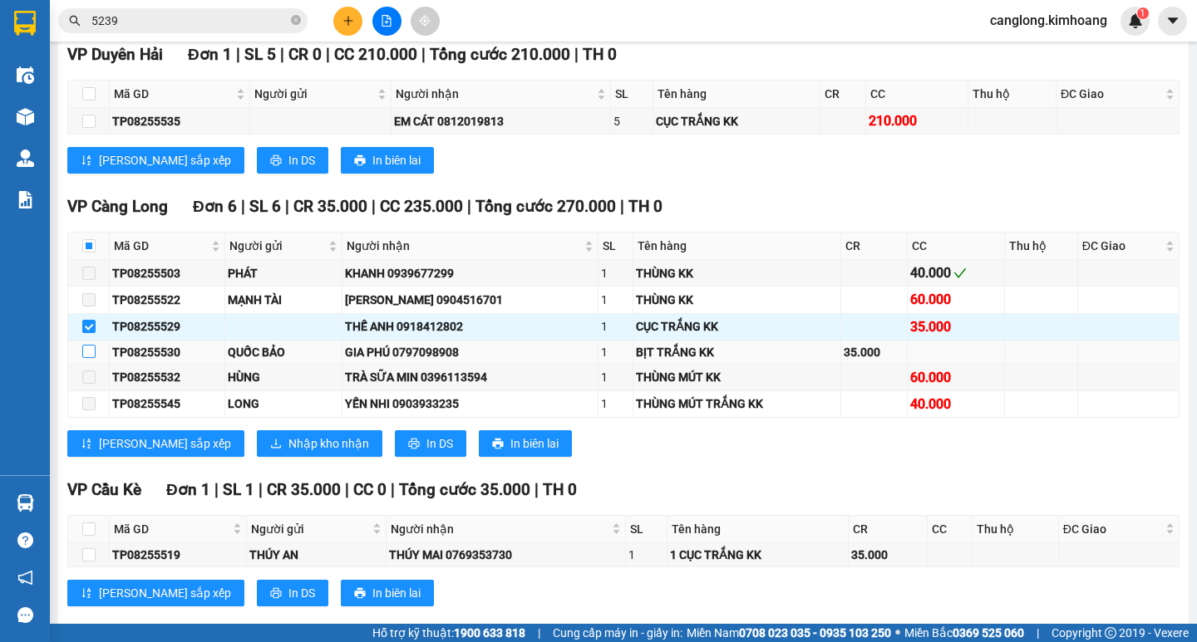
click at [89, 358] on input "checkbox" at bounding box center [88, 351] width 13 height 13
checkbox input "true"
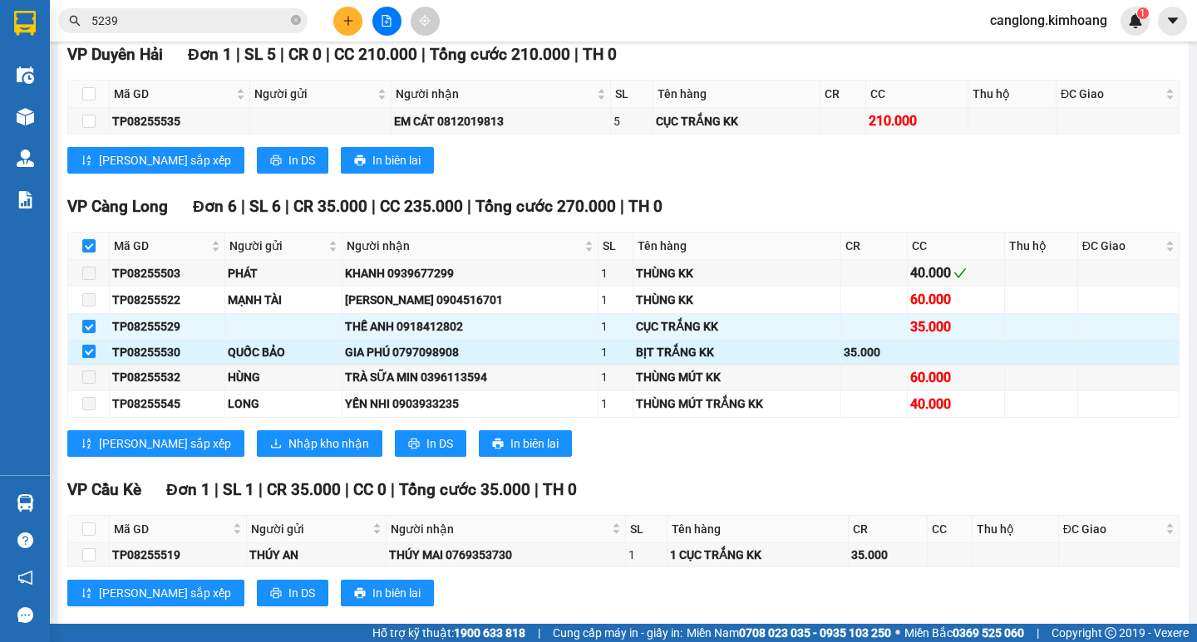
checkbox input "true"
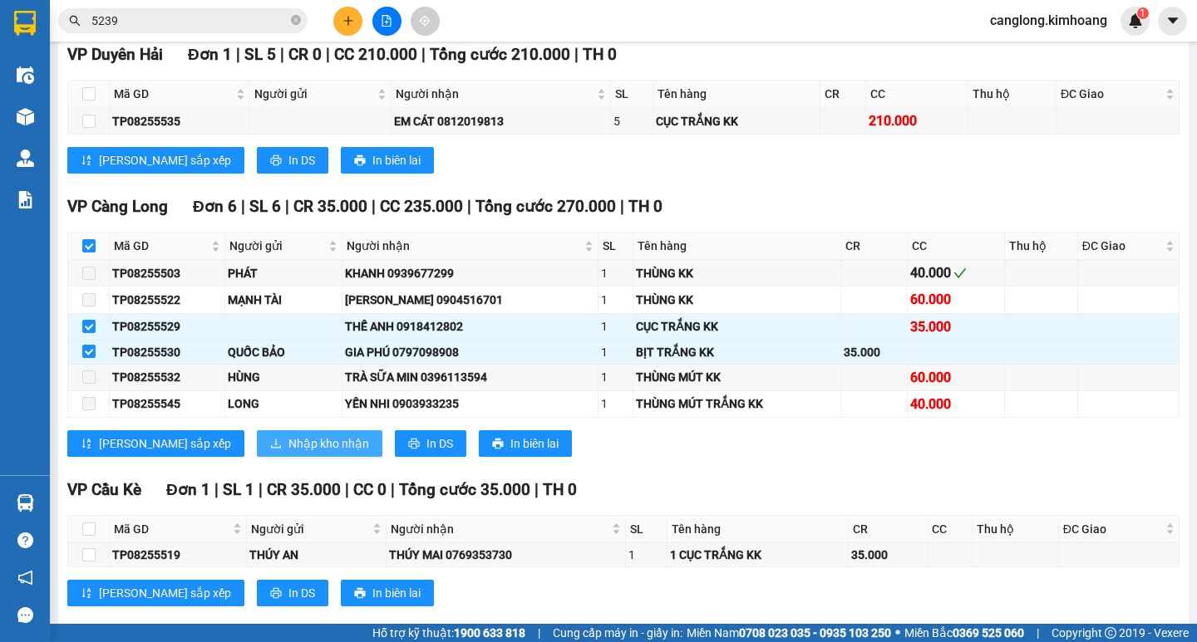
click at [288, 453] on span "Nhập kho nhận" at bounding box center [328, 444] width 81 height 18
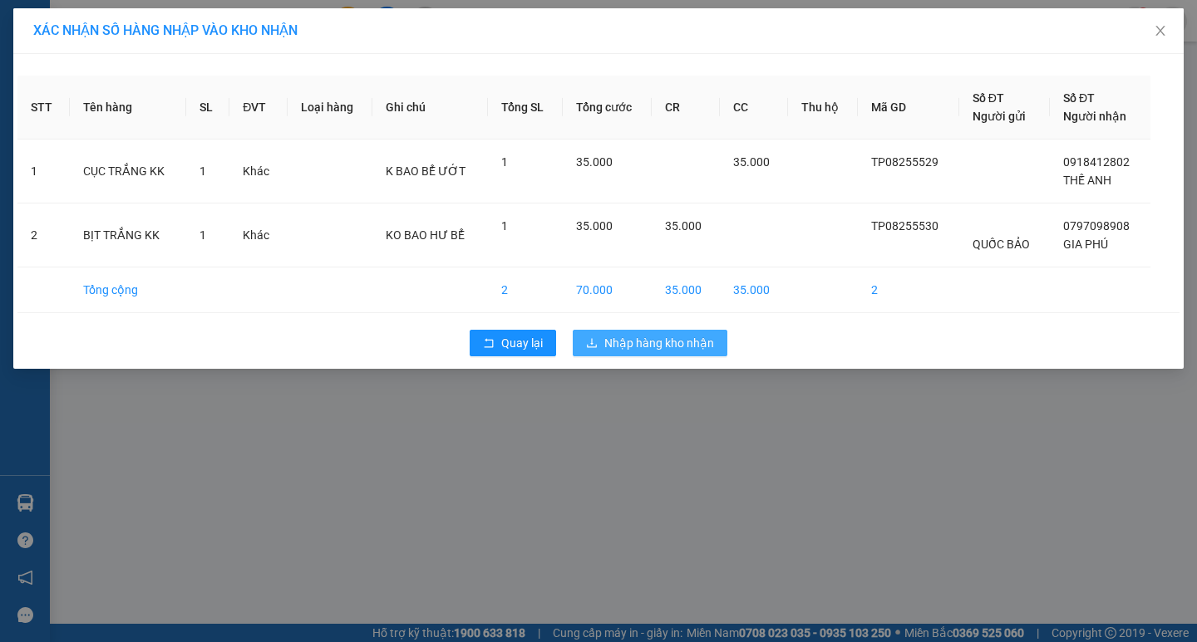
click at [654, 337] on span "Nhập hàng kho nhận" at bounding box center [659, 343] width 110 height 18
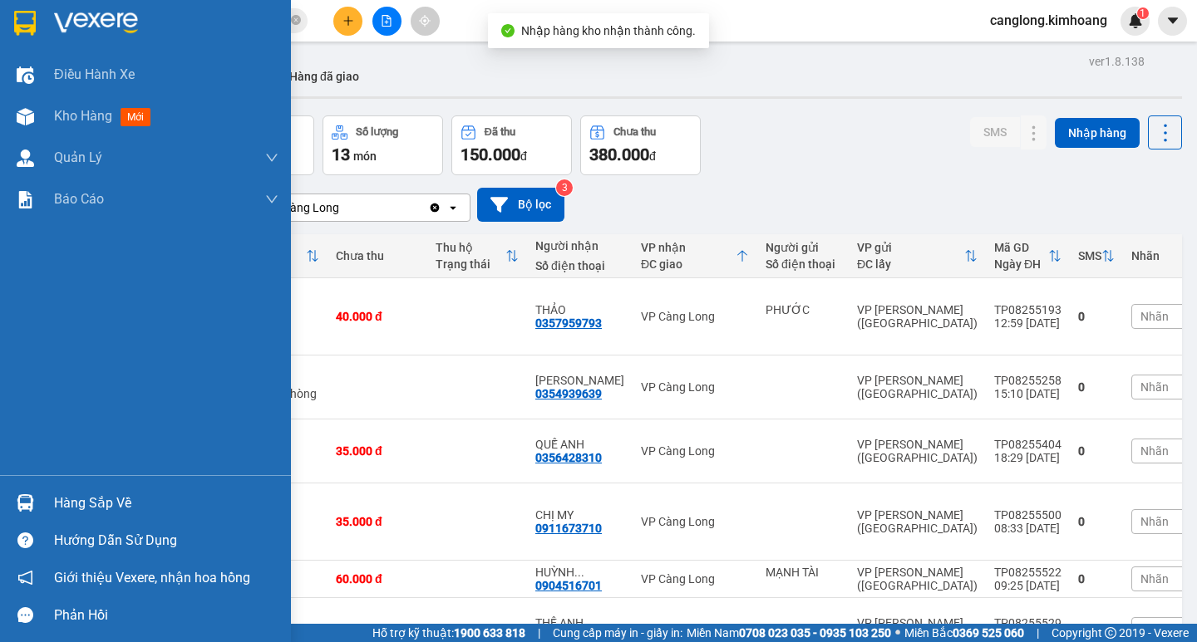
click at [20, 500] on img at bounding box center [25, 502] width 17 height 17
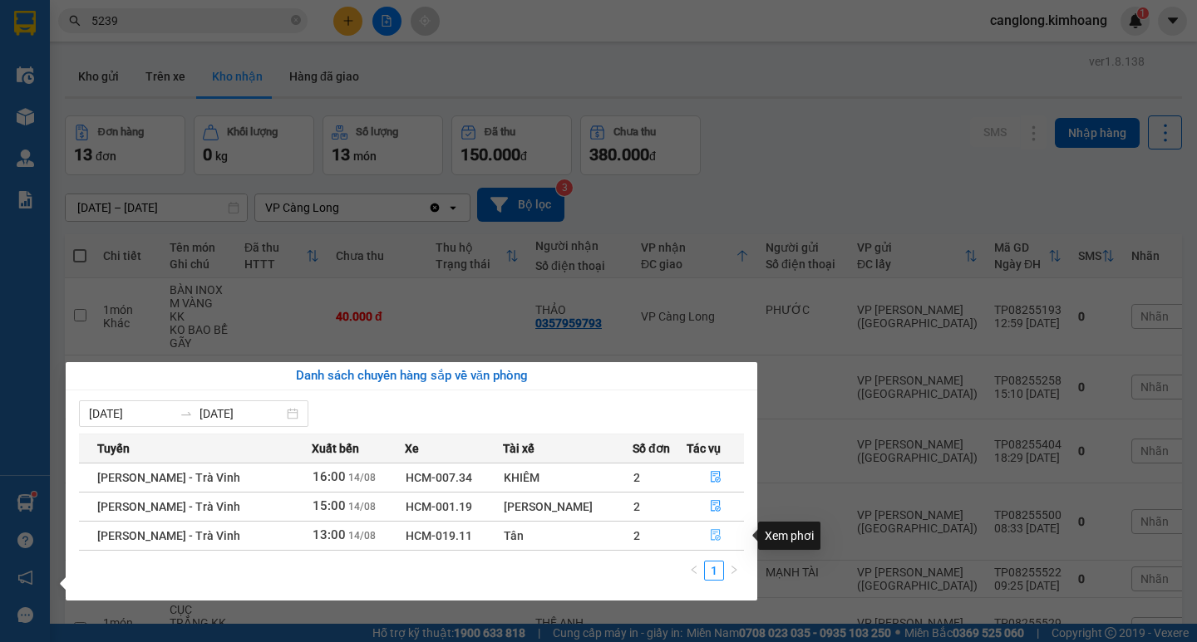
click at [714, 538] on icon "file-done" at bounding box center [716, 535] width 12 height 12
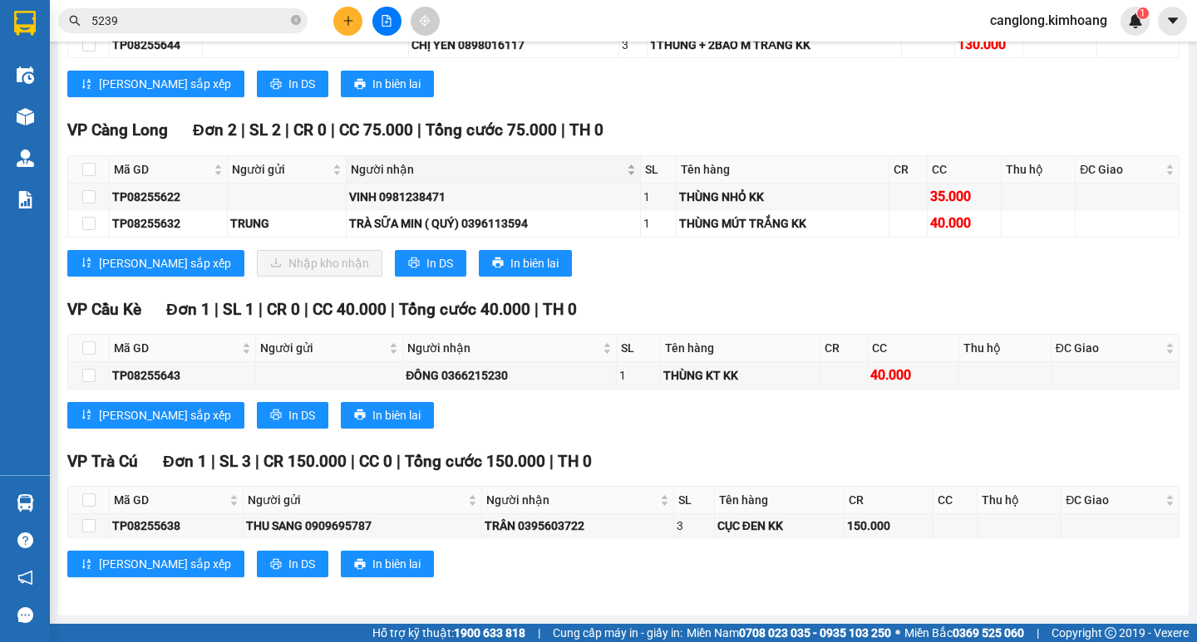
scroll to position [1169, 0]
click at [96, 173] on th at bounding box center [89, 169] width 42 height 27
click at [84, 171] on input "checkbox" at bounding box center [88, 169] width 13 height 13
checkbox input "true"
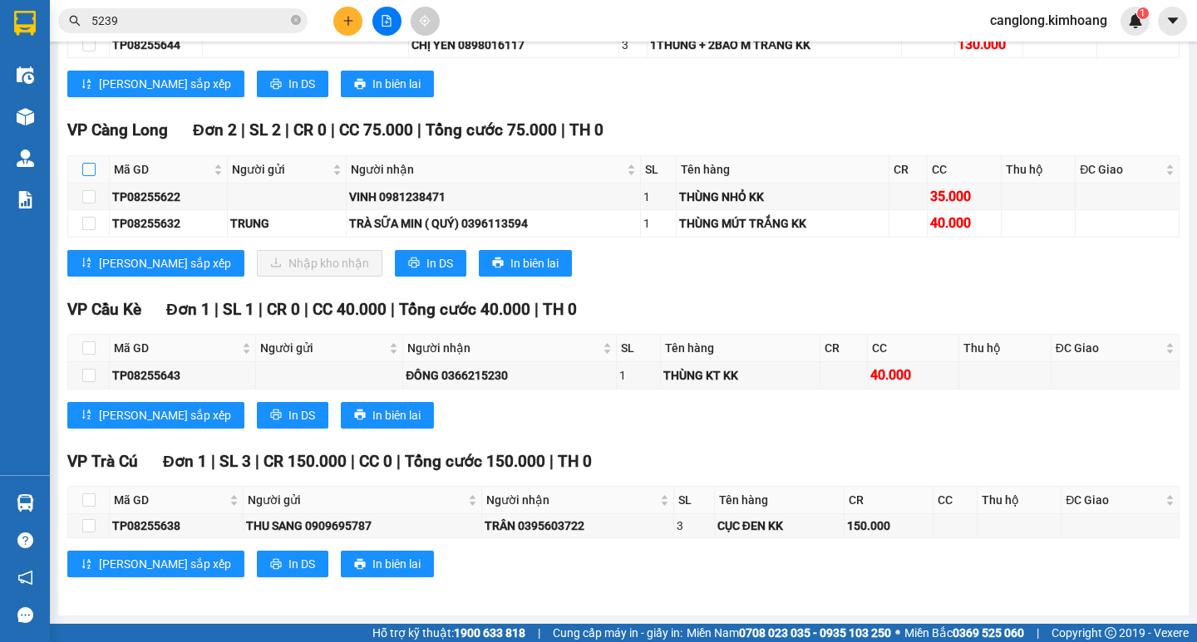
checkbox input "true"
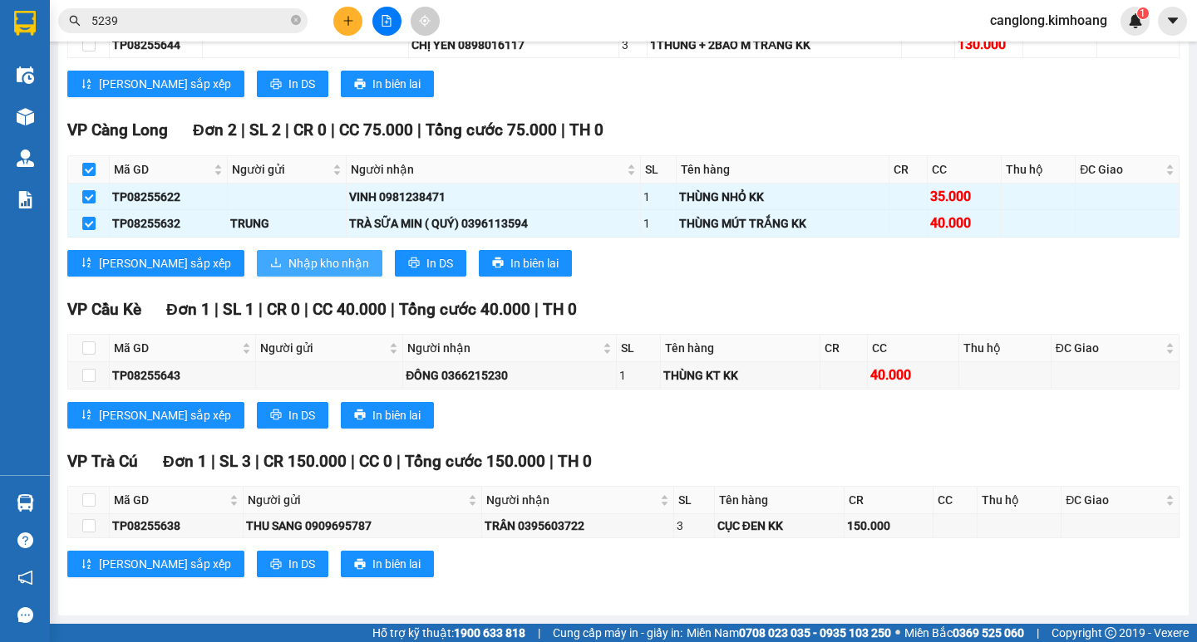
click at [289, 256] on span "Nhập kho nhận" at bounding box center [328, 263] width 81 height 18
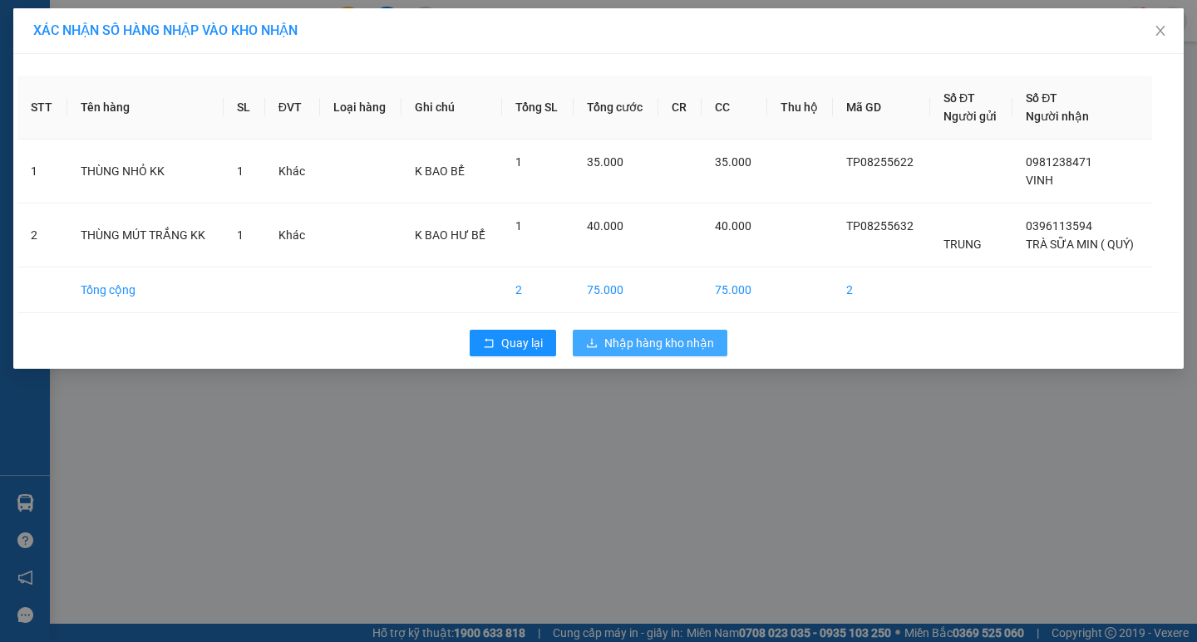
click at [663, 345] on span "Nhập hàng kho nhận" at bounding box center [659, 343] width 110 height 18
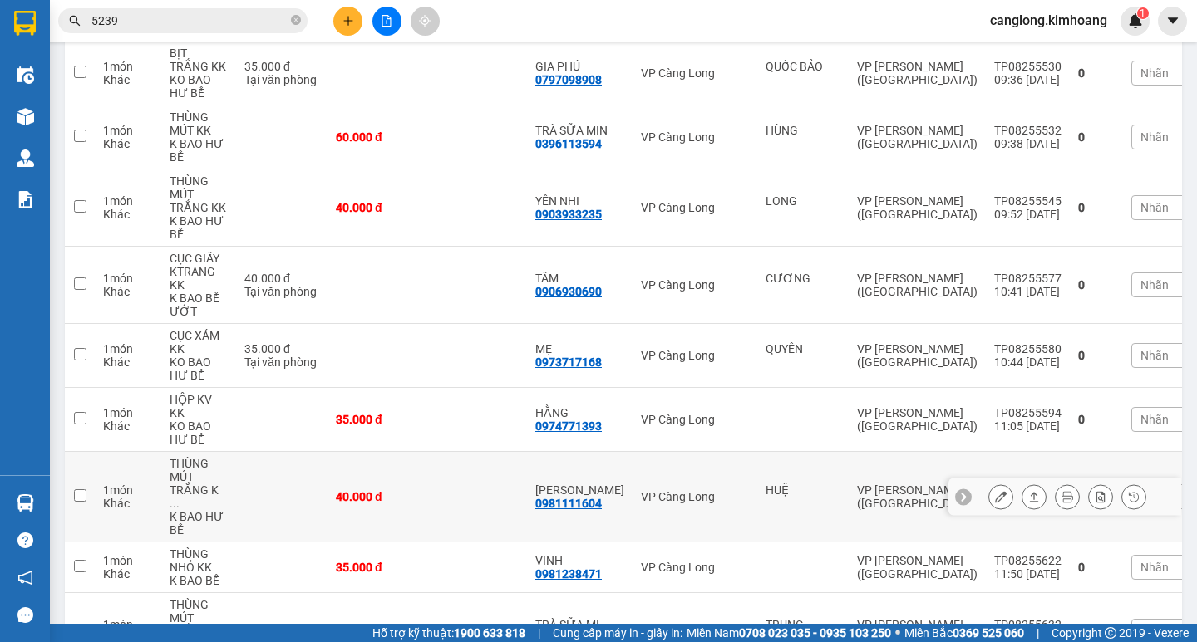
scroll to position [582, 0]
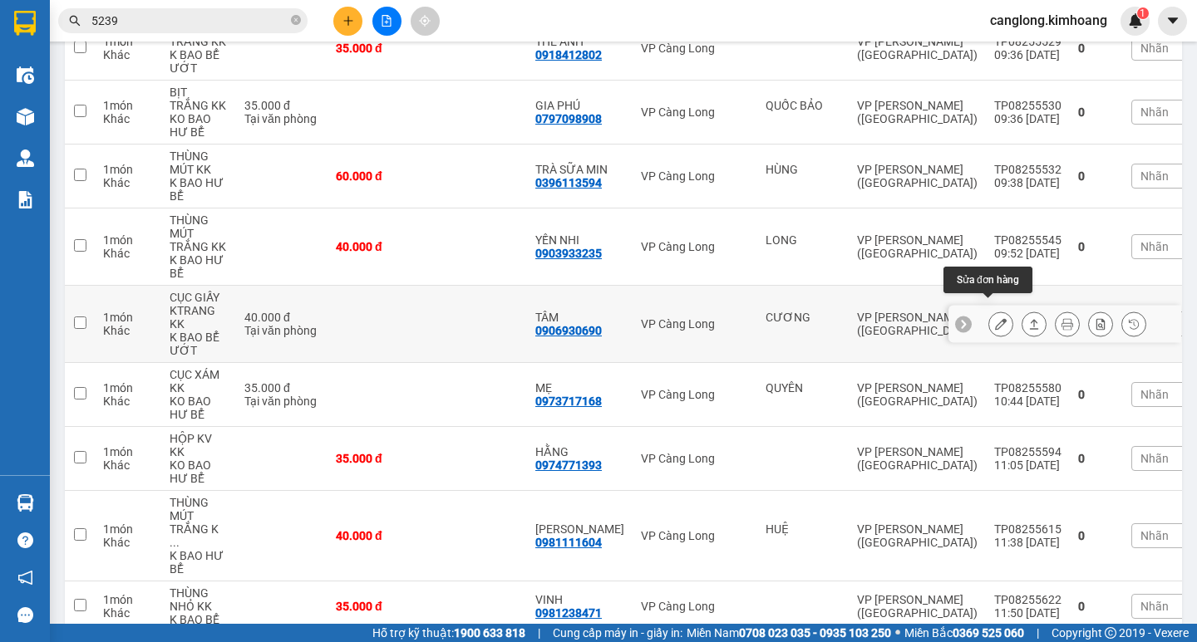
click at [989, 310] on button at bounding box center [1000, 324] width 23 height 29
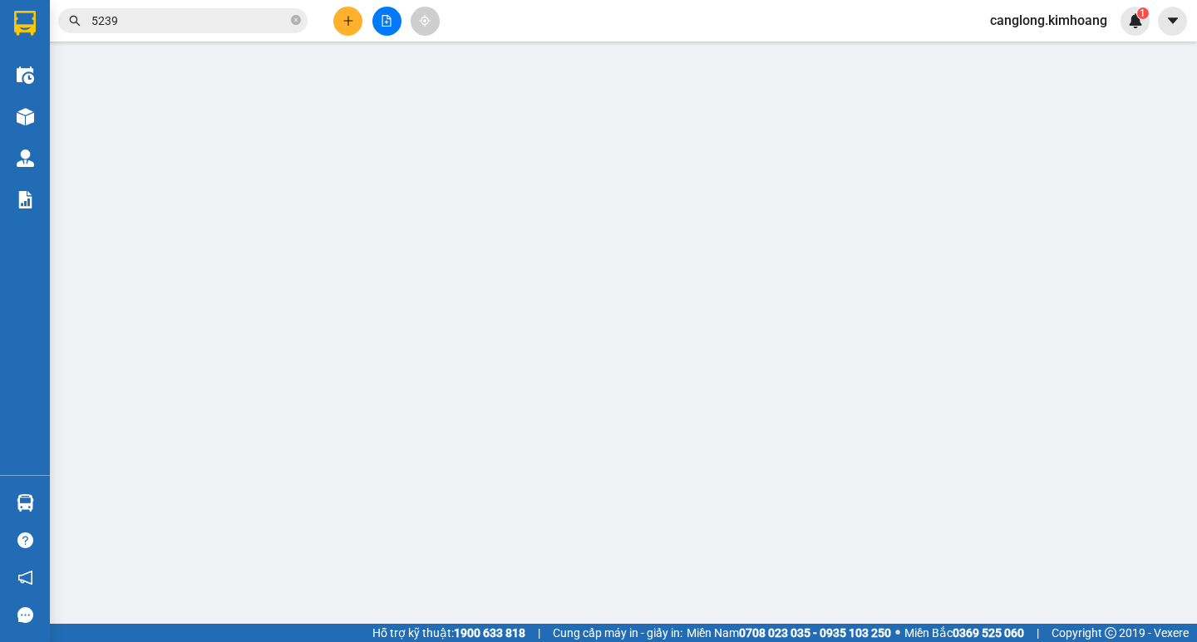
type input "CƯƠNG"
type input "0906930690"
type input "TÂM"
type input "40.000"
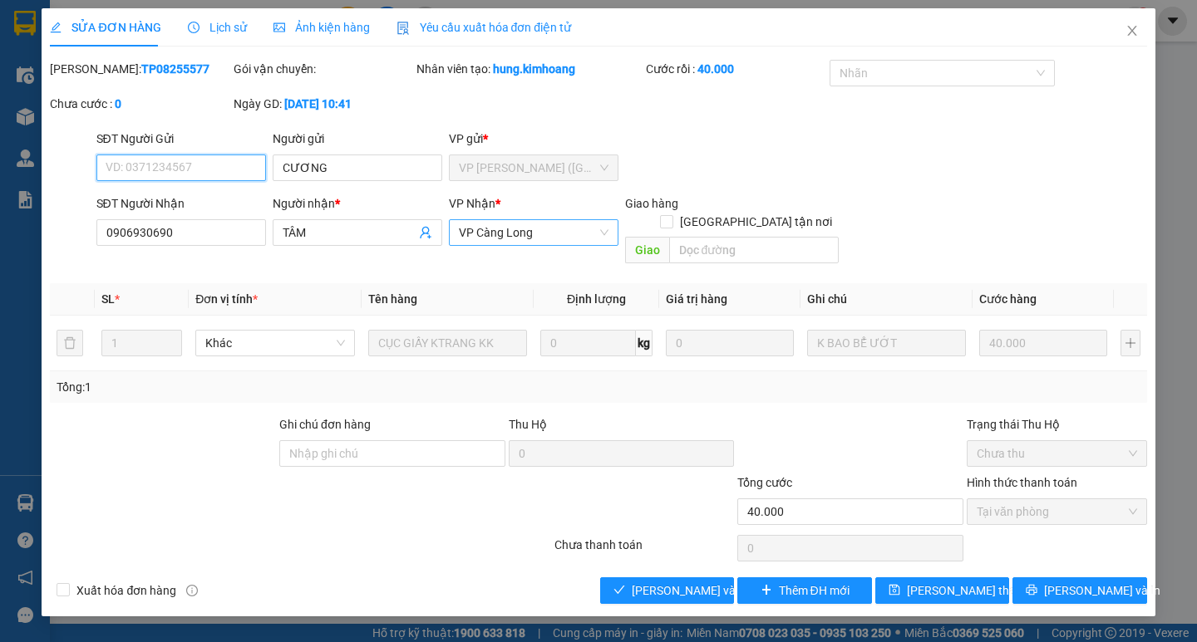
click at [562, 239] on span "VP Càng Long" at bounding box center [534, 232] width 150 height 25
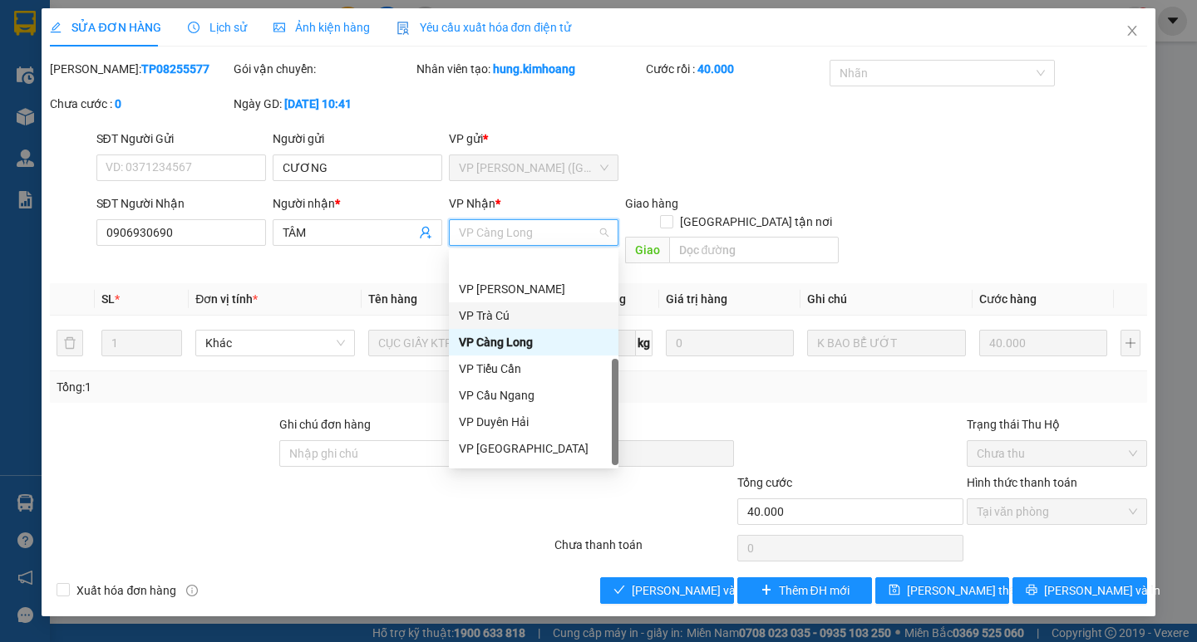
scroll to position [133, 0]
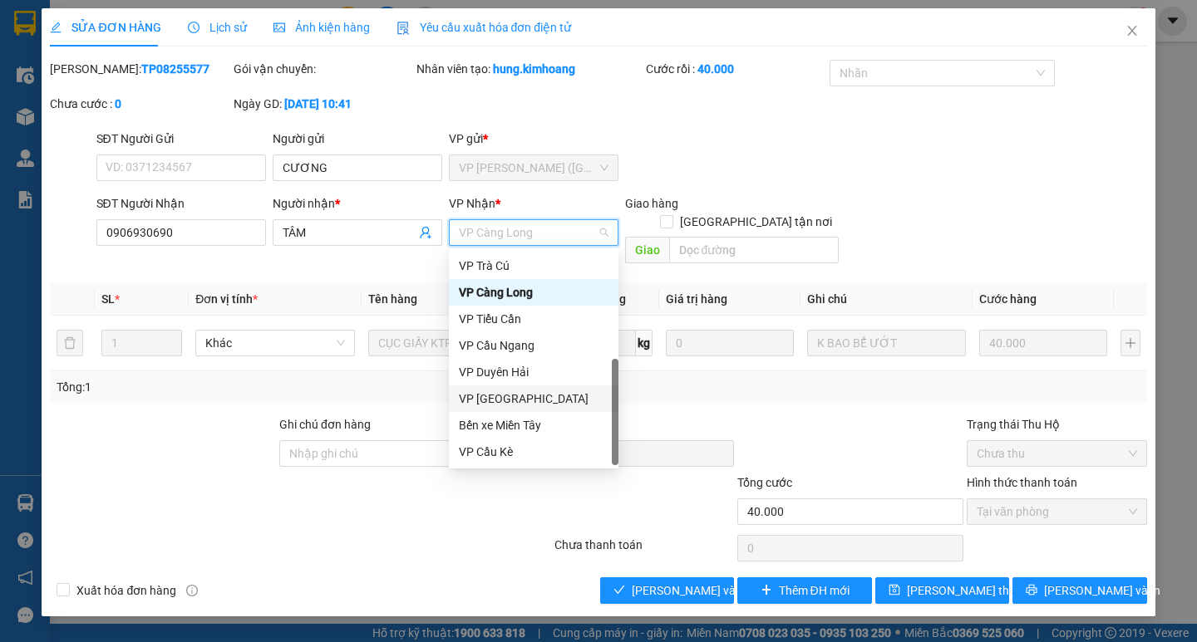
click at [541, 407] on div "VP Bình Phú" at bounding box center [534, 399] width 150 height 18
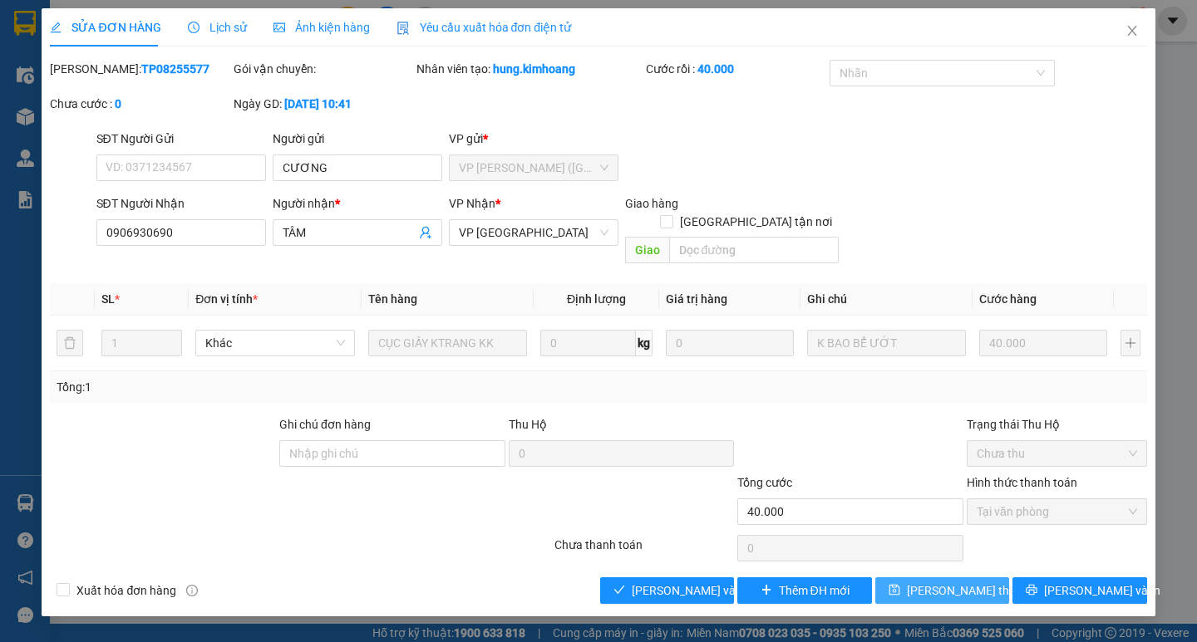
click at [922, 582] on span "[PERSON_NAME] thay đổi" at bounding box center [973, 591] width 133 height 18
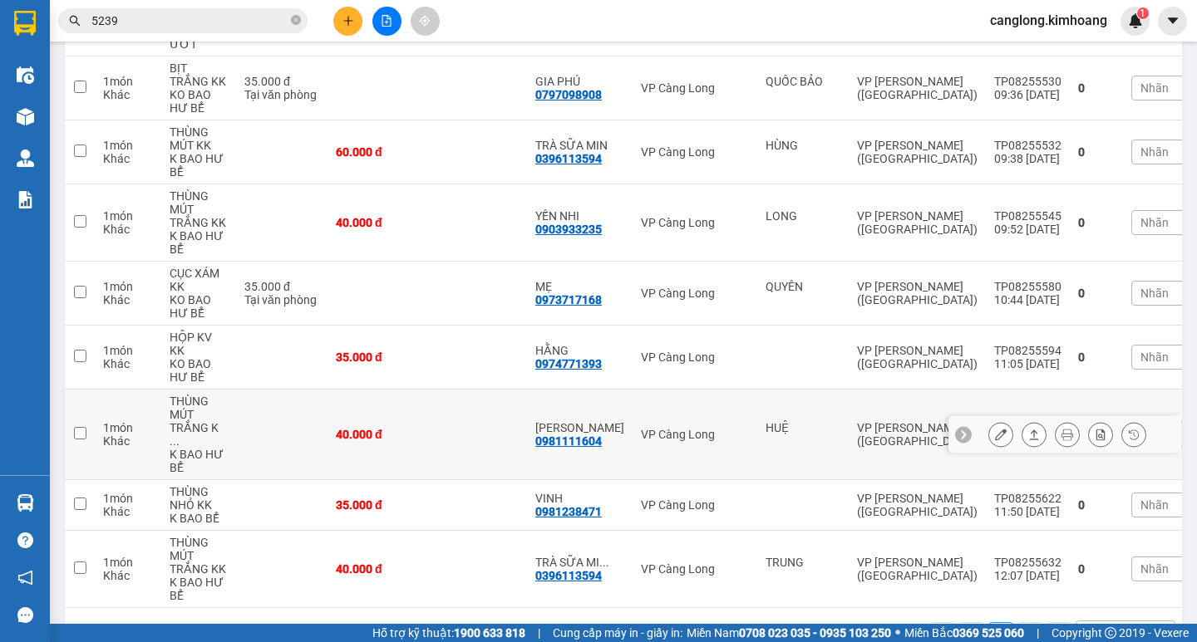
scroll to position [625, 0]
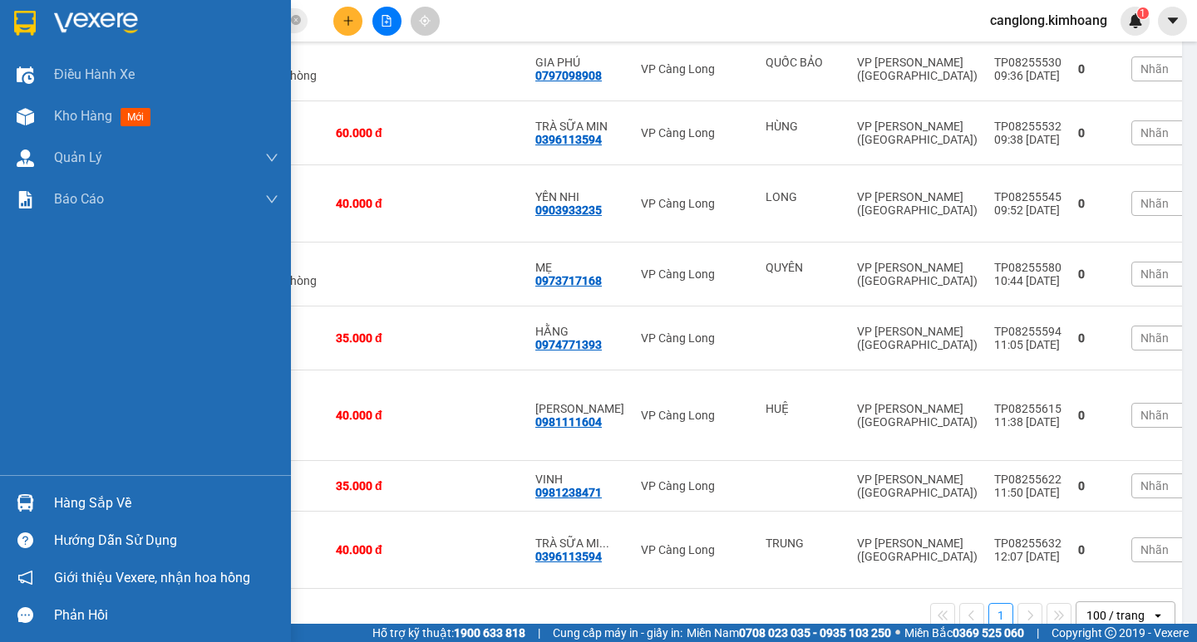
click at [48, 513] on div "Hàng sắp về" at bounding box center [145, 502] width 291 height 37
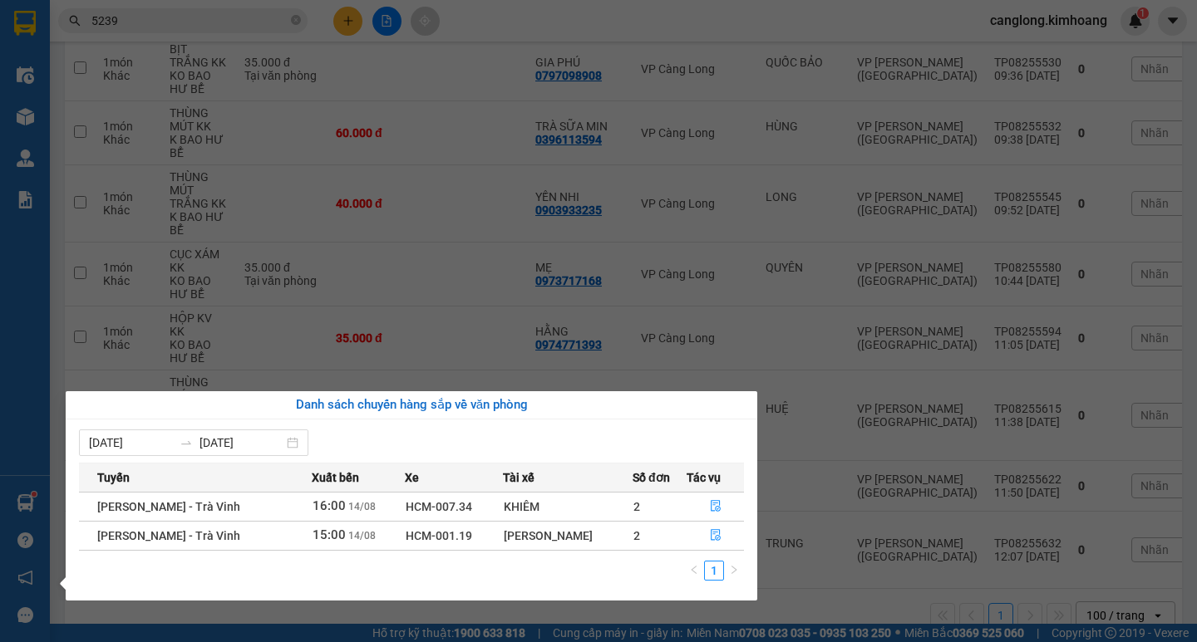
click at [883, 423] on section "Kết quả tìm kiếm ( 229 ) Bộ lọc Mã ĐH Trạng thái Món hàng Thu hộ Tổng cước Chưa…" at bounding box center [598, 321] width 1197 height 642
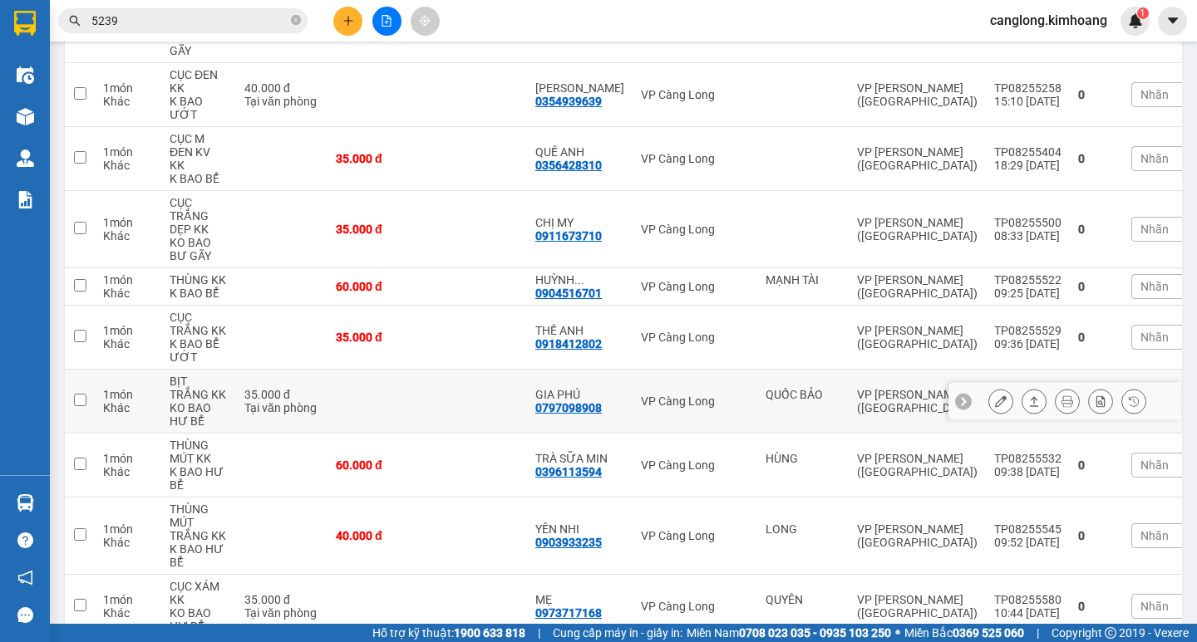
scroll to position [209, 0]
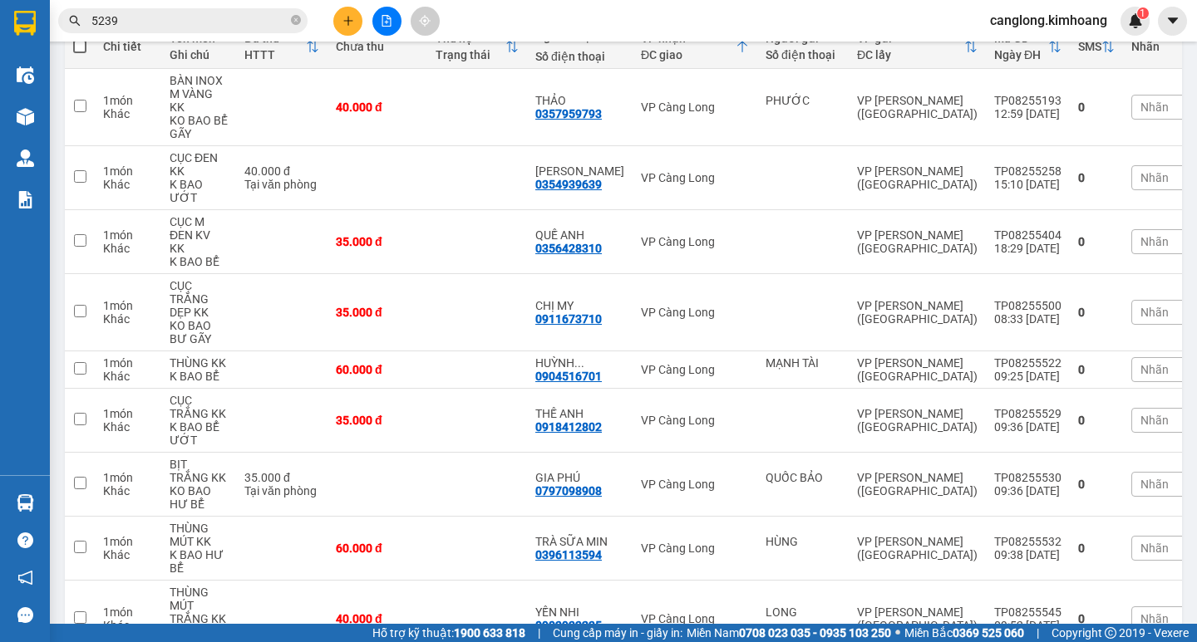
click at [271, 27] on input "5239" at bounding box center [189, 21] width 196 height 18
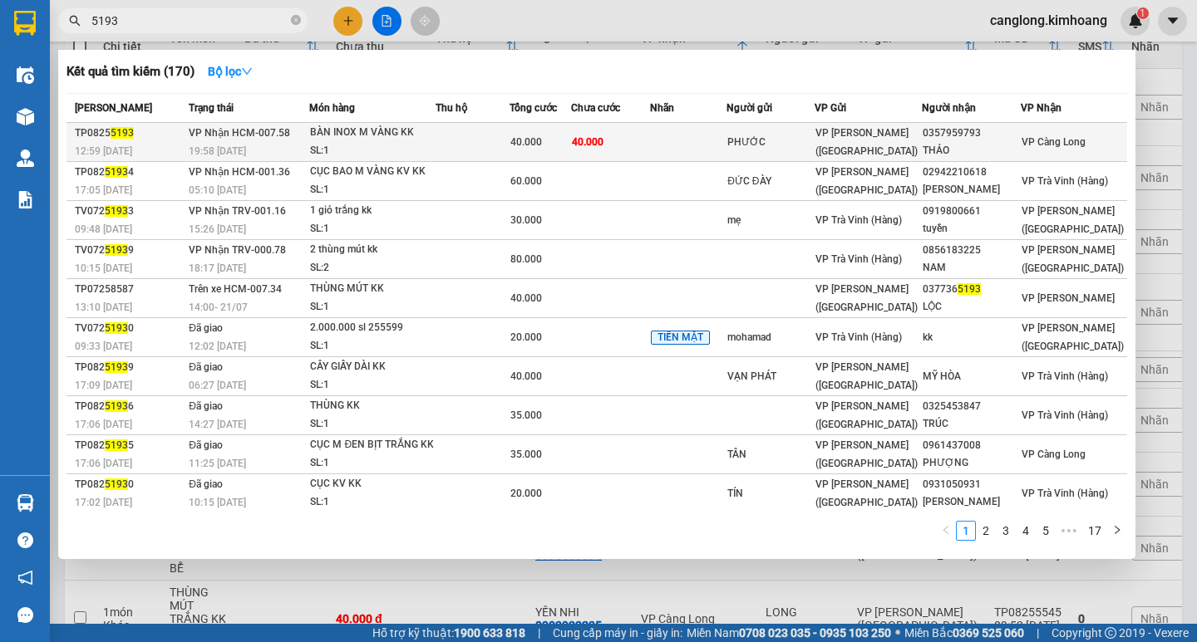
type input "5193"
click at [674, 130] on td at bounding box center [688, 142] width 76 height 39
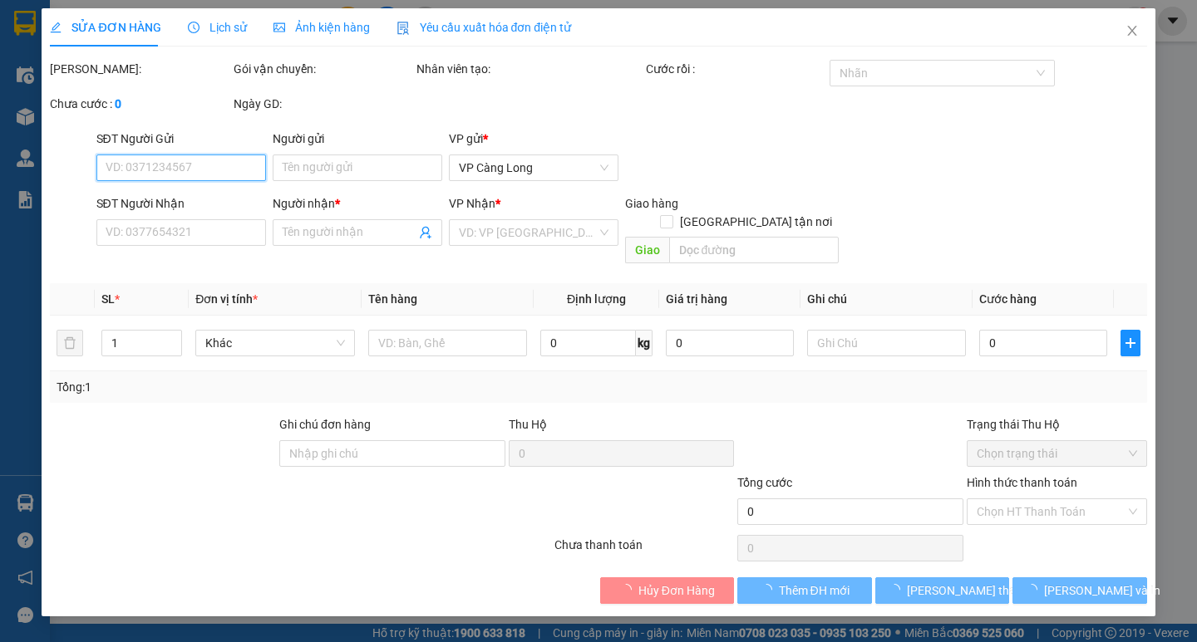
type input "PHƯỚC"
type input "0357959793"
type input "THẢO"
type input "40.000"
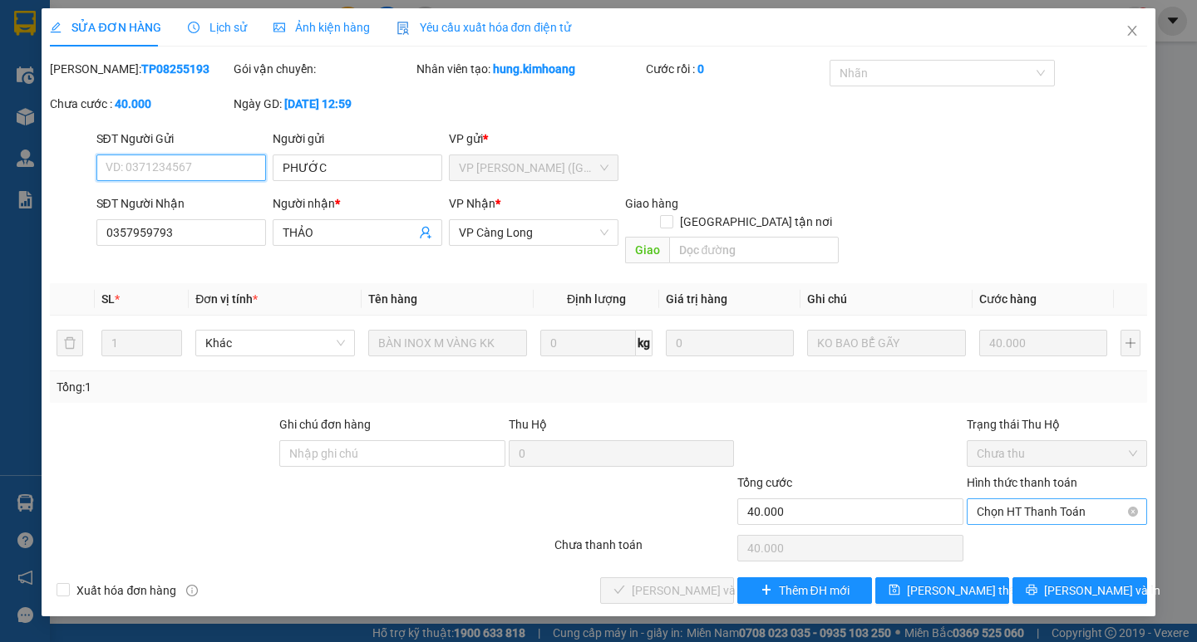
click at [1030, 499] on span "Chọn HT Thanh Toán" at bounding box center [1056, 511] width 160 height 25
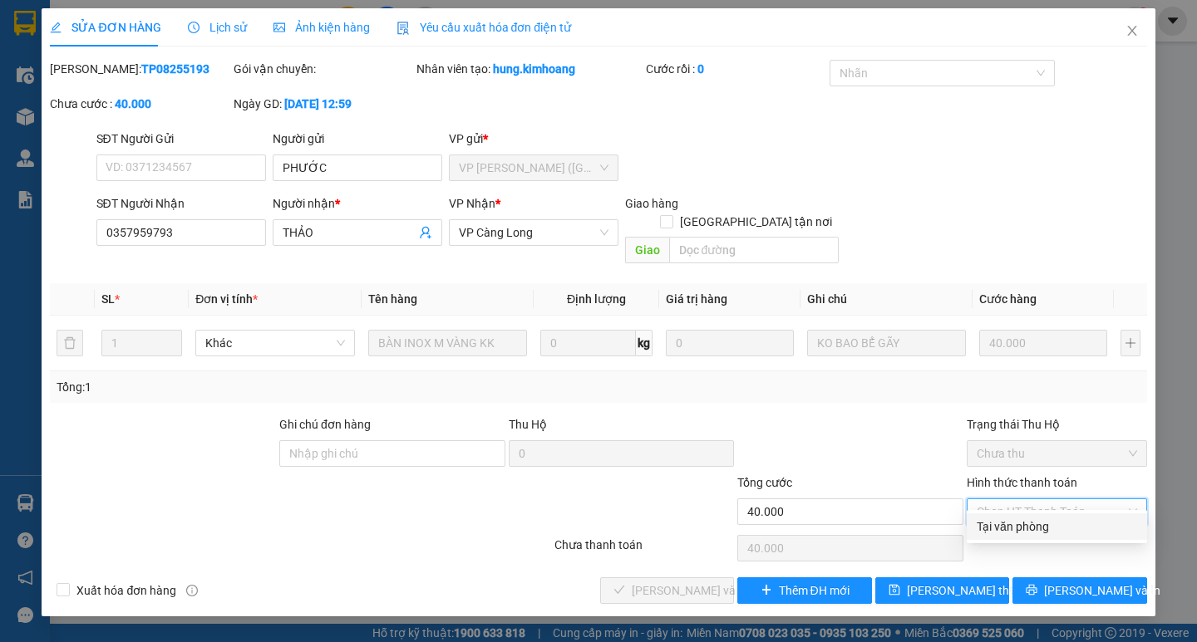
click at [1037, 520] on div "Tại văn phòng" at bounding box center [1056, 527] width 160 height 18
type input "0"
click at [1020, 532] on div "Chọn HT Thanh Toán" at bounding box center [1057, 548] width 184 height 33
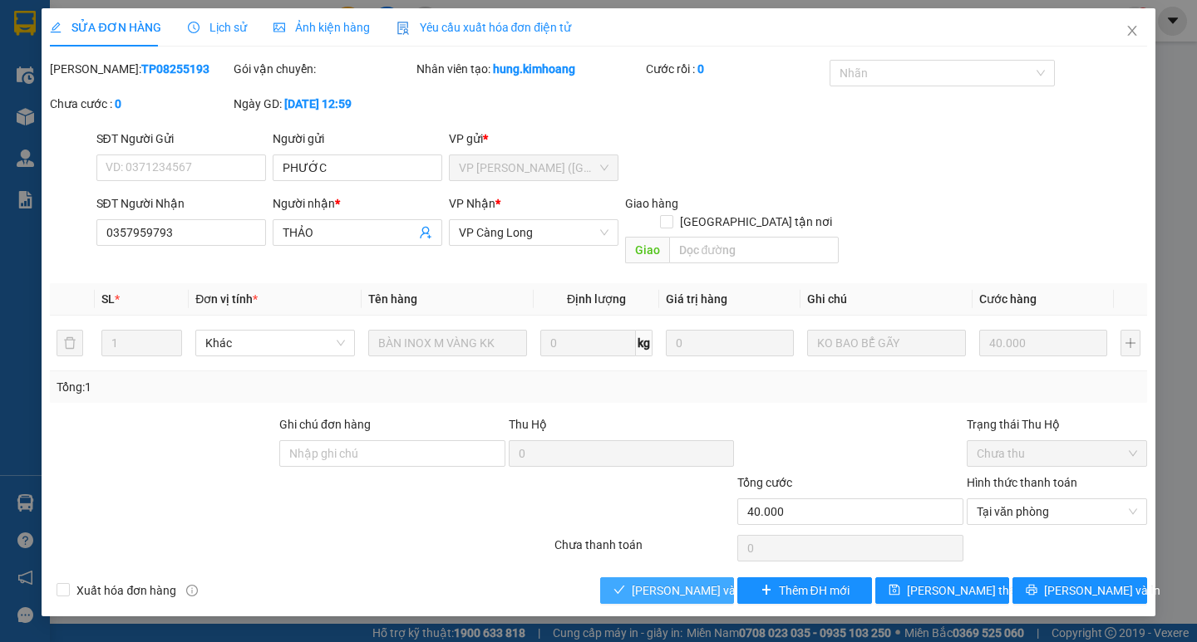
click at [694, 583] on button "[PERSON_NAME] và Giao hàng" at bounding box center [667, 591] width 134 height 27
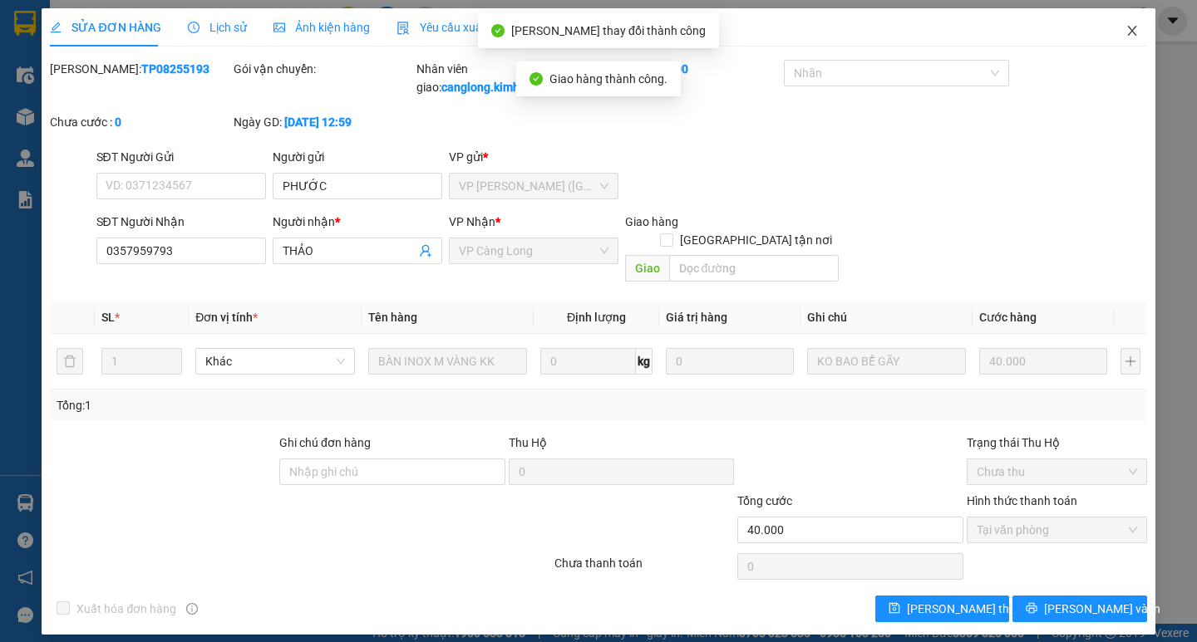
click at [1129, 23] on span "Close" at bounding box center [1132, 31] width 47 height 47
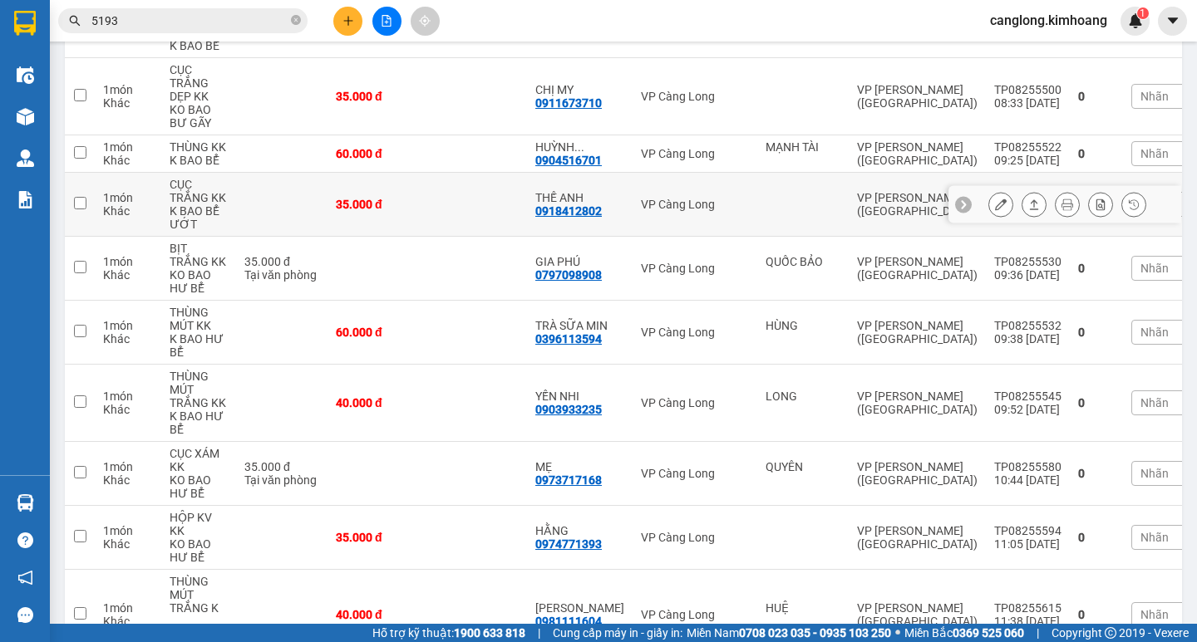
scroll to position [298, 0]
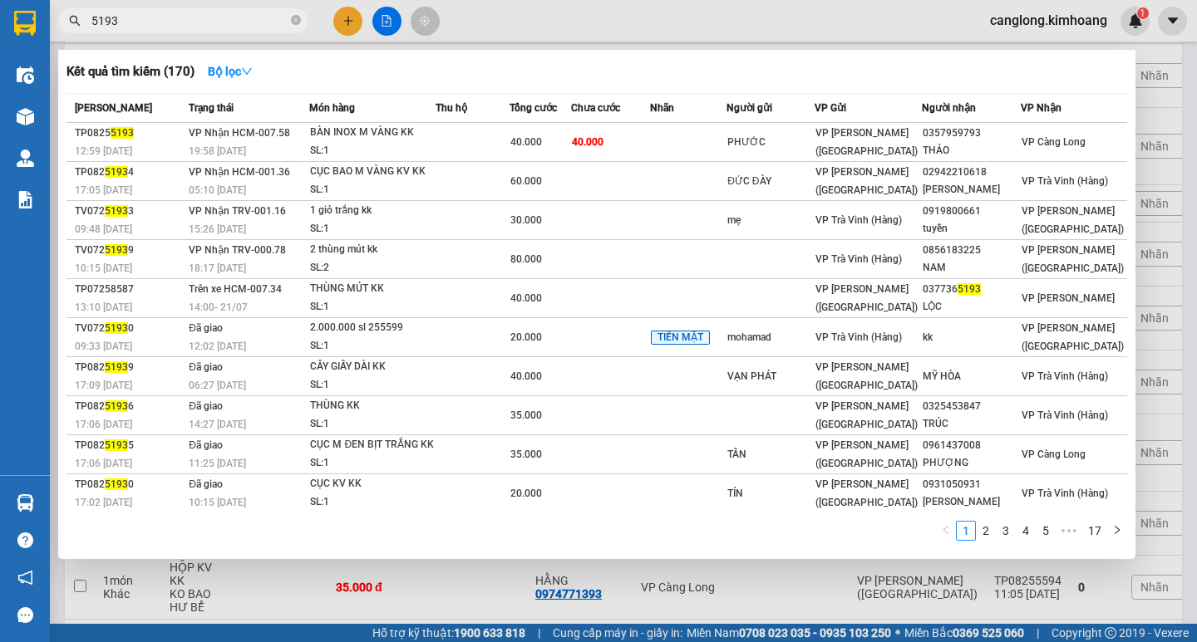
click at [209, 15] on input "5193" at bounding box center [189, 21] width 196 height 18
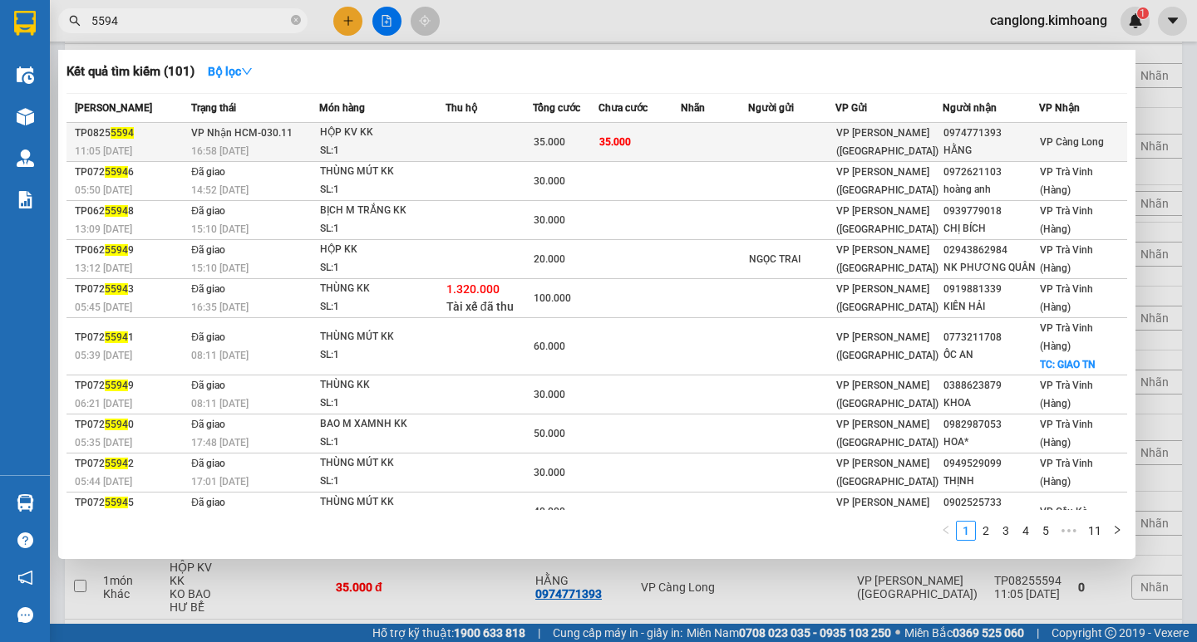
type input "5594"
click at [732, 129] on td at bounding box center [714, 142] width 67 height 39
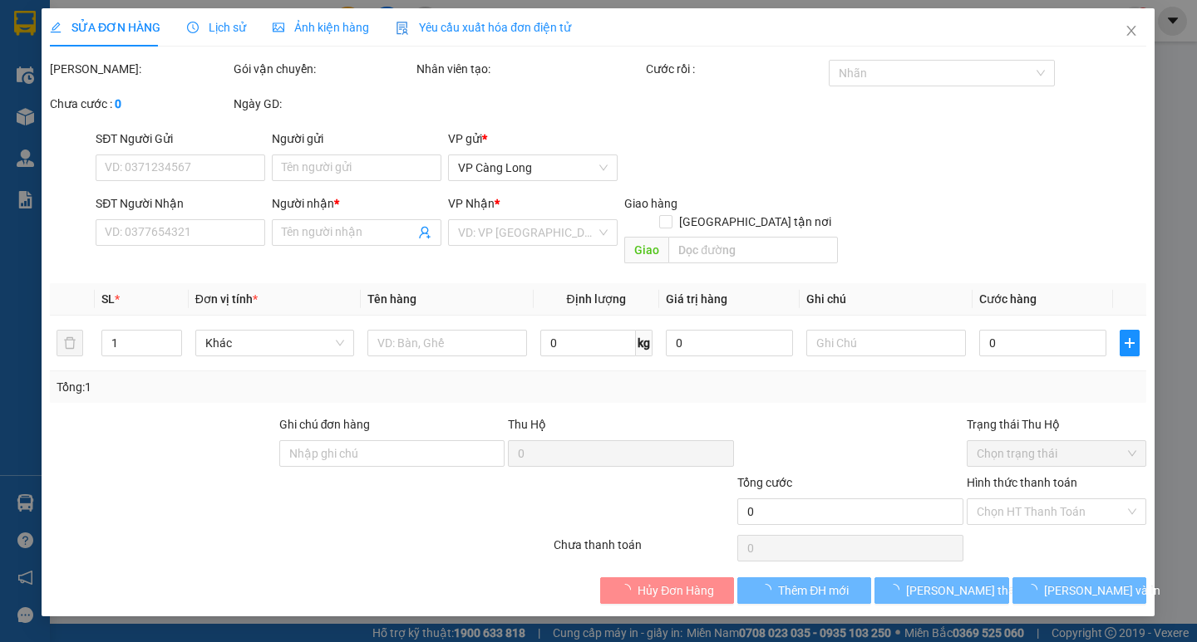
type input "0974771393"
type input "HẰNG"
type input "35.000"
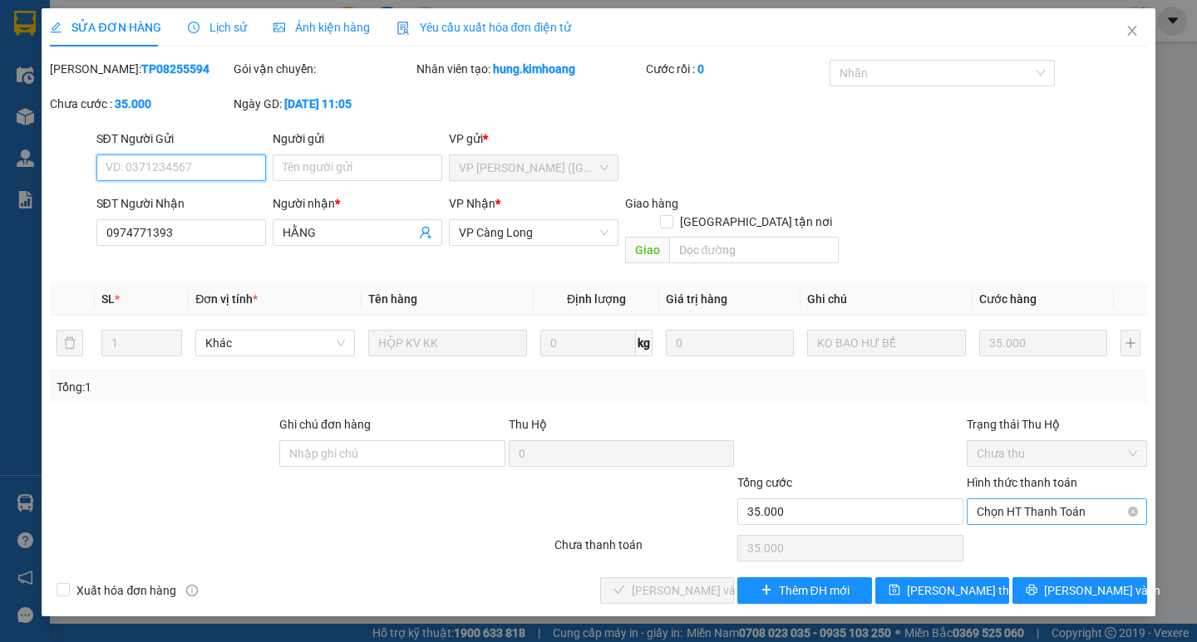
click at [996, 499] on span "Chọn HT Thanh Toán" at bounding box center [1056, 511] width 160 height 25
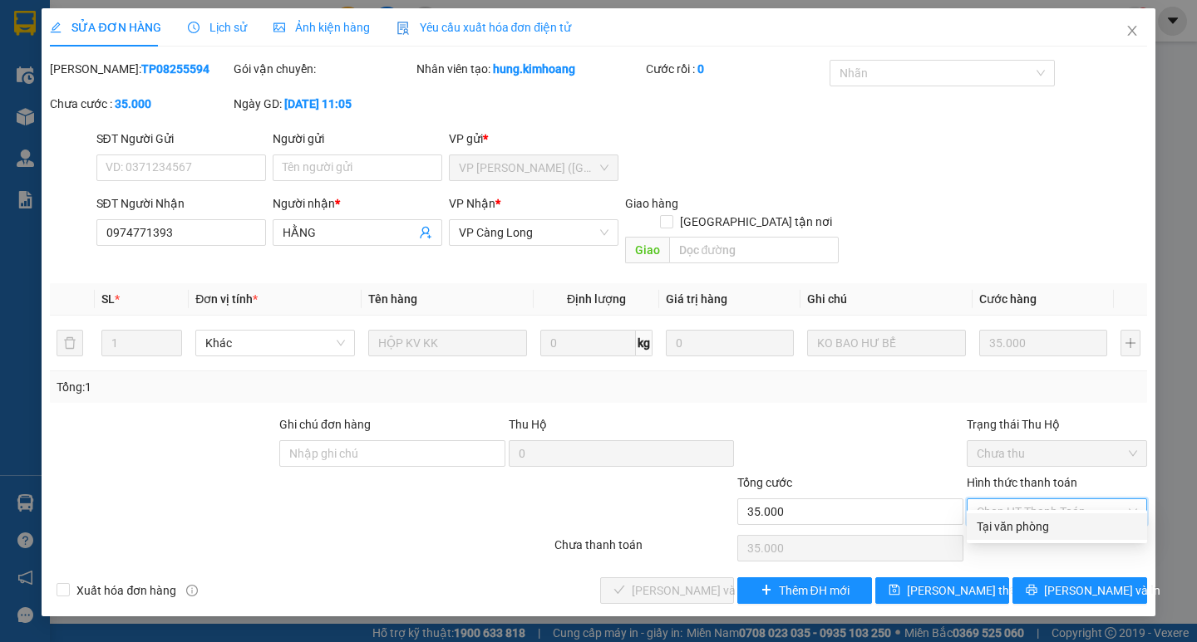
drag, startPoint x: 1018, startPoint y: 523, endPoint x: 985, endPoint y: 532, distance: 34.5
click at [1017, 522] on div "Tại văn phòng" at bounding box center [1056, 527] width 160 height 18
type input "0"
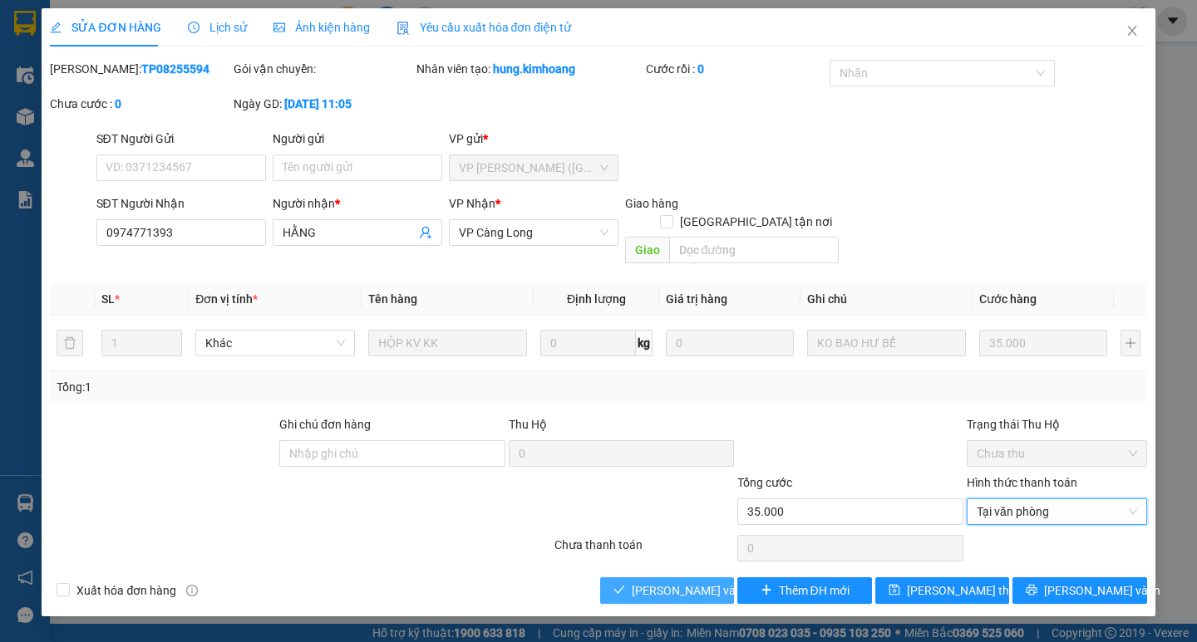
click at [644, 582] on span "[PERSON_NAME] và Giao hàng" at bounding box center [712, 591] width 160 height 18
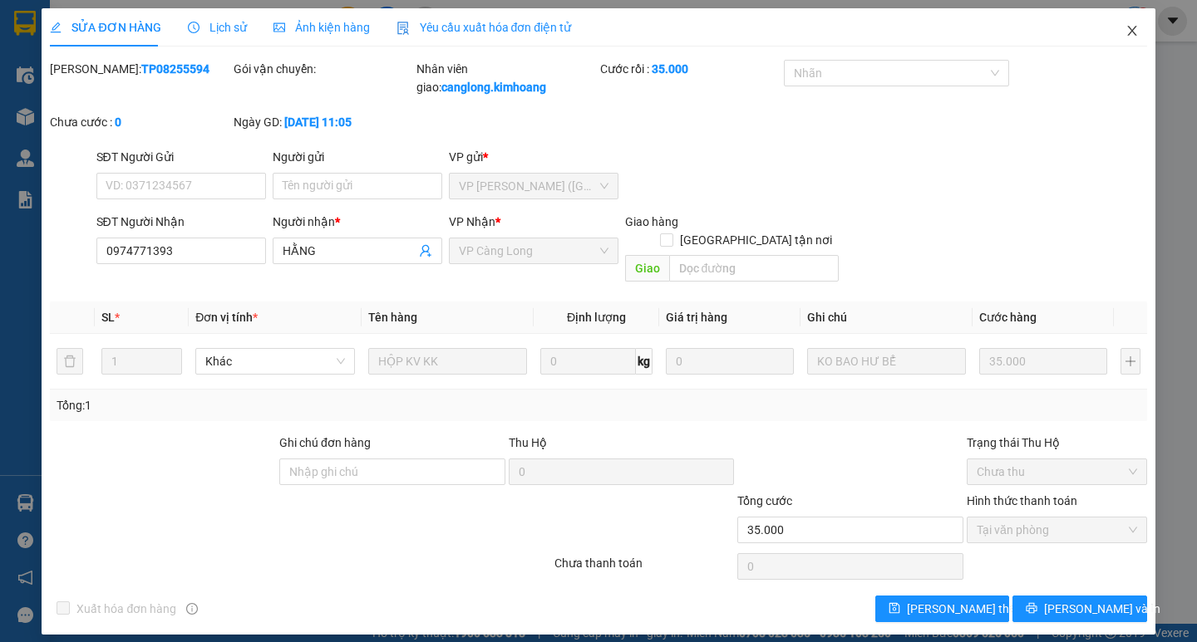
click at [1132, 26] on icon "close" at bounding box center [1131, 30] width 13 height 13
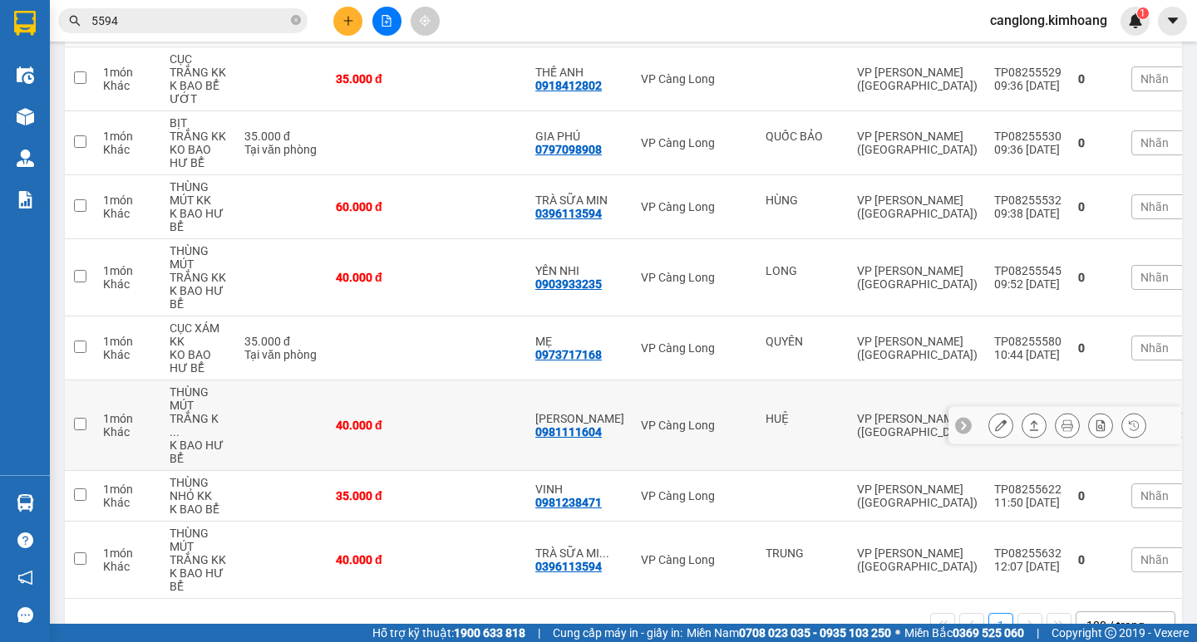
scroll to position [497, 0]
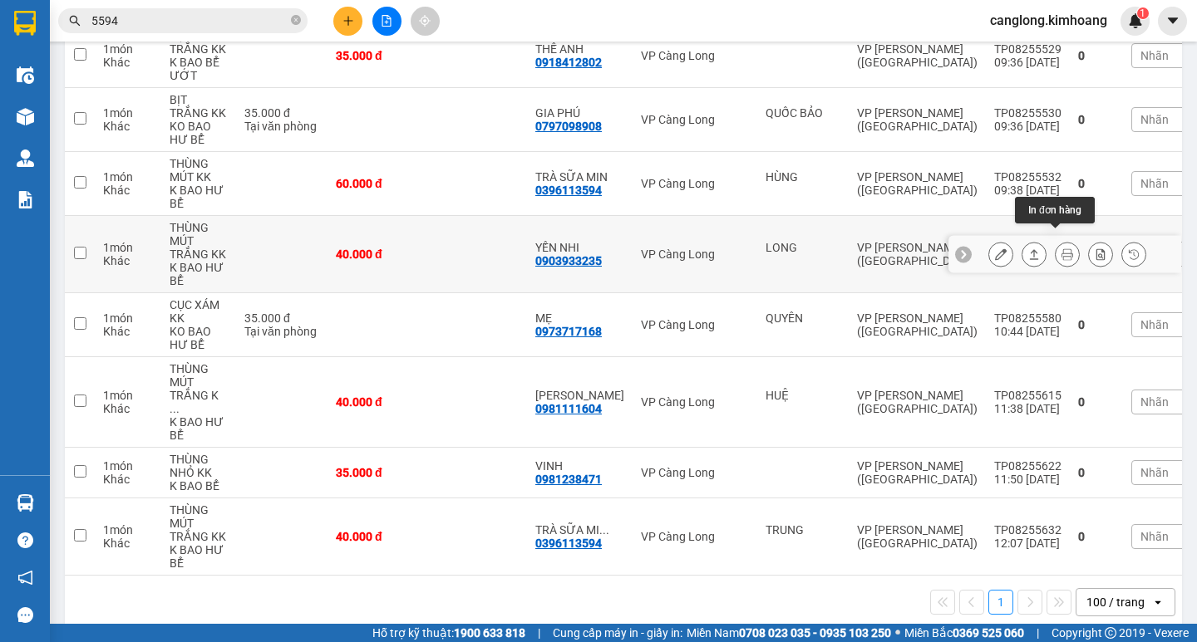
click at [1061, 248] on icon at bounding box center [1067, 254] width 12 height 12
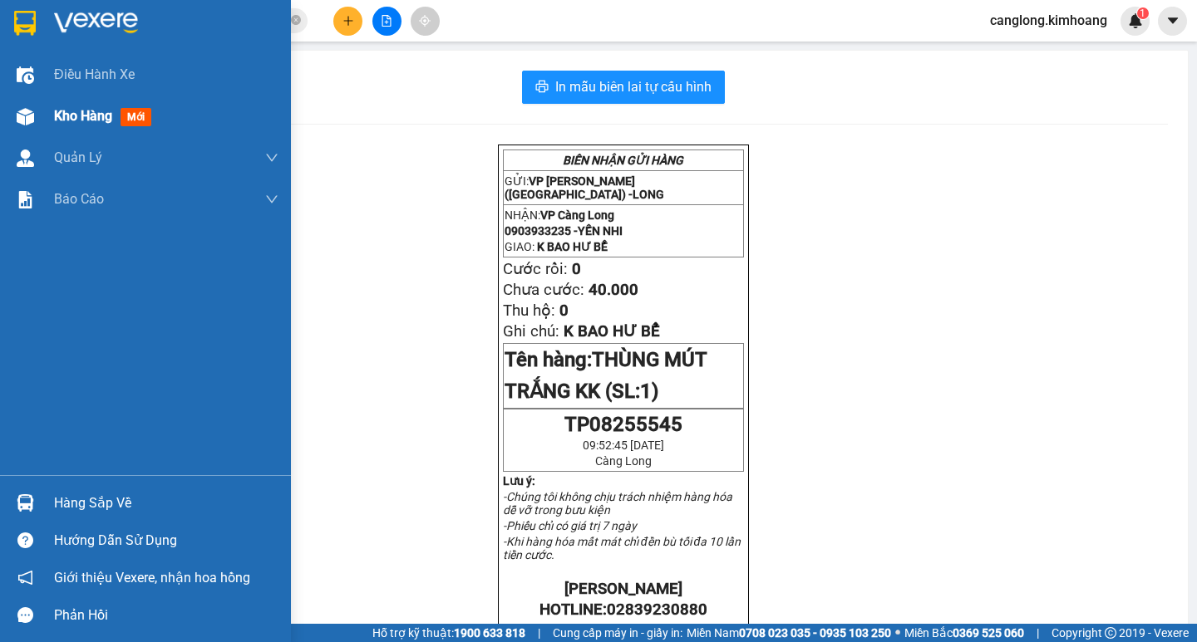
click at [80, 105] on div "Kho hàng mới" at bounding box center [166, 117] width 224 height 42
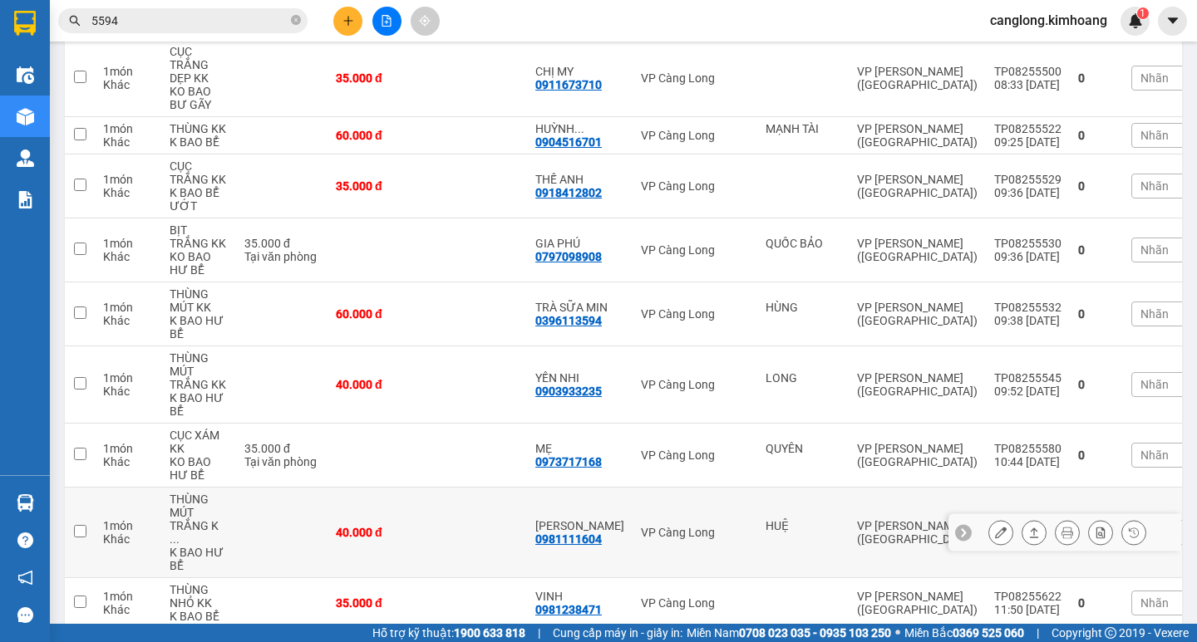
scroll to position [416, 0]
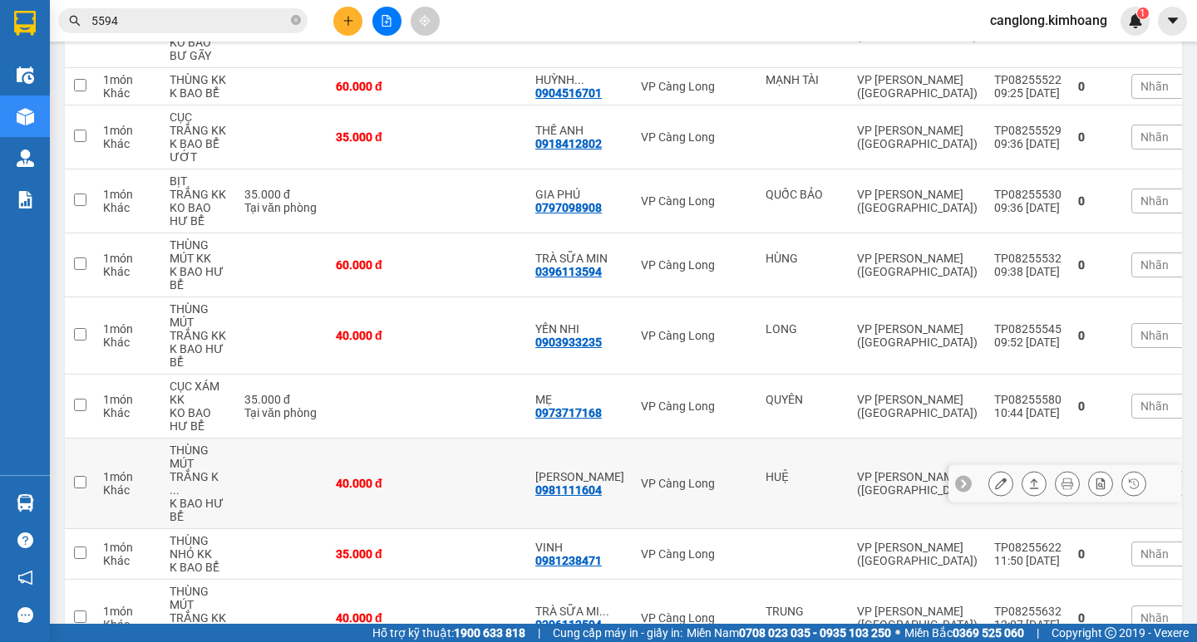
click at [636, 497] on td "VP Càng Long" at bounding box center [694, 484] width 125 height 91
checkbox input "true"
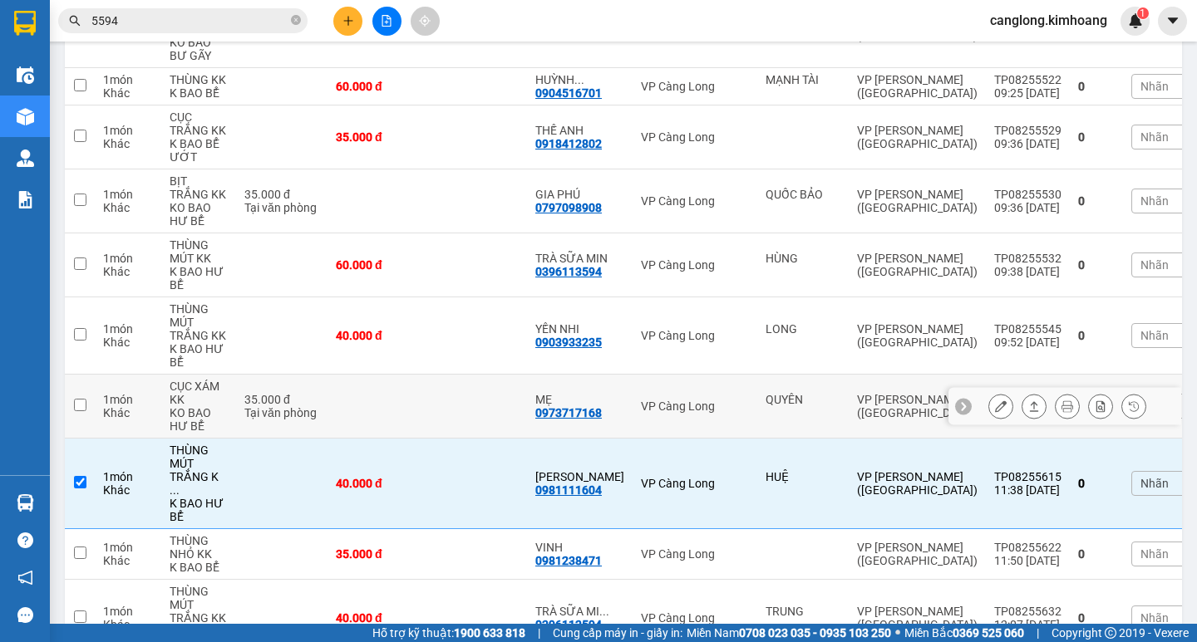
drag, startPoint x: 616, startPoint y: 369, endPoint x: 836, endPoint y: 185, distance: 286.7
click at [593, 336] on div "0903933235" at bounding box center [568, 342] width 66 height 13
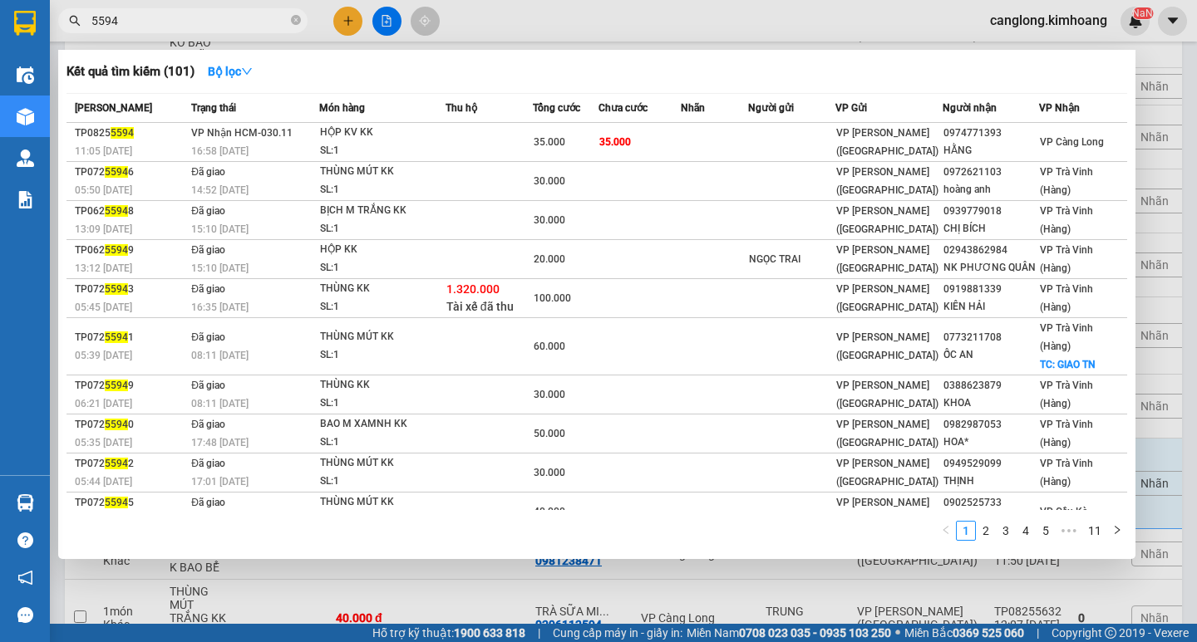
click at [252, 23] on input "5594" at bounding box center [189, 21] width 196 height 18
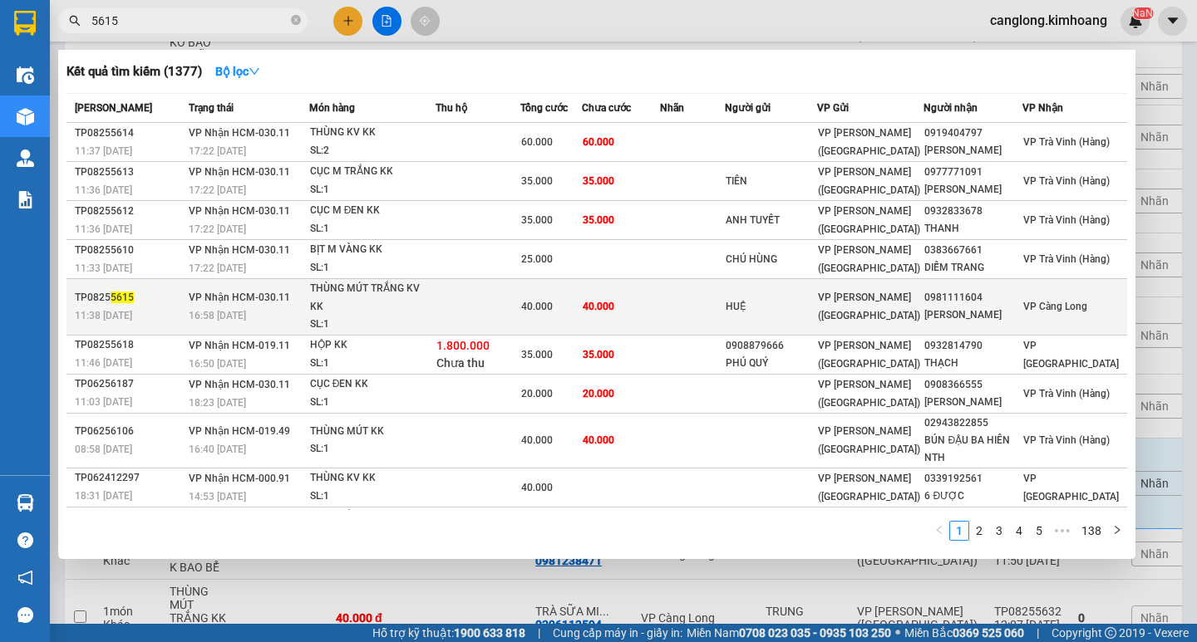
type input "5615"
click at [724, 307] on td at bounding box center [692, 307] width 64 height 57
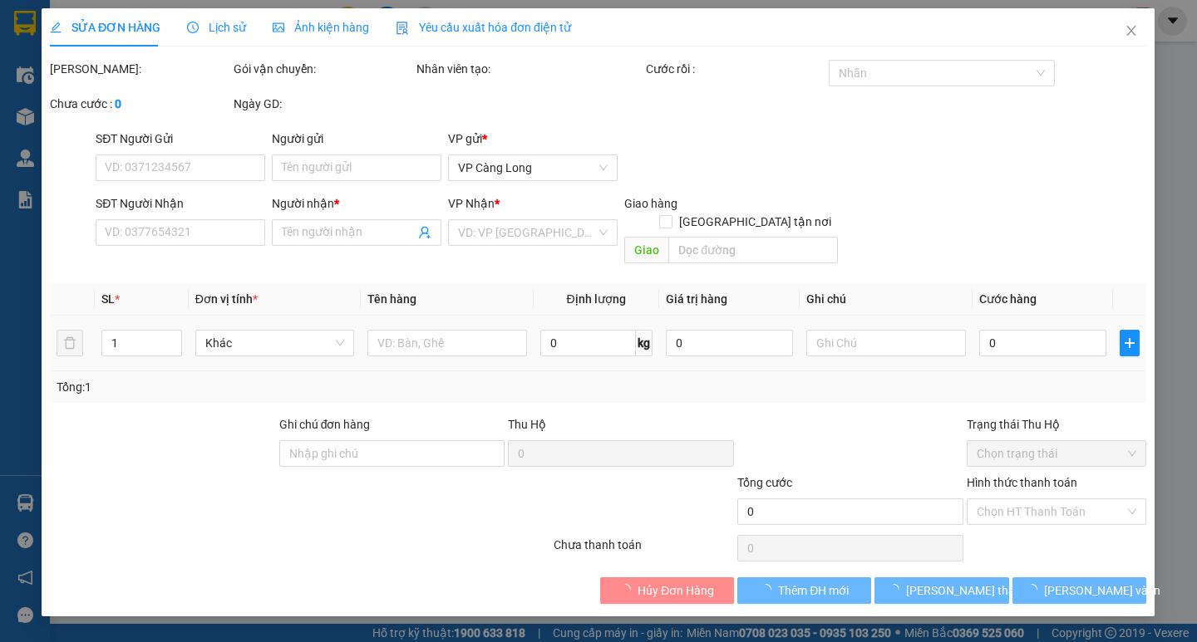
click at [733, 316] on td "0" at bounding box center [729, 344] width 141 height 56
type input "HUỆ"
type input "0981111604"
type input "THANH TRÚC"
type input "40.000"
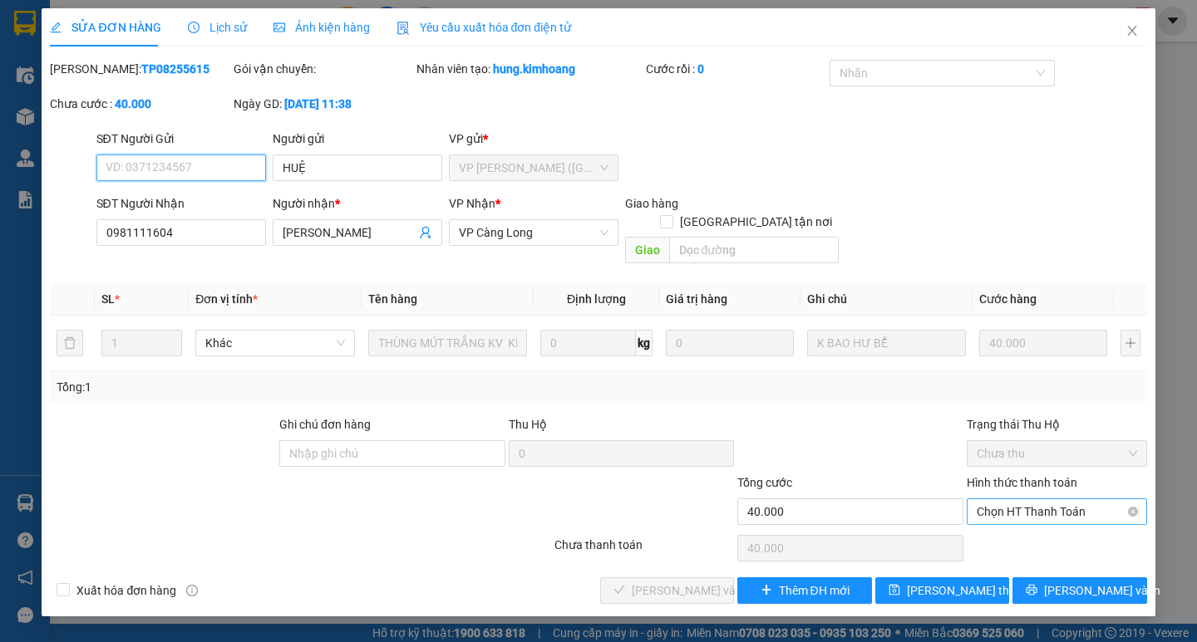
click at [1045, 499] on span "Chọn HT Thanh Toán" at bounding box center [1056, 511] width 160 height 25
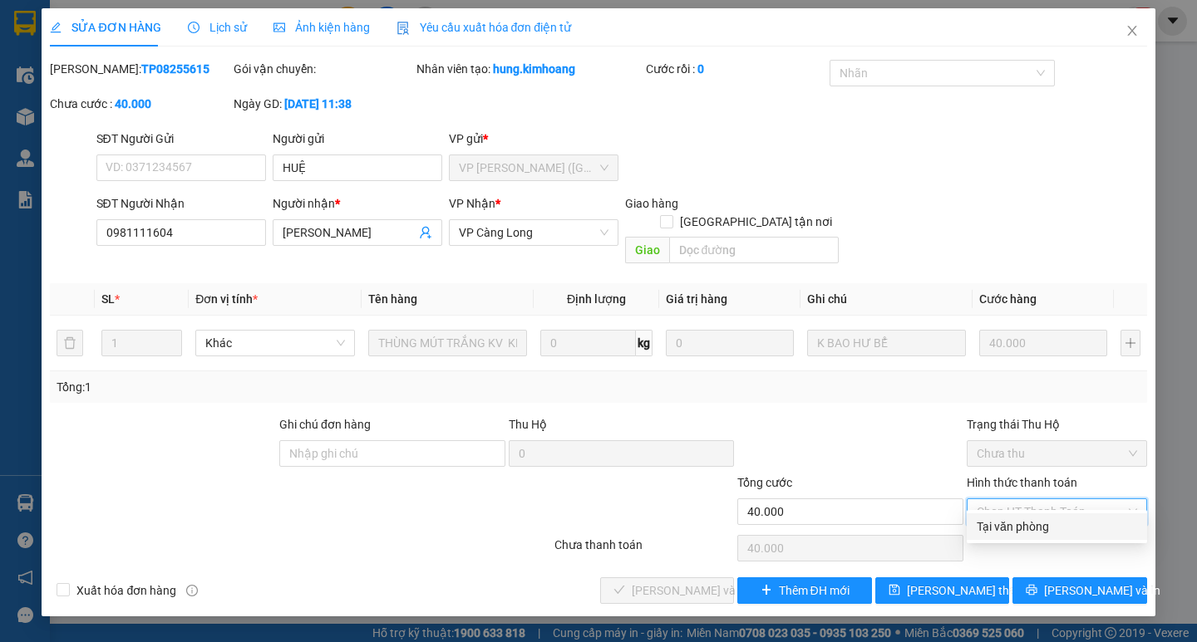
click at [1025, 525] on div "Tại văn phòng" at bounding box center [1056, 527] width 160 height 18
type input "0"
click at [1021, 532] on div "Chọn HT Thanh Toán" at bounding box center [1057, 548] width 184 height 33
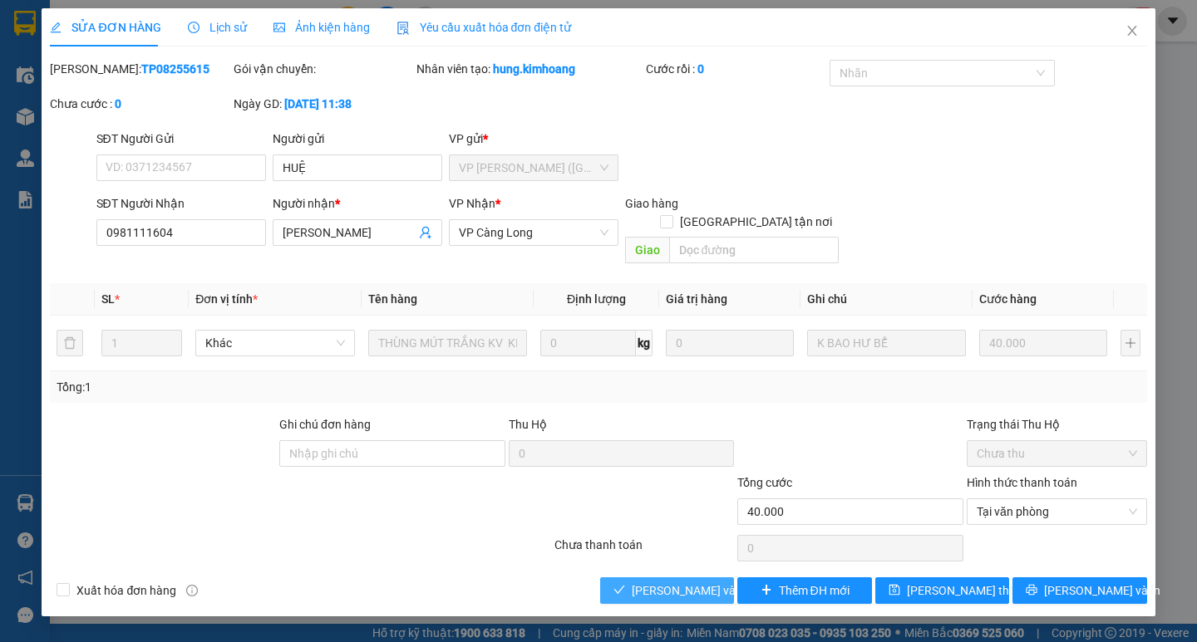
click at [671, 582] on span "[PERSON_NAME] và Giao hàng" at bounding box center [712, 591] width 160 height 18
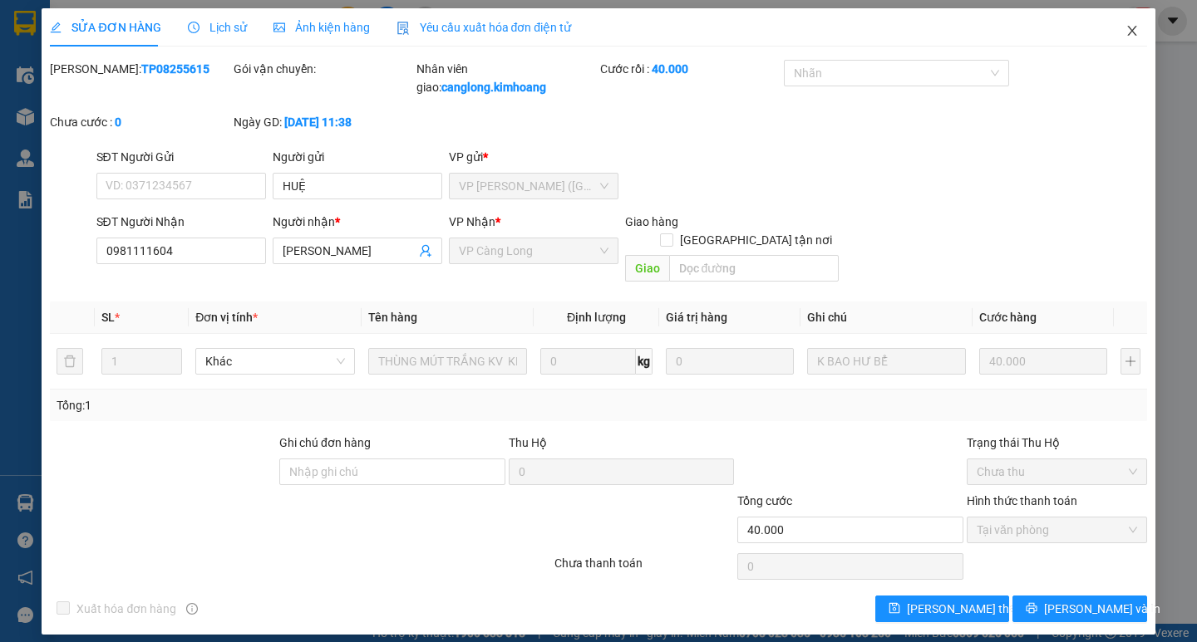
click at [1128, 29] on icon "close" at bounding box center [1131, 30] width 13 height 13
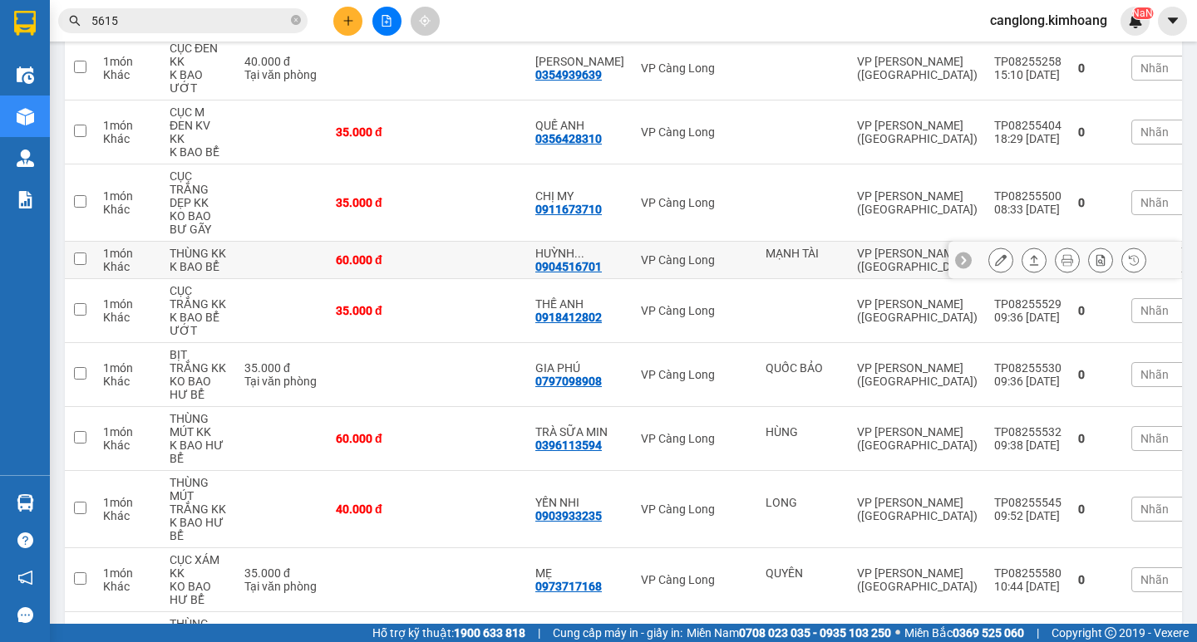
scroll to position [249, 0]
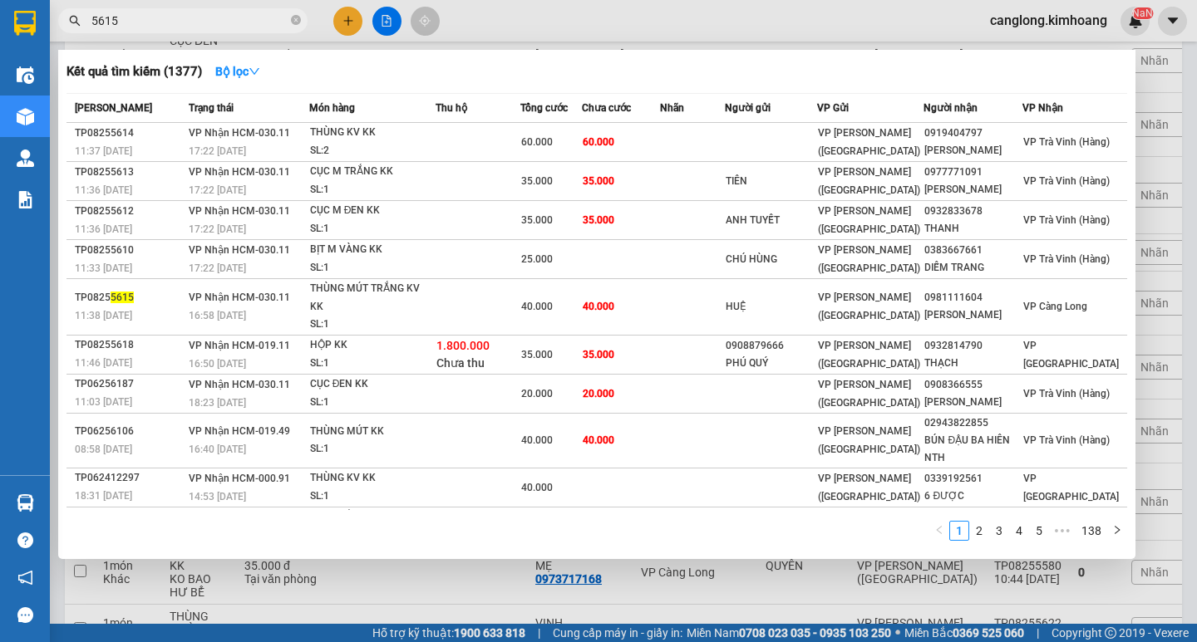
drag, startPoint x: 243, startPoint y: 11, endPoint x: 230, endPoint y: 22, distance: 17.1
click at [235, 15] on span "5615" at bounding box center [182, 20] width 249 height 25
click at [230, 22] on input "5615" at bounding box center [189, 21] width 196 height 18
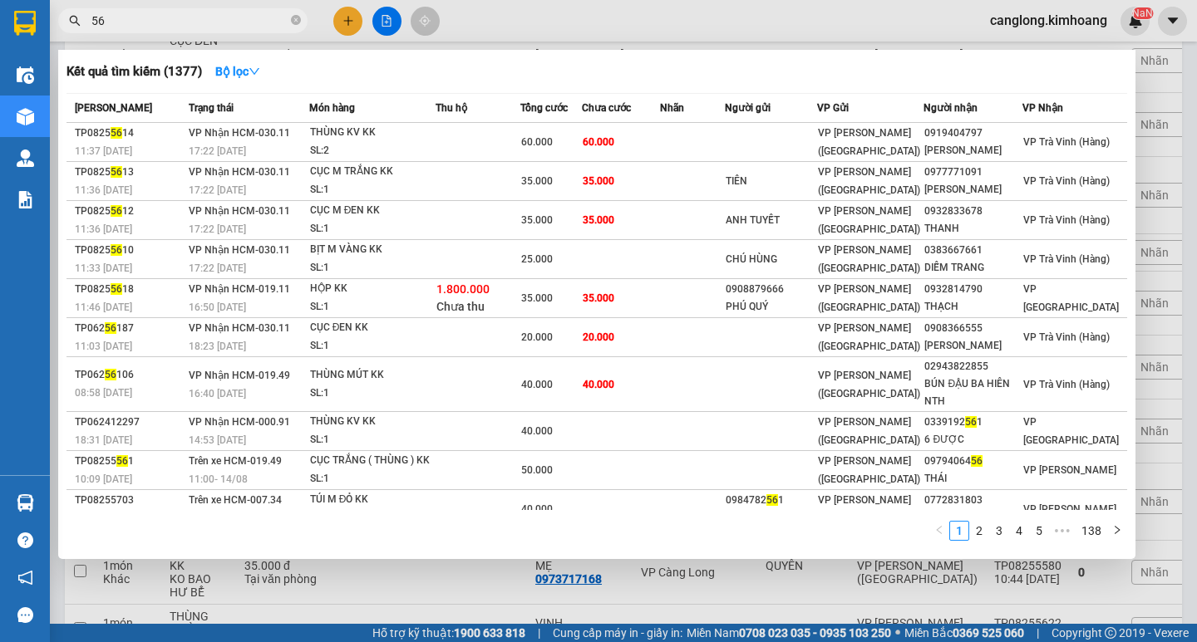
type input "5"
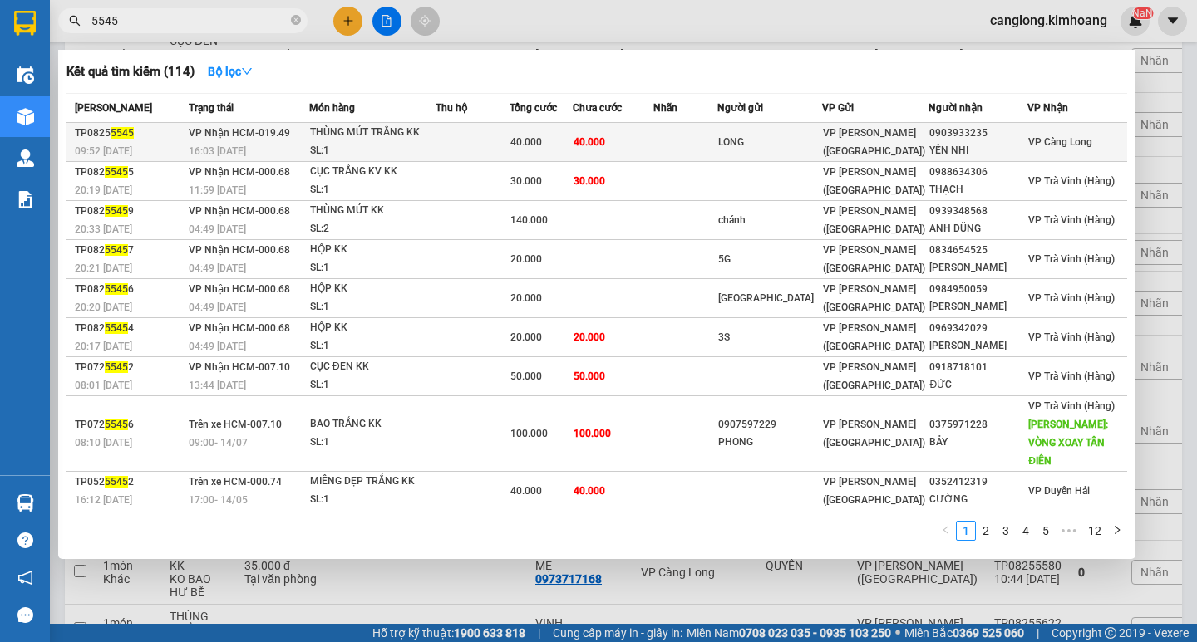
type input "5545"
click at [718, 140] on td at bounding box center [685, 142] width 65 height 39
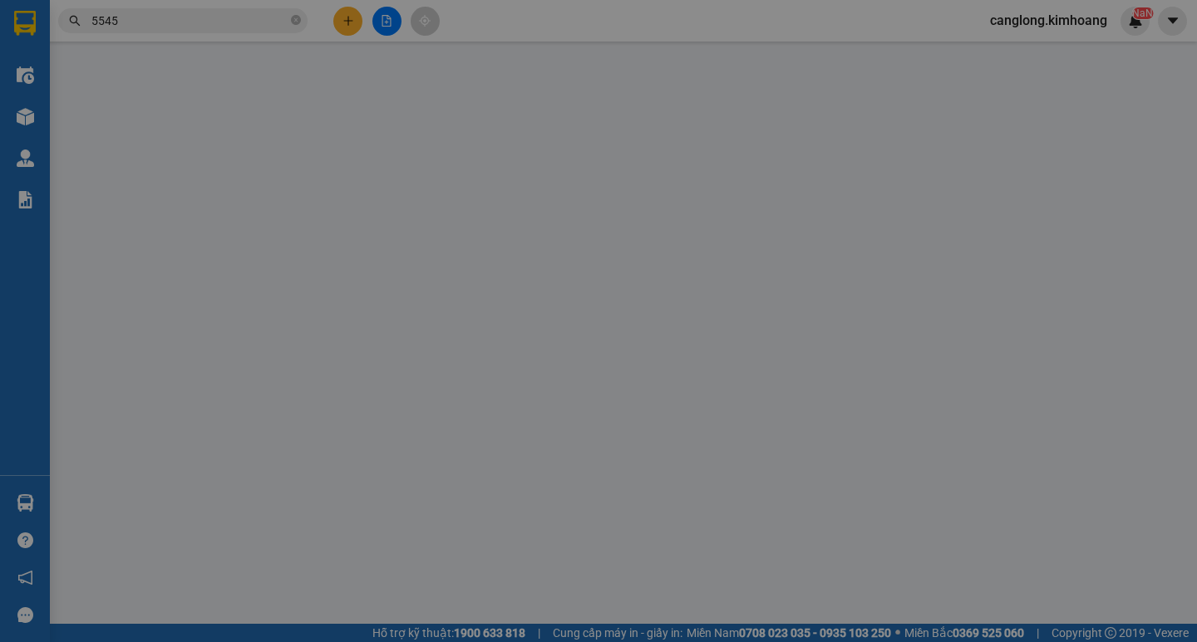
type input "LONG"
type input "0903933235"
type input "YẾN NHI"
type input "40.000"
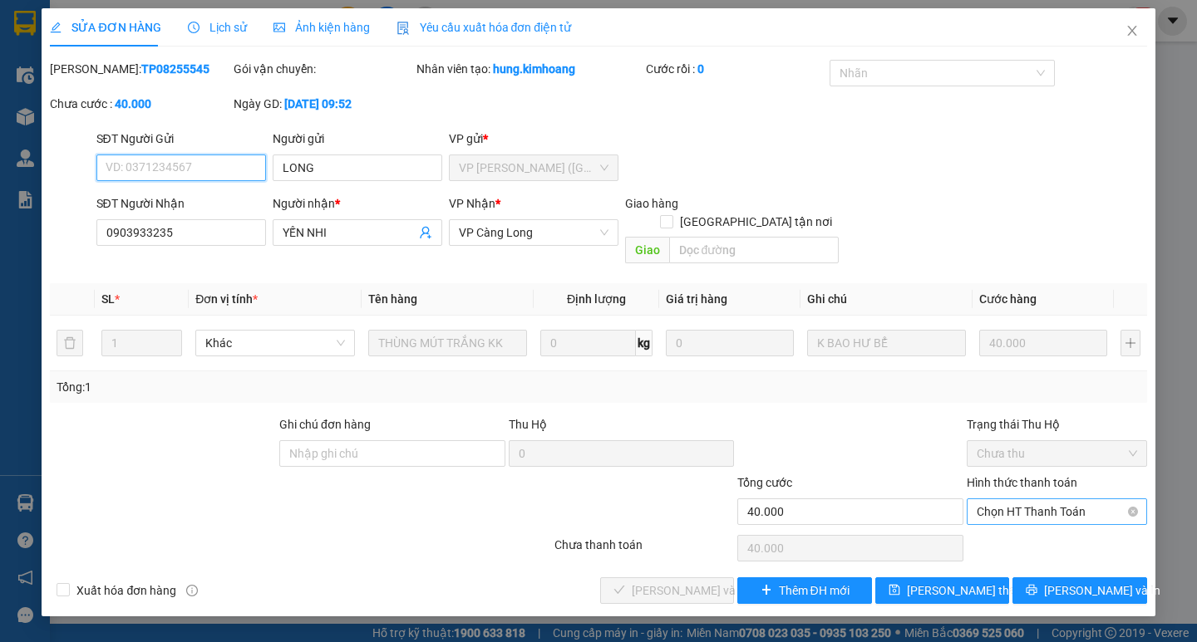
click at [983, 499] on span "Chọn HT Thanh Toán" at bounding box center [1056, 511] width 160 height 25
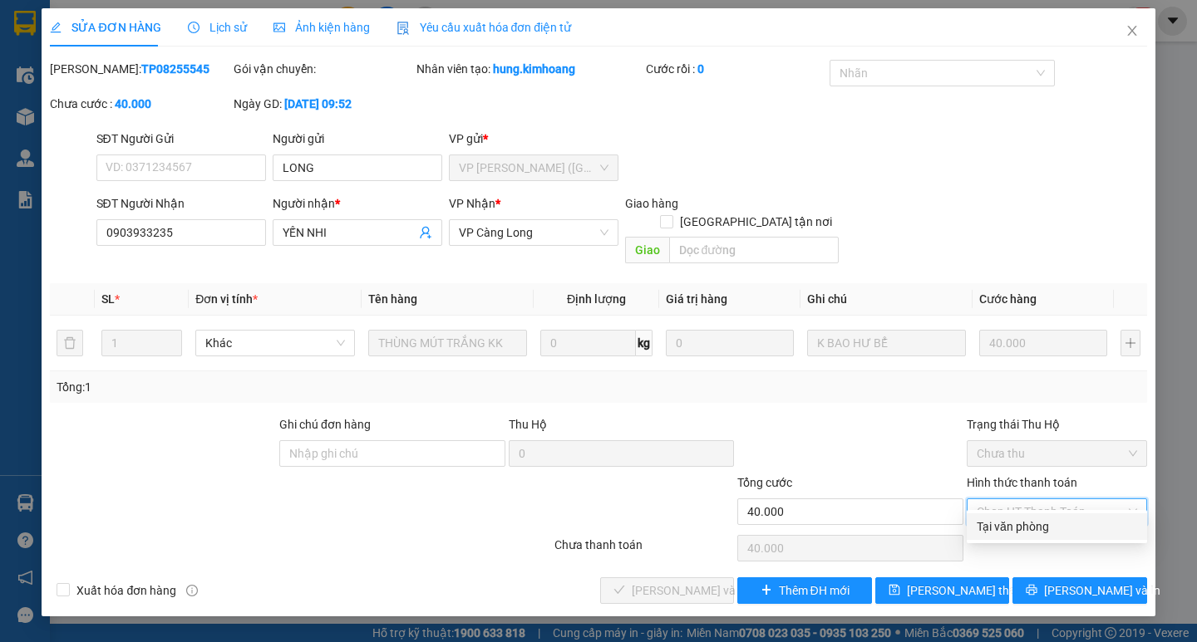
click at [992, 524] on div "Tại văn phòng" at bounding box center [1056, 527] width 160 height 18
type input "0"
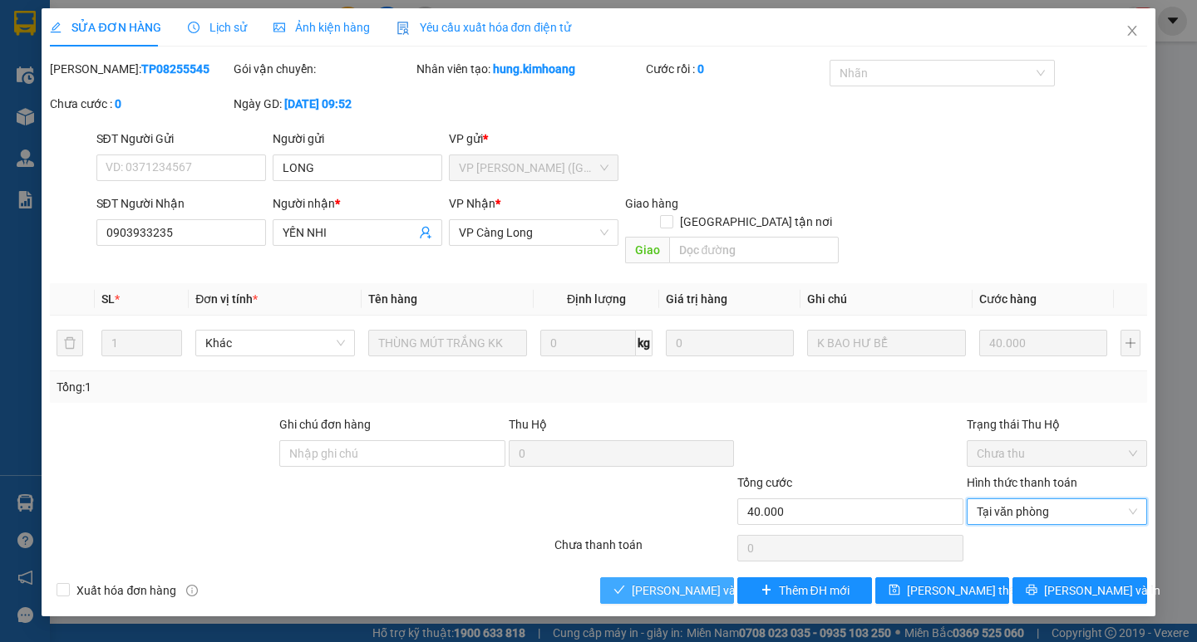
click at [704, 578] on button "[PERSON_NAME] và Giao hàng" at bounding box center [667, 591] width 134 height 27
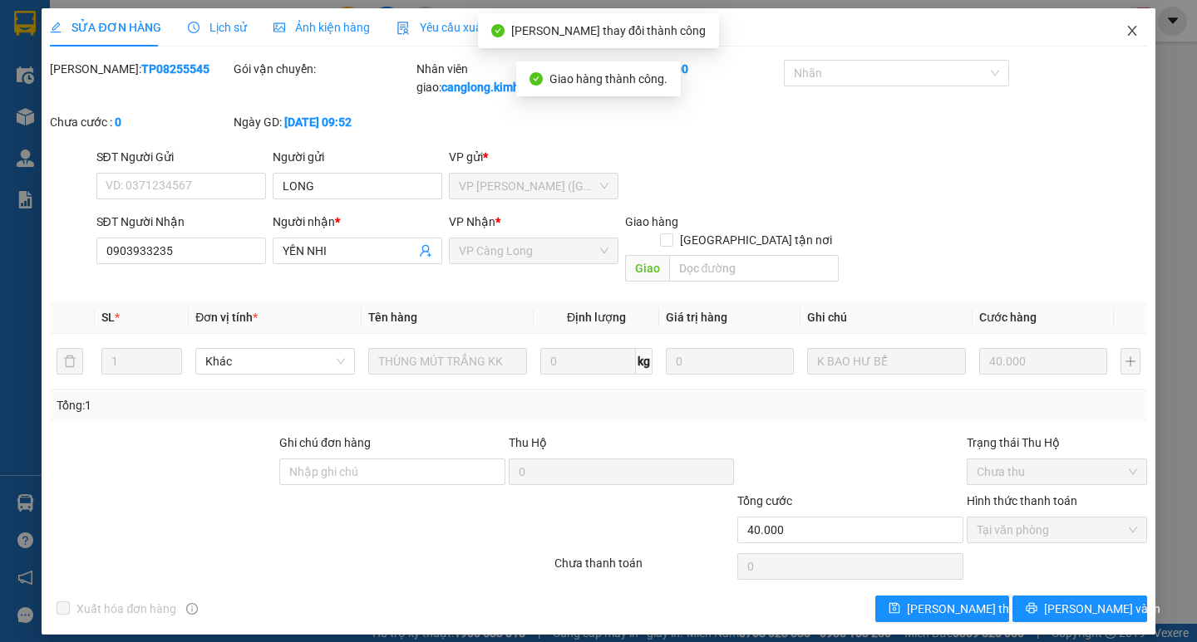
click at [1133, 27] on icon "close" at bounding box center [1131, 30] width 13 height 13
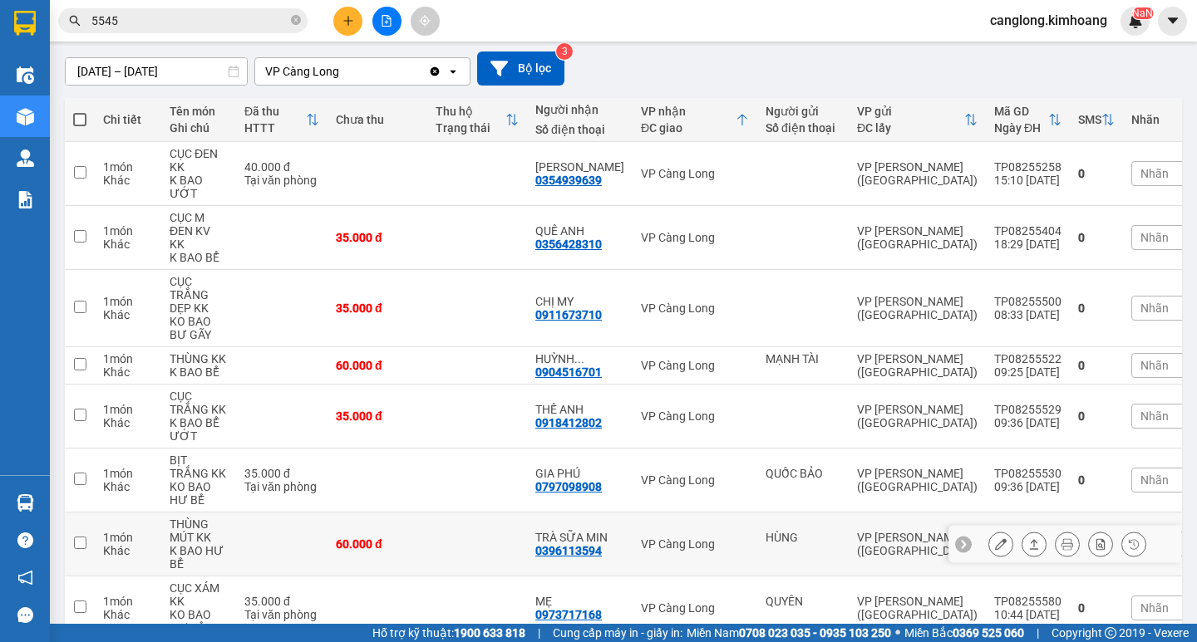
scroll to position [93, 0]
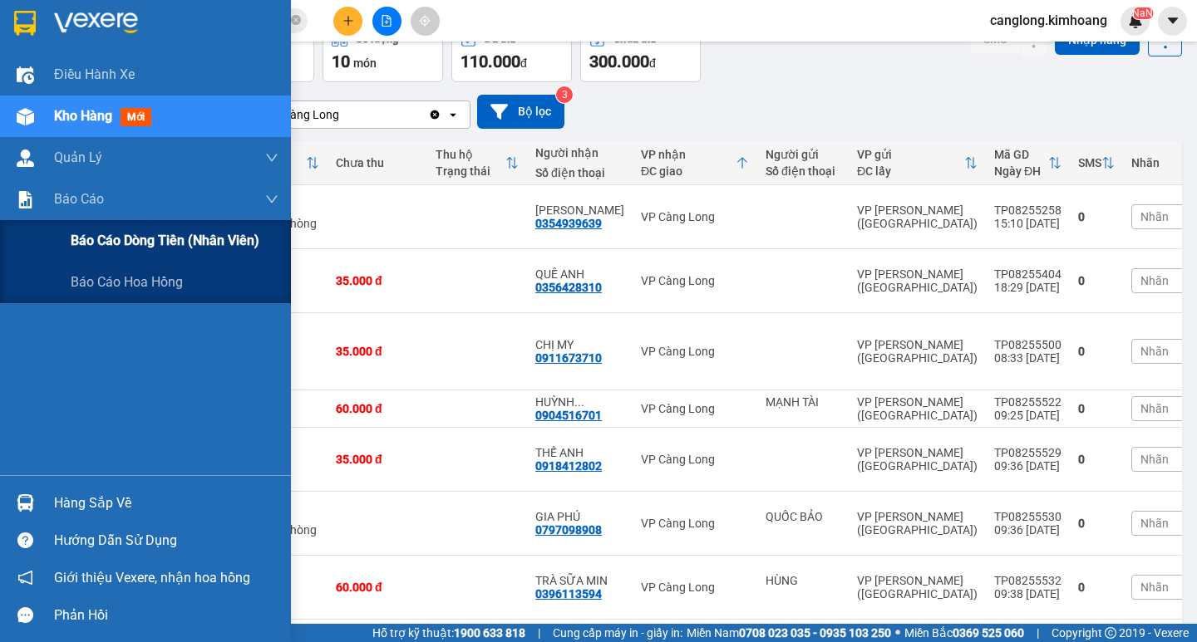
click at [110, 238] on span "Báo cáo dòng tiền (nhân viên)" at bounding box center [165, 240] width 189 height 21
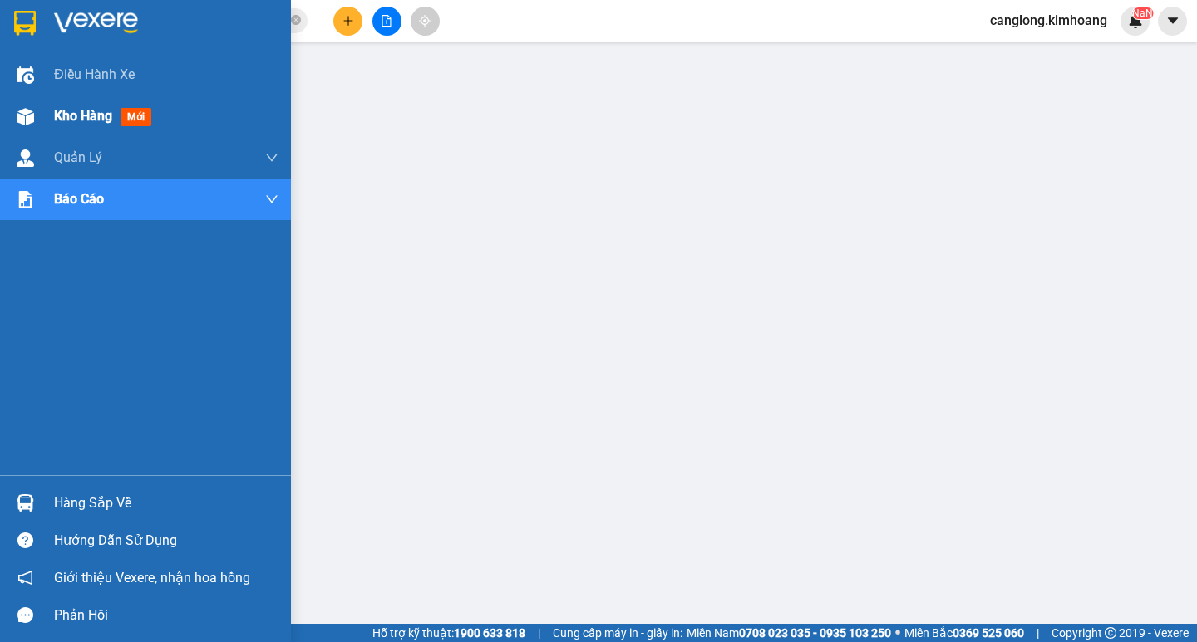
click at [21, 119] on img at bounding box center [25, 116] width 17 height 17
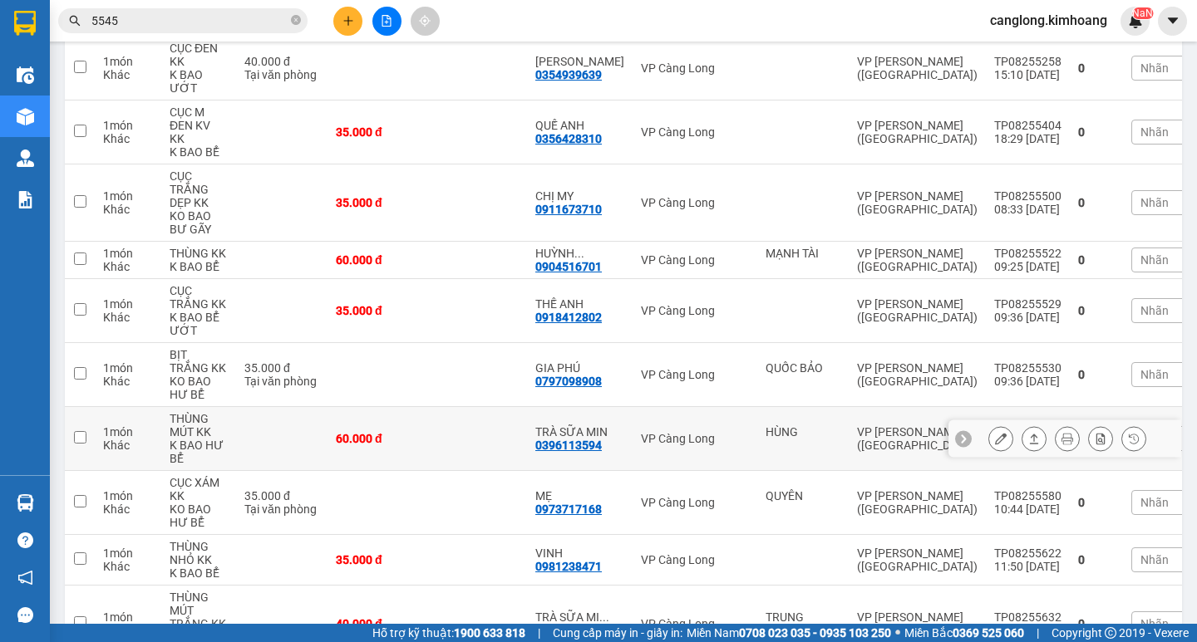
scroll to position [342, 0]
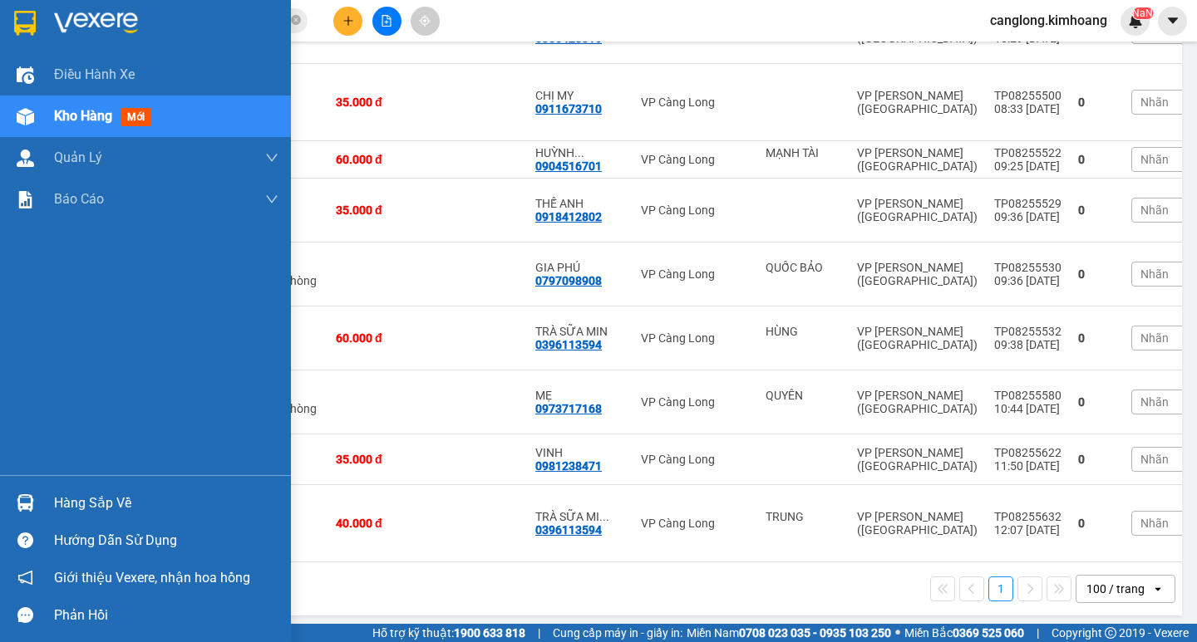
click at [17, 498] on img at bounding box center [25, 502] width 17 height 17
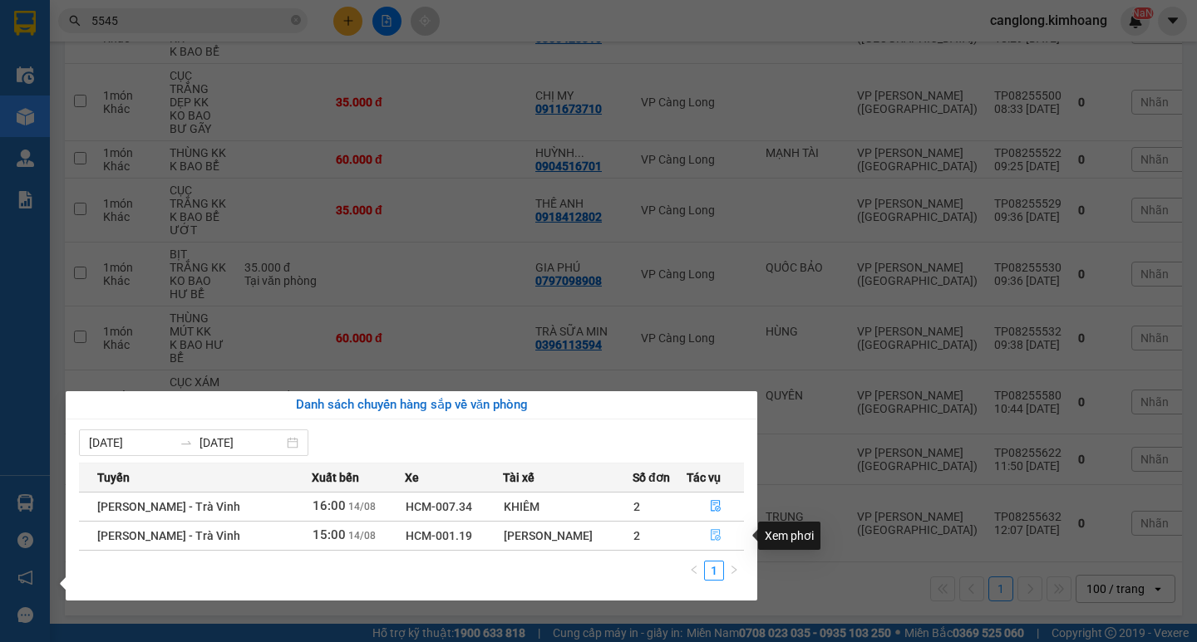
click at [711, 538] on icon "file-done" at bounding box center [716, 535] width 12 height 12
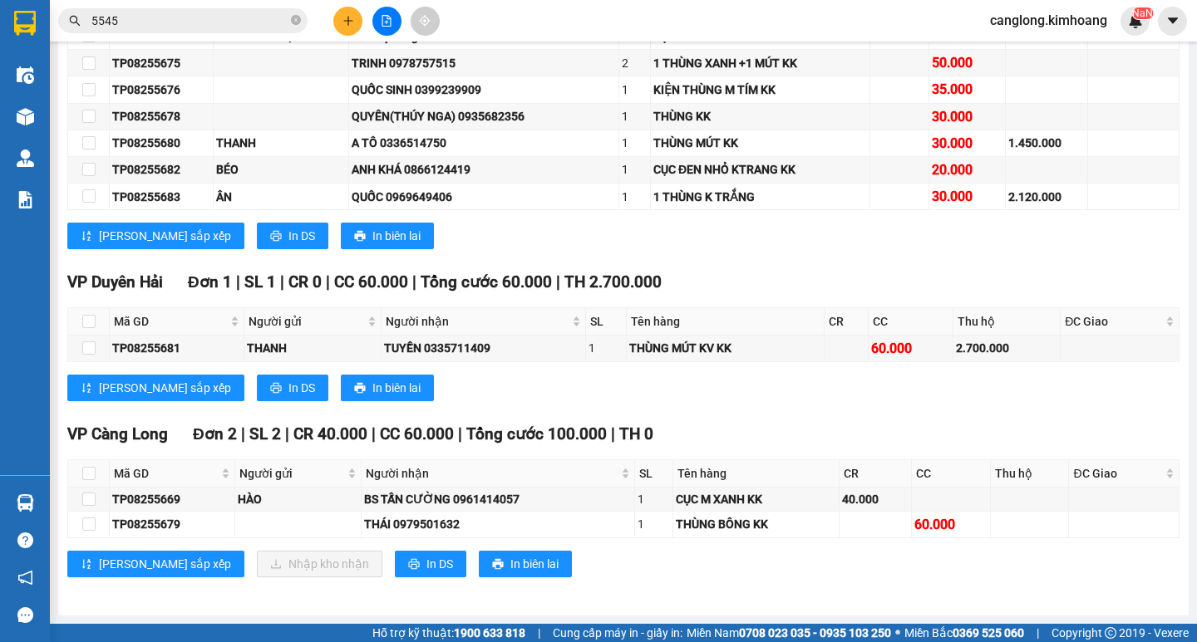
scroll to position [689, 0]
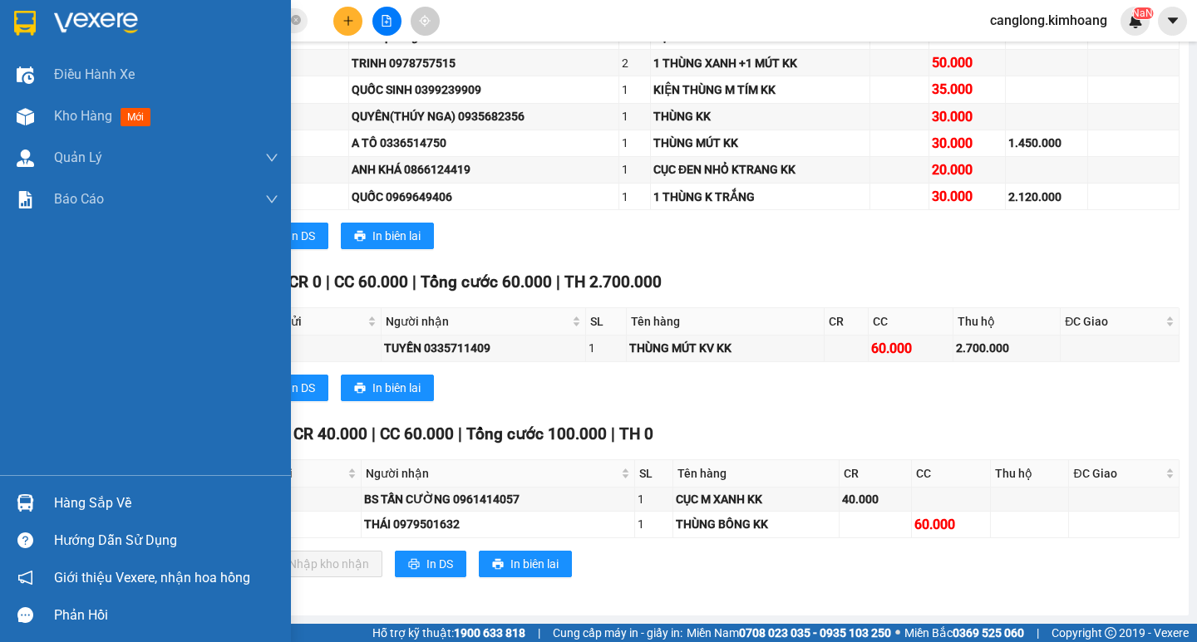
click at [47, 497] on div "Hàng sắp về" at bounding box center [145, 502] width 291 height 37
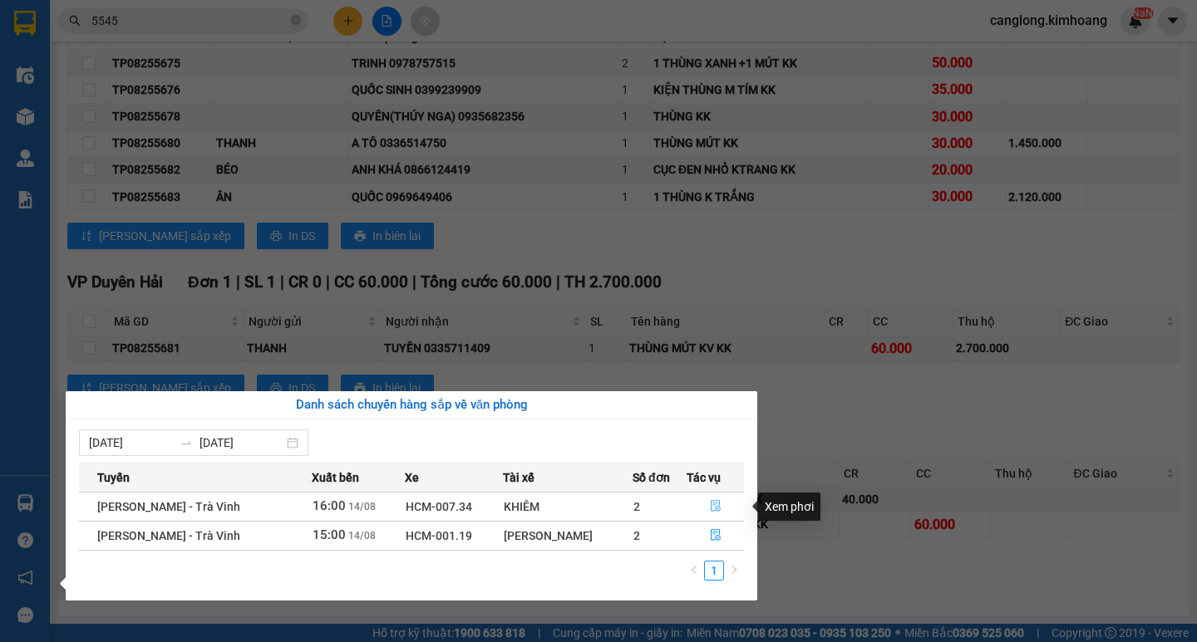
click at [710, 500] on icon "file-done" at bounding box center [716, 506] width 12 height 12
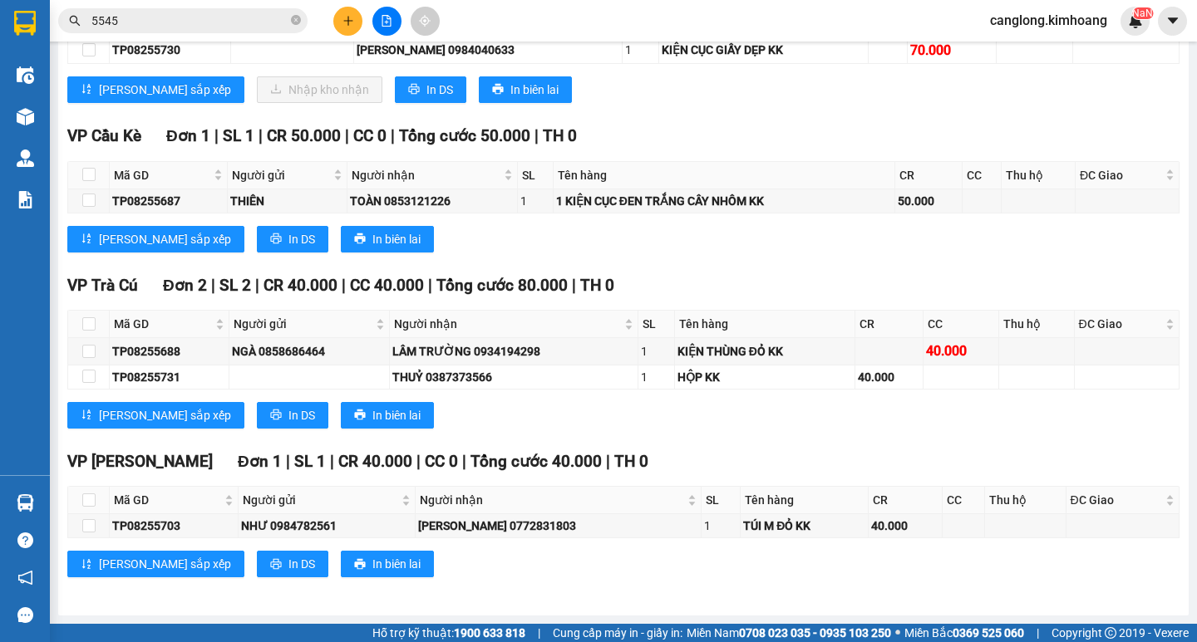
scroll to position [1944, 0]
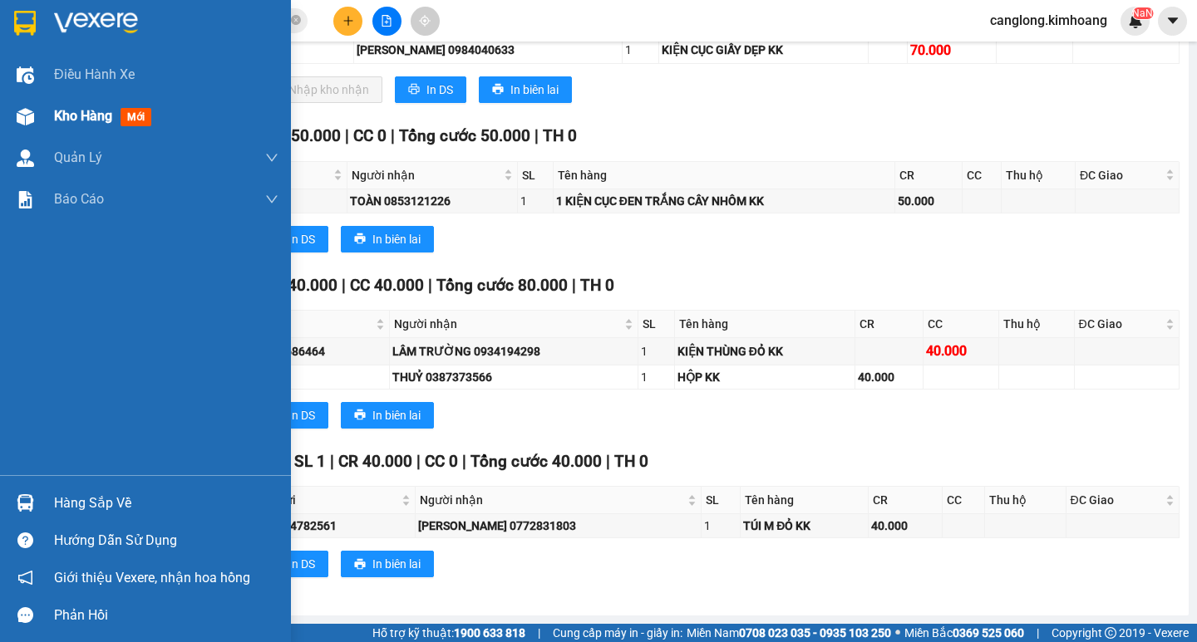
click at [76, 106] on div "Kho hàng mới" at bounding box center [106, 116] width 104 height 21
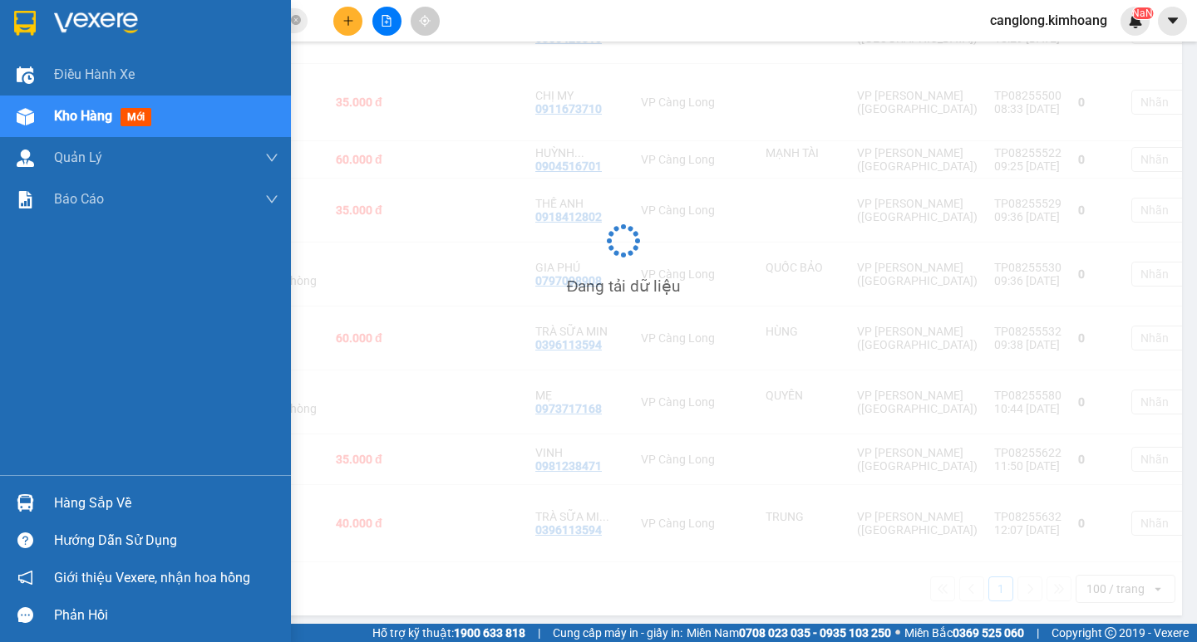
scroll to position [342, 0]
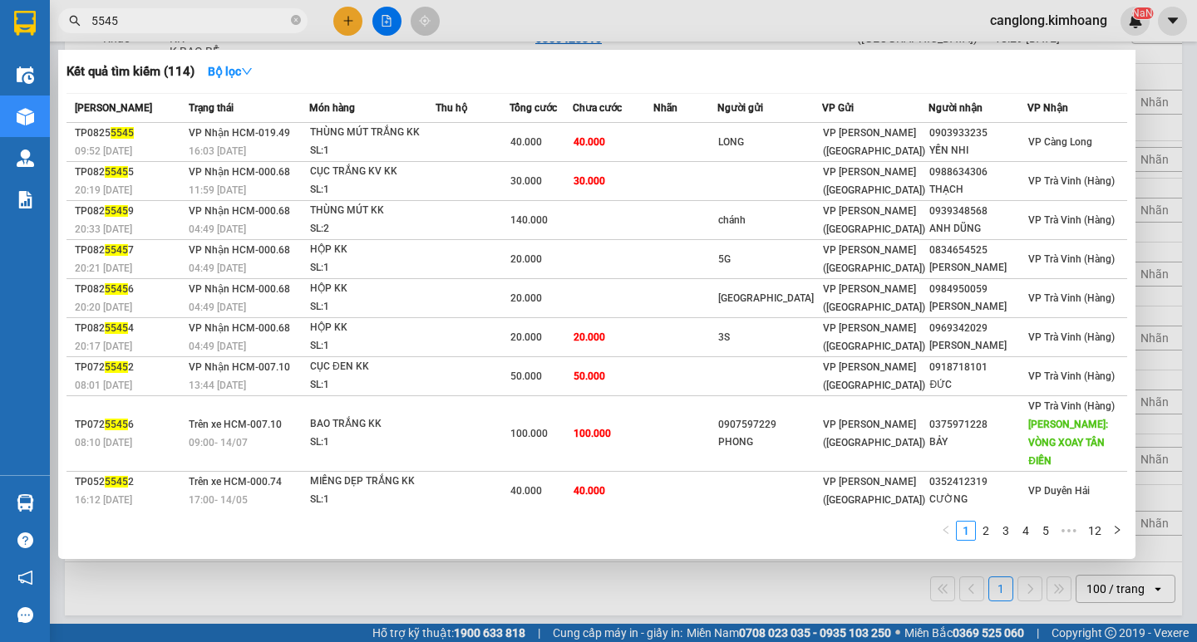
click at [160, 22] on input "5545" at bounding box center [189, 21] width 196 height 18
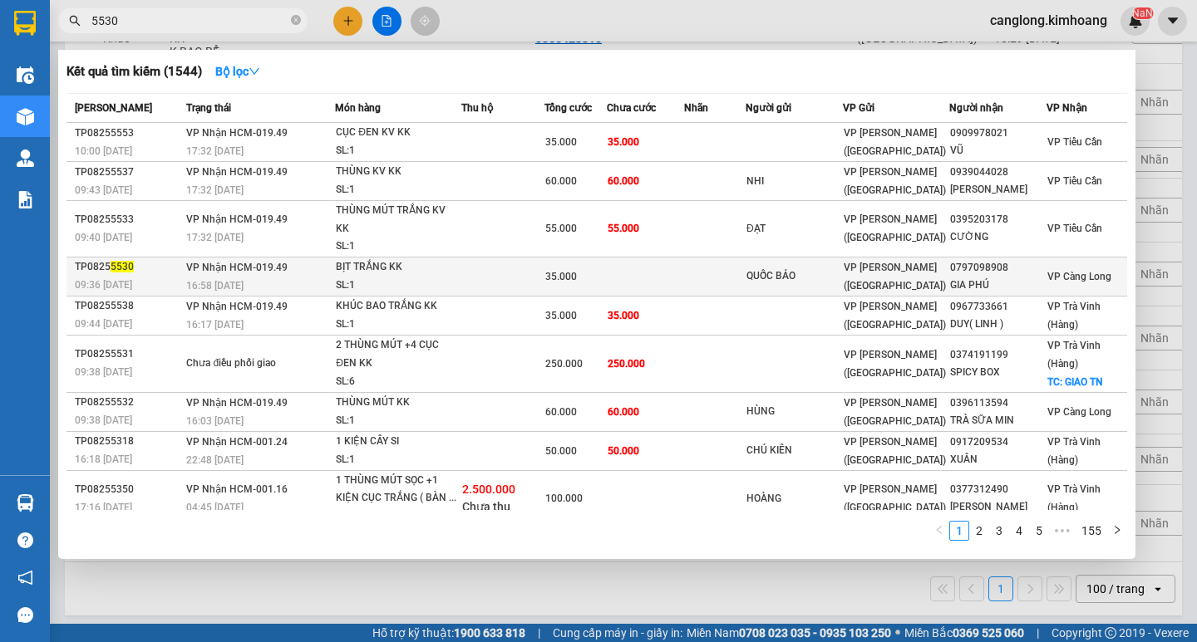
type input "5530"
click at [558, 264] on td "35.000" at bounding box center [574, 276] width 61 height 39
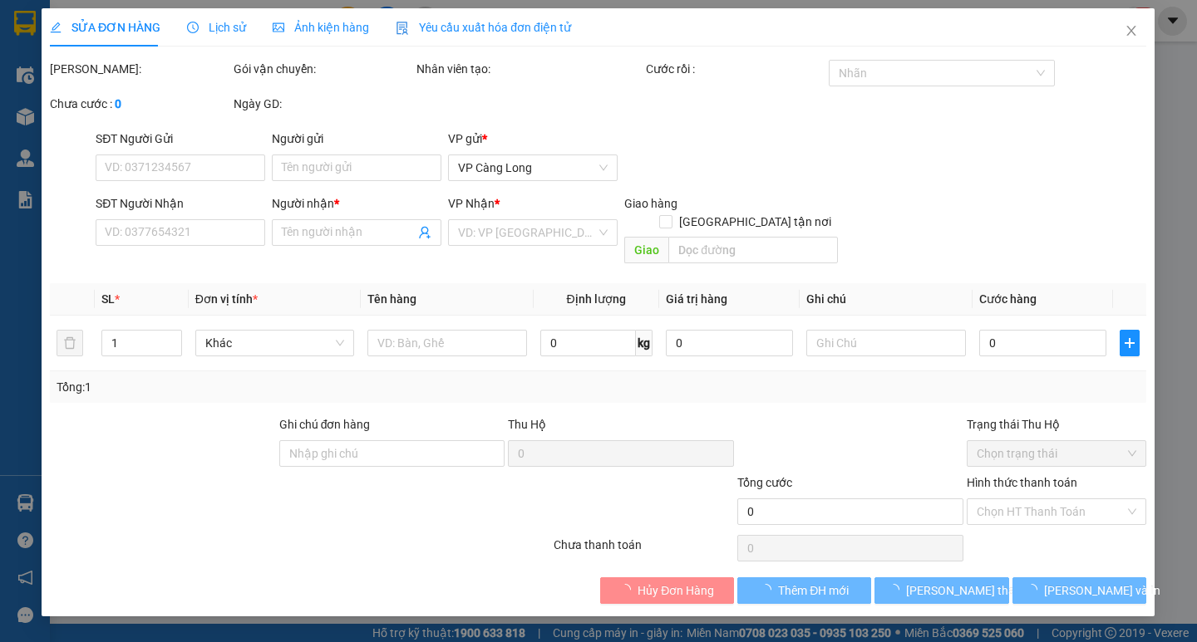
type input "QUỐC BẢO"
type input "0797098908"
type input "GIA PHÚ"
type input "35.000"
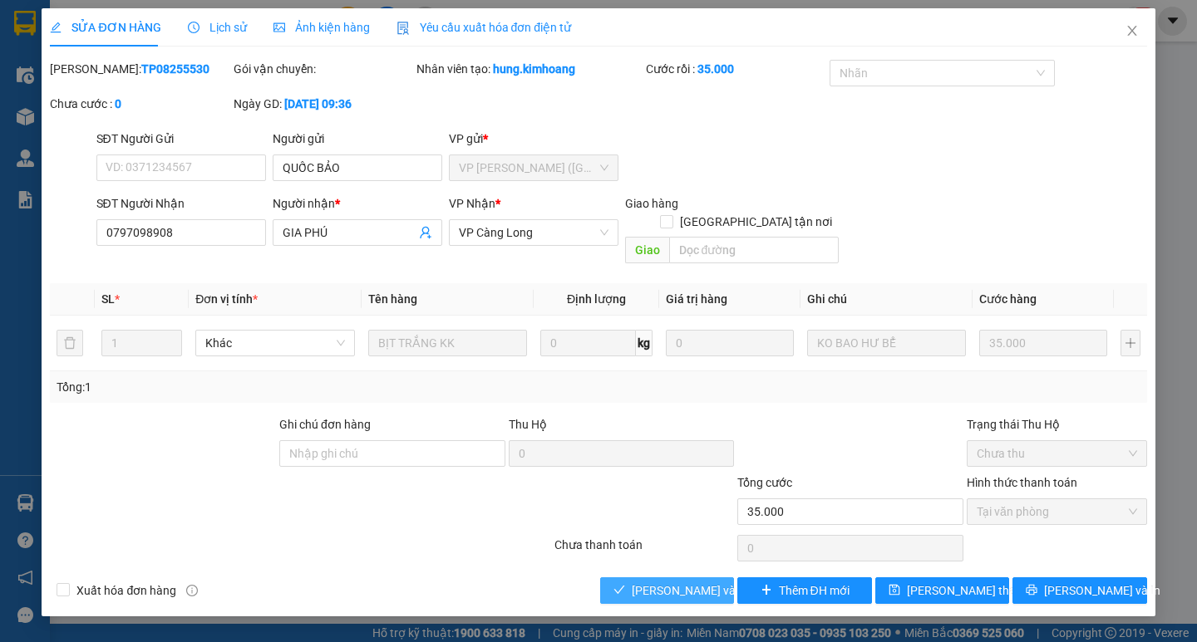
click at [671, 582] on span "[PERSON_NAME] và Giao hàng" at bounding box center [712, 591] width 160 height 18
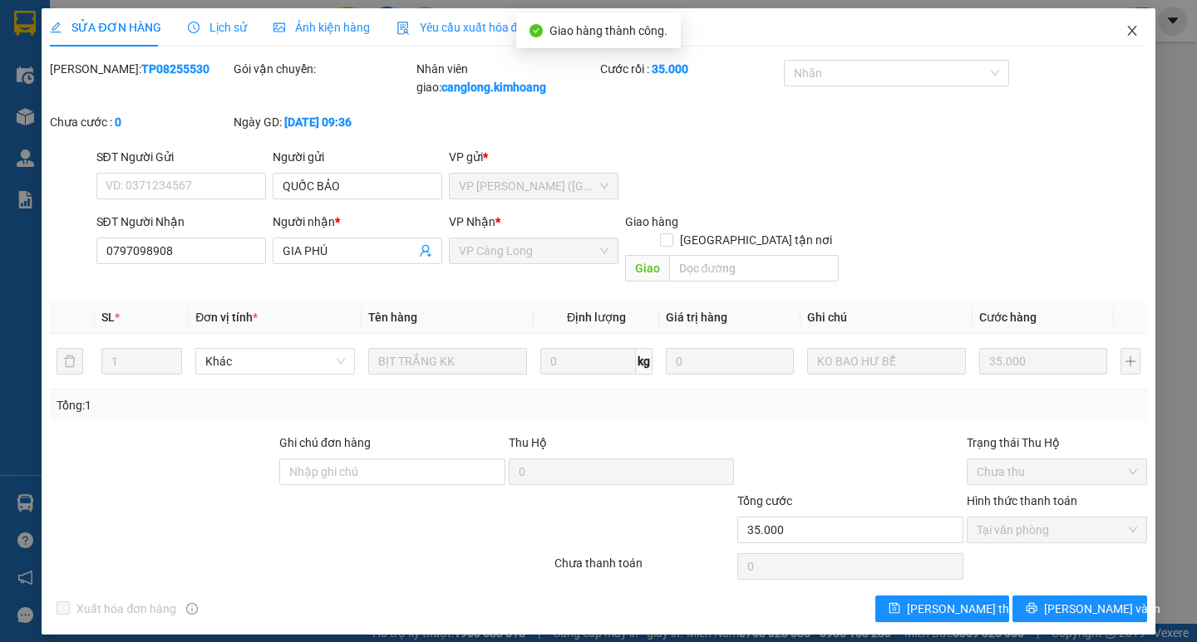
click at [1127, 23] on span "Close" at bounding box center [1132, 31] width 47 height 47
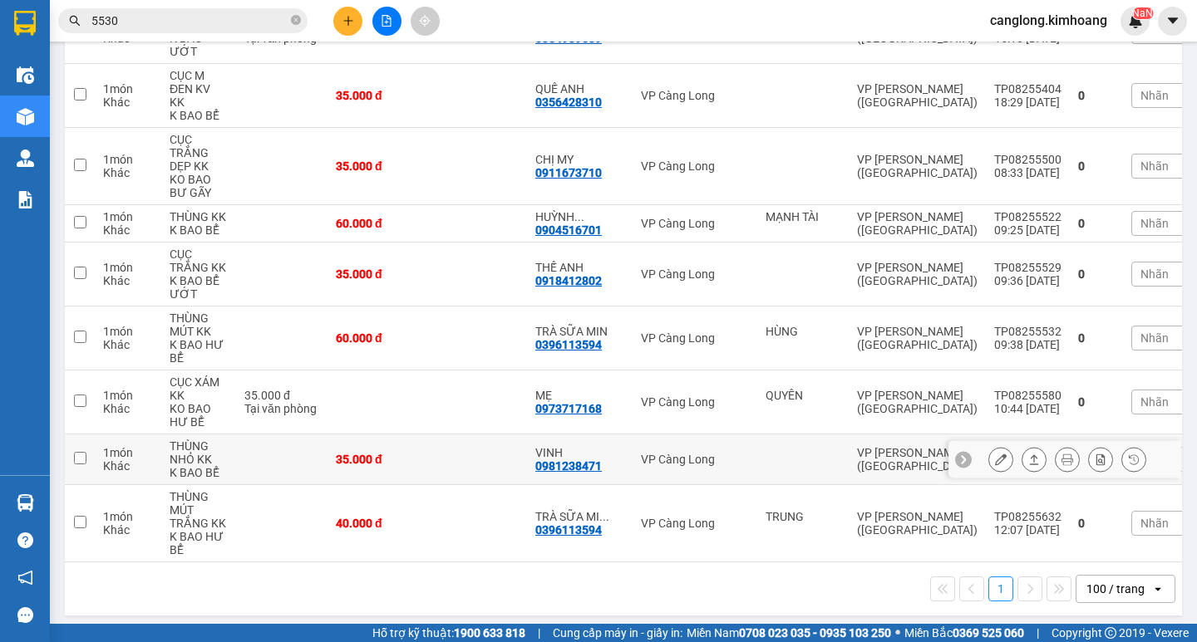
scroll to position [195, 0]
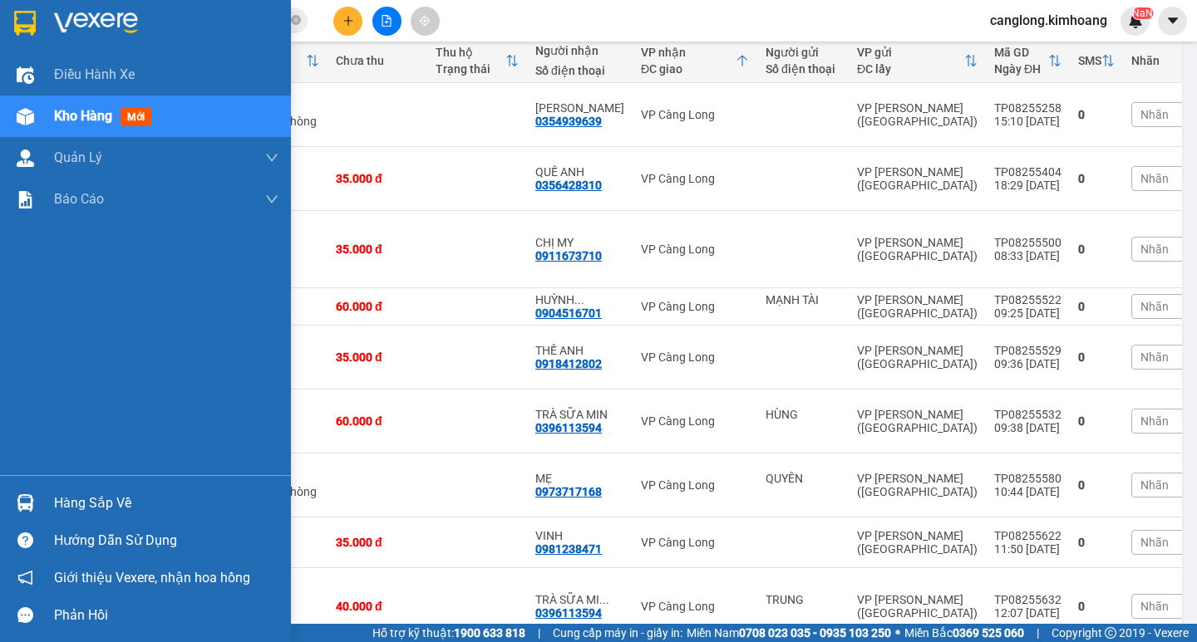
click at [111, 502] on div "Hàng sắp về" at bounding box center [166, 503] width 224 height 25
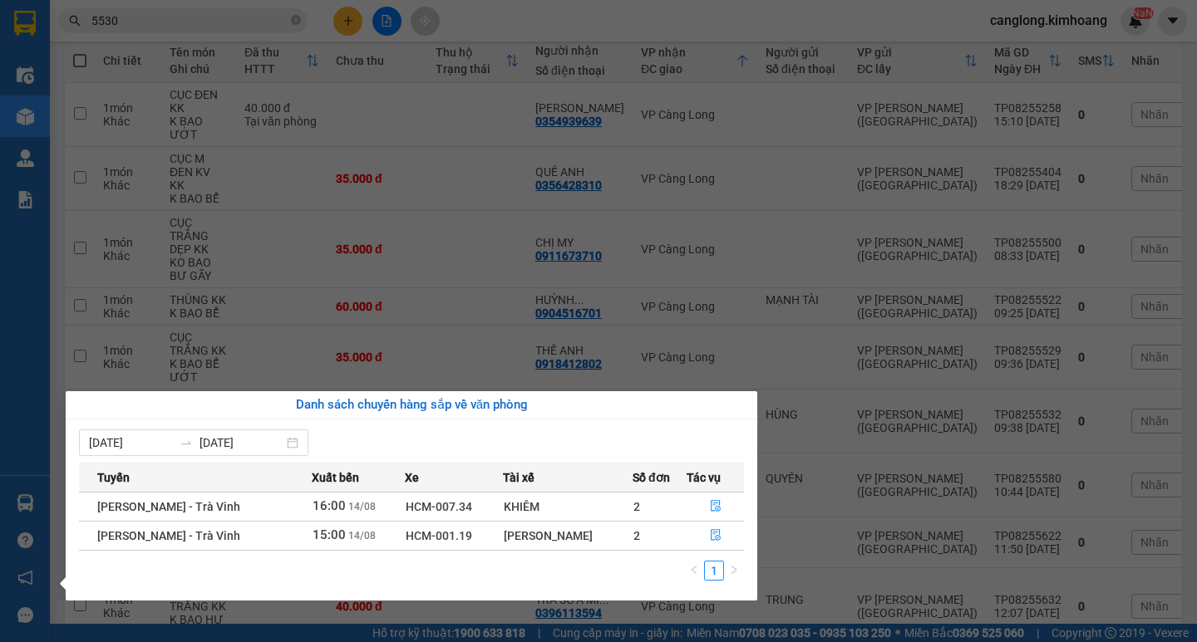
click at [273, 257] on section "Kết quả tìm kiếm ( 1544 ) Bộ lọc Mã ĐH Trạng thái Món hàng Thu hộ Tổng cước Chư…" at bounding box center [598, 321] width 1197 height 642
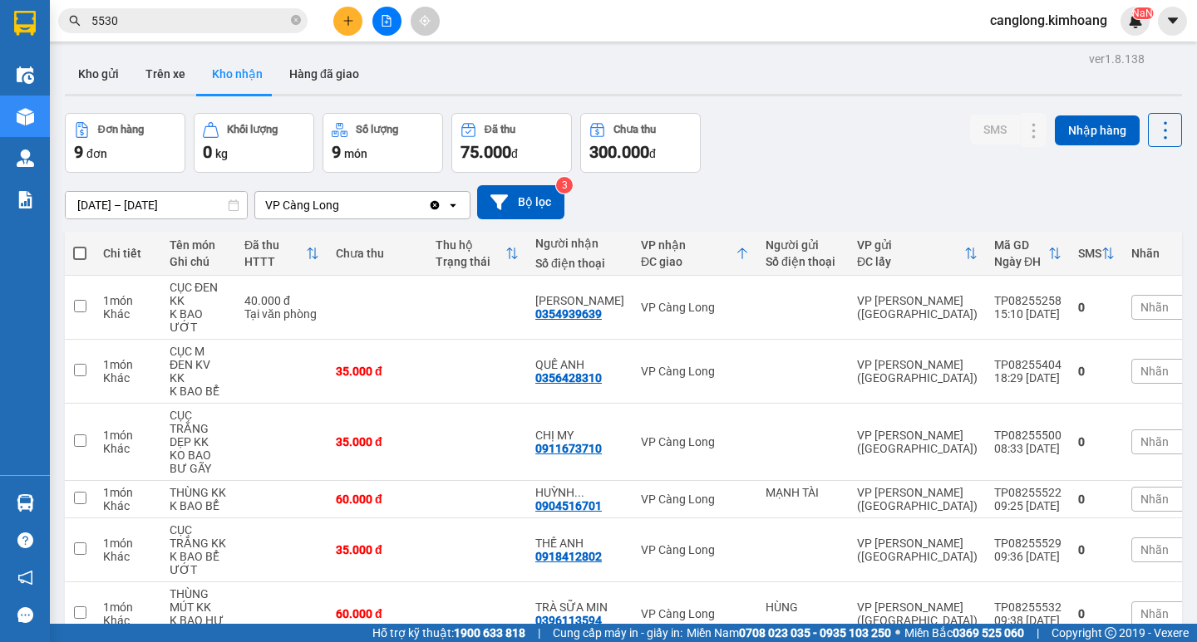
scroll to position [0, 0]
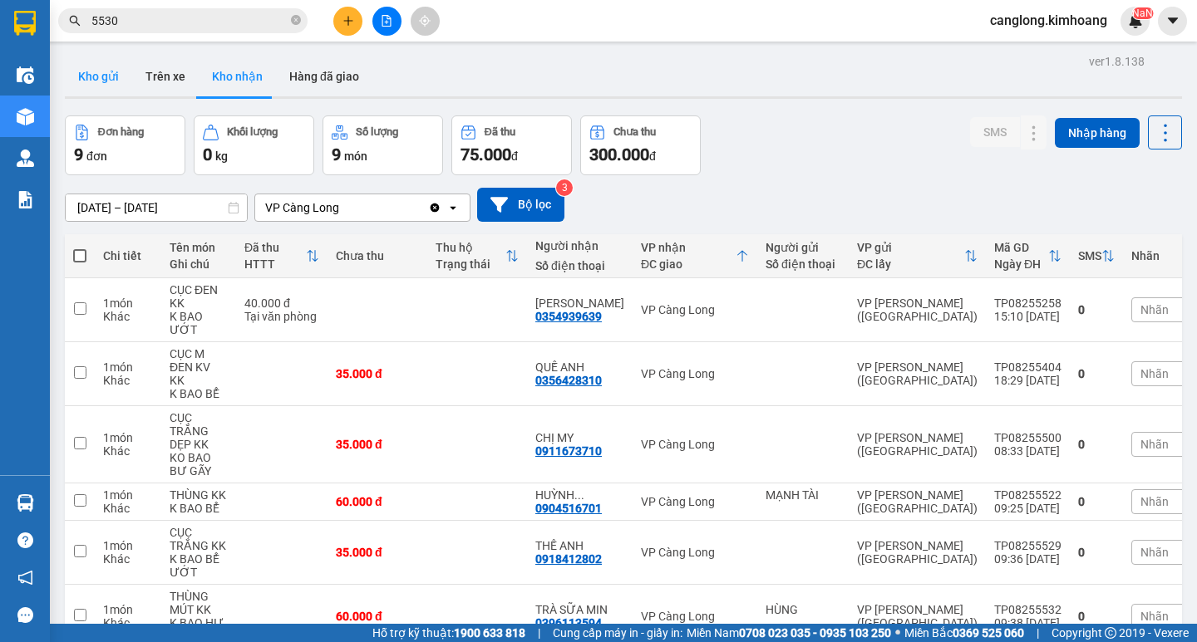
click at [111, 81] on button "Kho gửi" at bounding box center [98, 77] width 67 height 40
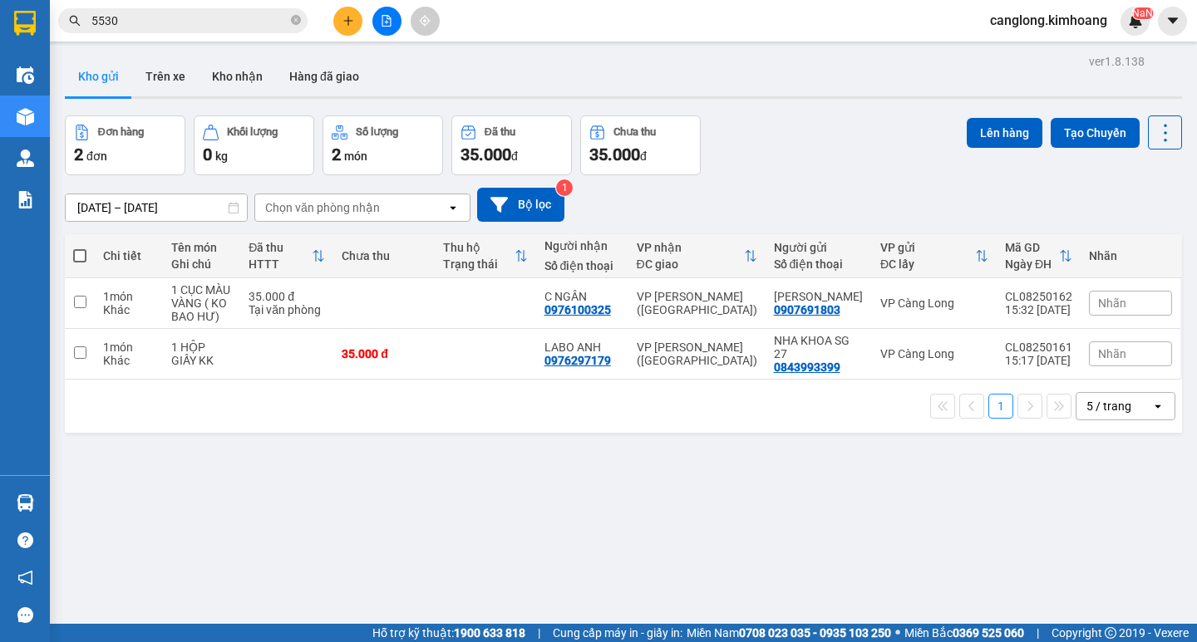
click at [71, 259] on th at bounding box center [80, 256] width 30 height 44
click at [71, 247] on th at bounding box center [80, 256] width 30 height 44
click at [70, 246] on th at bounding box center [80, 256] width 30 height 44
click at [77, 258] on span at bounding box center [79, 255] width 13 height 13
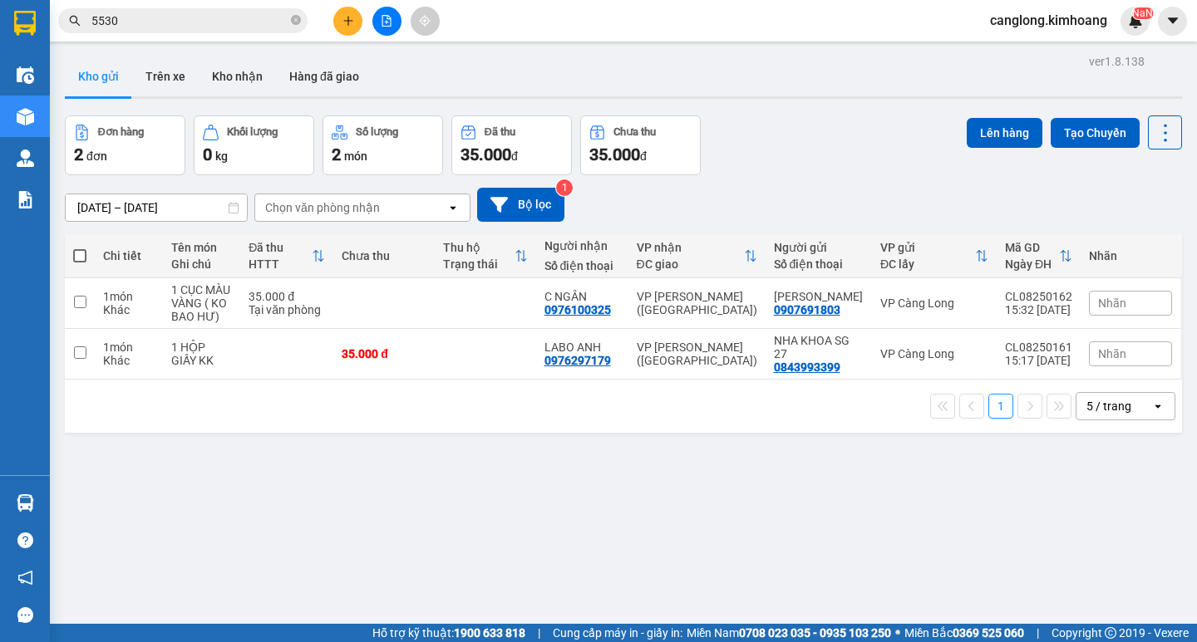
click at [80, 248] on input "checkbox" at bounding box center [80, 248] width 0 height 0
checkbox input "true"
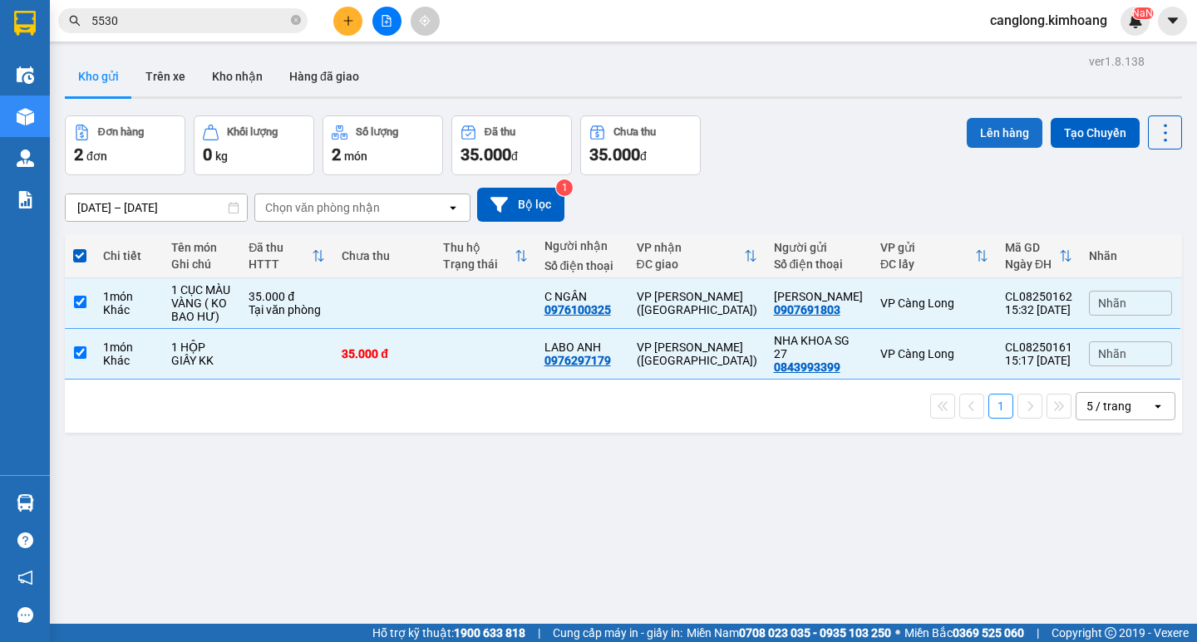
click at [986, 138] on button "Lên hàng" at bounding box center [1004, 133] width 76 height 30
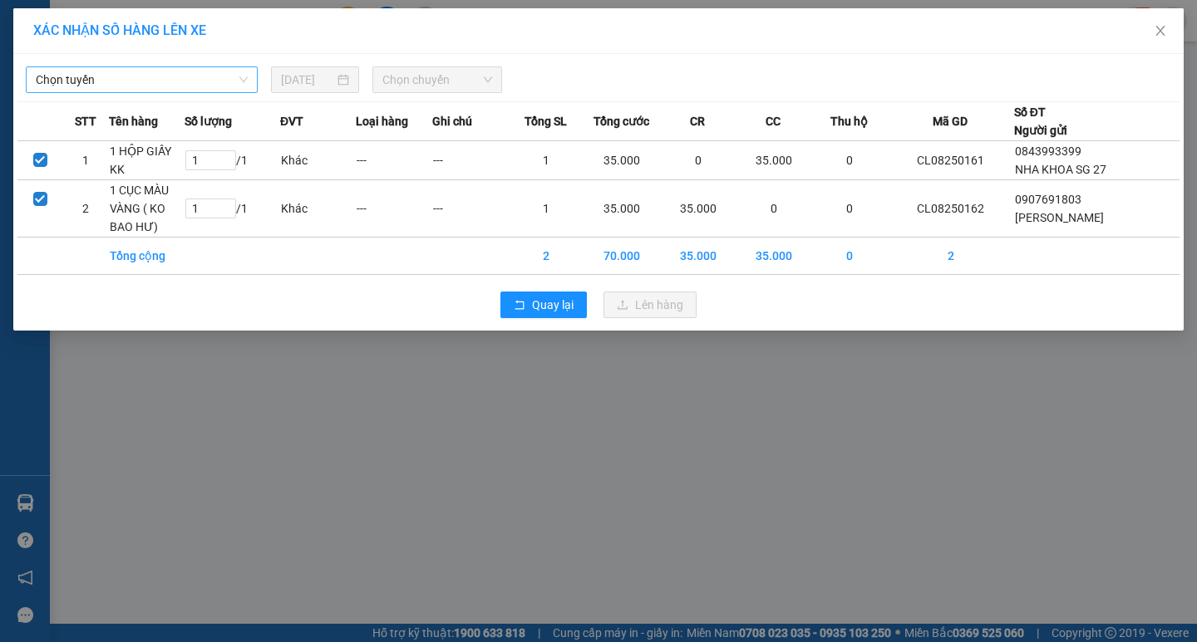
click at [224, 73] on span "Chọn tuyến" at bounding box center [142, 79] width 212 height 25
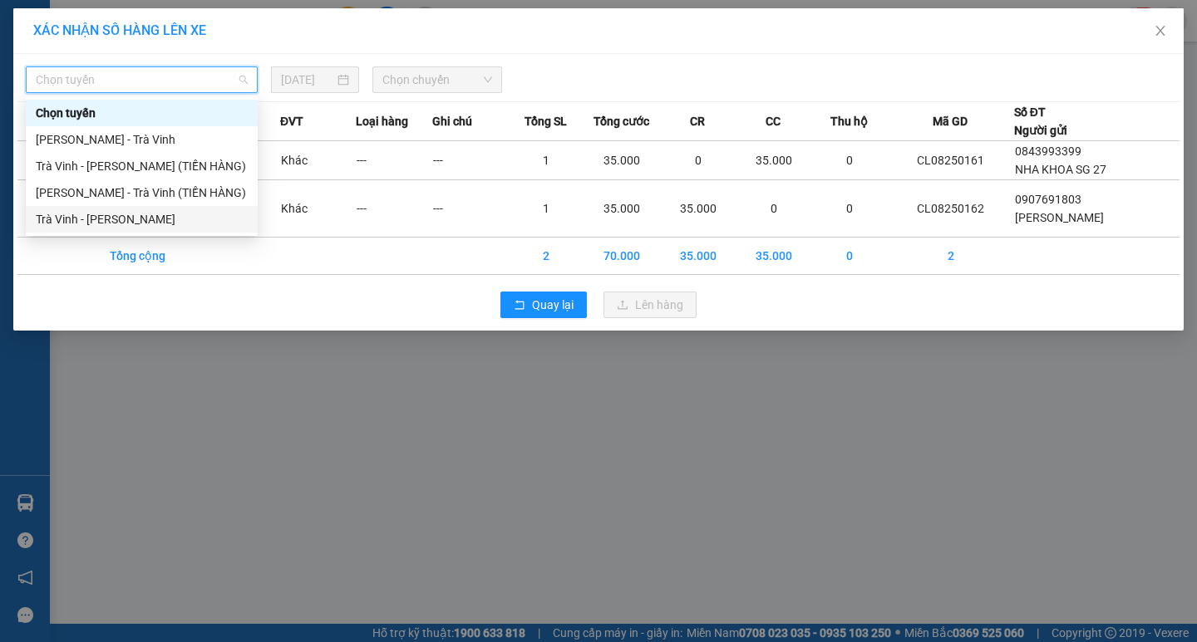
click at [123, 214] on div "Trà Vinh - [PERSON_NAME]" at bounding box center [142, 219] width 212 height 18
click at [123, 214] on td "1 CỤC MÀU VÀNG ( KO BAO HƯ)" at bounding box center [147, 208] width 76 height 57
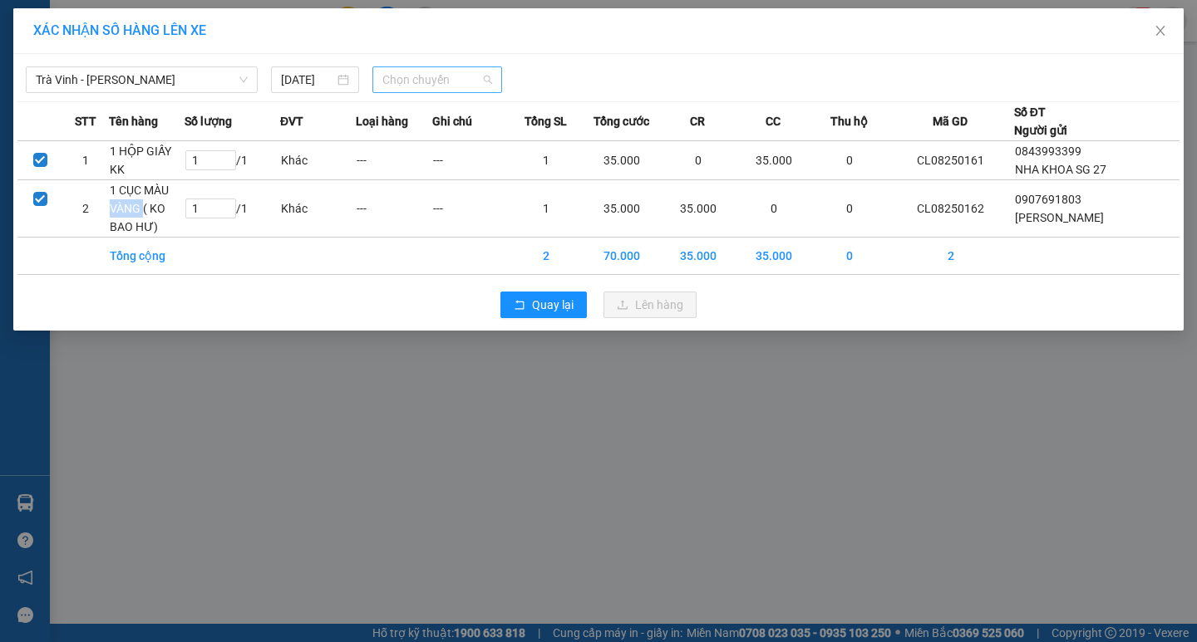
click at [455, 80] on span "Chọn chuyến" at bounding box center [437, 79] width 110 height 25
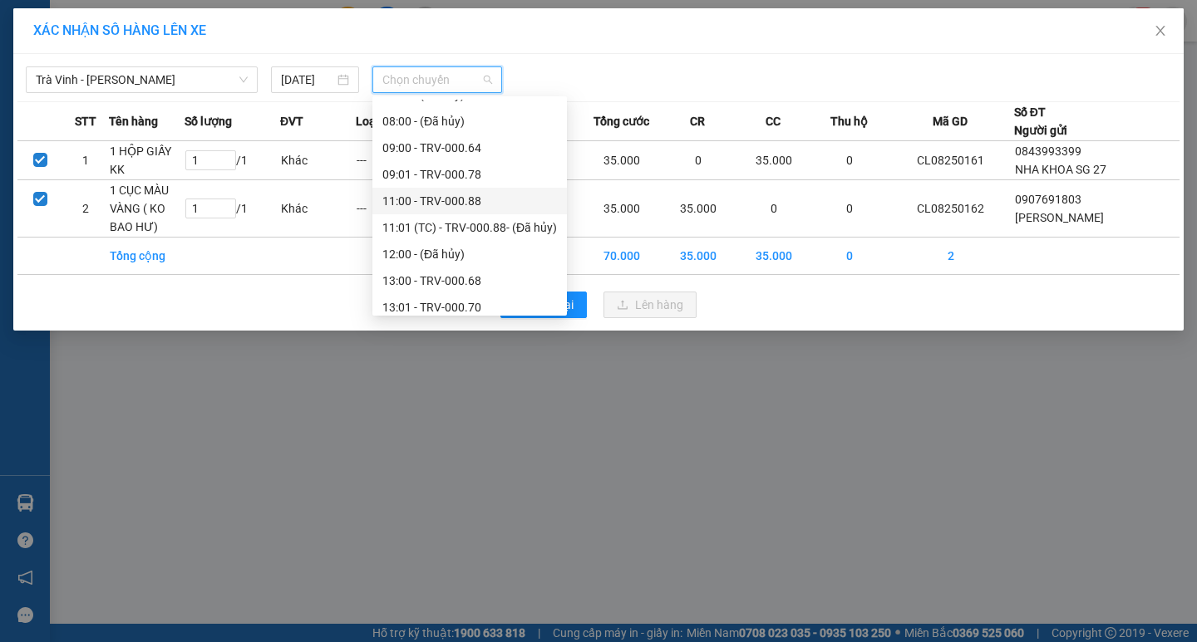
scroll to position [499, 0]
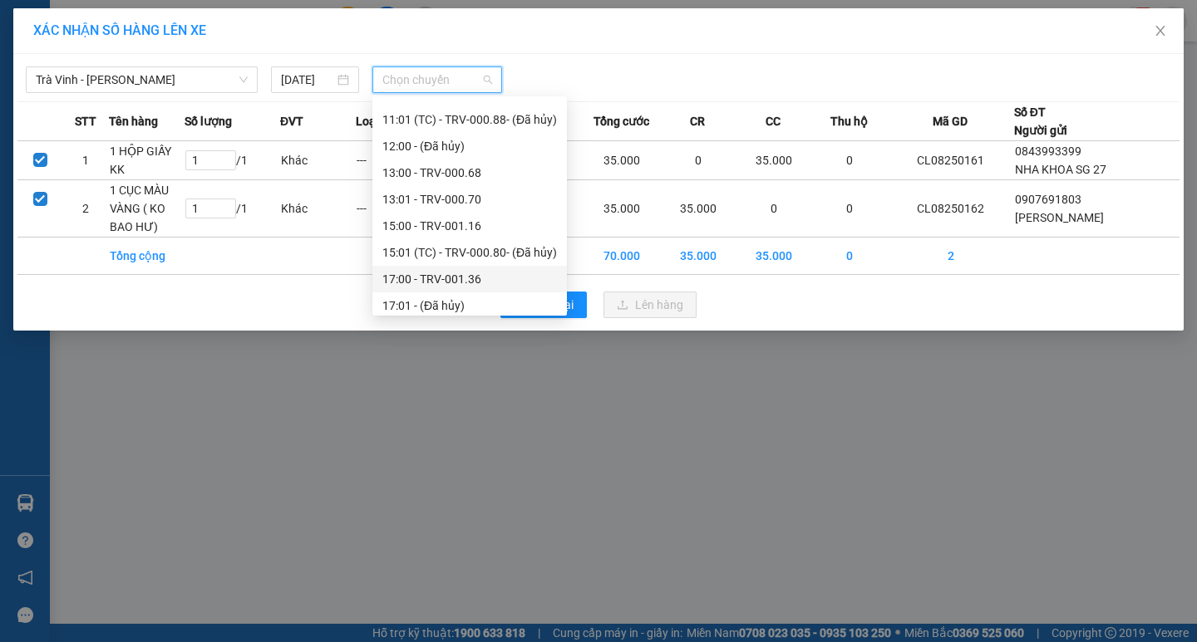
click at [430, 269] on div "17:00 - TRV-001.36" at bounding box center [469, 279] width 194 height 27
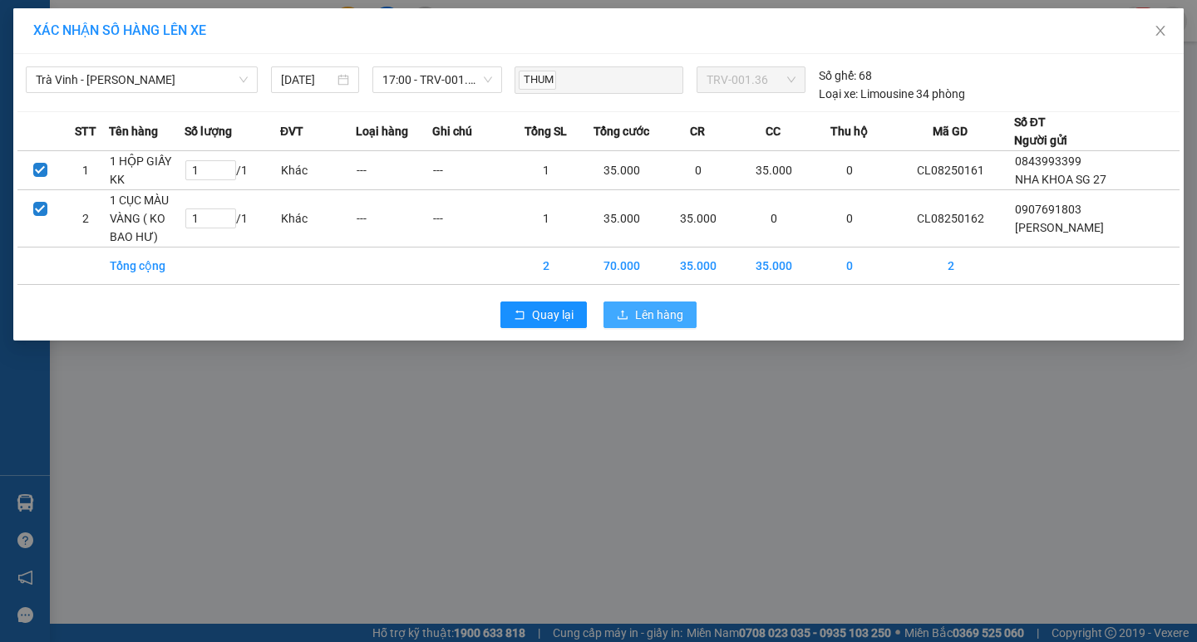
click at [655, 305] on button "Lên hàng" at bounding box center [649, 315] width 93 height 27
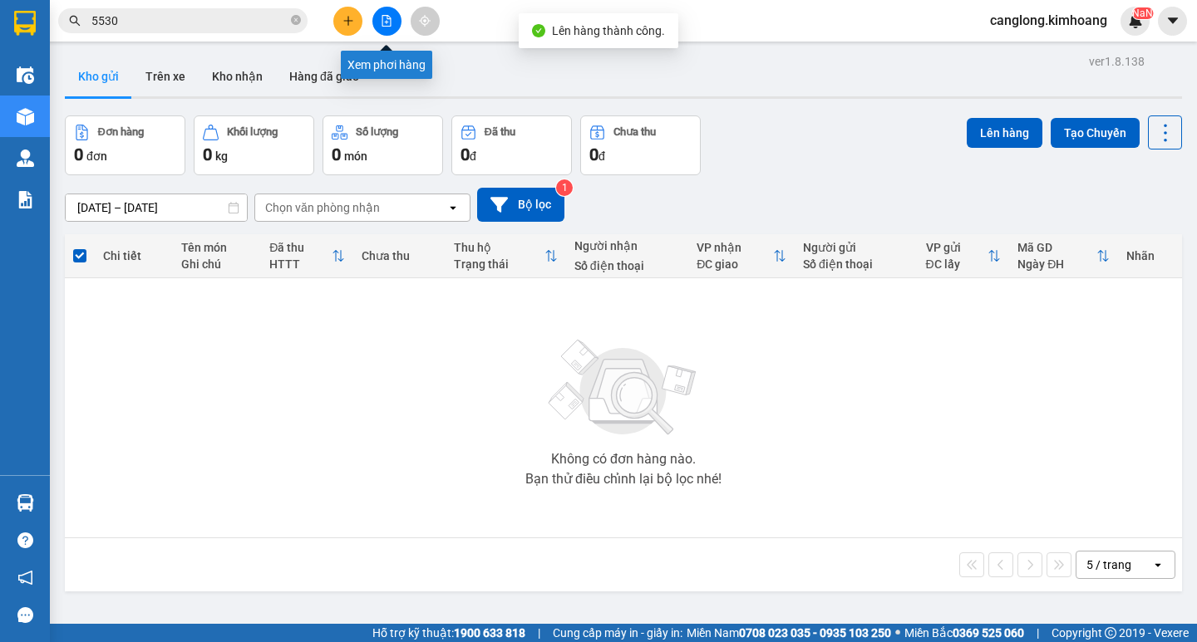
click at [390, 11] on button at bounding box center [386, 21] width 29 height 29
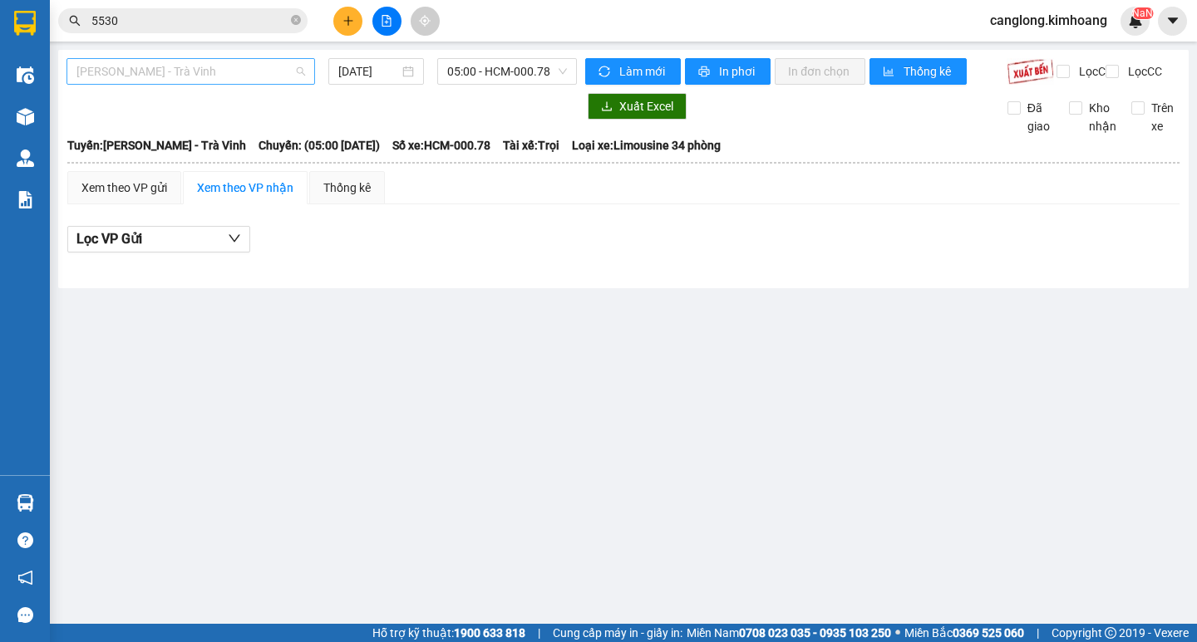
click at [276, 77] on span "[PERSON_NAME] - Trà Vinh" at bounding box center [190, 71] width 229 height 25
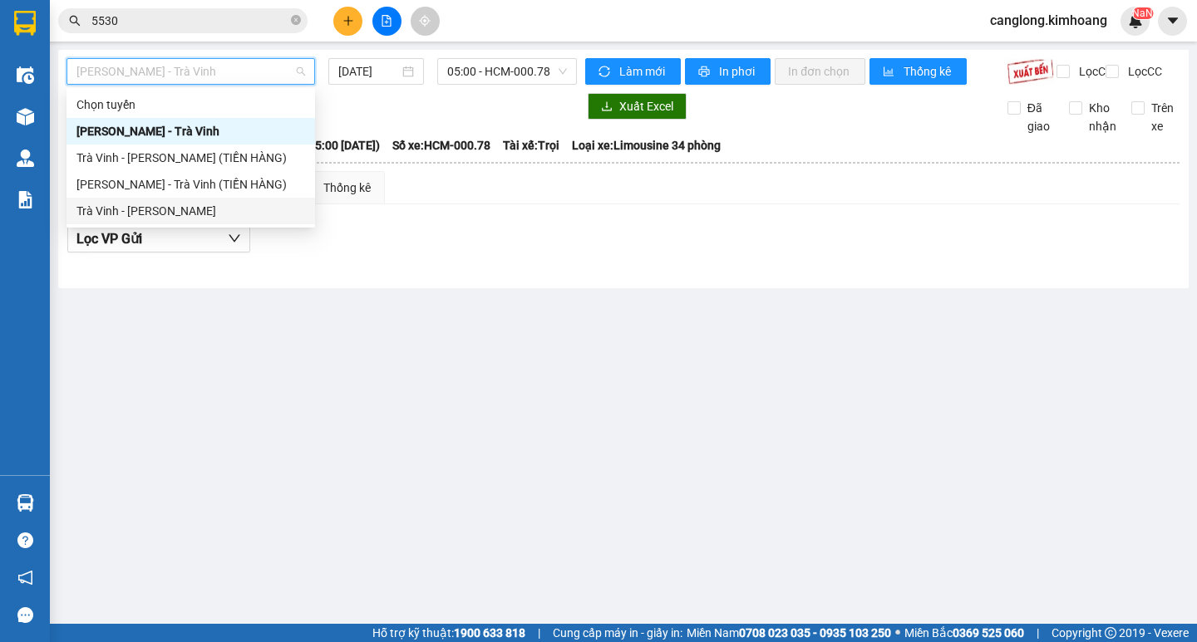
click at [206, 206] on div "Trà Vinh - [PERSON_NAME]" at bounding box center [190, 211] width 229 height 18
type input "[DATE]"
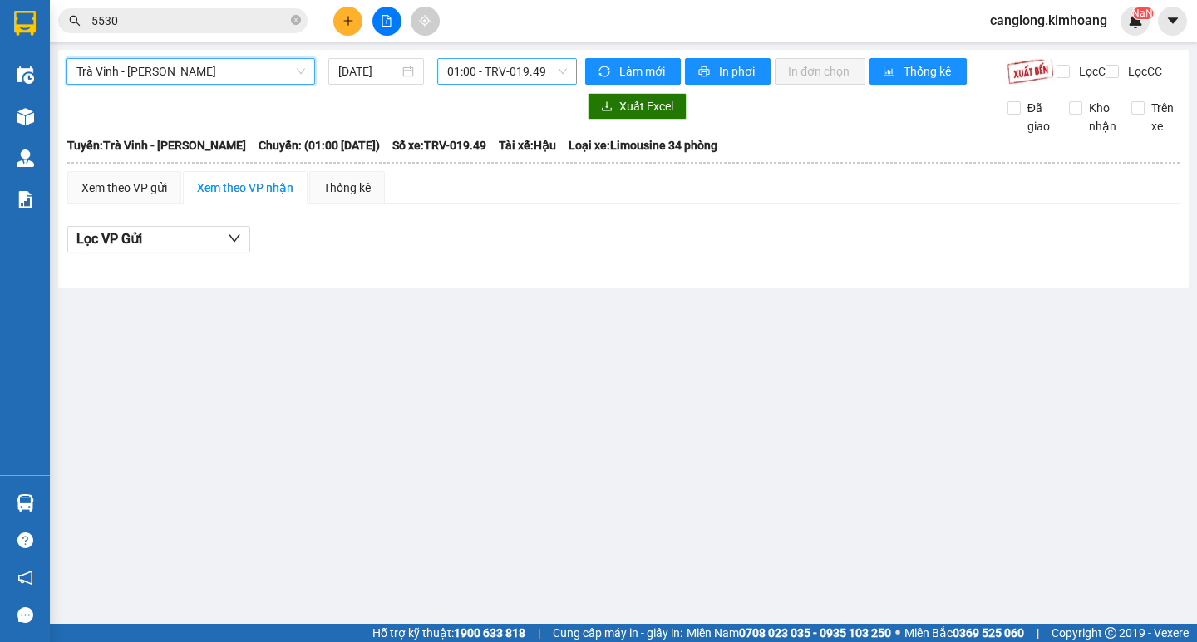
click at [547, 70] on span "01:00 - TRV-019.49" at bounding box center [507, 71] width 120 height 25
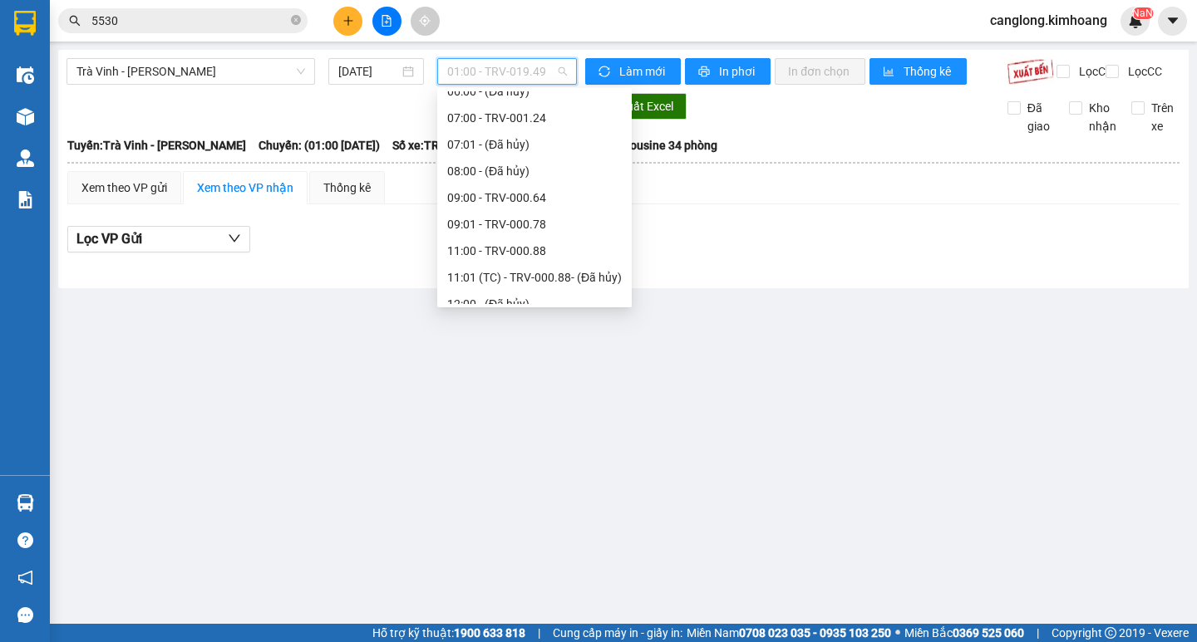
scroll to position [416, 0]
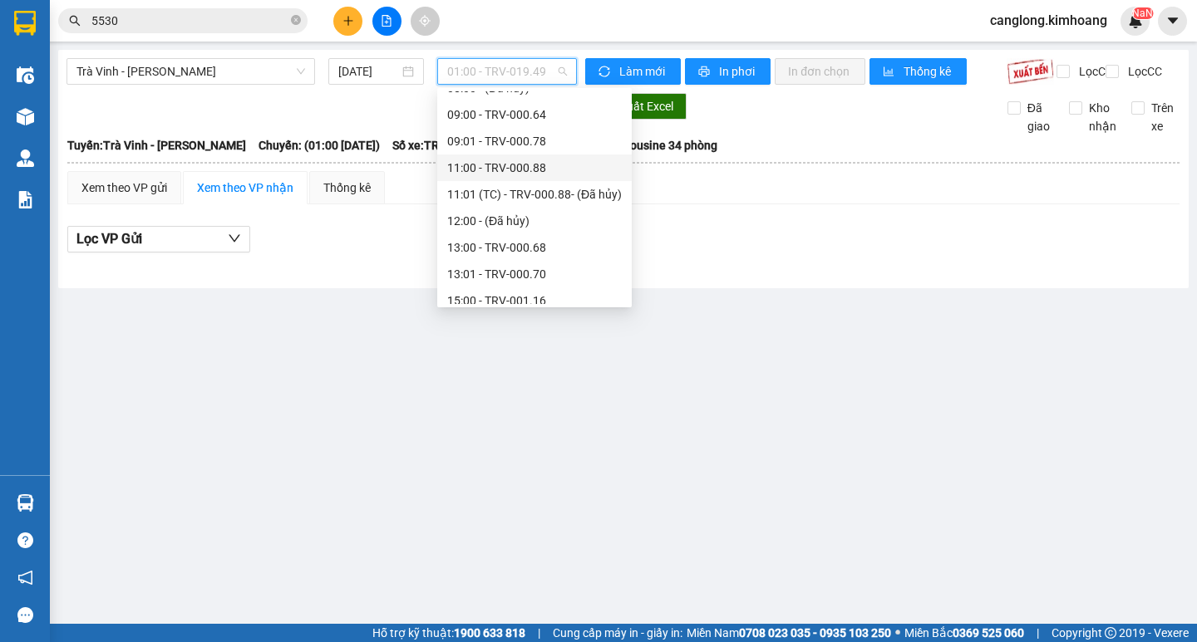
click at [493, 164] on div "11:00 - TRV-000.88" at bounding box center [534, 168] width 175 height 18
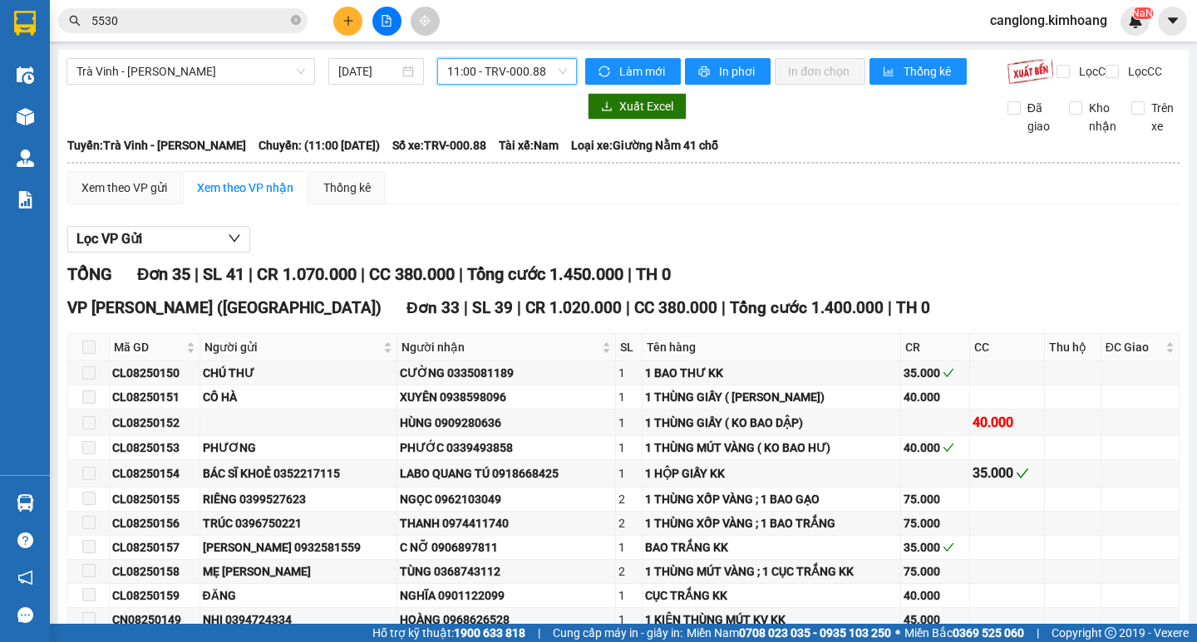
click at [543, 74] on span "11:00 - TRV-000.88" at bounding box center [507, 71] width 120 height 25
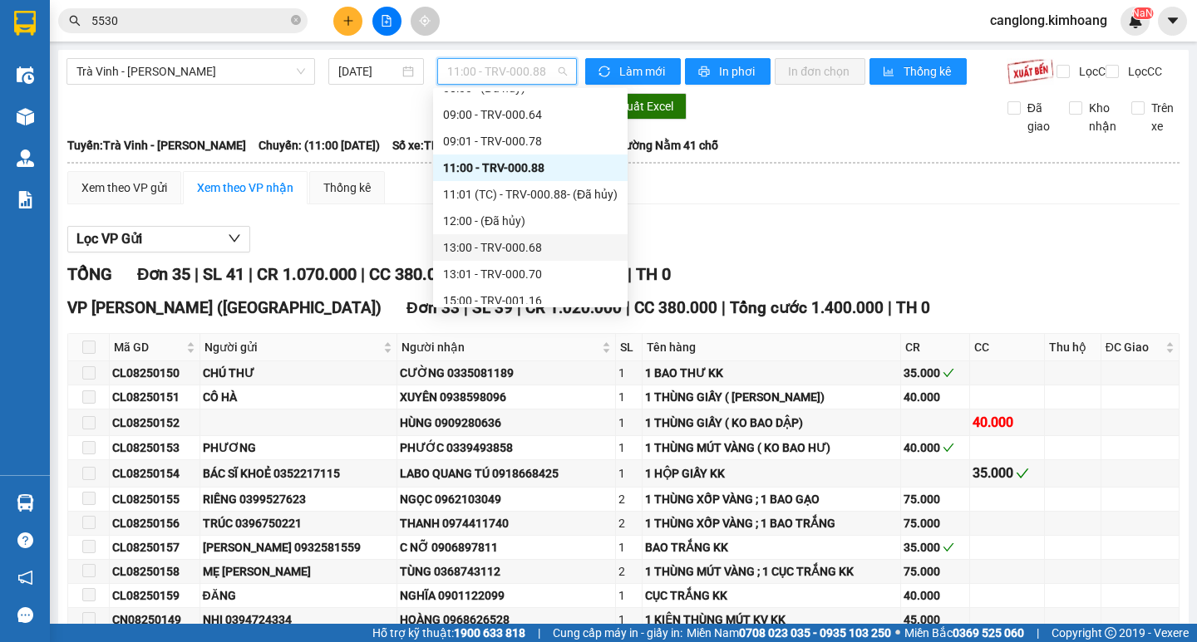
click at [497, 252] on div "13:00 - TRV-000.68" at bounding box center [530, 247] width 175 height 18
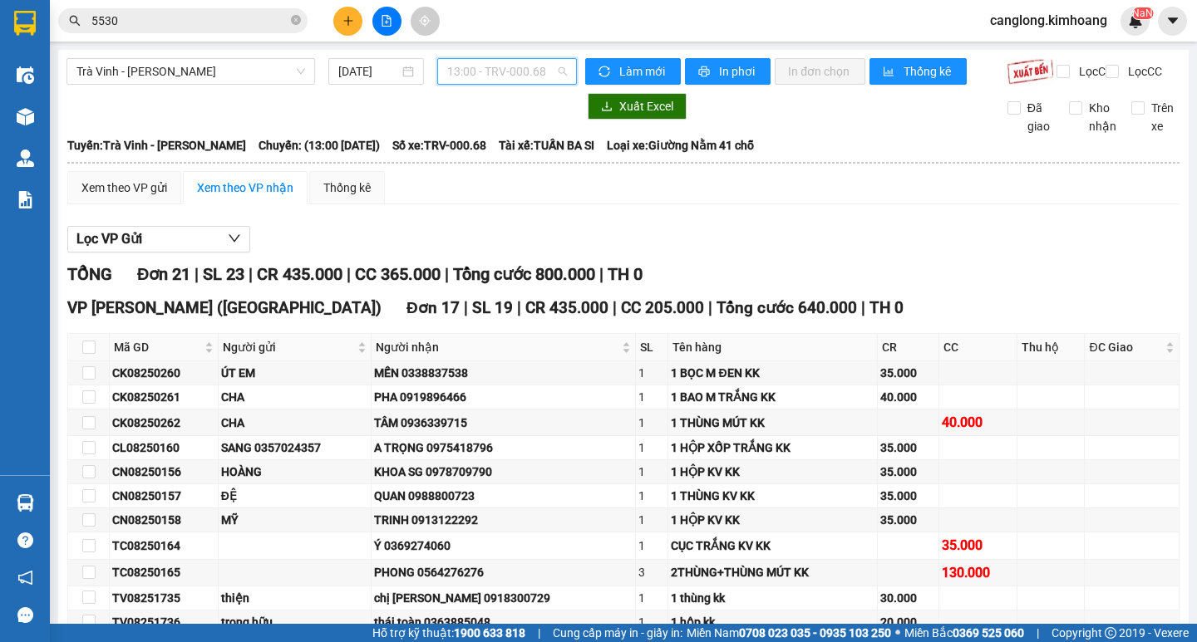
click at [543, 68] on span "13:00 - TRV-000.68" at bounding box center [507, 71] width 120 height 25
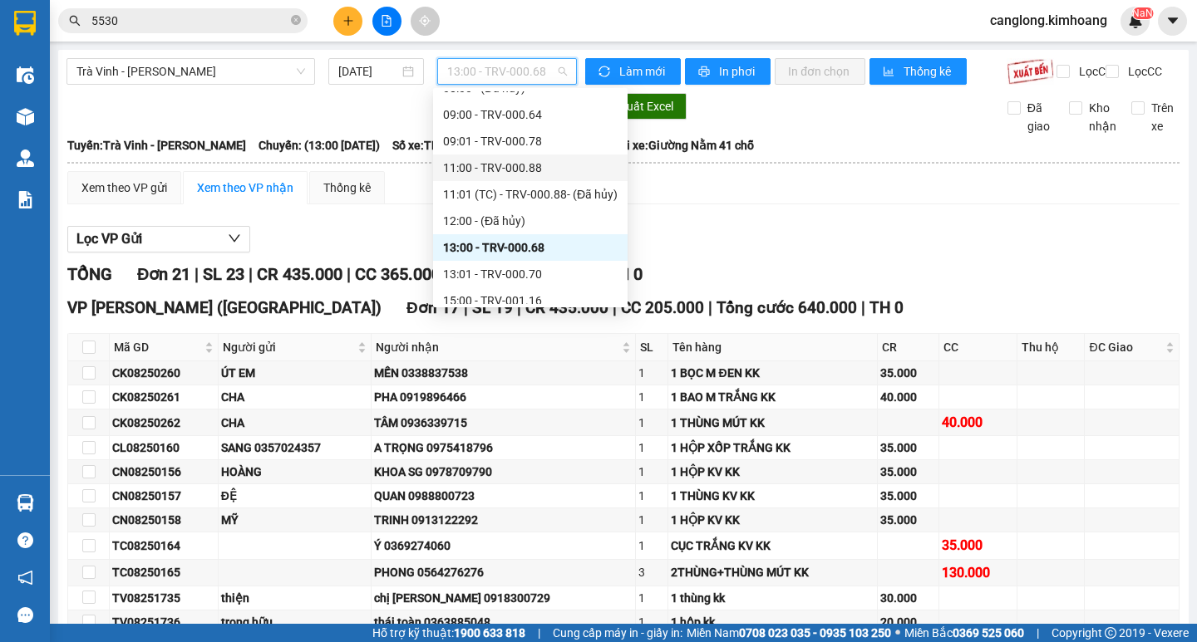
click at [525, 174] on div "11:00 - TRV-000.88" at bounding box center [530, 168] width 175 height 18
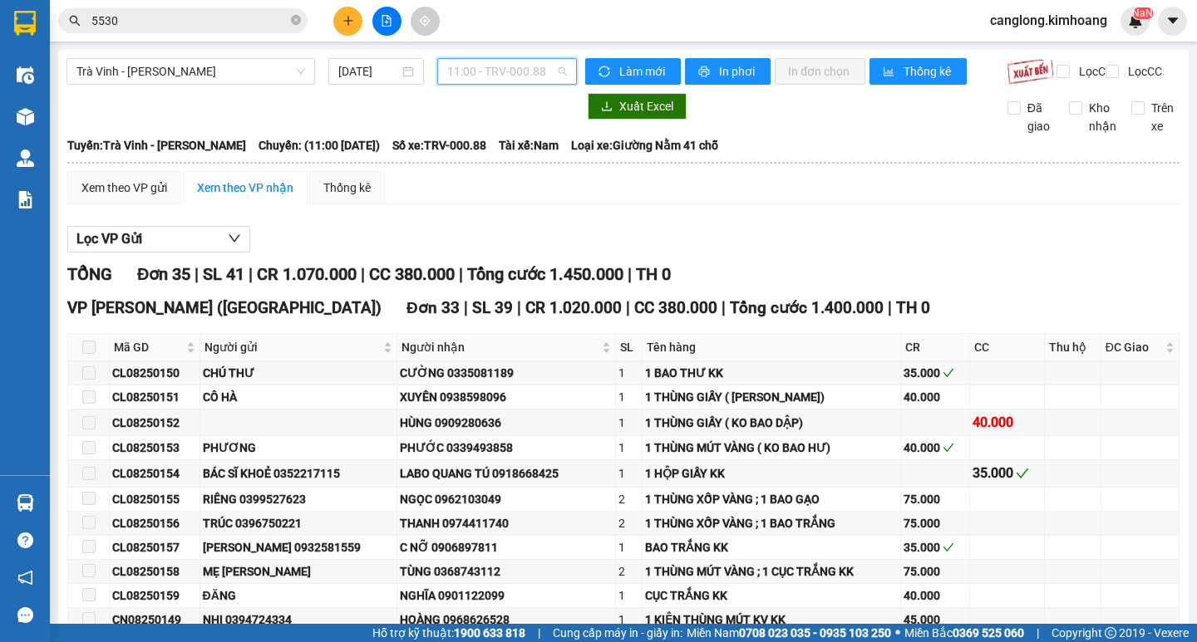
click at [537, 71] on span "11:00 - TRV-000.88" at bounding box center [507, 71] width 120 height 25
click at [544, 70] on span "11:00 - TRV-000.88" at bounding box center [507, 71] width 120 height 25
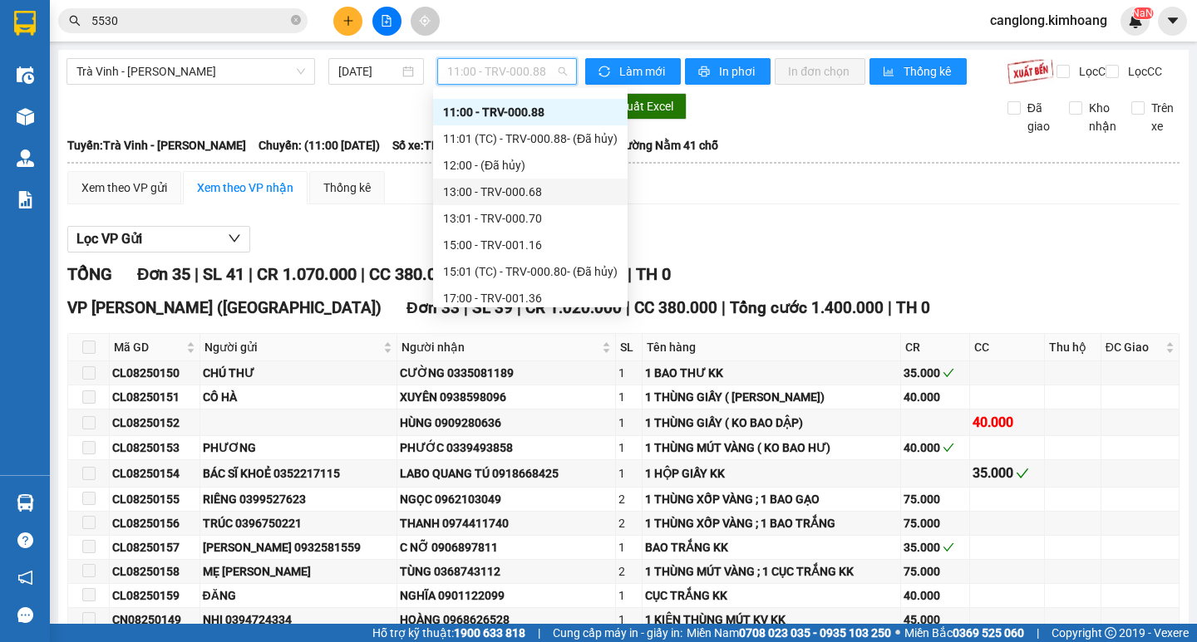
scroll to position [499, 0]
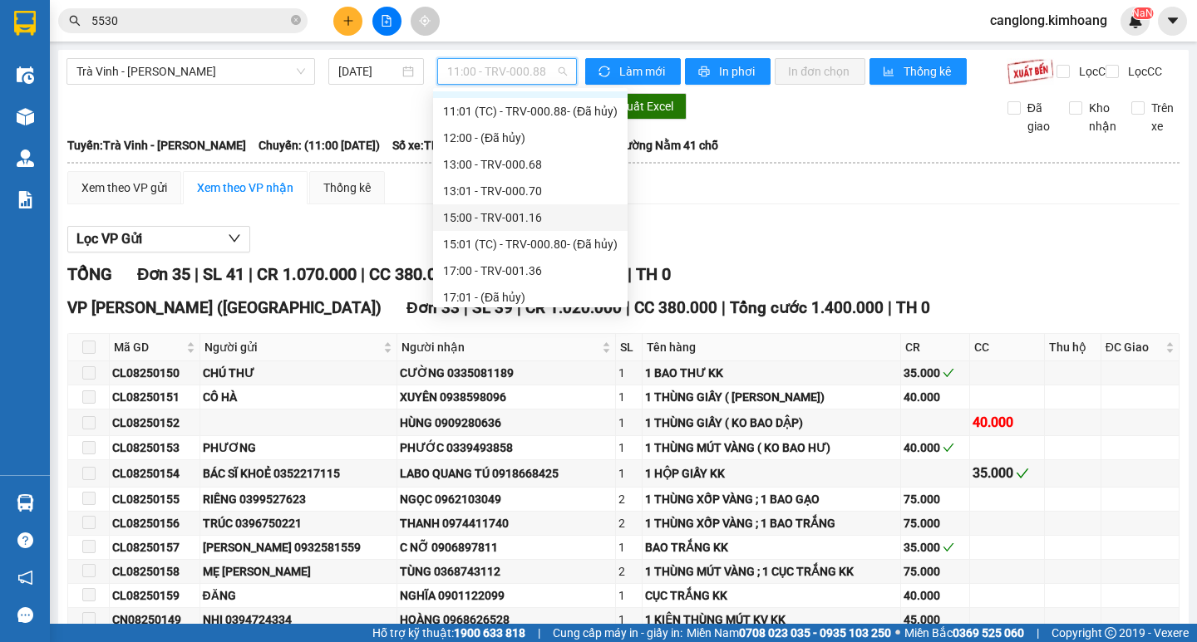
click at [520, 220] on div "15:00 - TRV-001.16" at bounding box center [530, 218] width 175 height 18
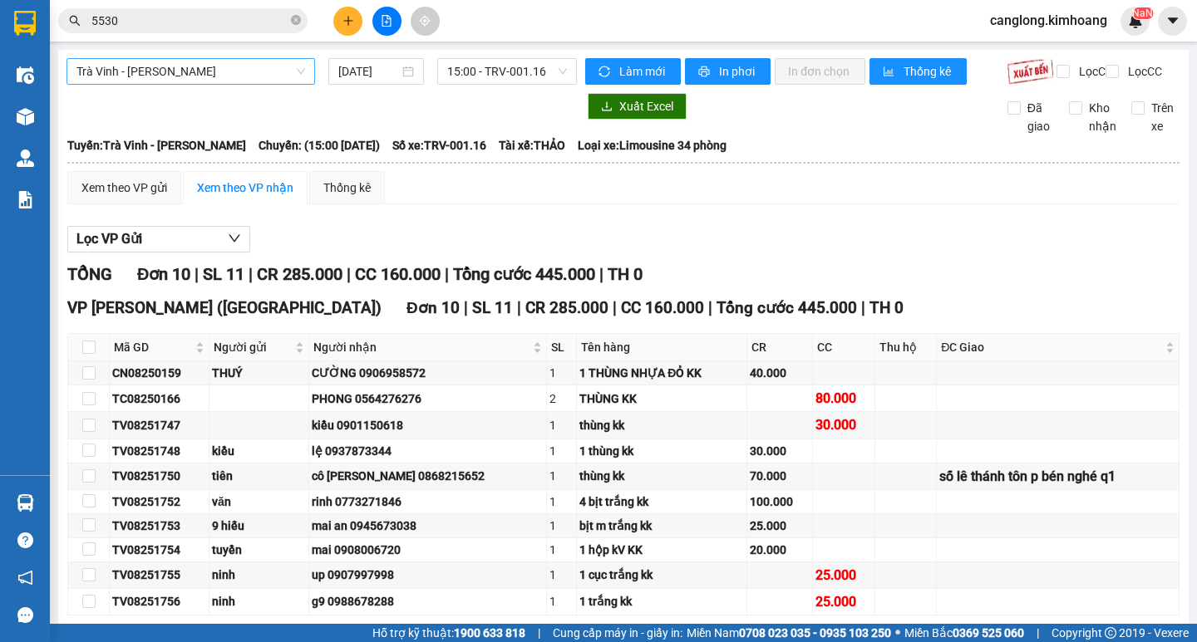
click at [270, 71] on span "Trà Vinh - [PERSON_NAME]" at bounding box center [190, 71] width 229 height 25
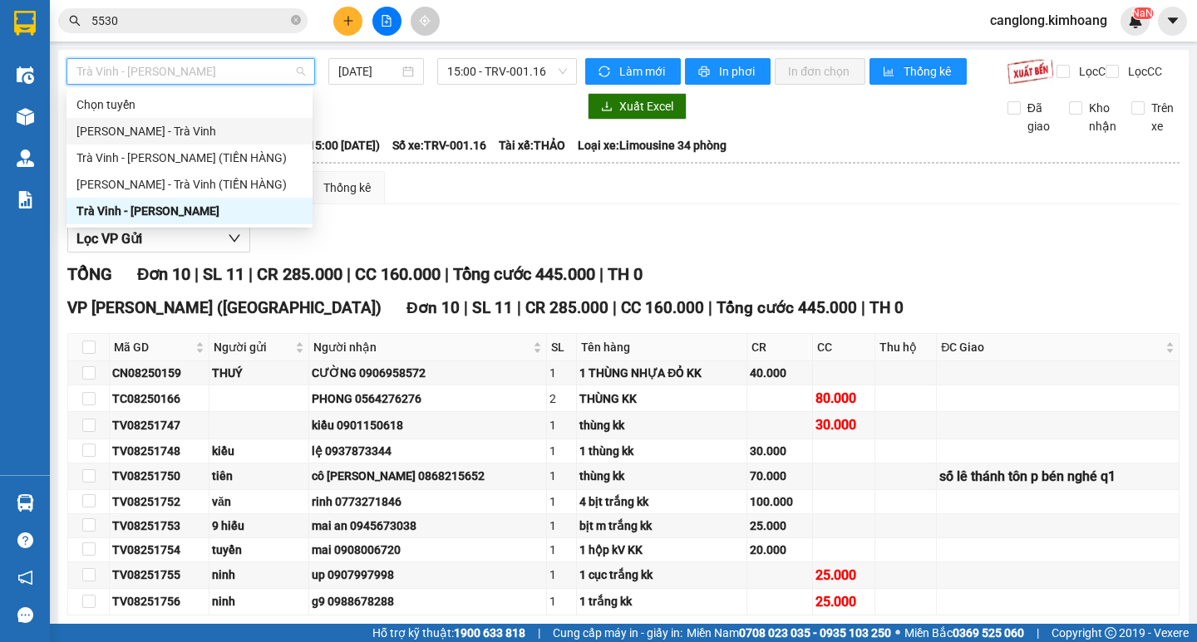
click at [149, 135] on div "[PERSON_NAME] - Trà Vinh" at bounding box center [189, 131] width 226 height 18
click at [149, 135] on div "Xuất Excel Đã giao Kho nhận Trên xe" at bounding box center [623, 114] width 1114 height 42
type input "[DATE]"
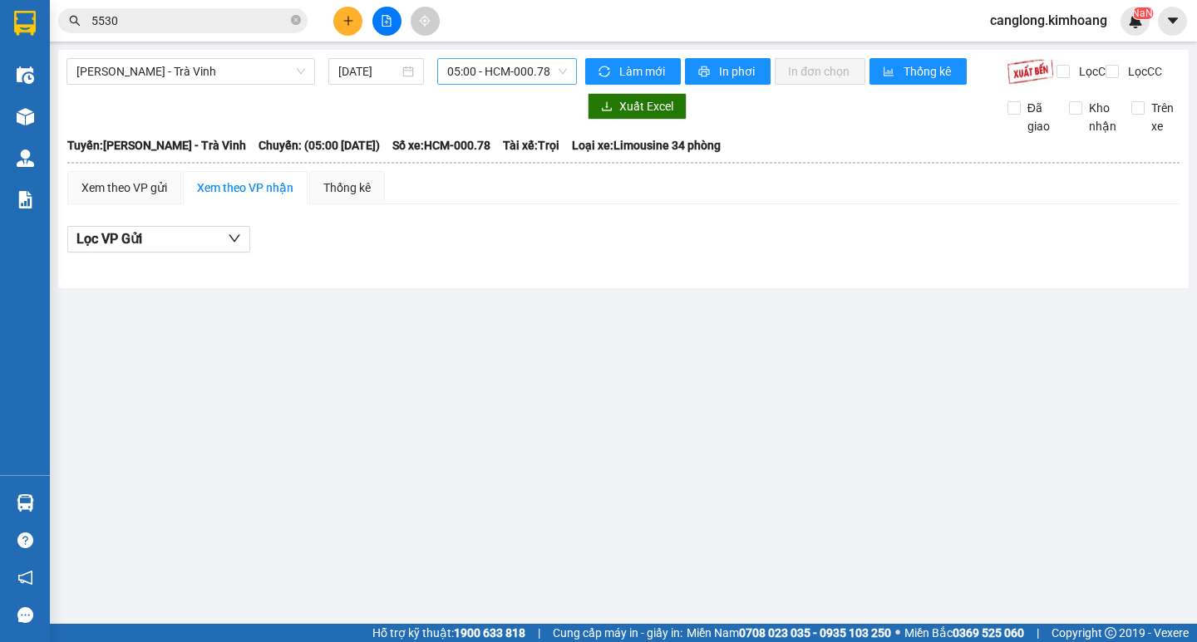
click at [552, 71] on span "05:00 - HCM-000.78" at bounding box center [507, 71] width 120 height 25
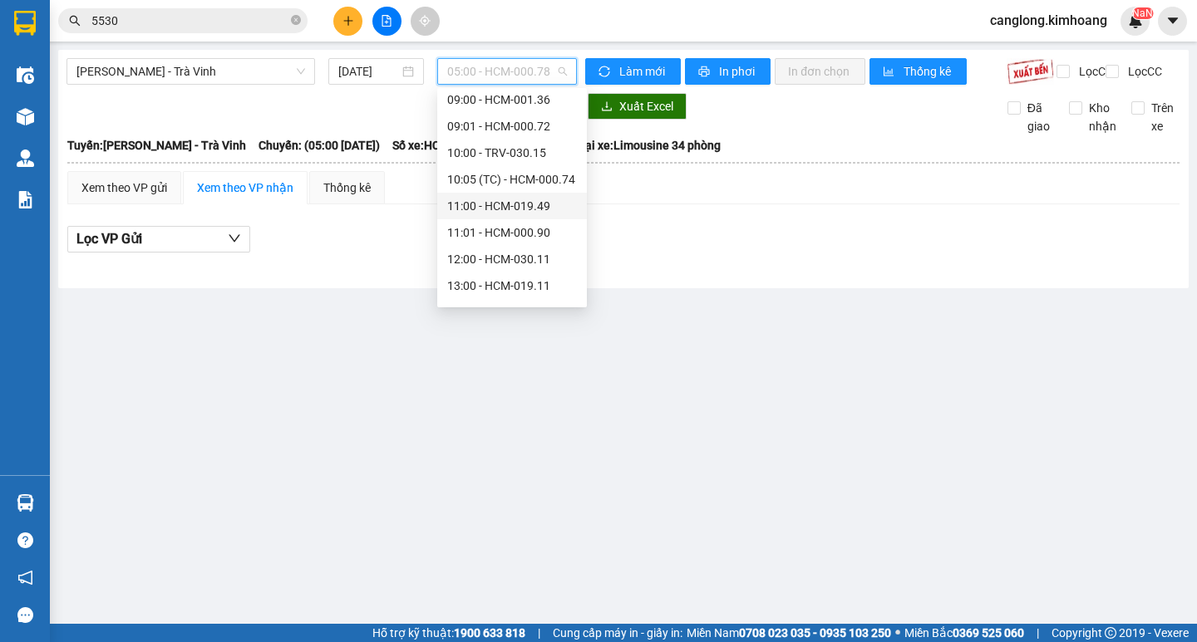
scroll to position [110, 0]
click at [509, 128] on div "09:00 - HCM-001.36" at bounding box center [512, 128] width 130 height 18
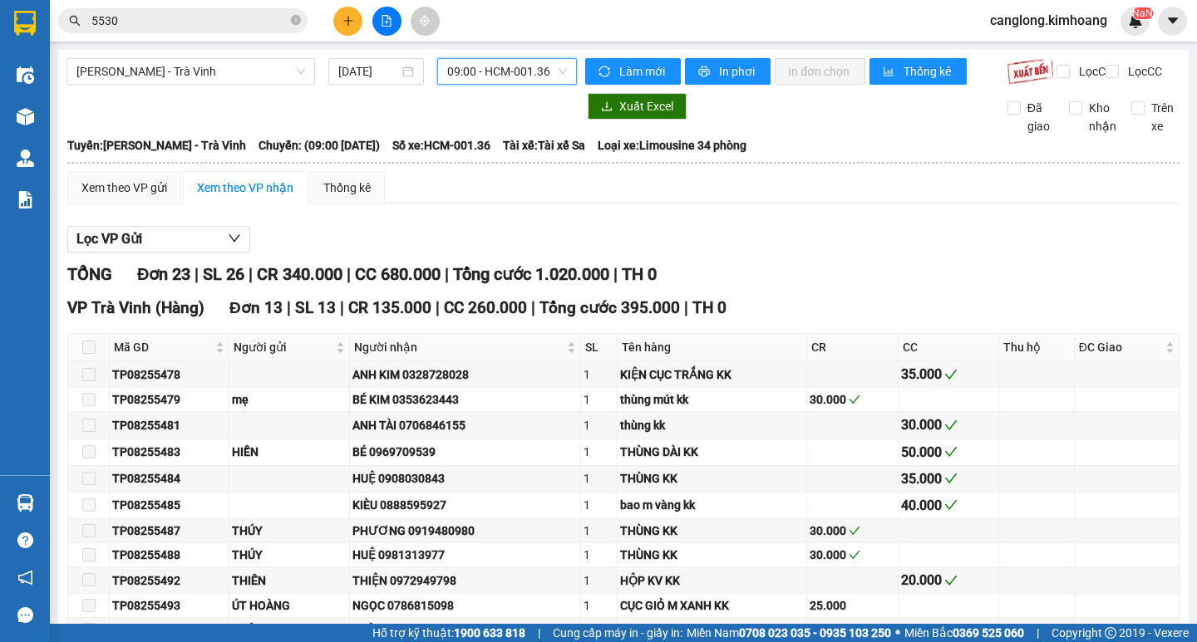
click at [535, 66] on span "09:00 - HCM-001.36" at bounding box center [507, 71] width 120 height 25
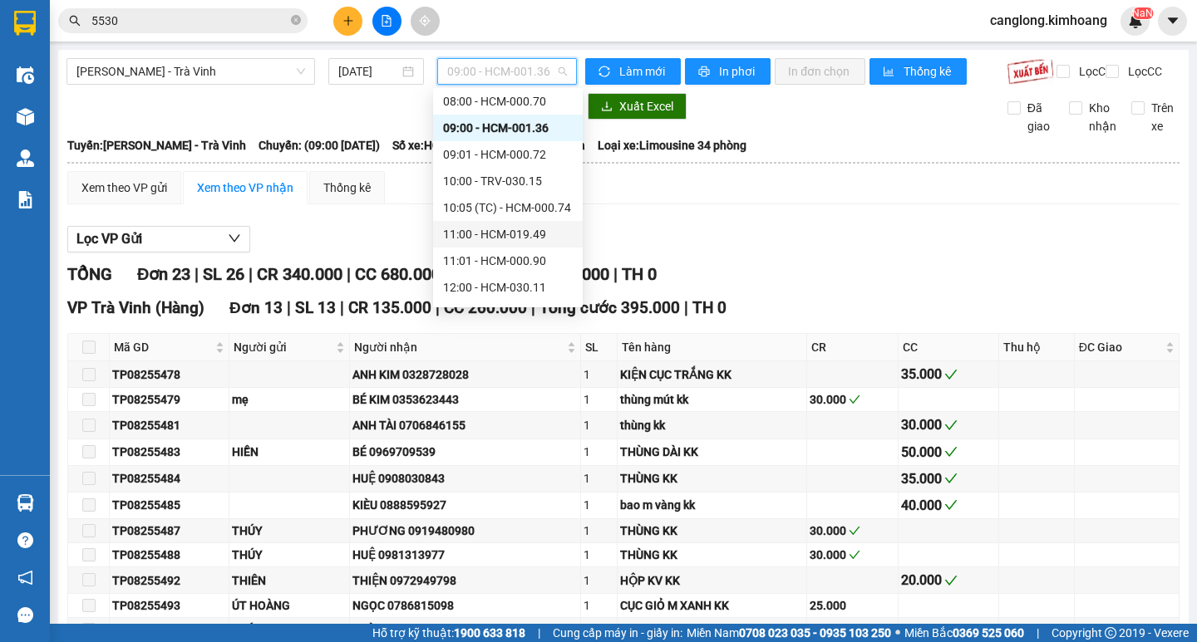
click at [504, 229] on div "11:00 - HCM-019.49" at bounding box center [508, 234] width 130 height 18
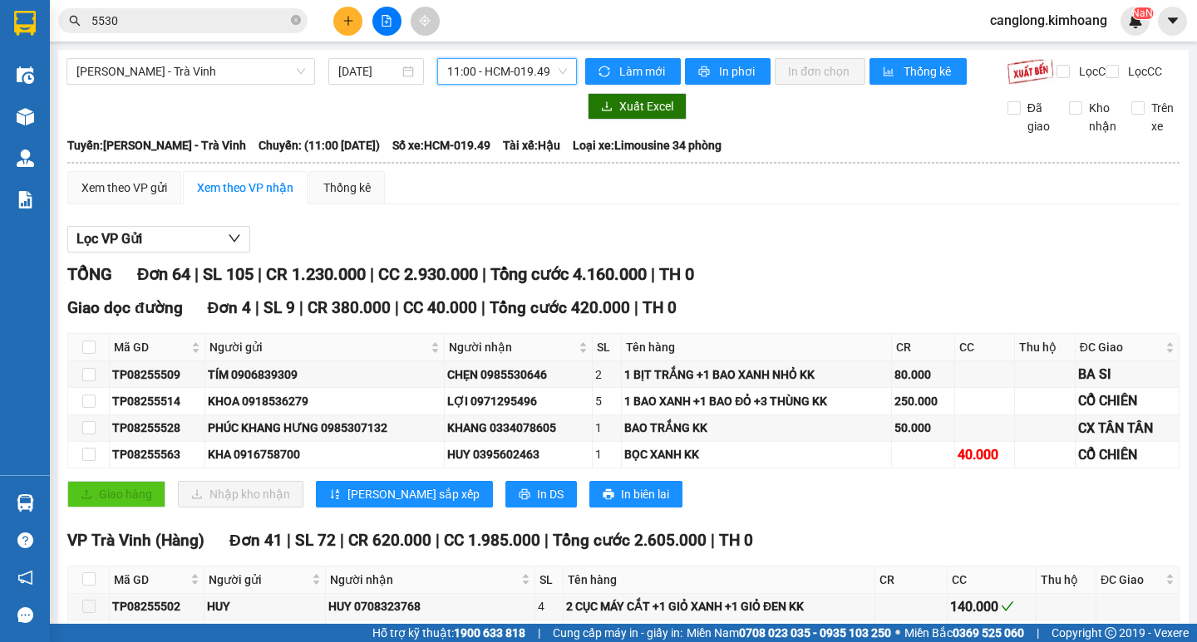
click at [539, 72] on span "11:00 - HCM-019.49" at bounding box center [507, 71] width 120 height 25
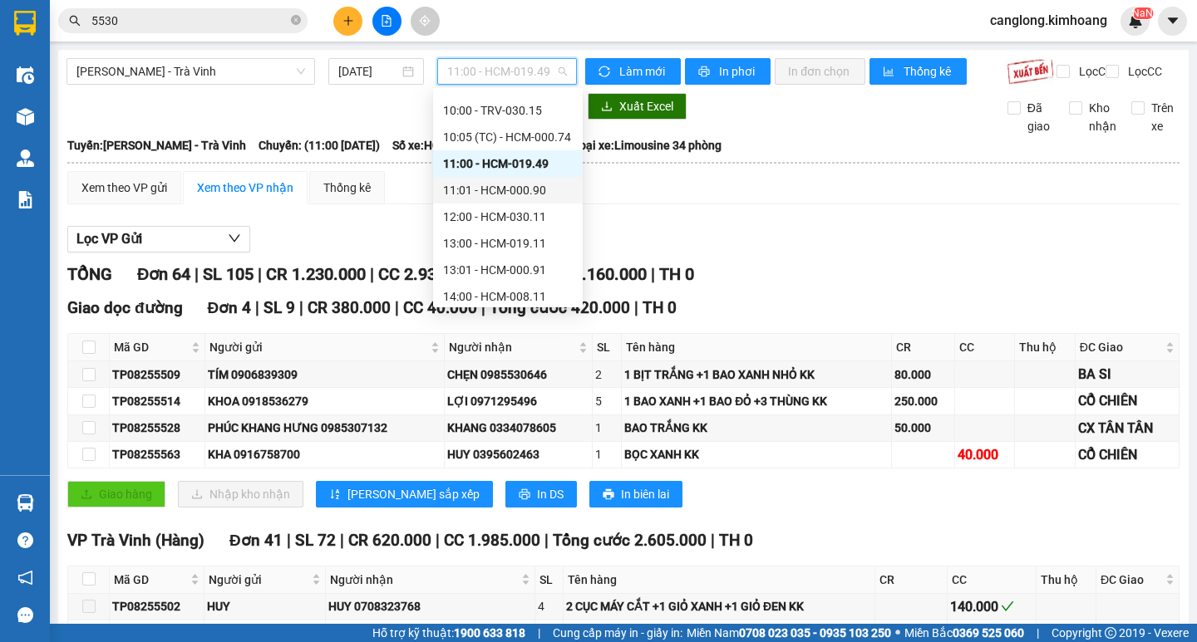
scroll to position [276, 0]
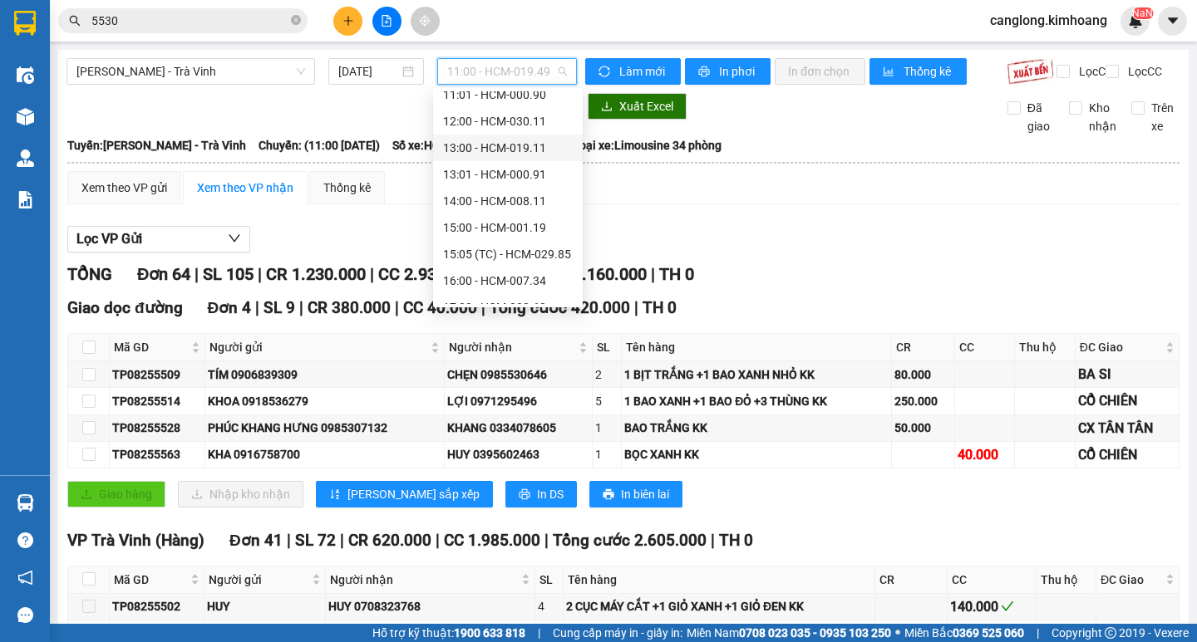
click at [494, 150] on div "13:00 - HCM-019.11" at bounding box center [508, 148] width 130 height 18
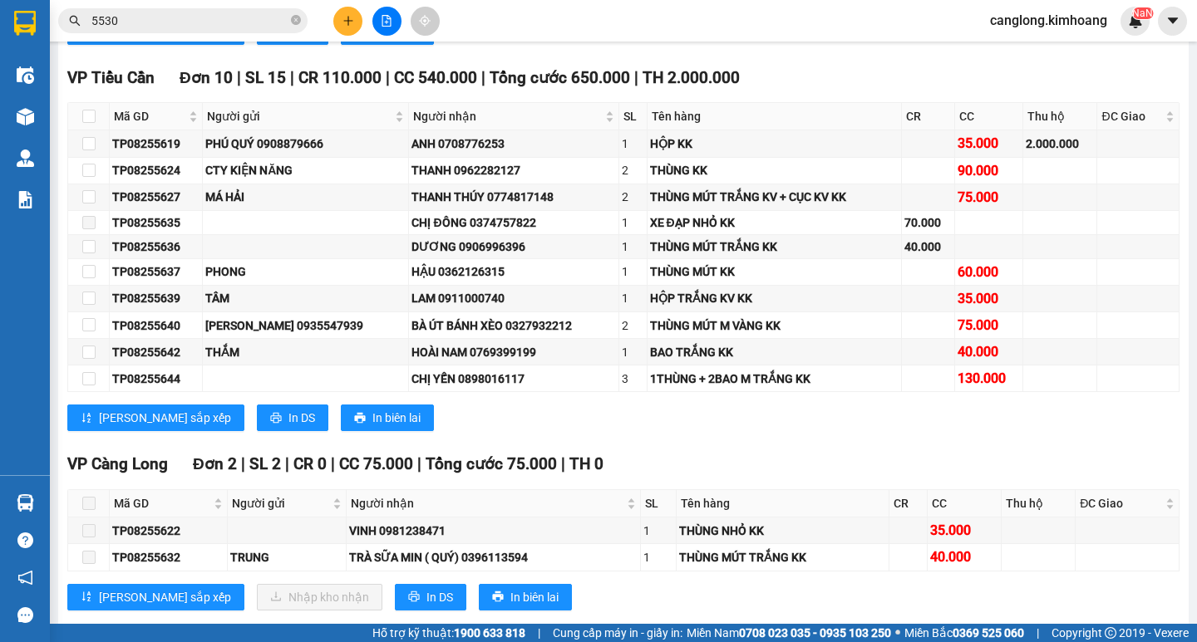
scroll to position [831, 0]
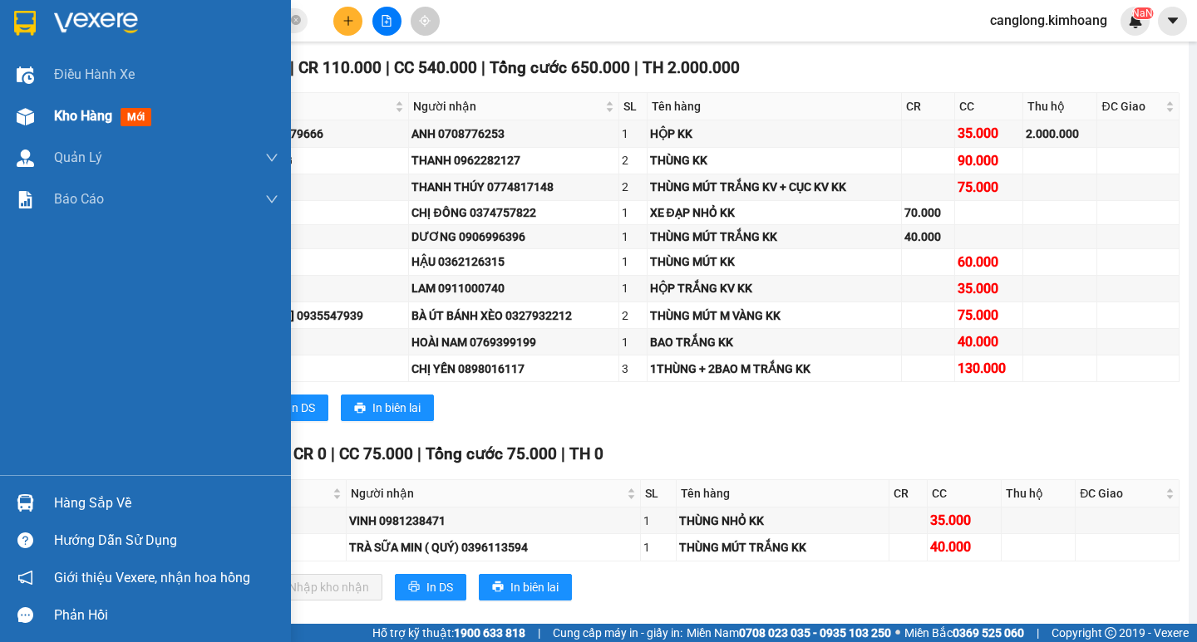
click at [40, 110] on div "Kho hàng mới" at bounding box center [145, 117] width 291 height 42
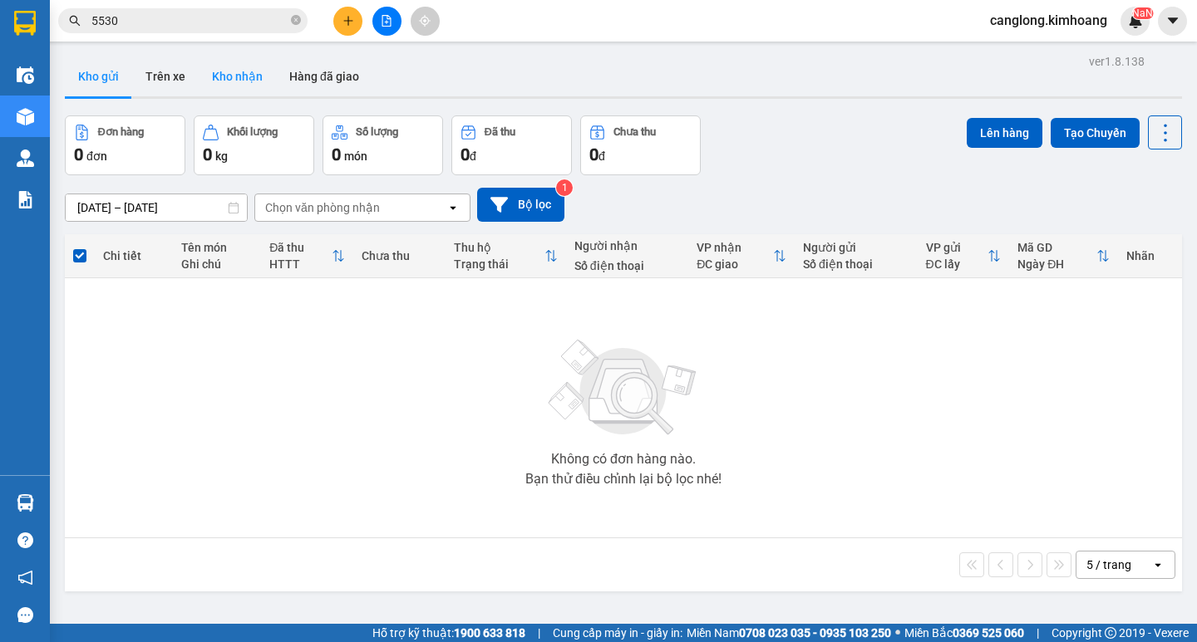
click at [231, 77] on button "Kho nhận" at bounding box center [237, 77] width 77 height 40
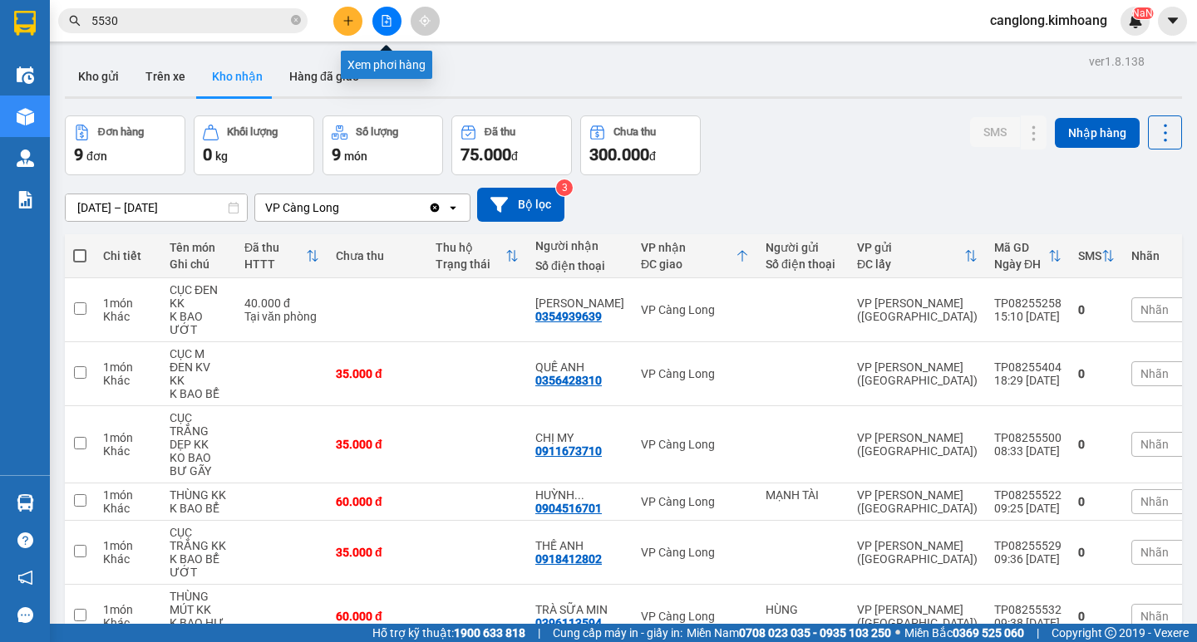
click at [391, 25] on icon "file-add" at bounding box center [387, 21] width 12 height 12
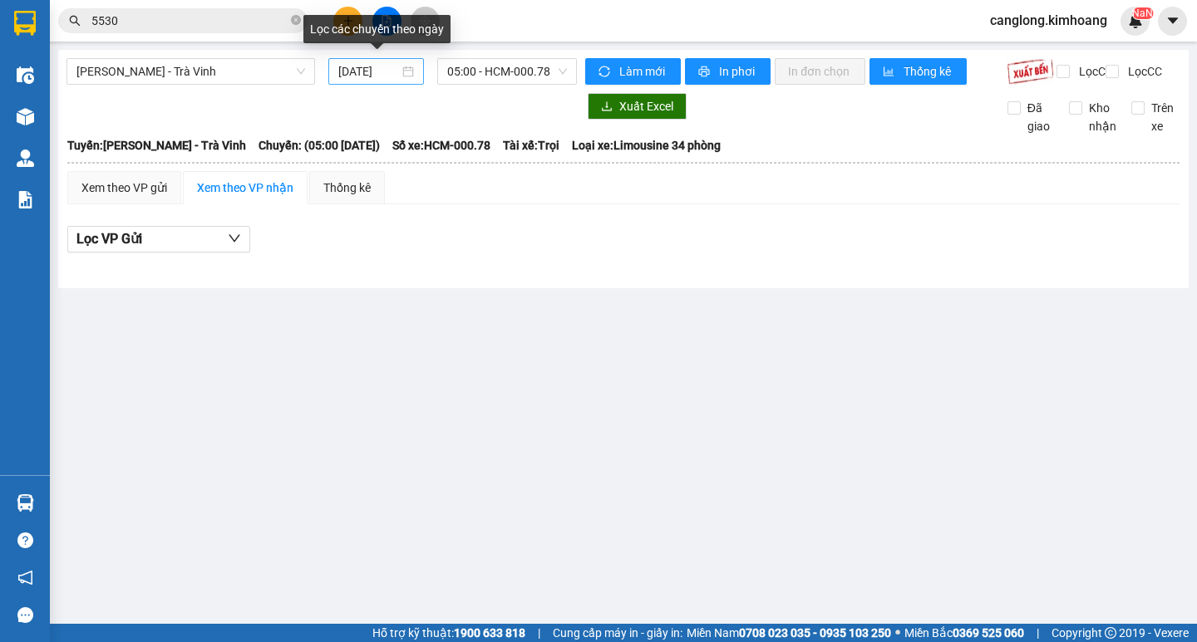
click at [396, 67] on input "[DATE]" at bounding box center [368, 71] width 61 height 18
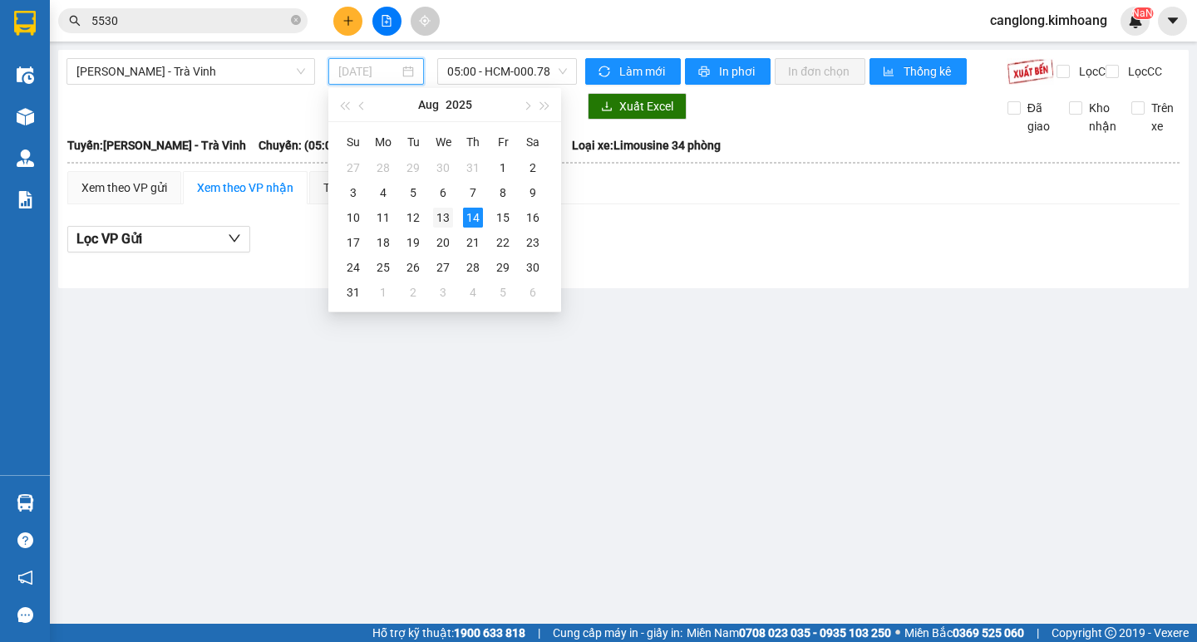
click at [440, 218] on div "13" at bounding box center [443, 218] width 20 height 20
type input "[DATE]"
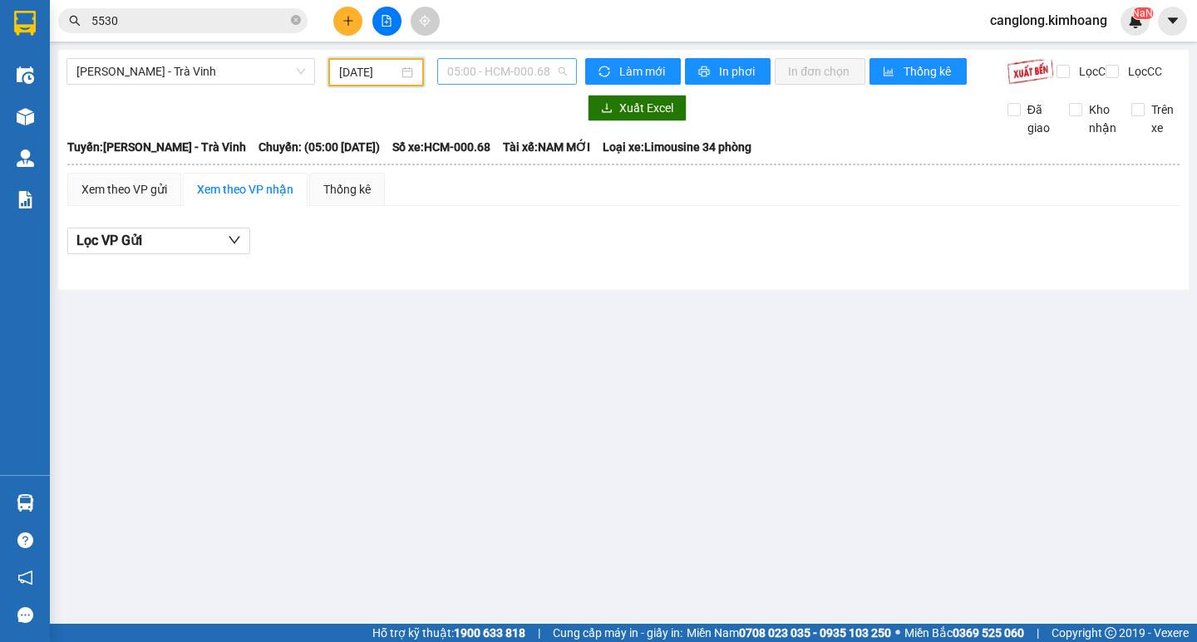
click at [543, 67] on span "05:00 - HCM-000.68" at bounding box center [507, 71] width 120 height 25
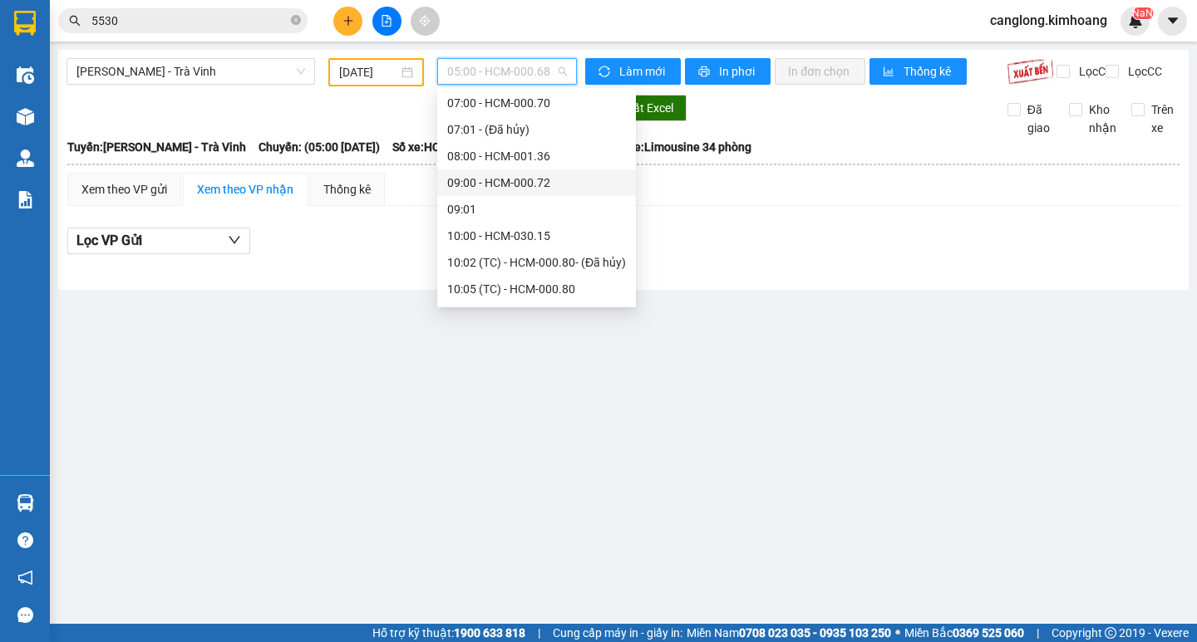
scroll to position [83, 0]
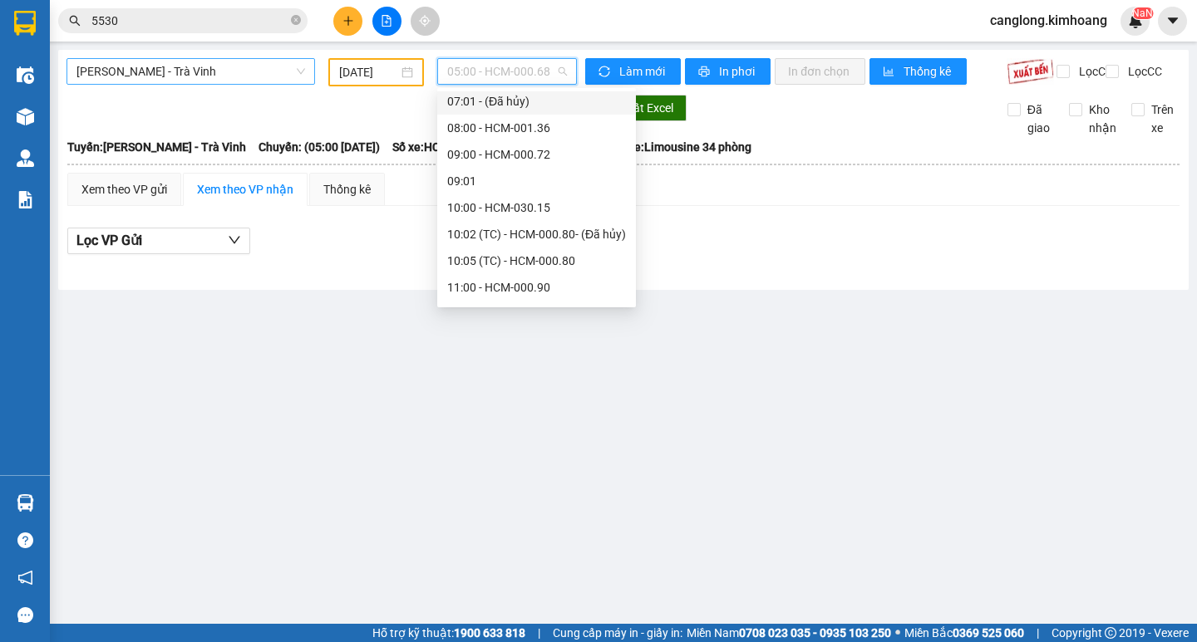
click at [258, 71] on span "[PERSON_NAME] - Trà Vinh" at bounding box center [190, 71] width 229 height 25
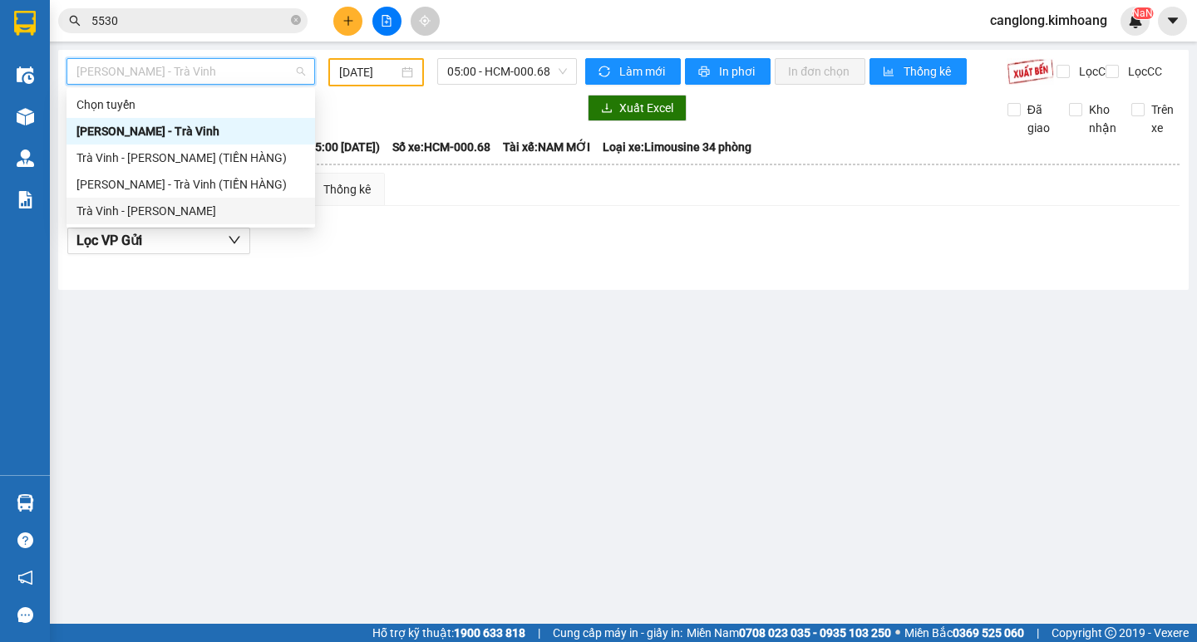
click at [175, 208] on div "Trà Vinh - [PERSON_NAME]" at bounding box center [190, 211] width 229 height 18
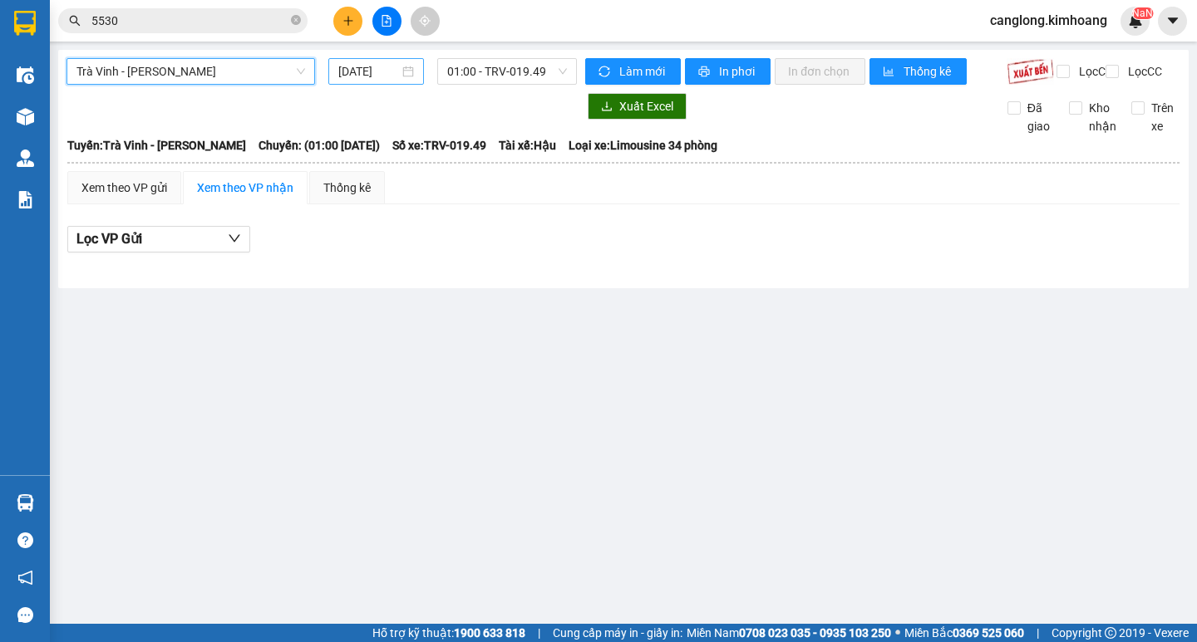
click at [393, 72] on input "[DATE]" at bounding box center [368, 71] width 61 height 18
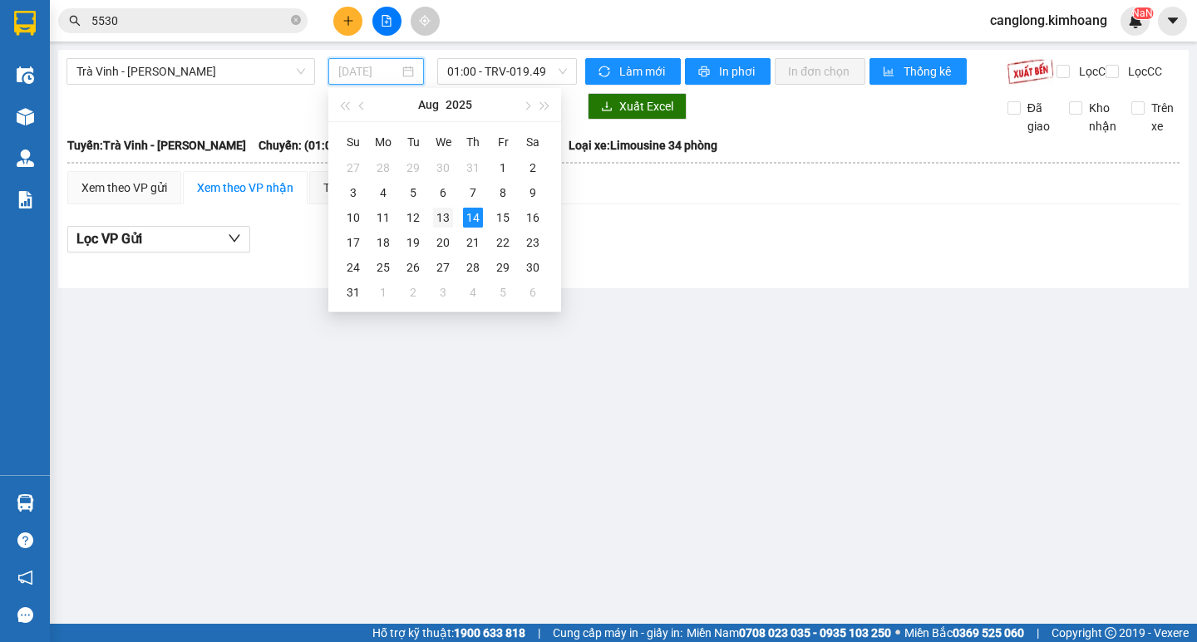
click at [445, 214] on div "13" at bounding box center [443, 218] width 20 height 20
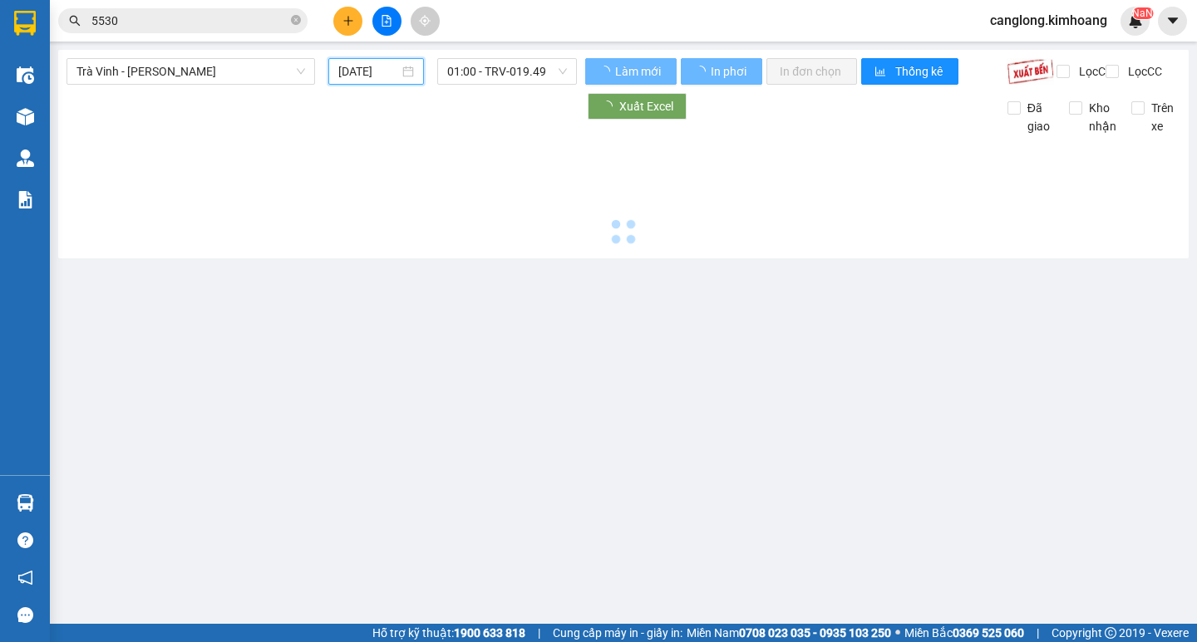
type input "[DATE]"
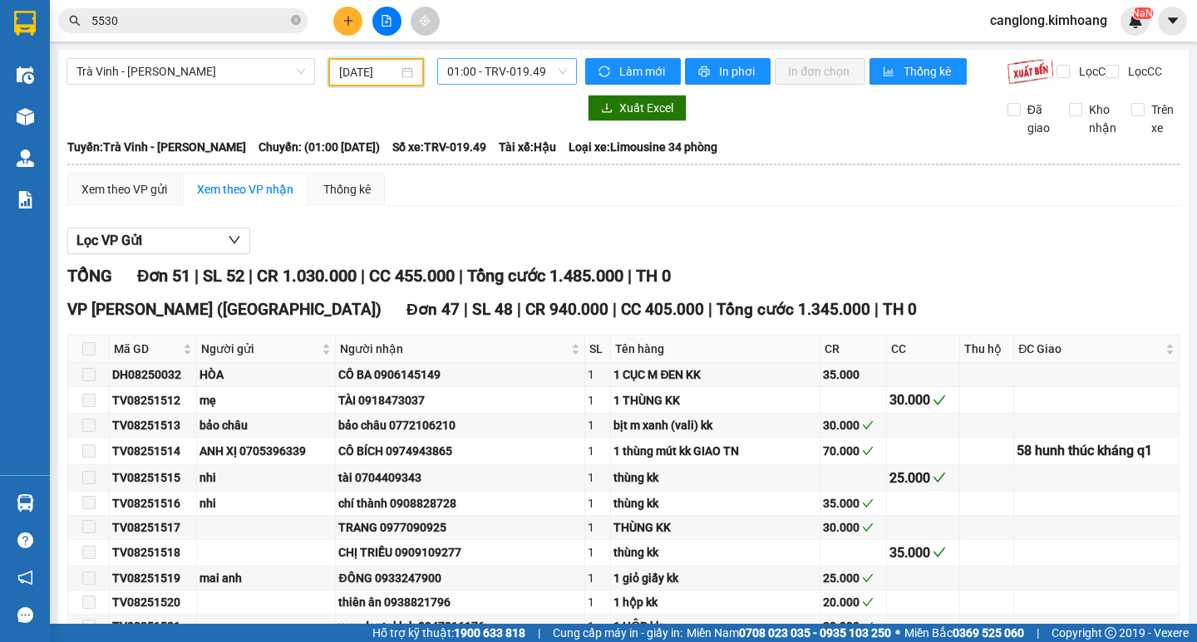
click at [541, 63] on span "01:00 - TRV-019.49" at bounding box center [507, 71] width 120 height 25
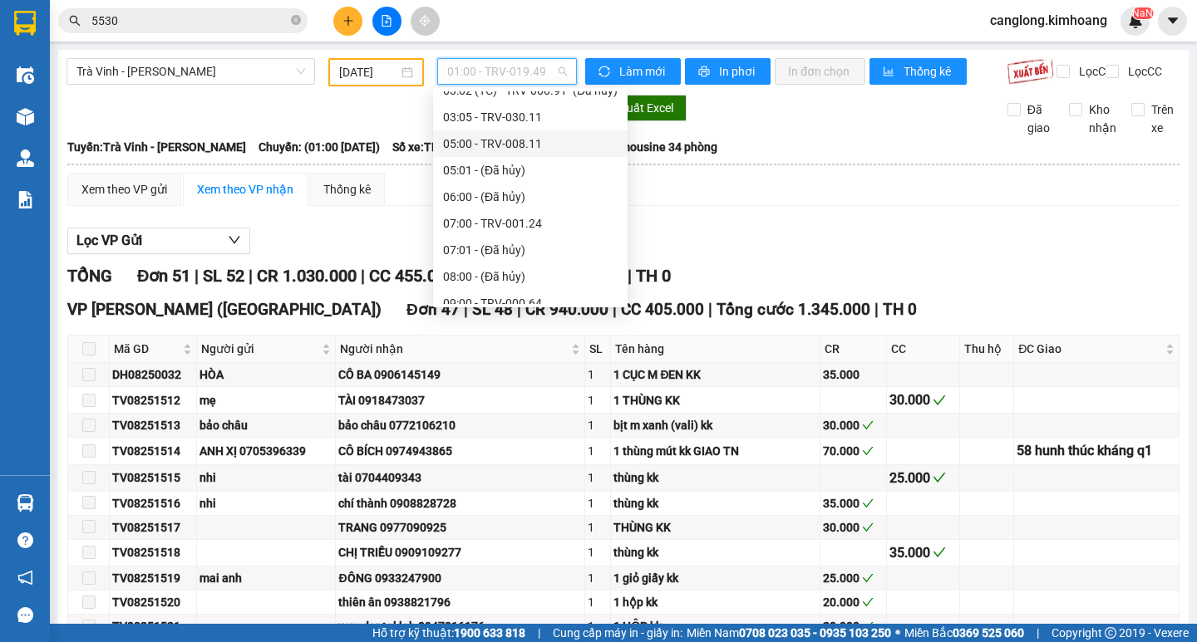
scroll to position [276, 0]
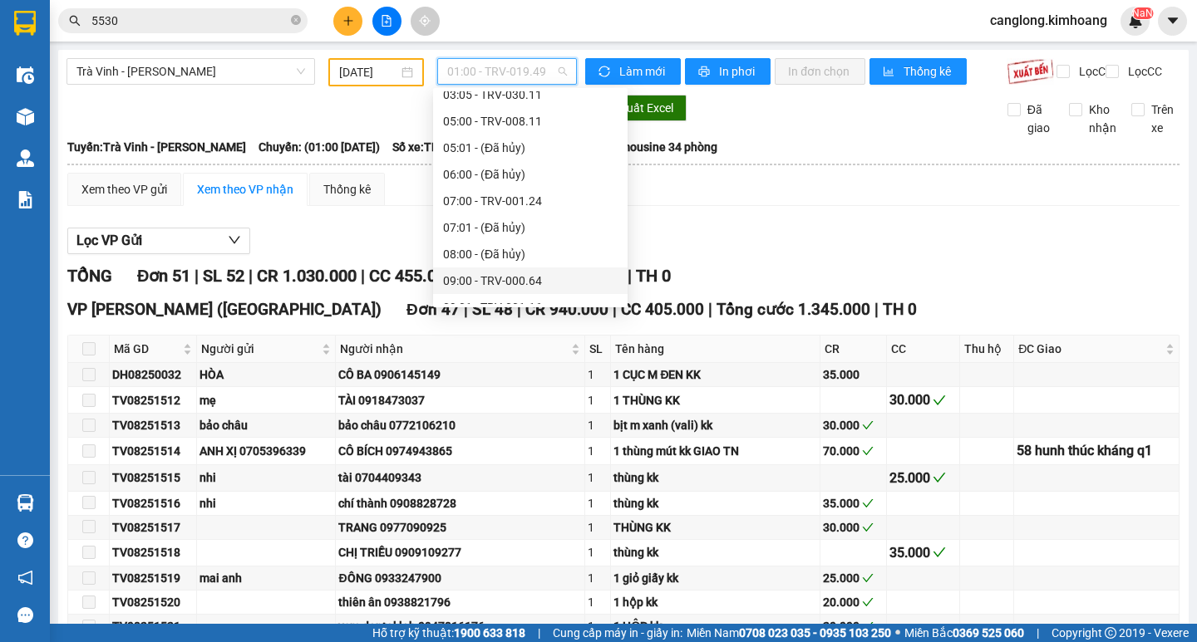
click at [491, 277] on div "09:00 - TRV-000.64" at bounding box center [530, 281] width 175 height 18
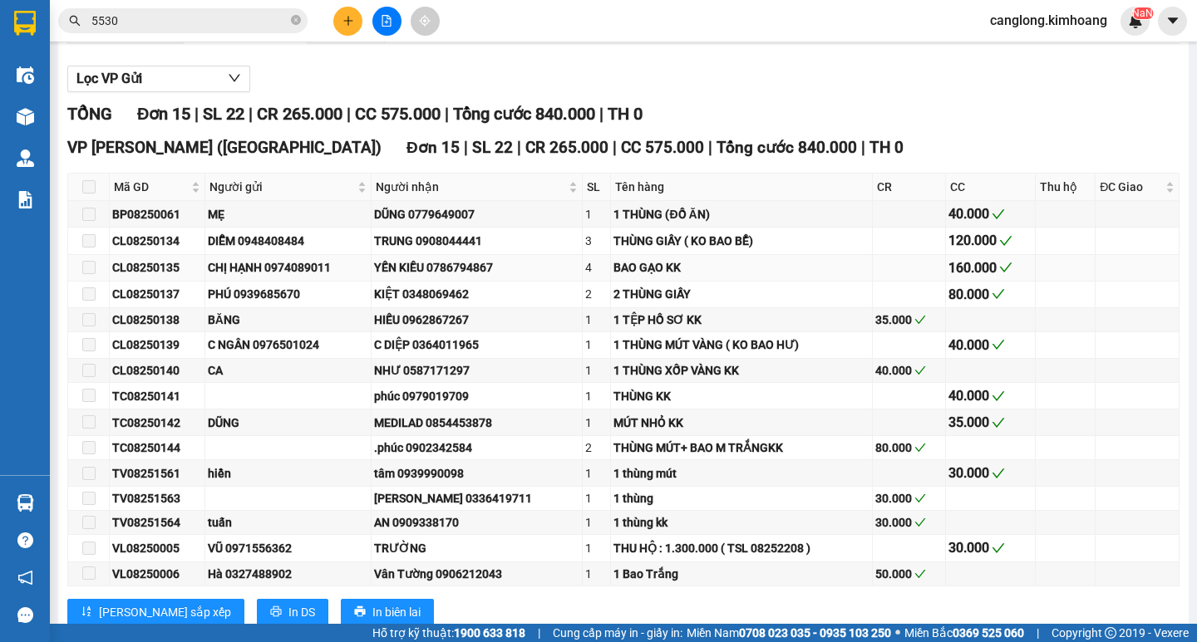
scroll to position [166, 0]
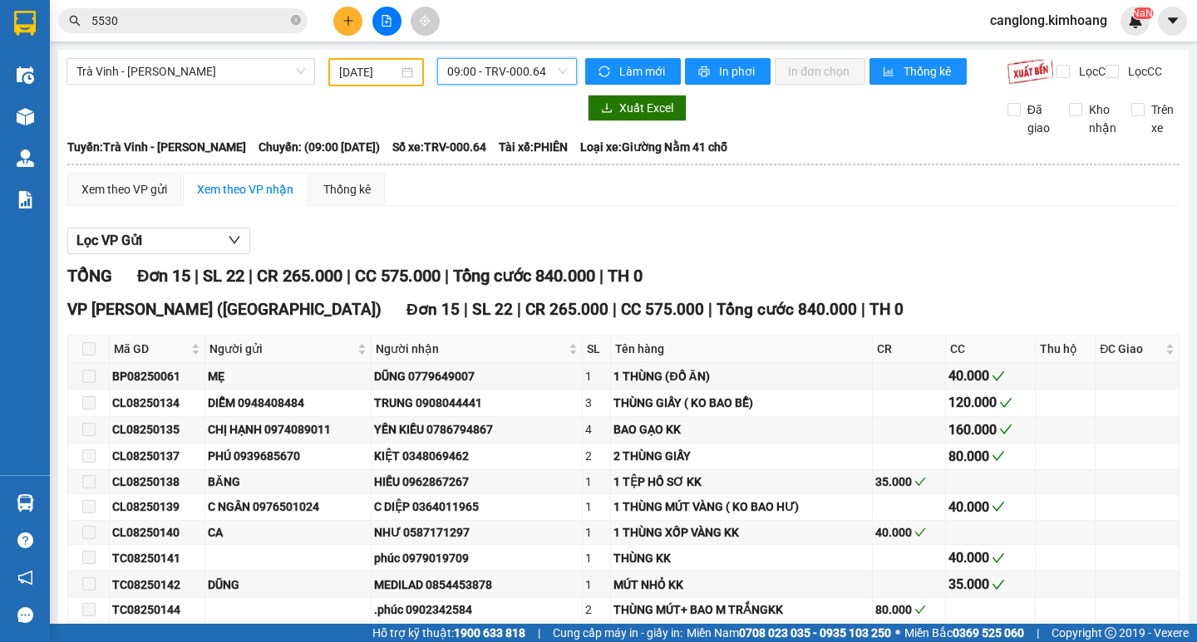
click at [541, 75] on span "09:00 - TRV-000.64" at bounding box center [507, 71] width 120 height 25
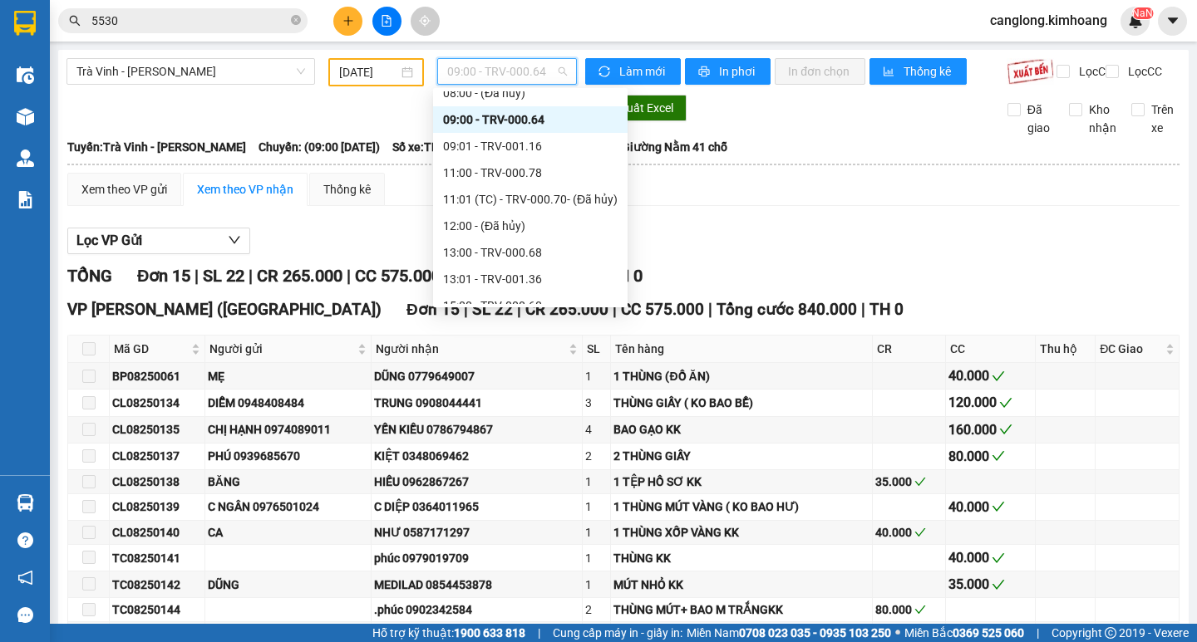
scroll to position [442, 0]
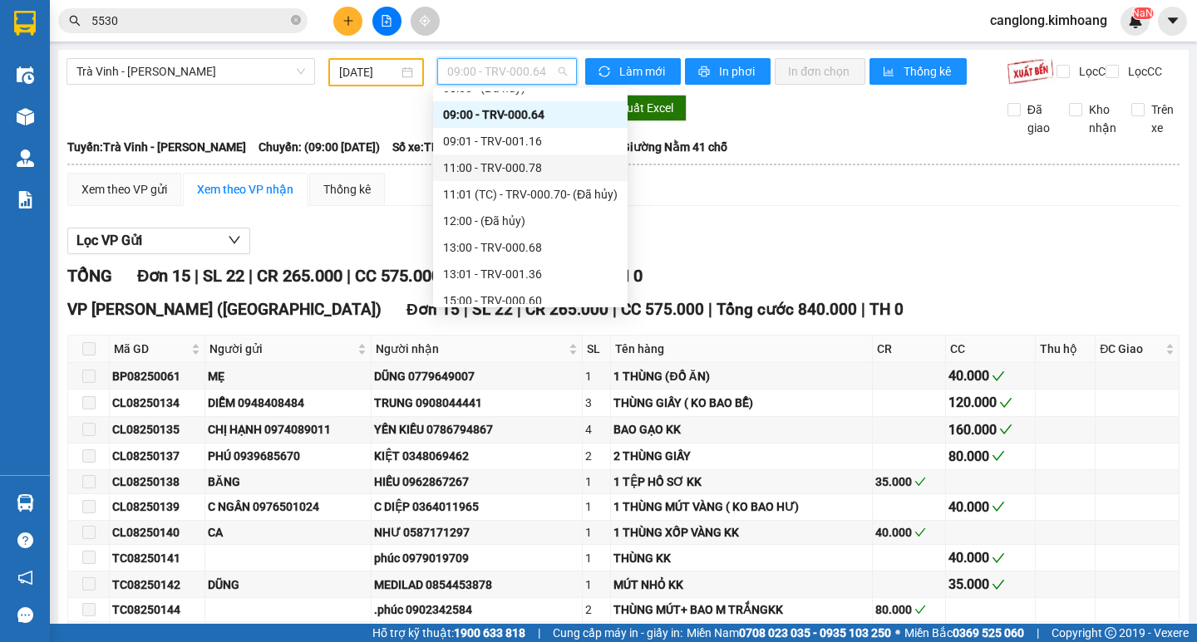
click at [491, 168] on div "11:00 - TRV-000.78" at bounding box center [530, 168] width 175 height 18
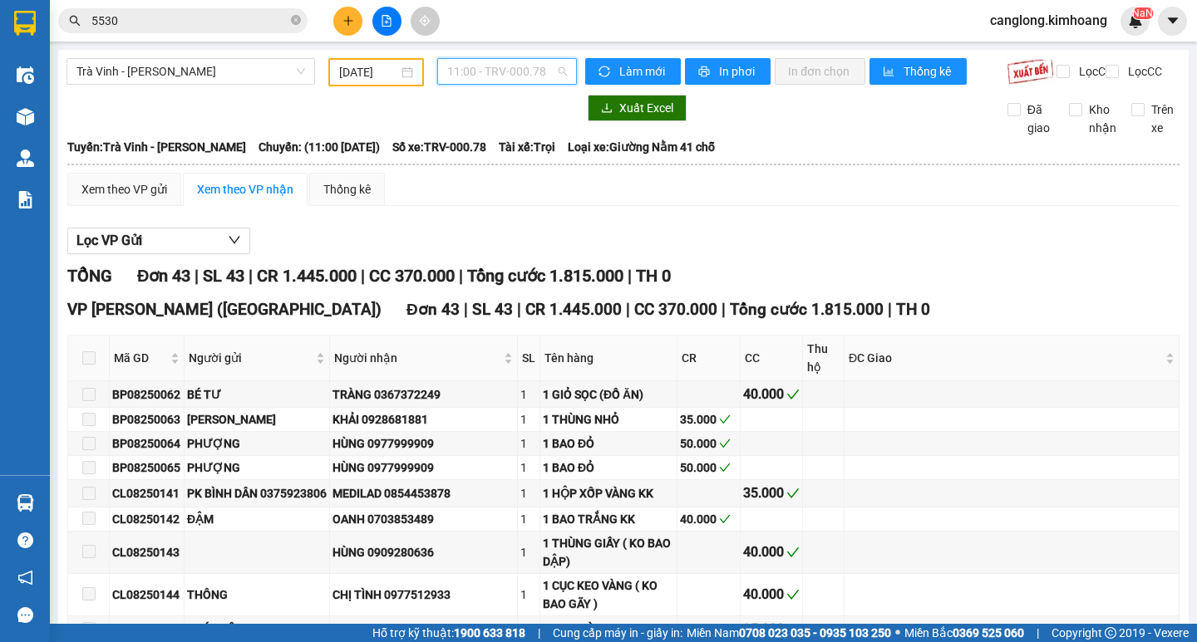
click at [547, 77] on span "11:00 - TRV-000.78" at bounding box center [507, 71] width 120 height 25
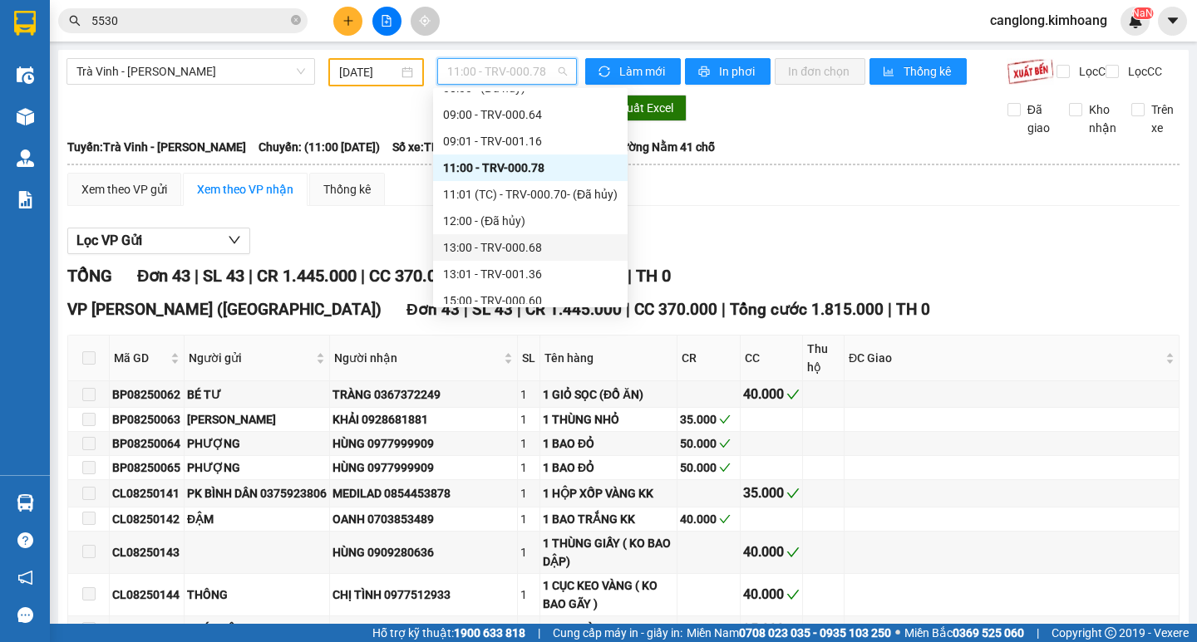
click at [487, 238] on div "13:00 - TRV-000.68" at bounding box center [530, 247] width 194 height 27
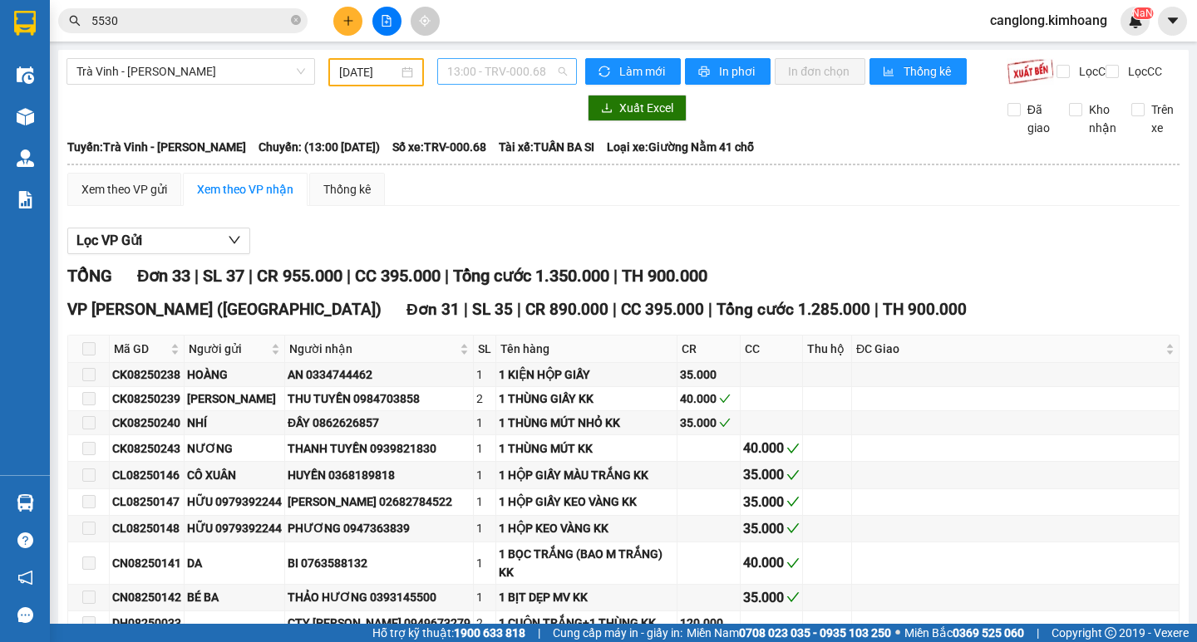
click at [542, 72] on span "13:00 - TRV-000.68" at bounding box center [507, 71] width 120 height 25
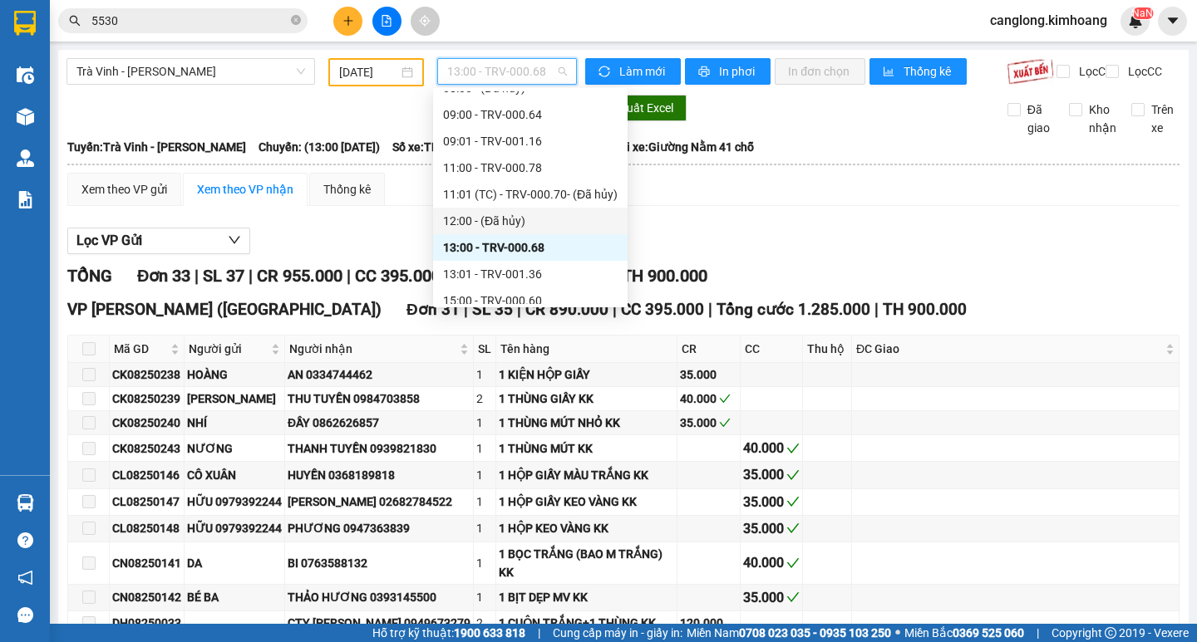
scroll to position [525, 0]
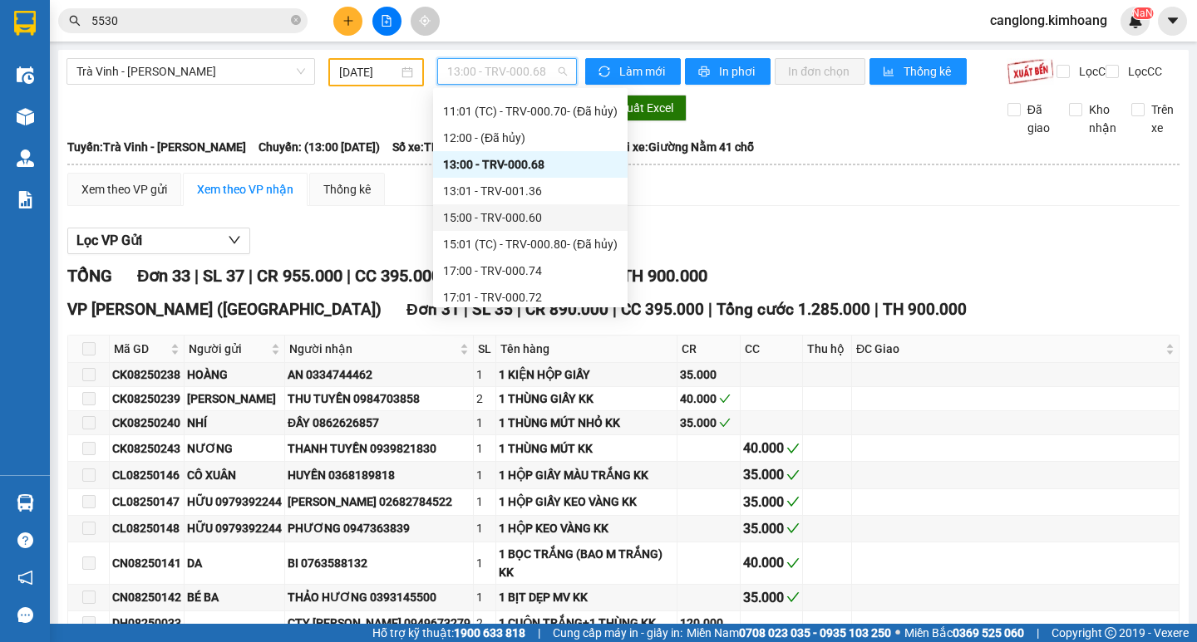
click at [477, 211] on div "15:00 - TRV-000.60" at bounding box center [530, 218] width 175 height 18
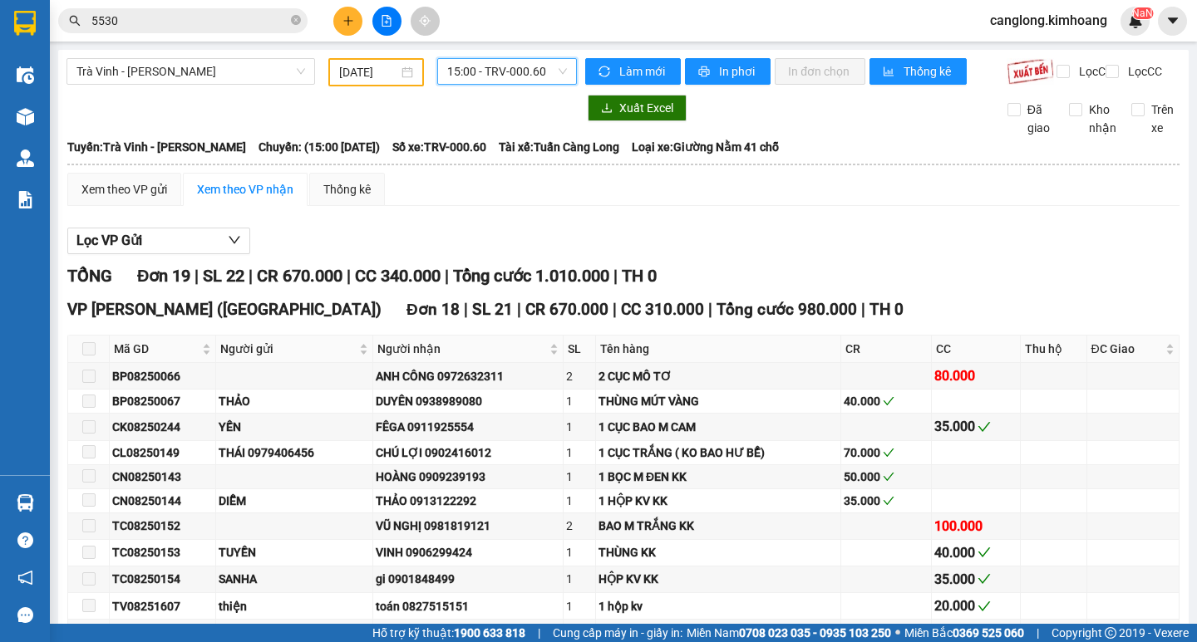
click at [539, 61] on span "15:00 - TRV-000.60" at bounding box center [507, 71] width 120 height 25
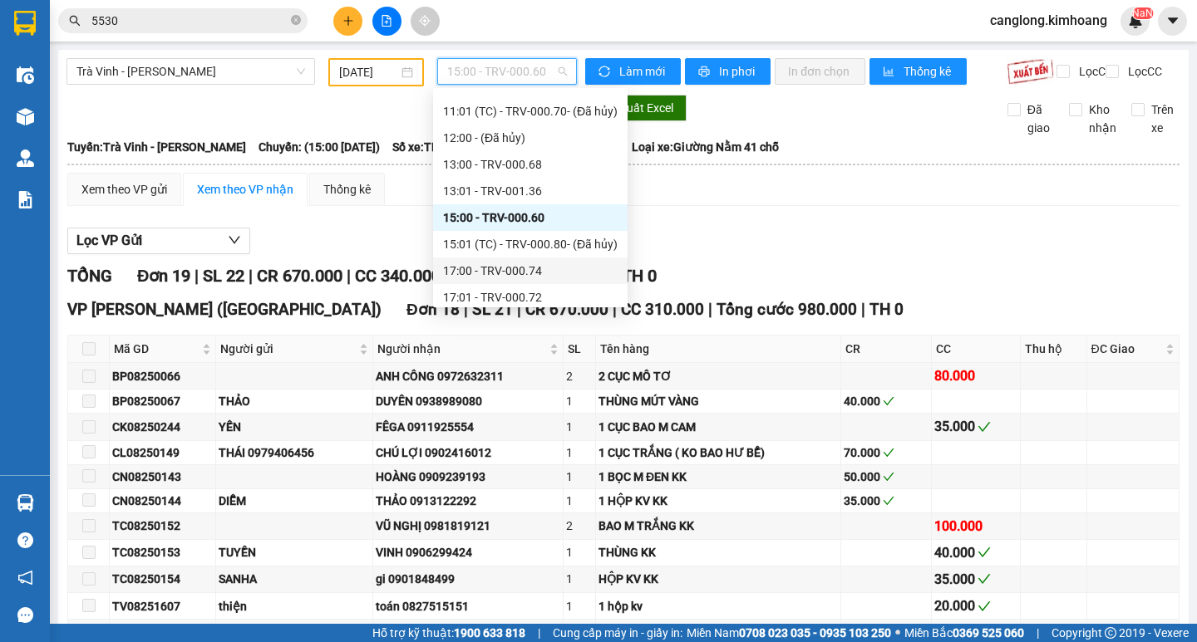
click at [485, 263] on div "17:00 - TRV-000.74" at bounding box center [530, 271] width 175 height 18
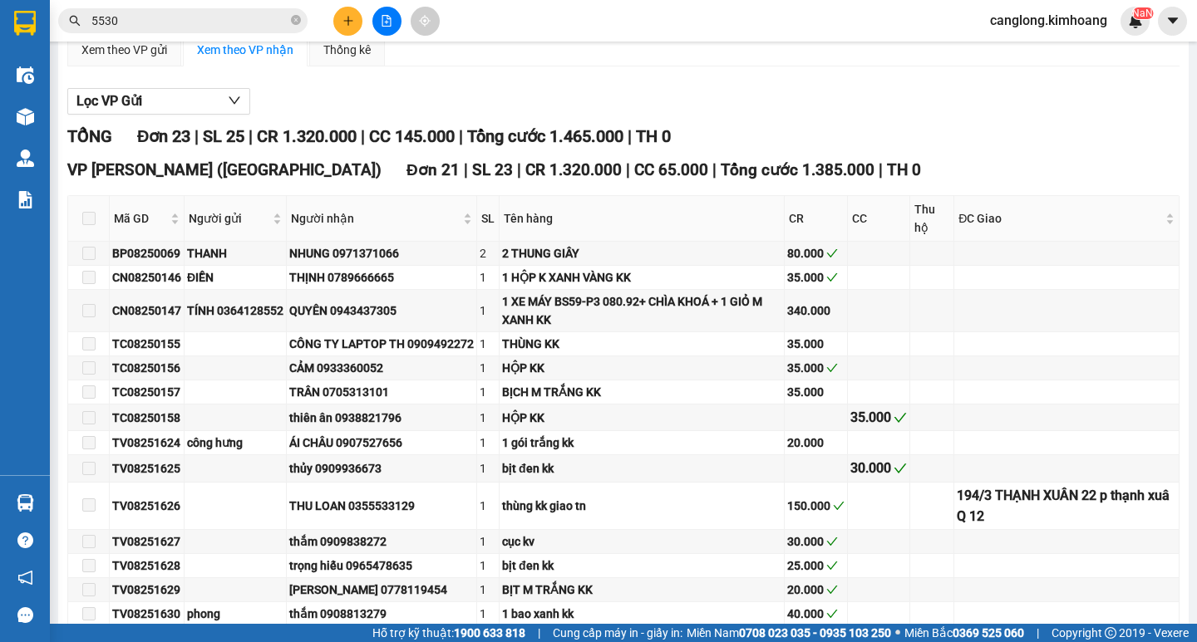
scroll to position [166, 0]
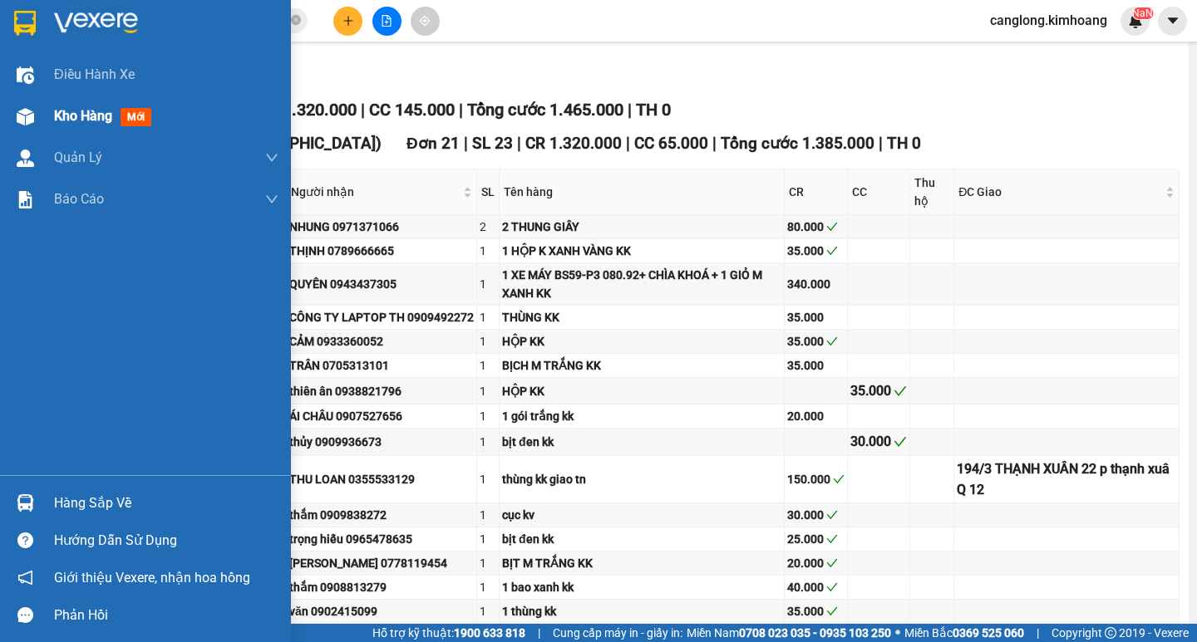
click at [35, 109] on div at bounding box center [25, 116] width 29 height 29
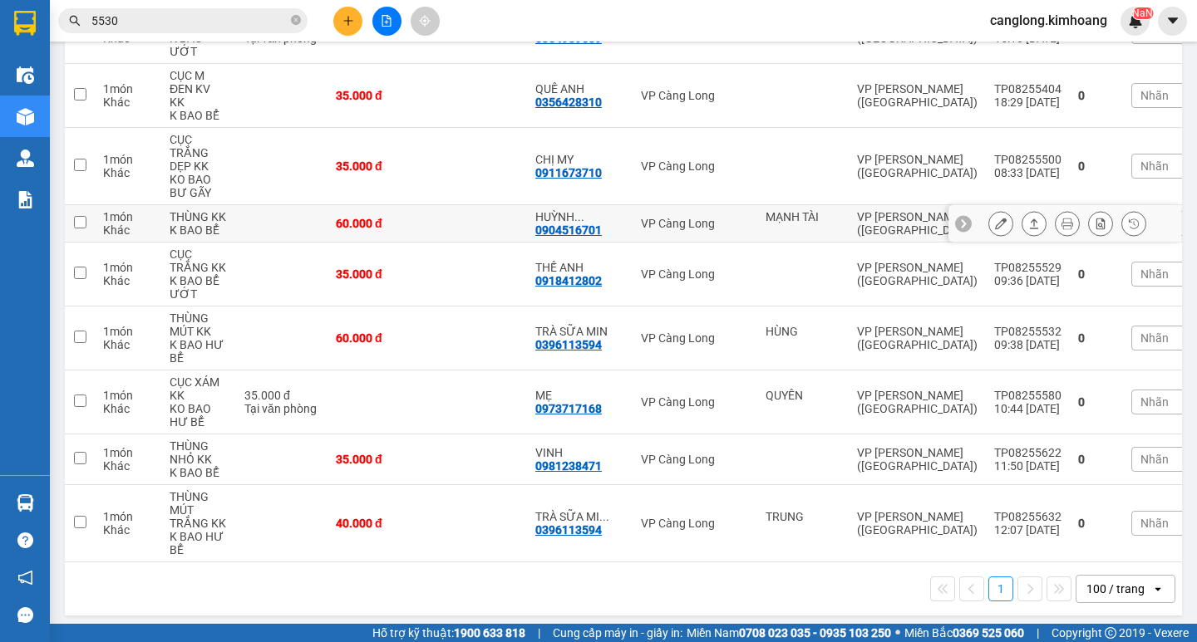
scroll to position [195, 0]
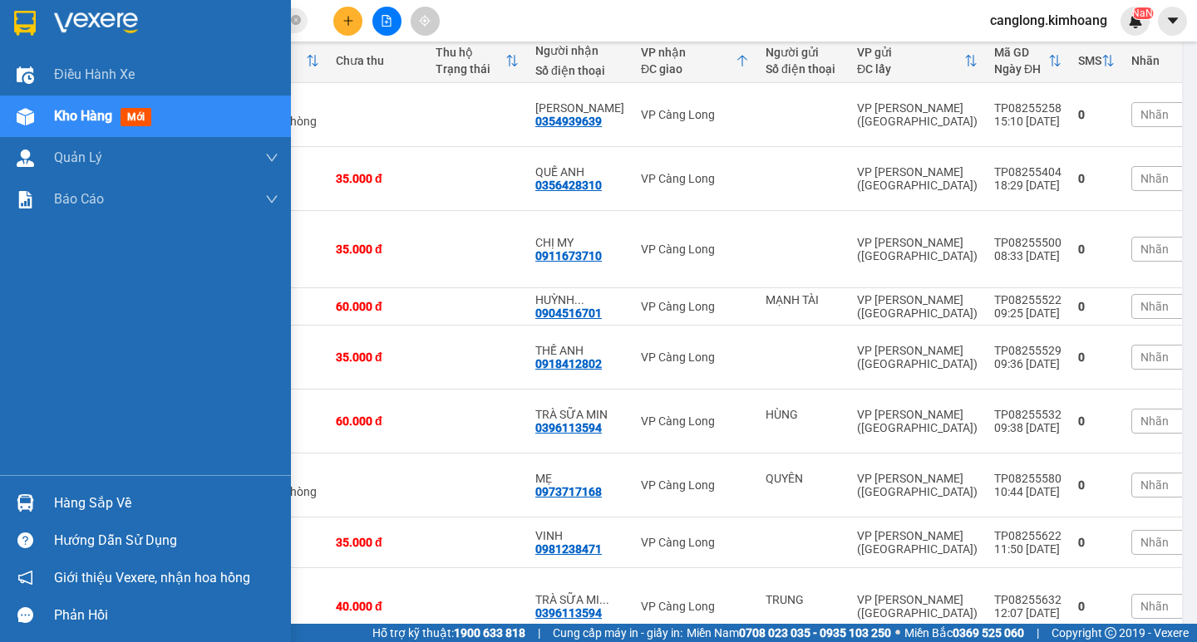
click at [71, 509] on div "Hàng sắp về" at bounding box center [166, 503] width 224 height 25
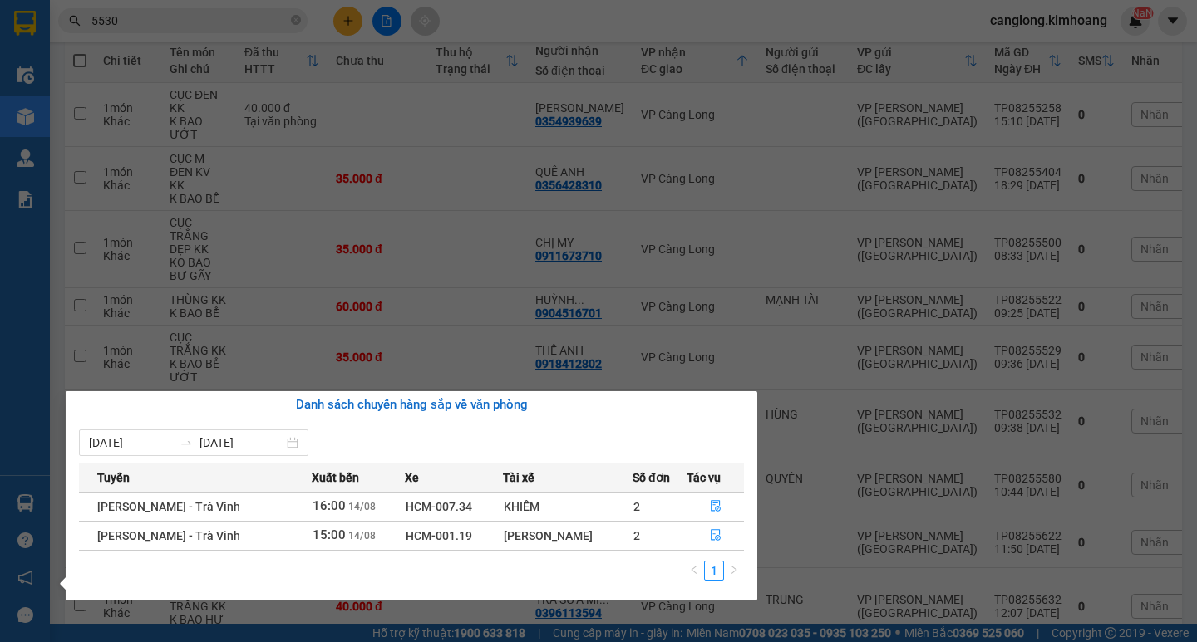
click at [250, 353] on section "Kết quả tìm kiếm ( 1544 ) Bộ lọc Mã ĐH Trạng thái Món hàng Thu hộ Tổng cước Chư…" at bounding box center [598, 321] width 1197 height 642
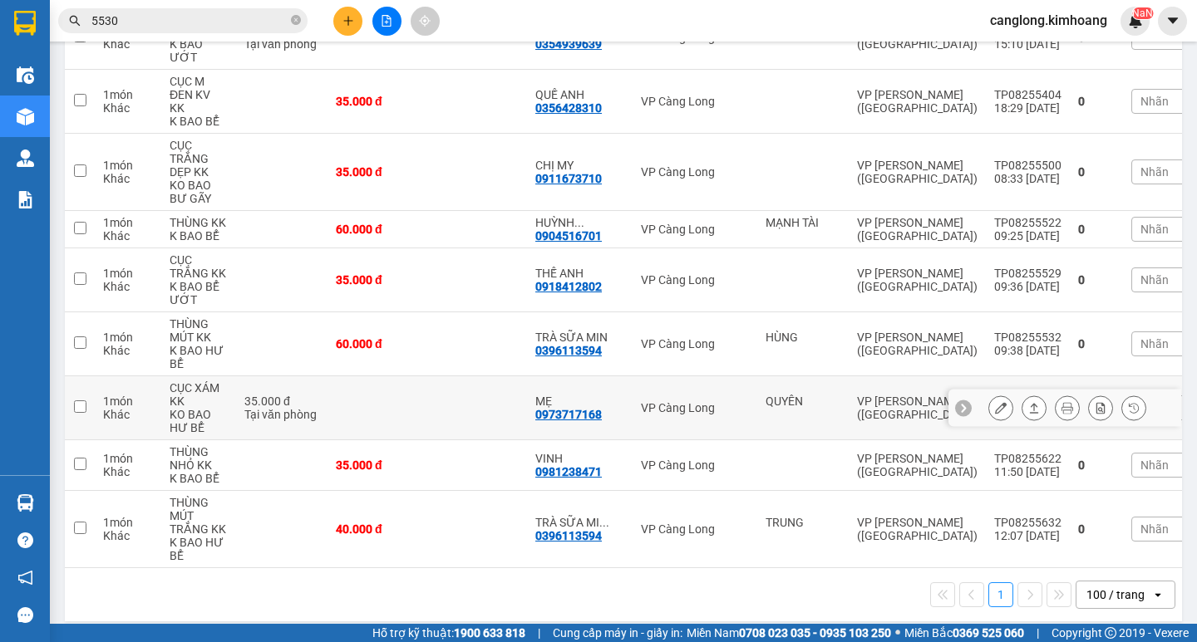
scroll to position [278, 0]
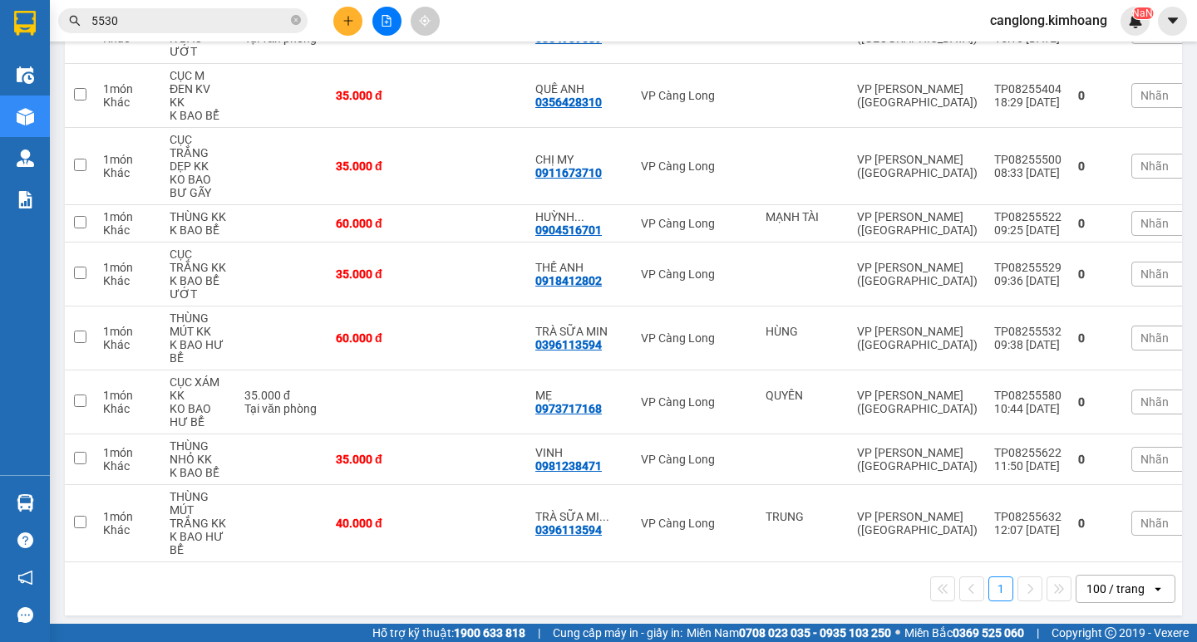
click at [242, 25] on input "5530" at bounding box center [189, 21] width 196 height 18
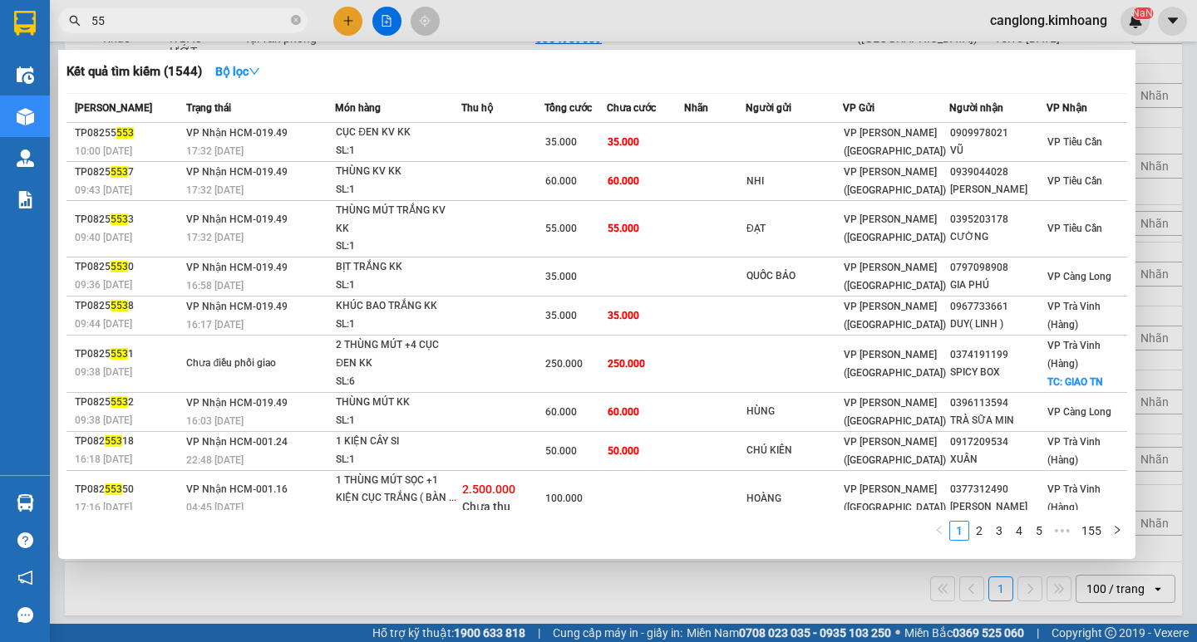
type input "5"
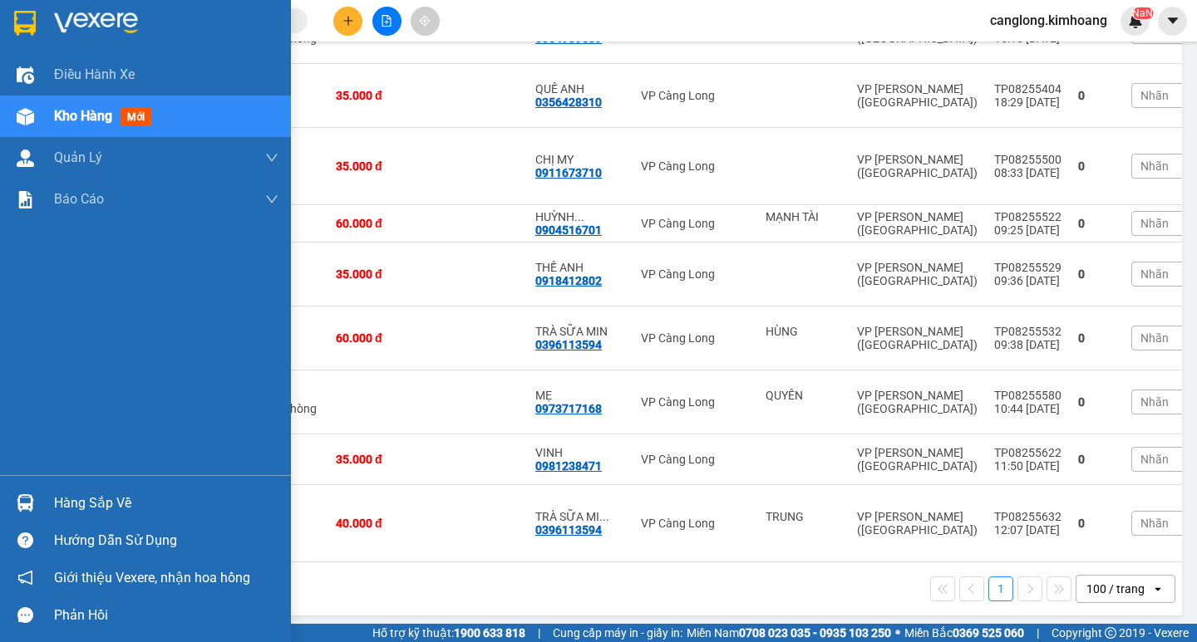
click at [18, 503] on img at bounding box center [25, 502] width 17 height 17
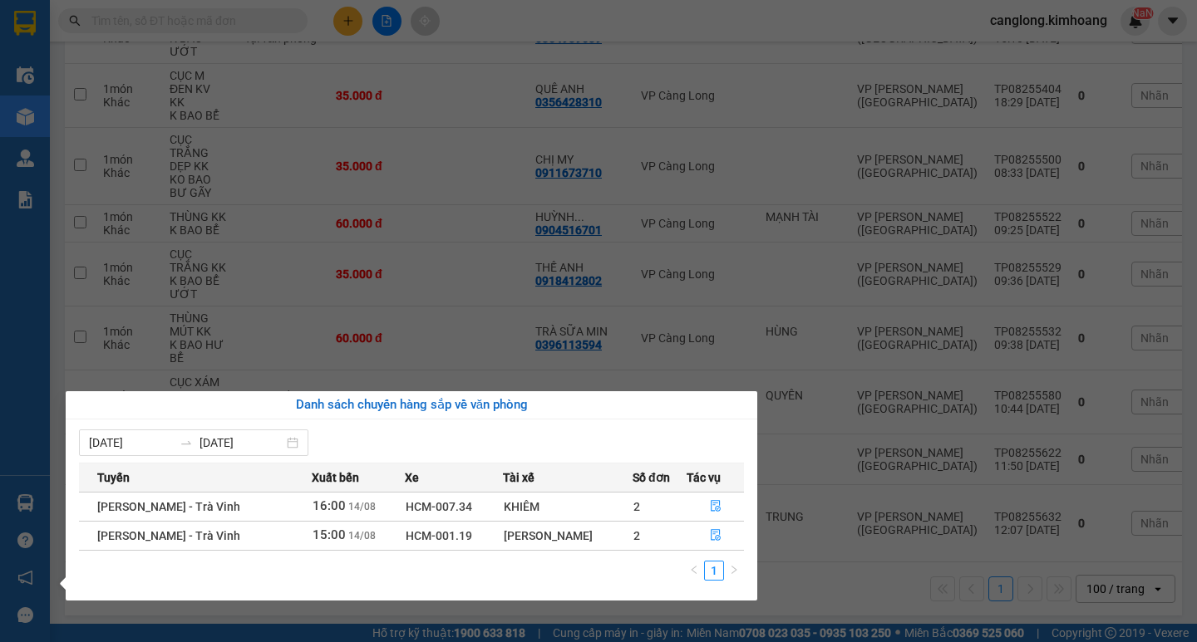
click at [510, 300] on section "Kết quả tìm kiếm ( 1544 ) Bộ lọc Mã ĐH Trạng thái Món hàng Thu hộ Tổng cước Chư…" at bounding box center [598, 321] width 1197 height 642
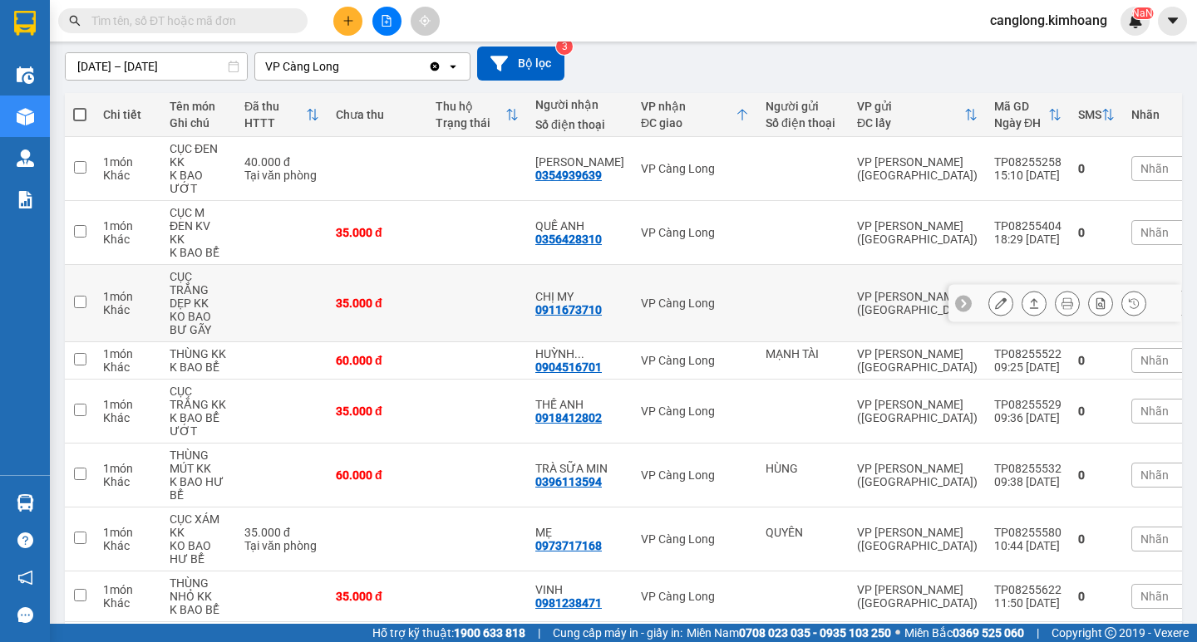
scroll to position [249, 0]
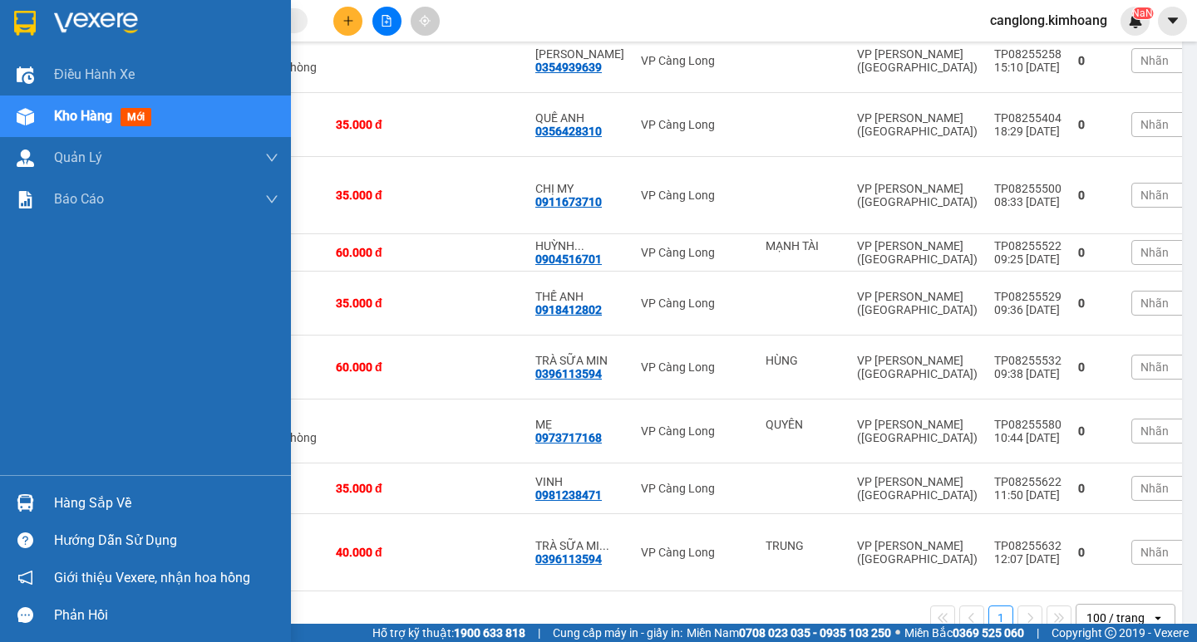
click at [8, 392] on div "Điều hành xe Kho hàng mới Quản [PERSON_NAME] lý chuyến Quản lý khách hàng mới B…" at bounding box center [145, 264] width 291 height 421
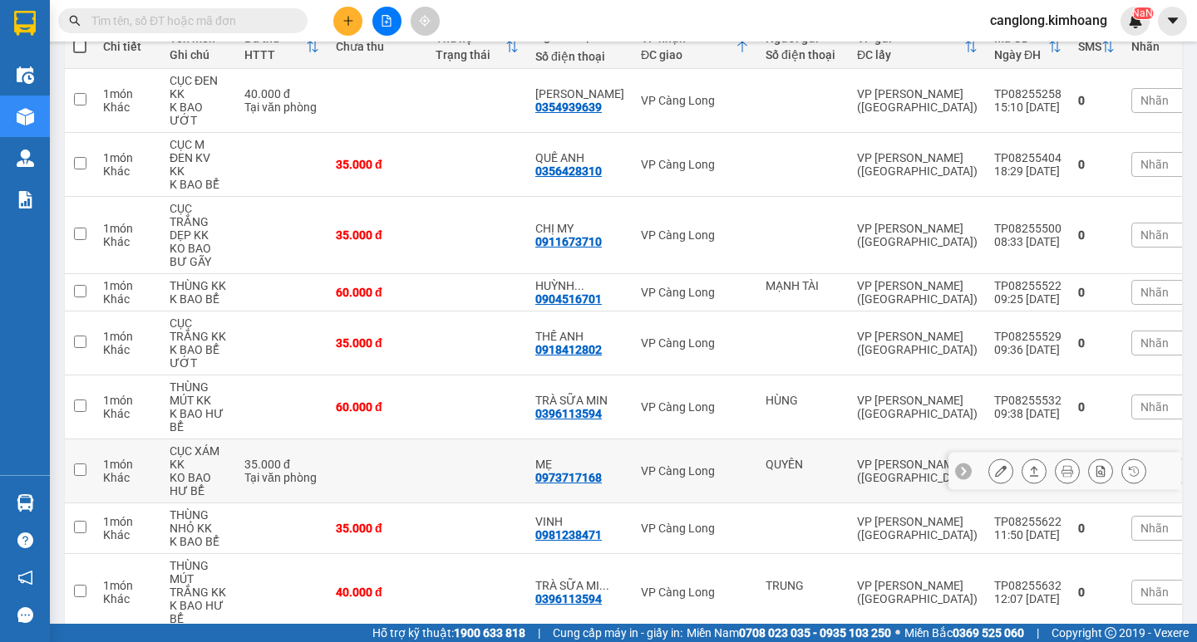
scroll to position [278, 0]
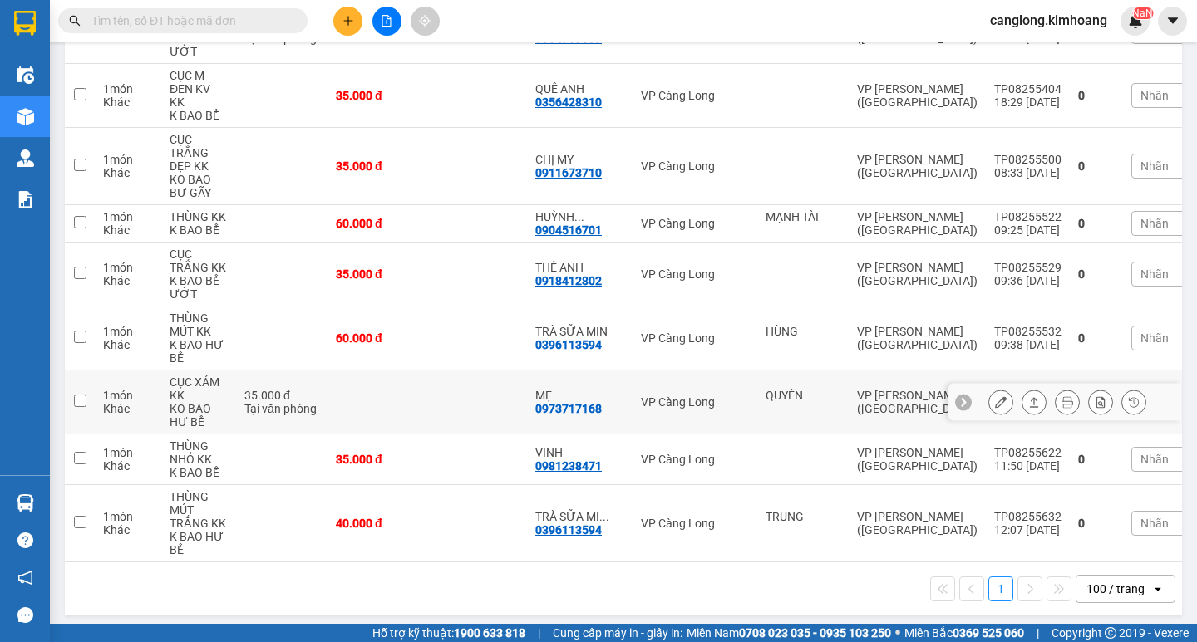
click at [955, 394] on div at bounding box center [963, 402] width 17 height 17
click at [1165, 396] on icon at bounding box center [1171, 402] width 12 height 12
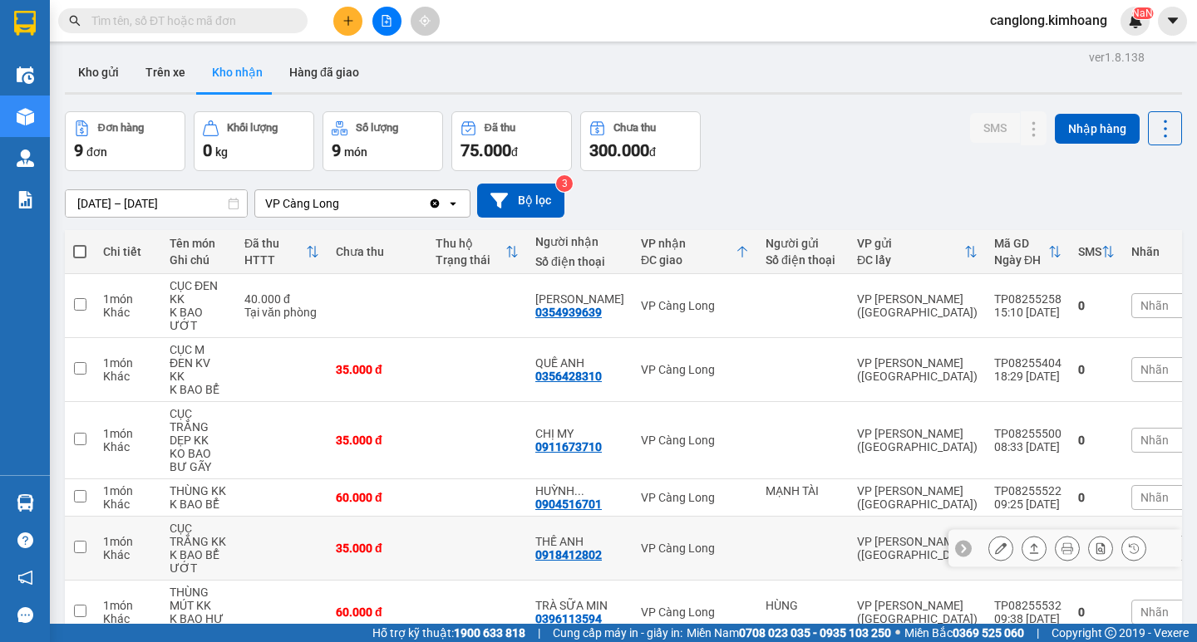
scroll to position [0, 0]
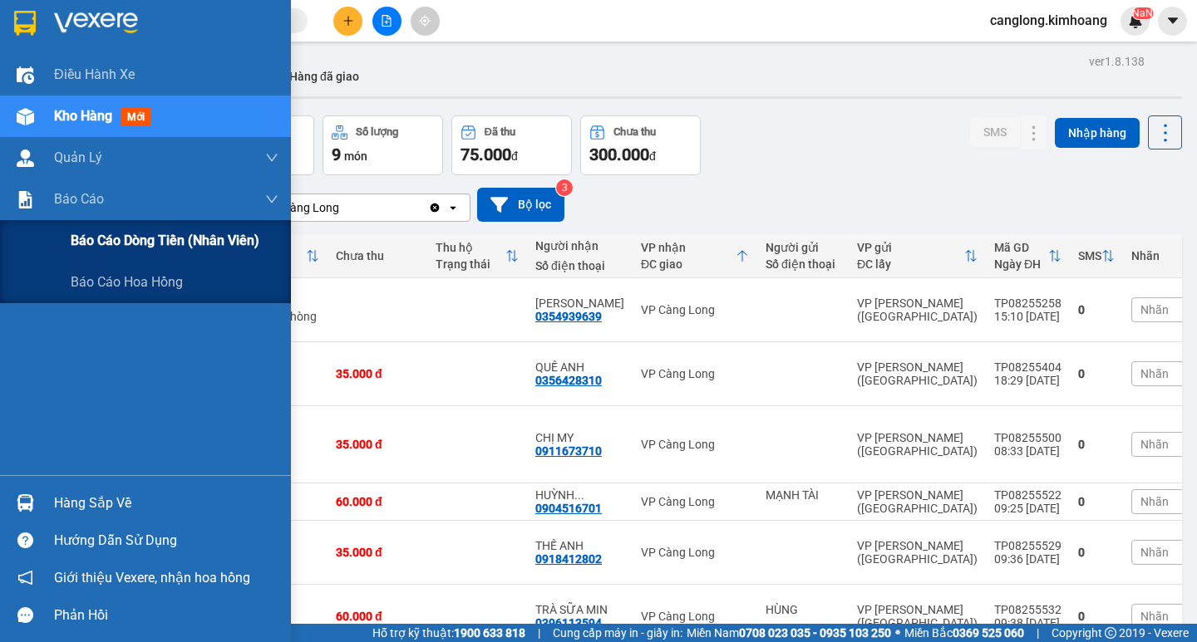
drag, startPoint x: 118, startPoint y: 224, endPoint x: 129, endPoint y: 219, distance: 11.9
click at [120, 224] on div "Báo cáo dòng tiền (nhân viên)" at bounding box center [175, 241] width 208 height 42
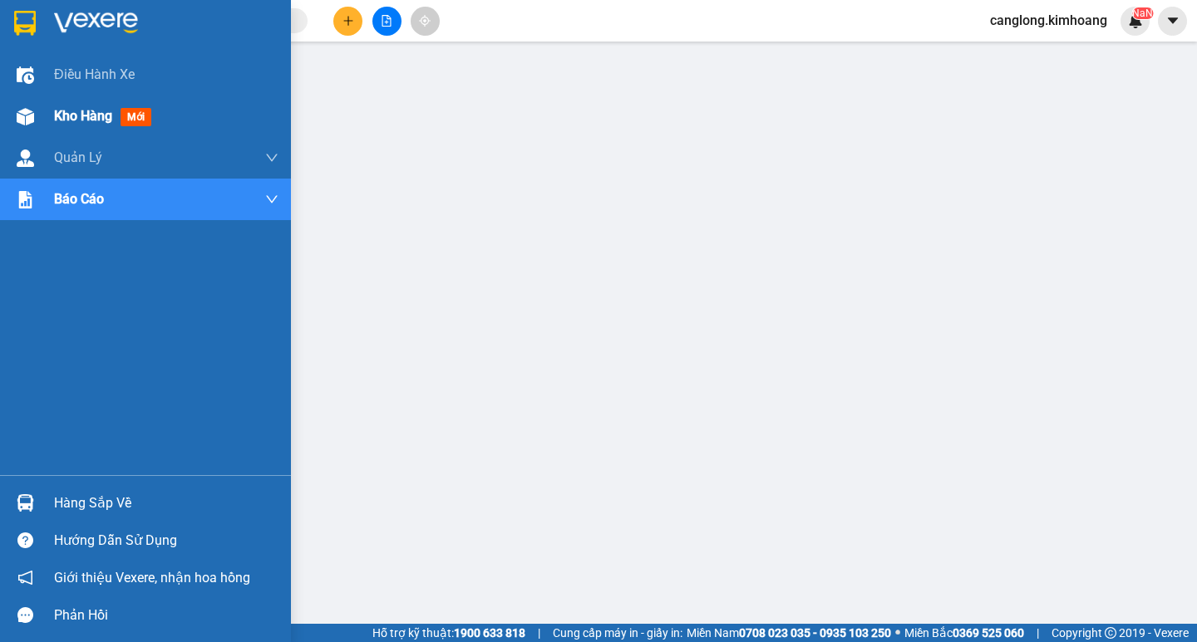
click at [57, 104] on div "Kho hàng mới" at bounding box center [166, 117] width 224 height 42
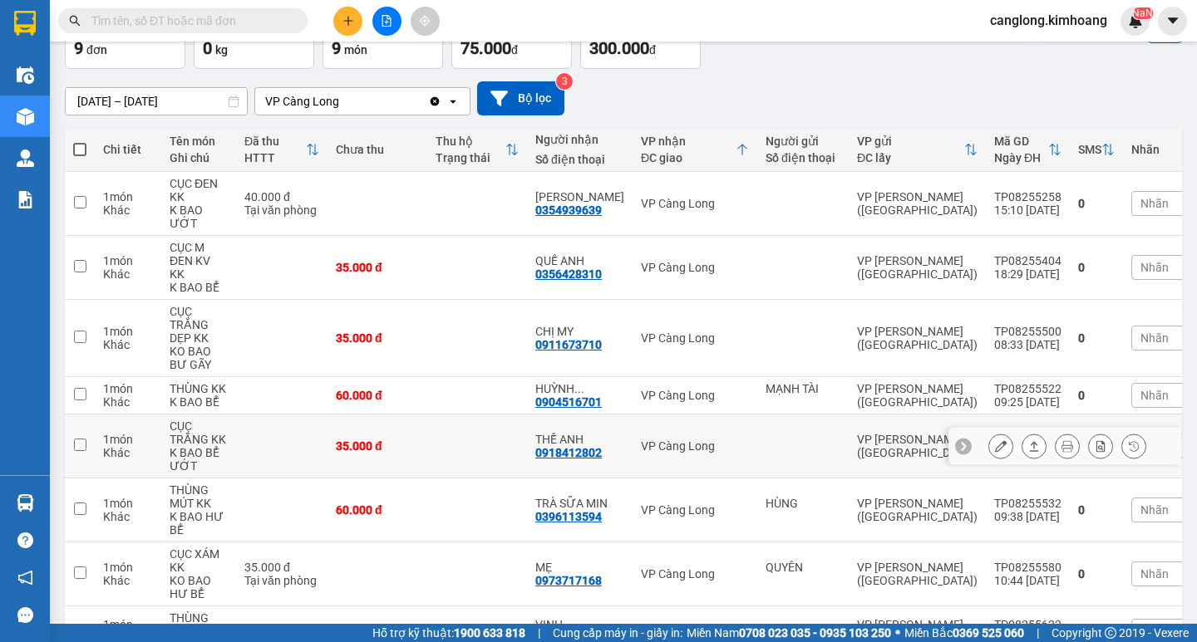
scroll to position [166, 0]
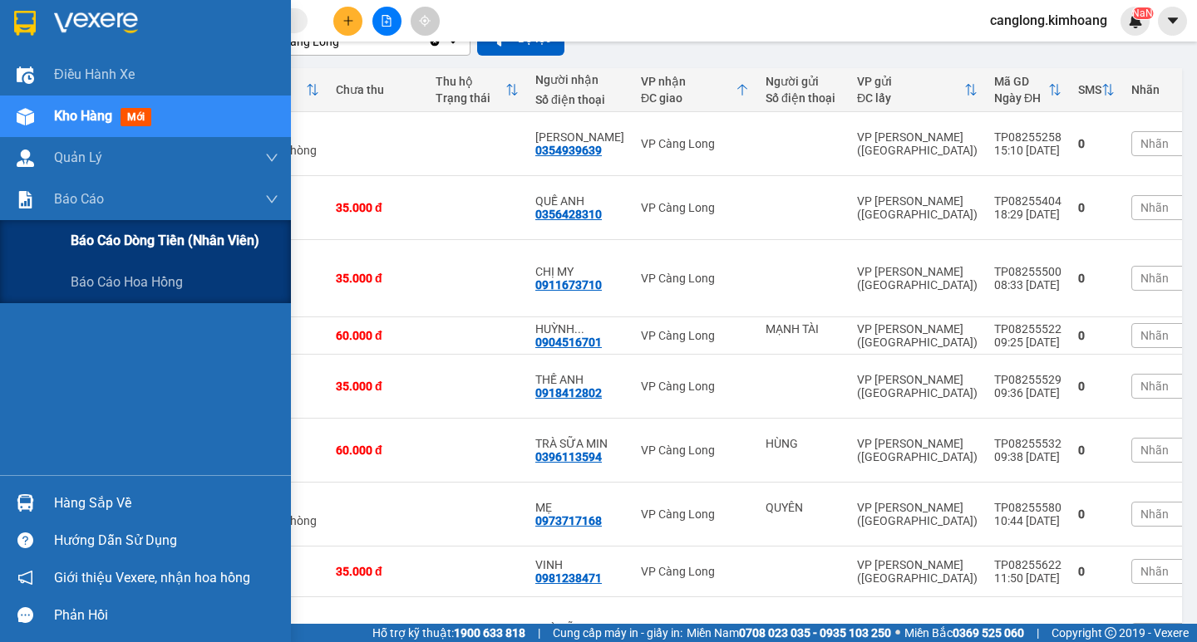
click at [90, 230] on span "Báo cáo dòng tiền (nhân viên)" at bounding box center [165, 240] width 189 height 21
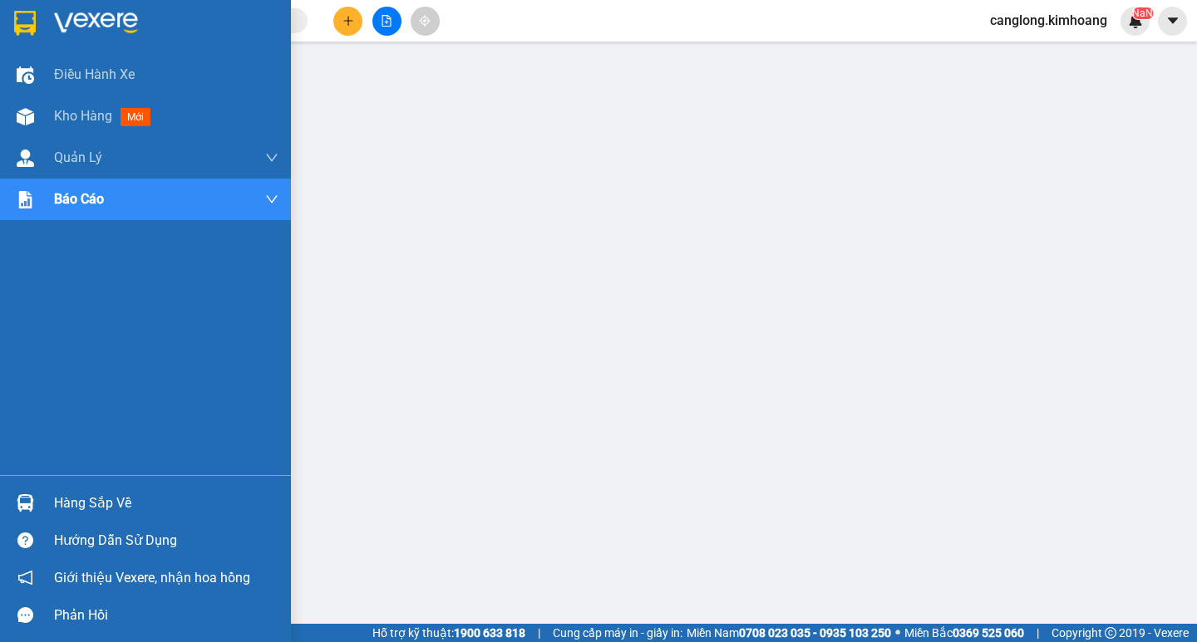
click at [130, 513] on div "Hàng sắp về" at bounding box center [166, 503] width 224 height 25
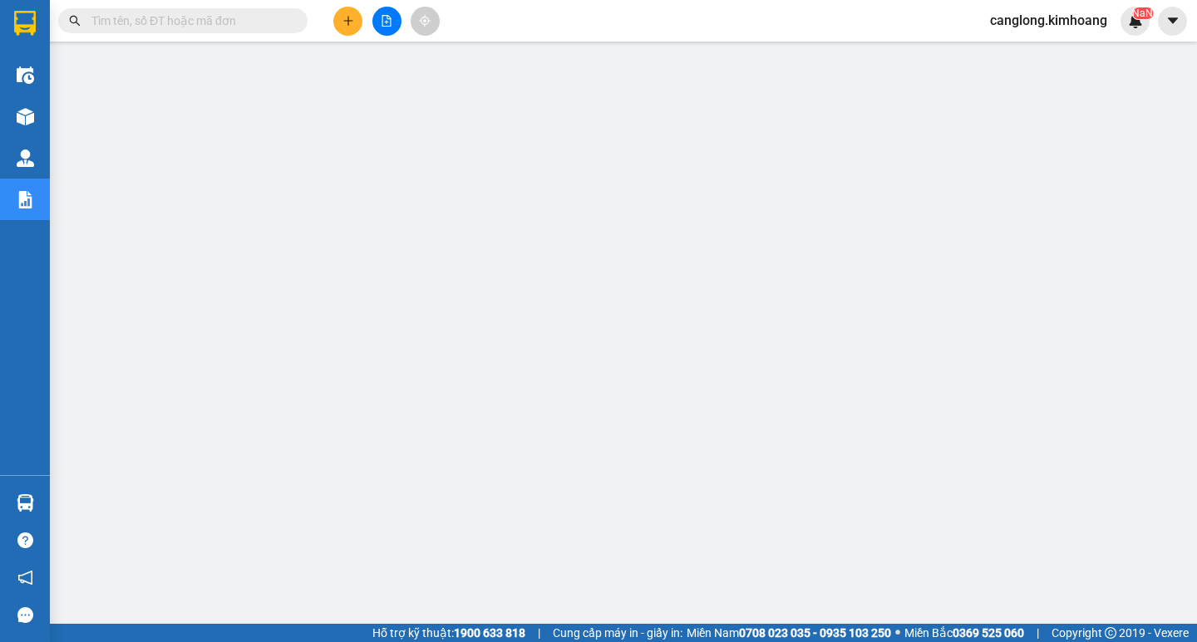
click at [130, 511] on body "Kết quả tìm kiếm ( 1544 ) Bộ lọc Mã ĐH Trạng thái Món hàng Thu hộ Tổng cước Chư…" at bounding box center [598, 321] width 1197 height 642
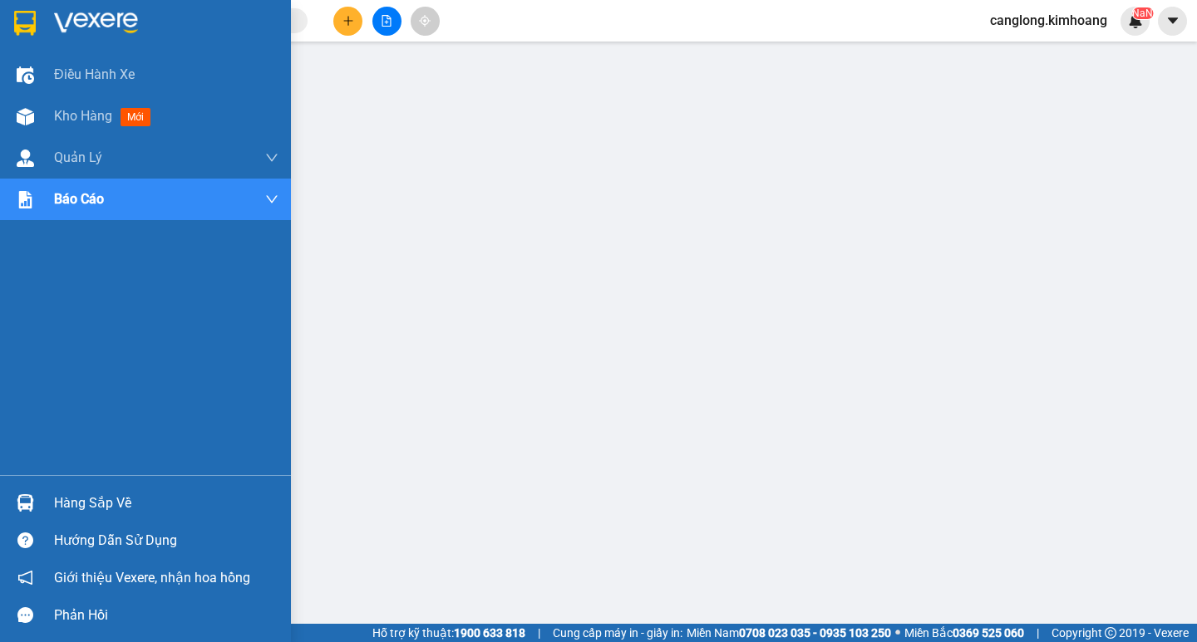
click at [61, 511] on div "Hàng sắp về" at bounding box center [166, 503] width 224 height 25
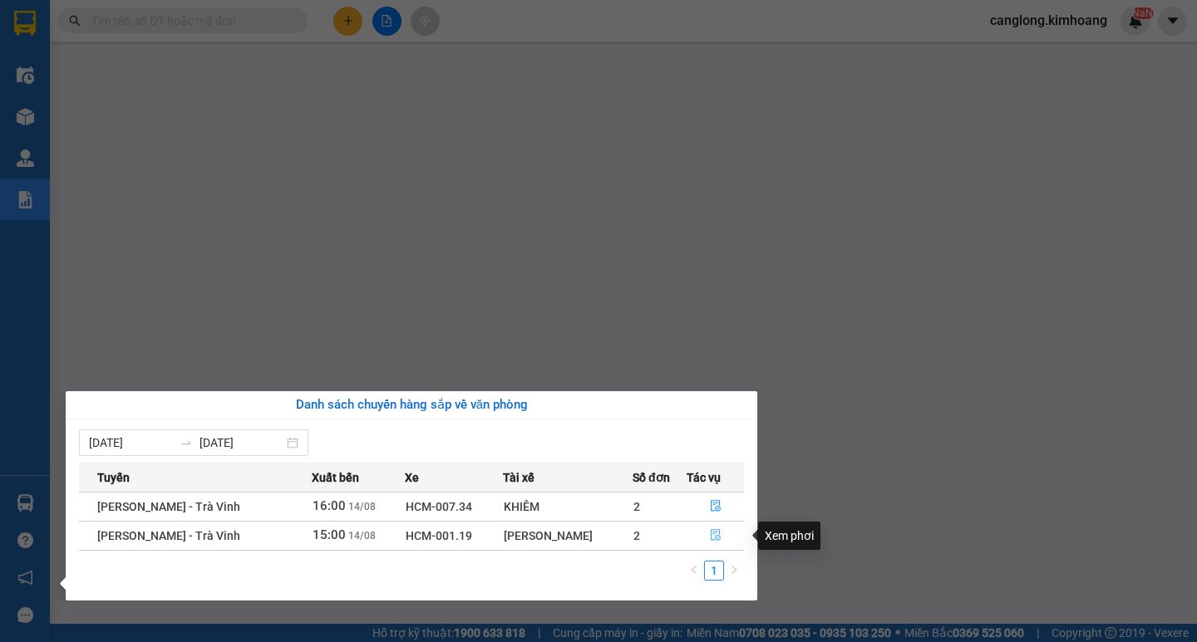
click at [710, 538] on icon "file-done" at bounding box center [716, 535] width 12 height 12
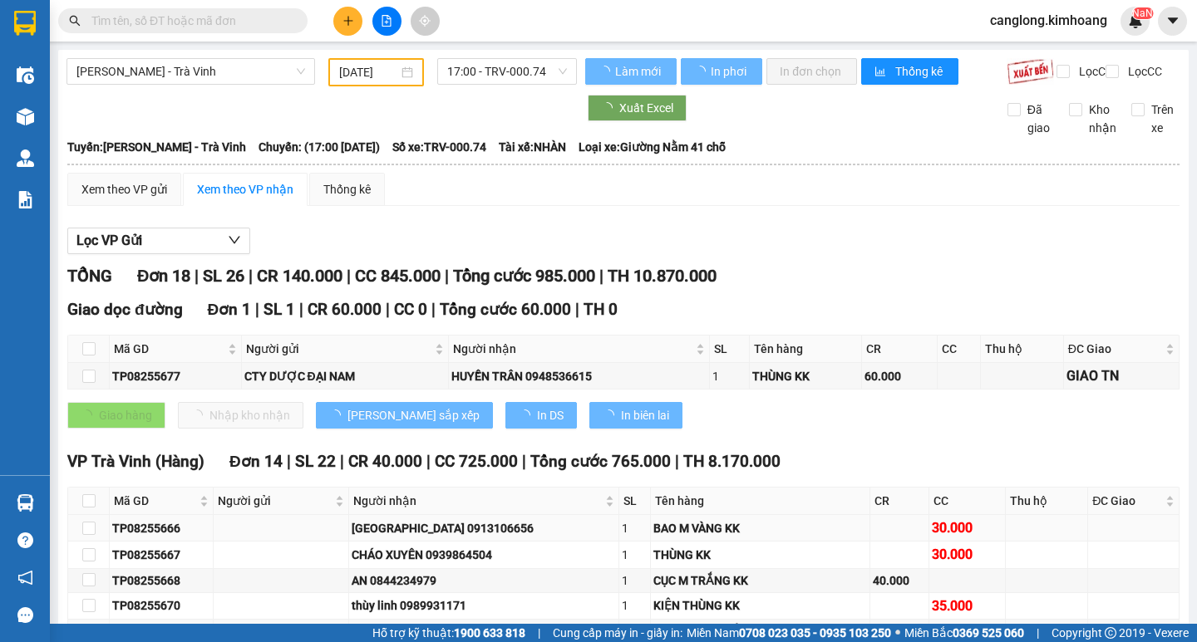
type input "[DATE]"
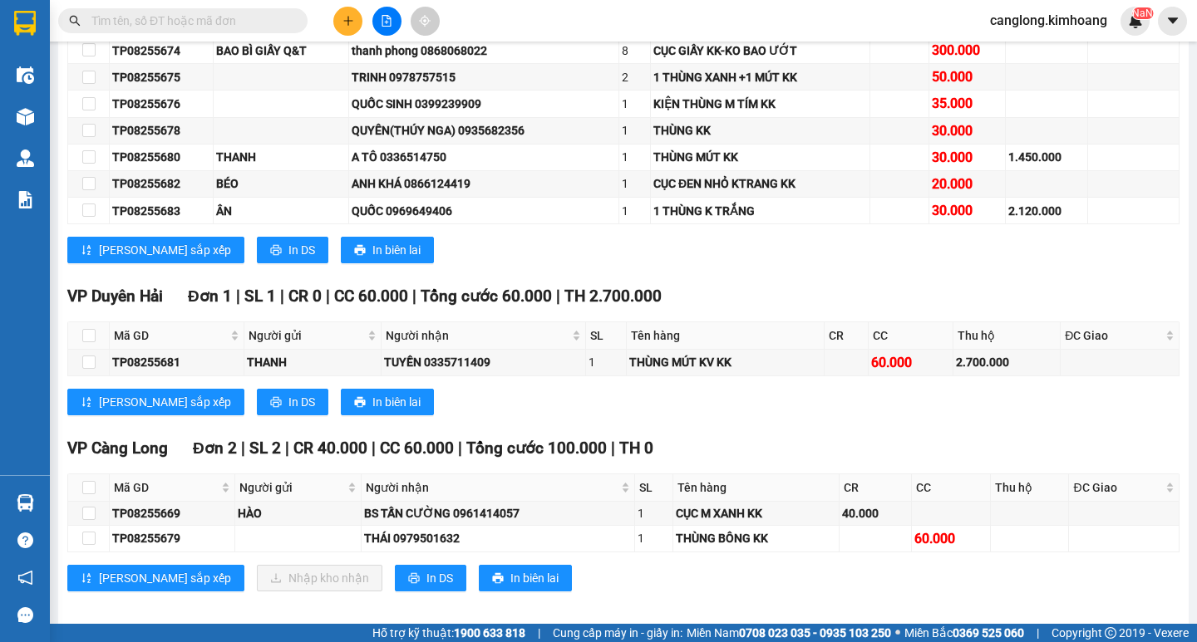
scroll to position [689, 0]
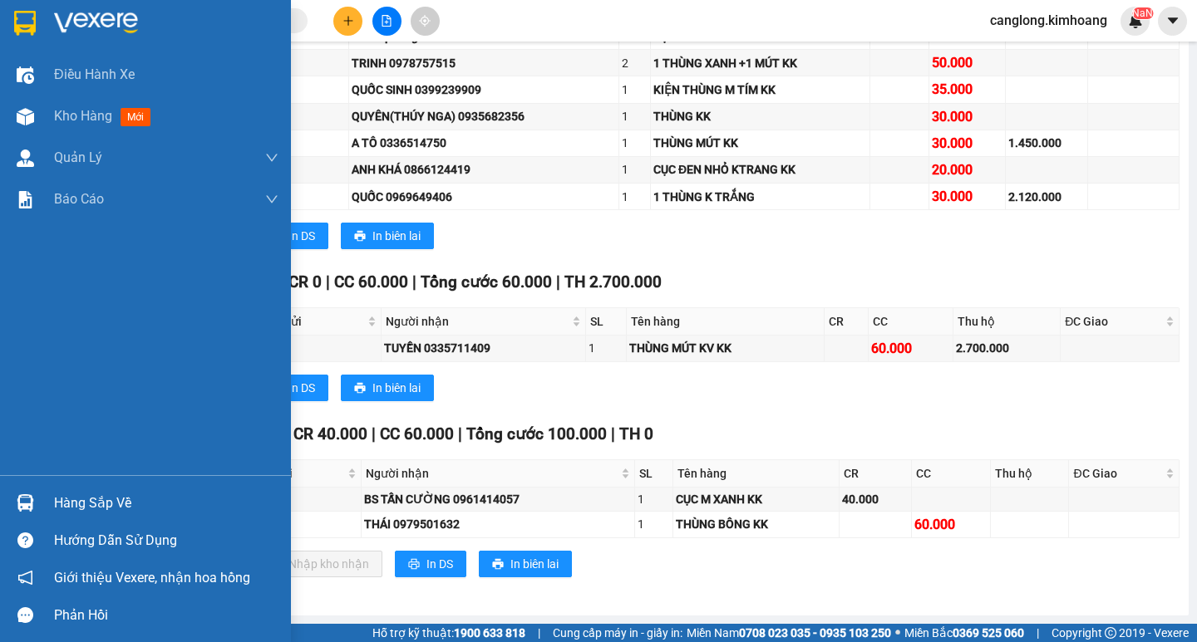
click at [39, 495] on div at bounding box center [25, 503] width 29 height 29
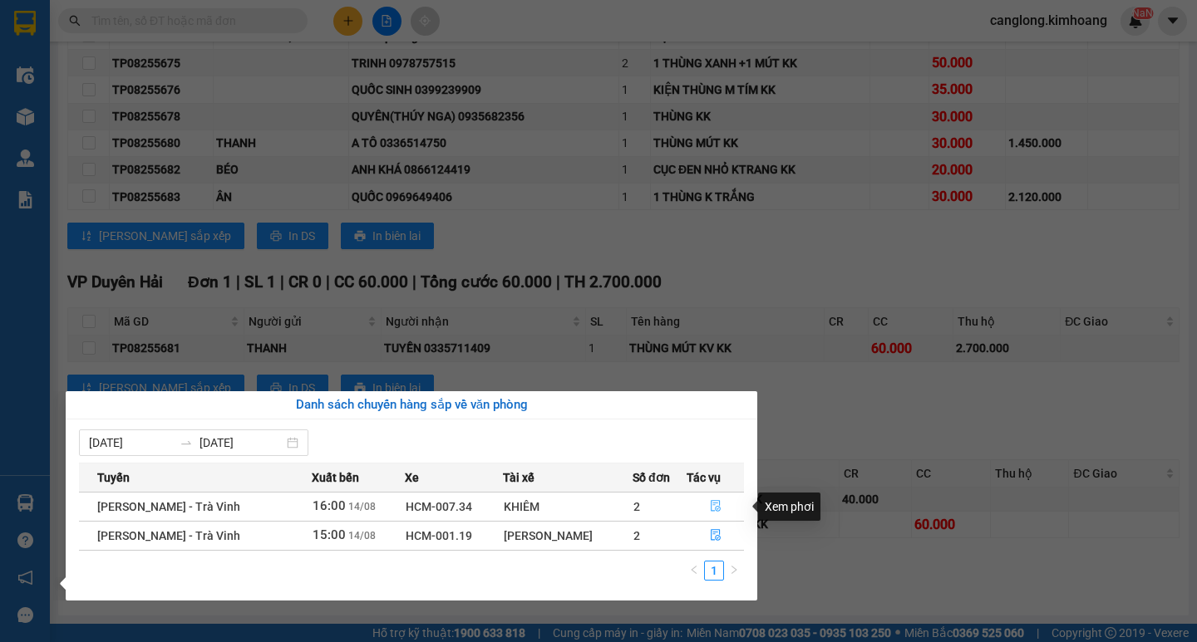
click at [708, 499] on button "button" at bounding box center [715, 507] width 56 height 27
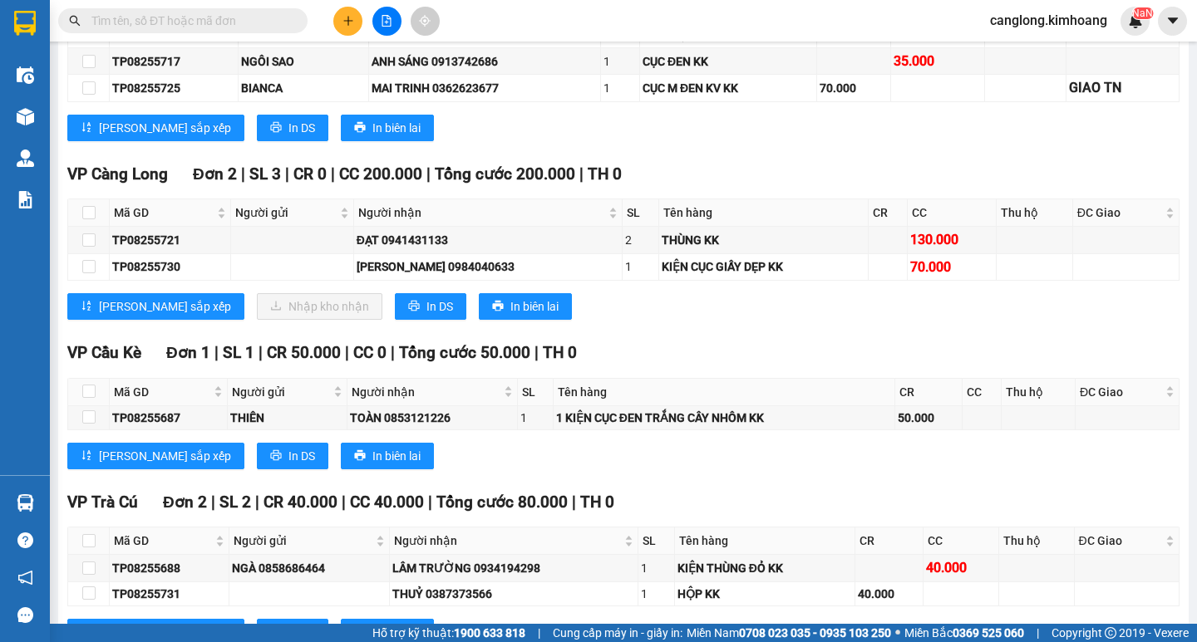
scroll to position [1630, 0]
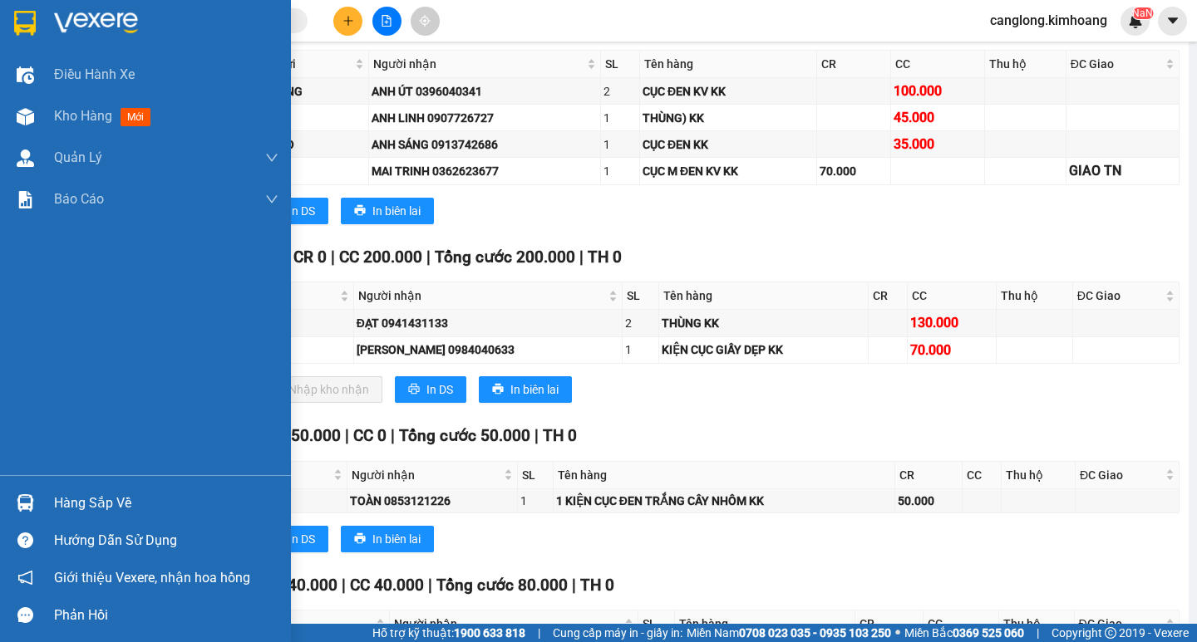
click at [32, 497] on img at bounding box center [25, 502] width 17 height 17
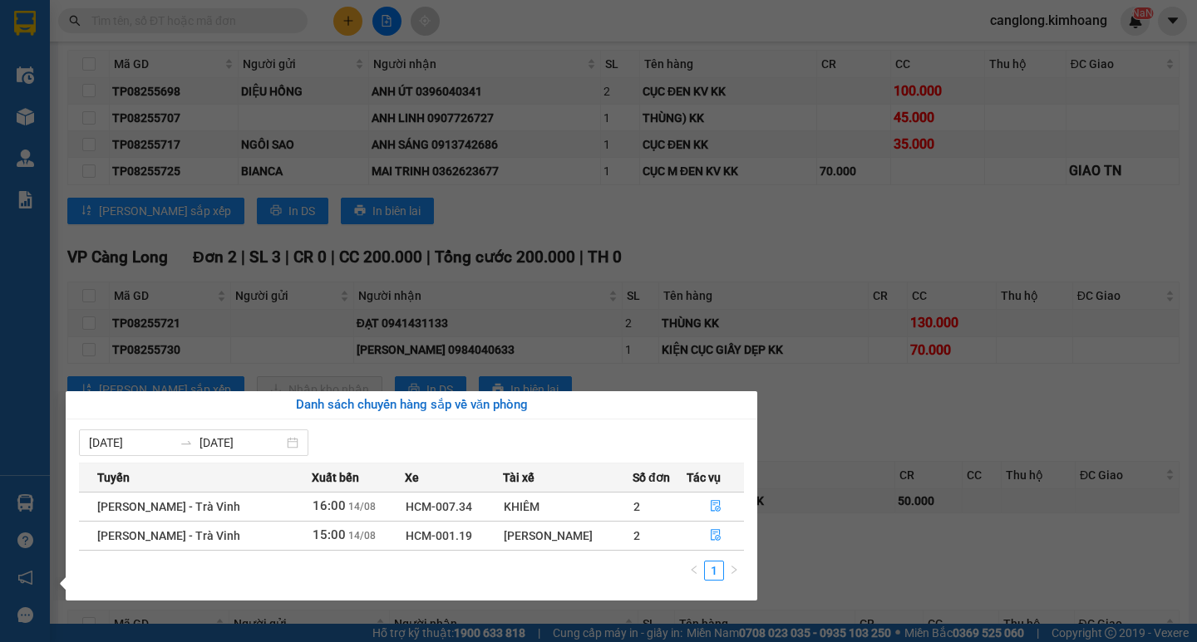
click at [715, 534] on icon "file-done" at bounding box center [716, 535] width 12 height 12
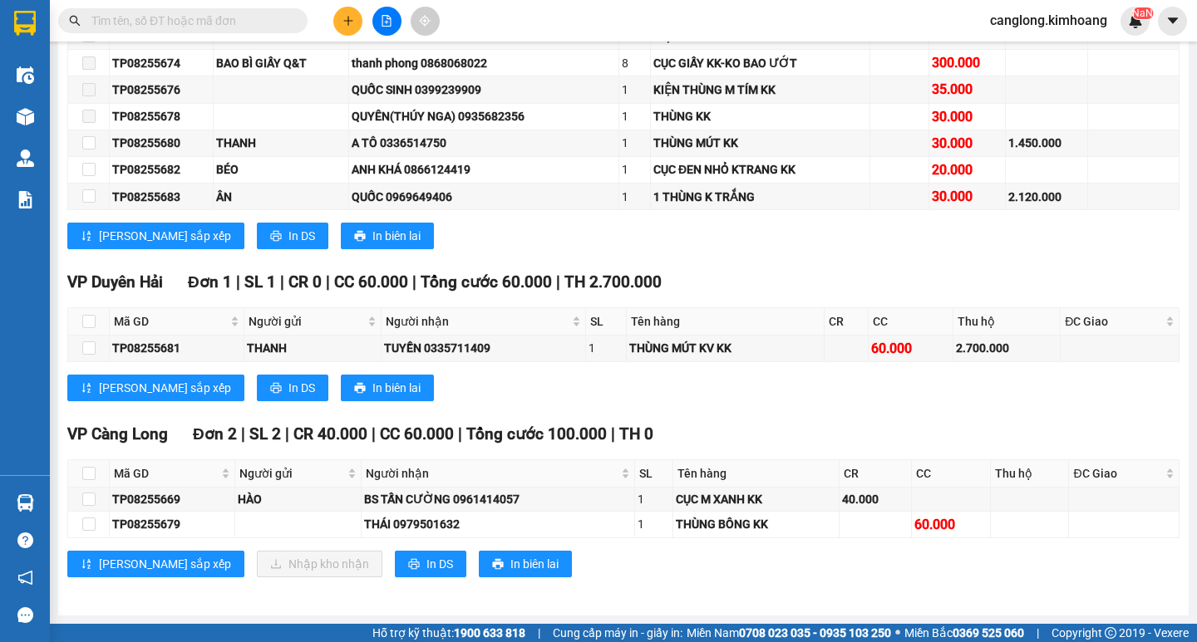
scroll to position [689, 0]
click at [85, 499] on input "checkbox" at bounding box center [88, 499] width 13 height 13
checkbox input "true"
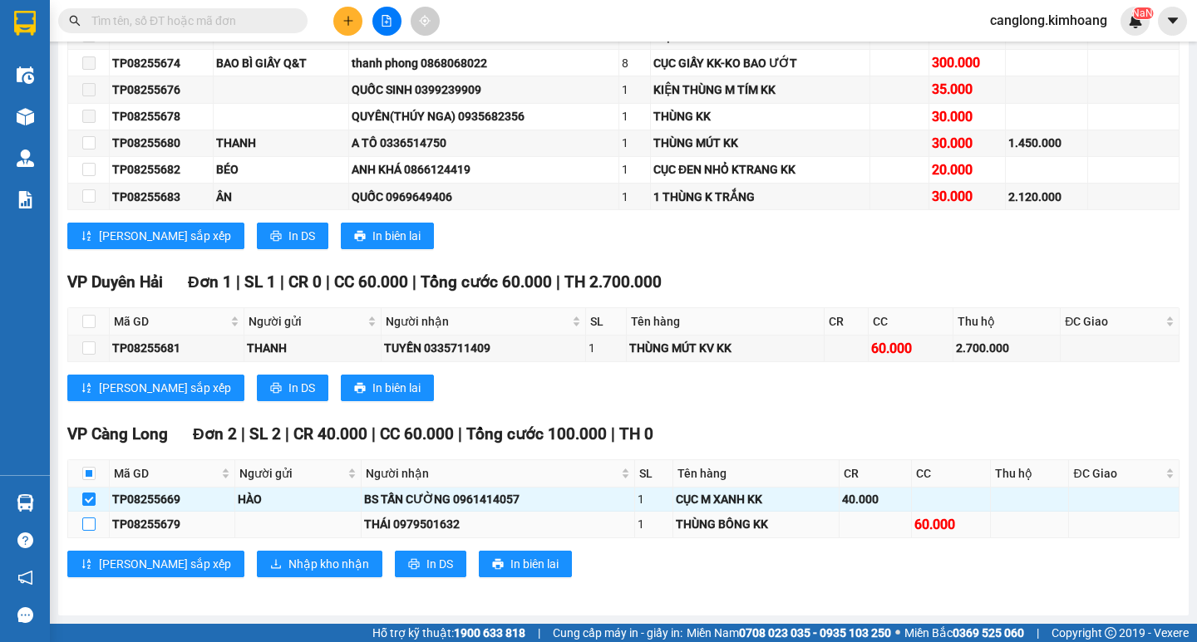
click at [84, 527] on input "checkbox" at bounding box center [88, 524] width 13 height 13
checkbox input "true"
click at [84, 527] on input "checkbox" at bounding box center [88, 524] width 13 height 13
checkbox input "false"
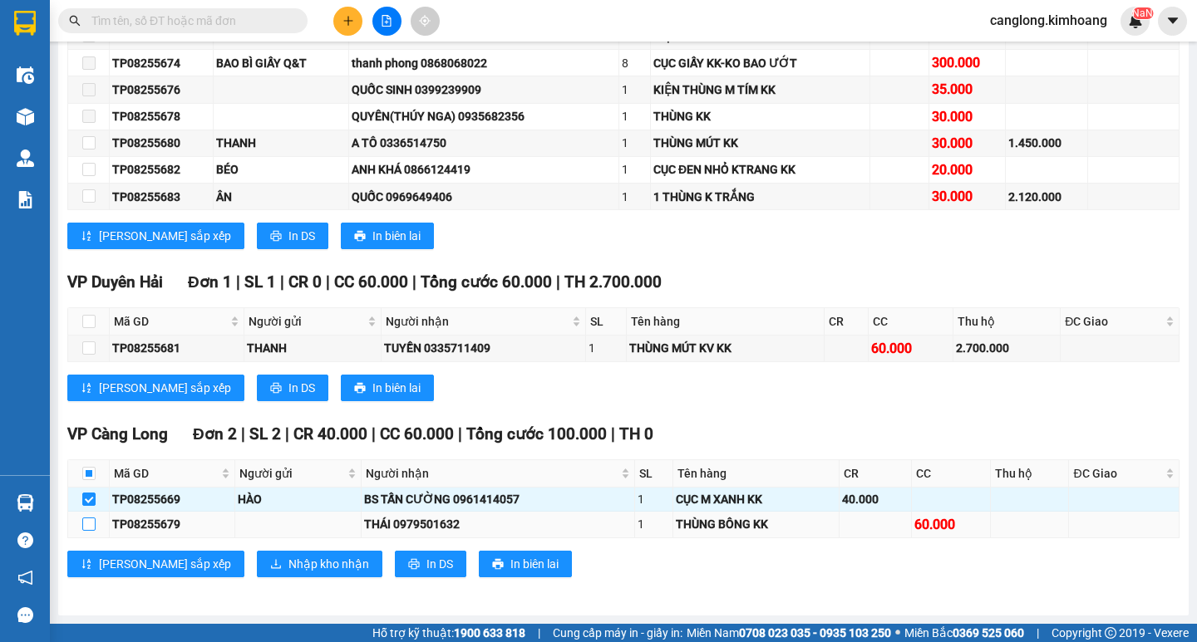
checkbox input "false"
click at [91, 524] on input "checkbox" at bounding box center [88, 524] width 13 height 13
checkbox input "true"
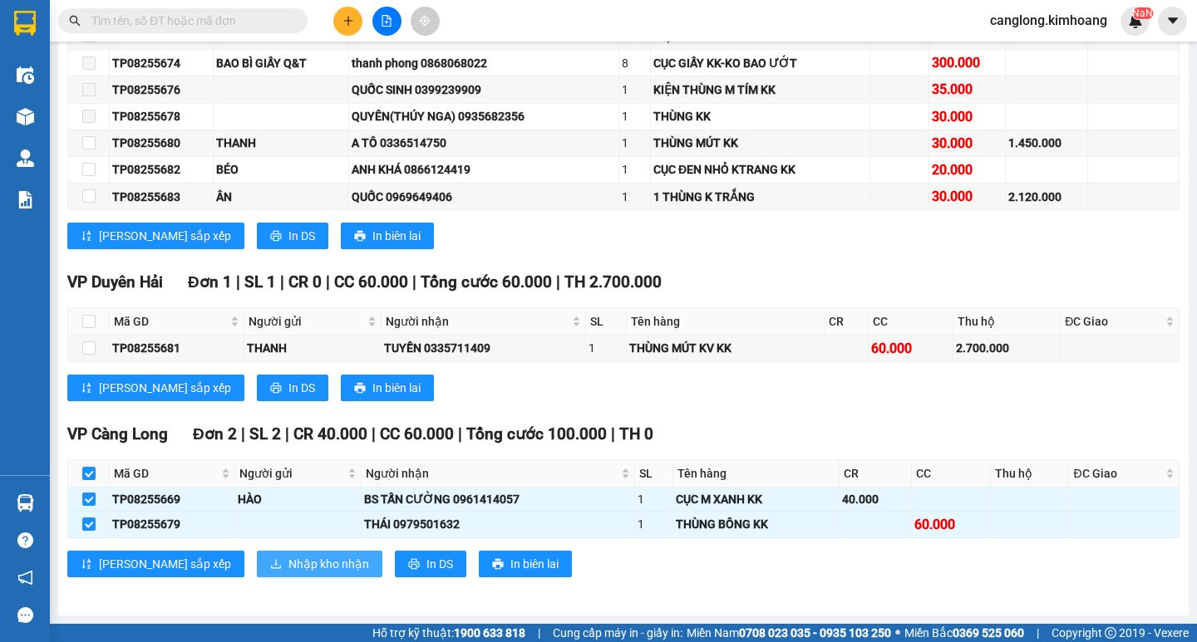
click at [288, 565] on span "Nhập kho nhận" at bounding box center [328, 564] width 81 height 18
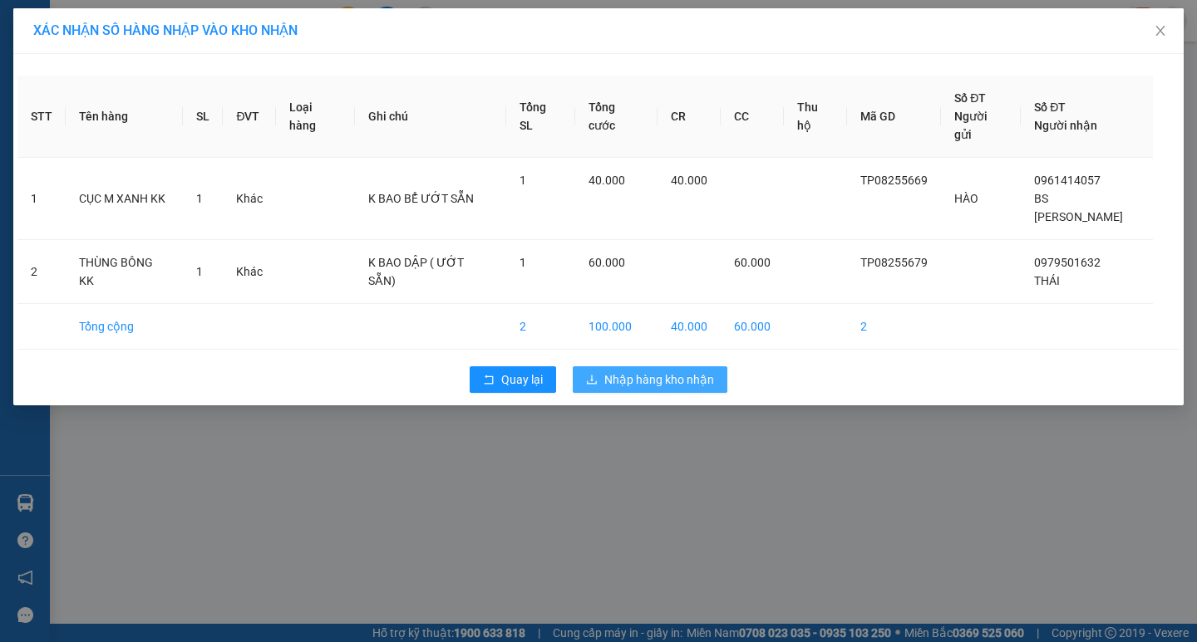
click at [660, 371] on span "Nhập hàng kho nhận" at bounding box center [659, 380] width 110 height 18
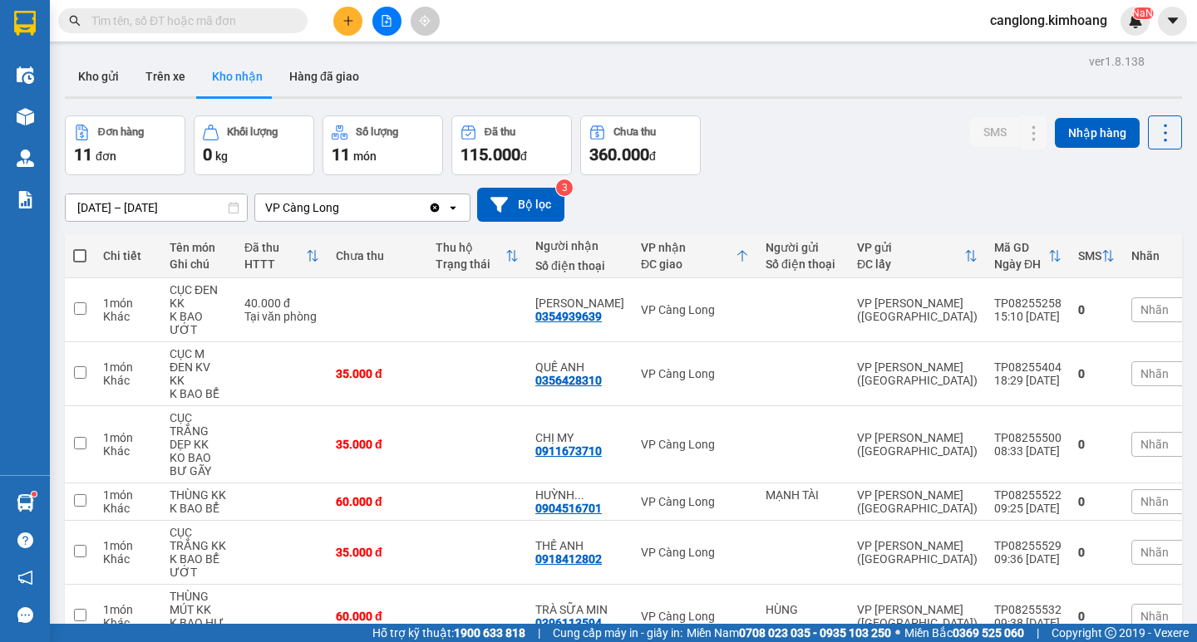
click at [198, 9] on span at bounding box center [182, 20] width 249 height 25
click at [197, 22] on input "text" at bounding box center [189, 21] width 196 height 18
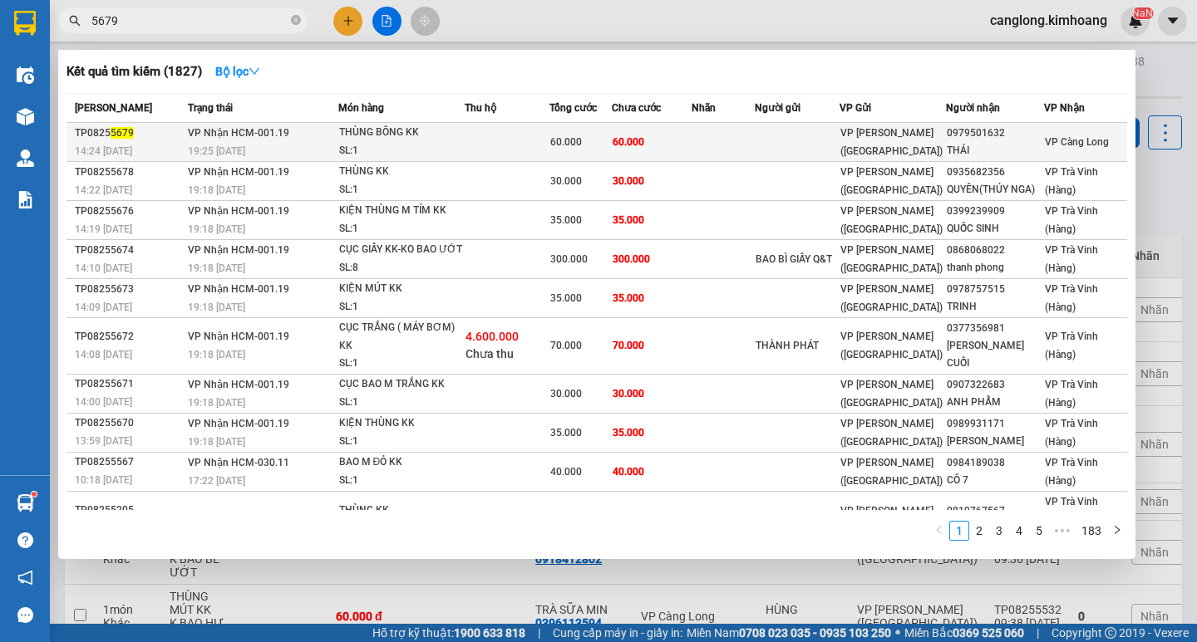
type input "5679"
click at [971, 130] on div "0979501632" at bounding box center [995, 133] width 96 height 17
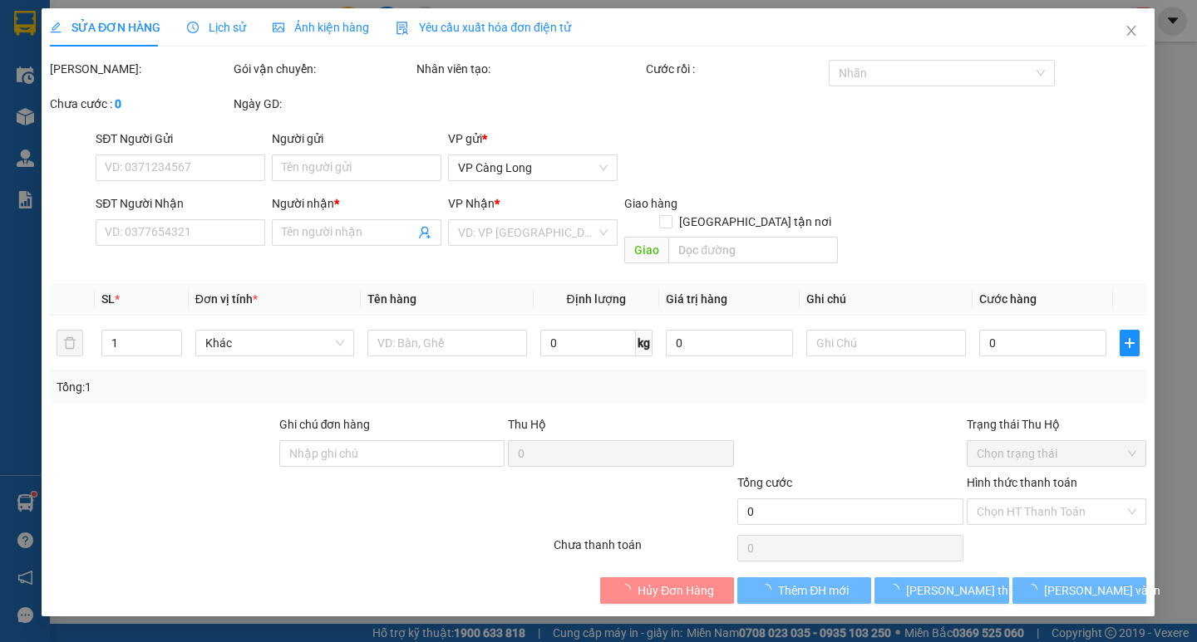
type input "0979501632"
type input "THÁI"
type input "60.000"
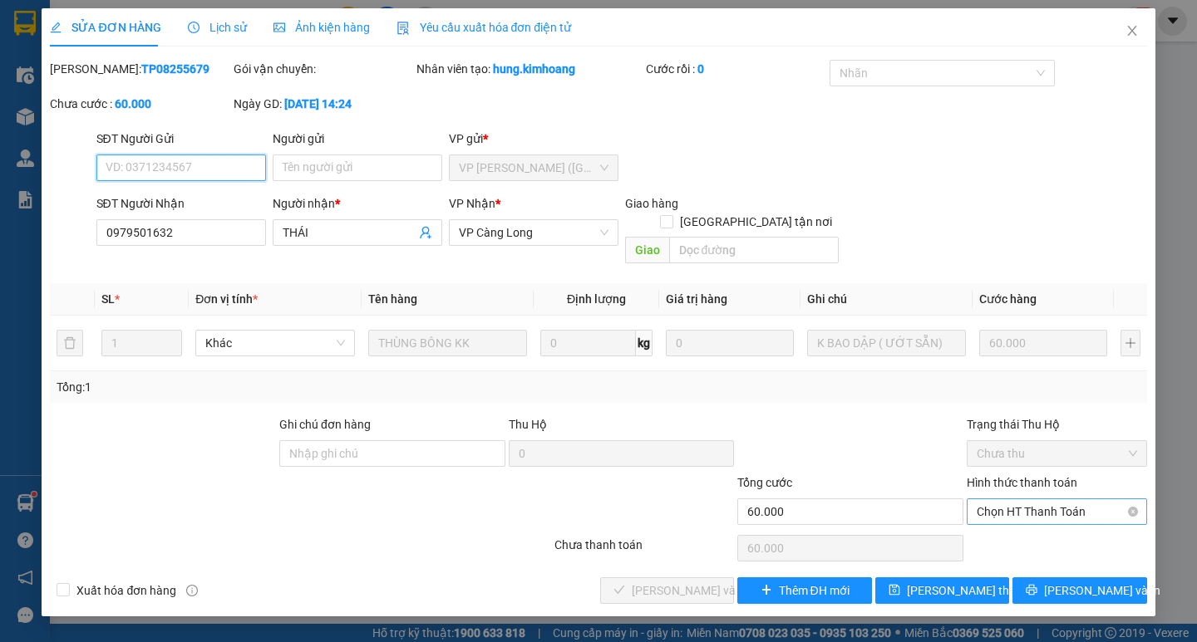
click at [1067, 501] on span "Chọn HT Thanh Toán" at bounding box center [1056, 511] width 160 height 25
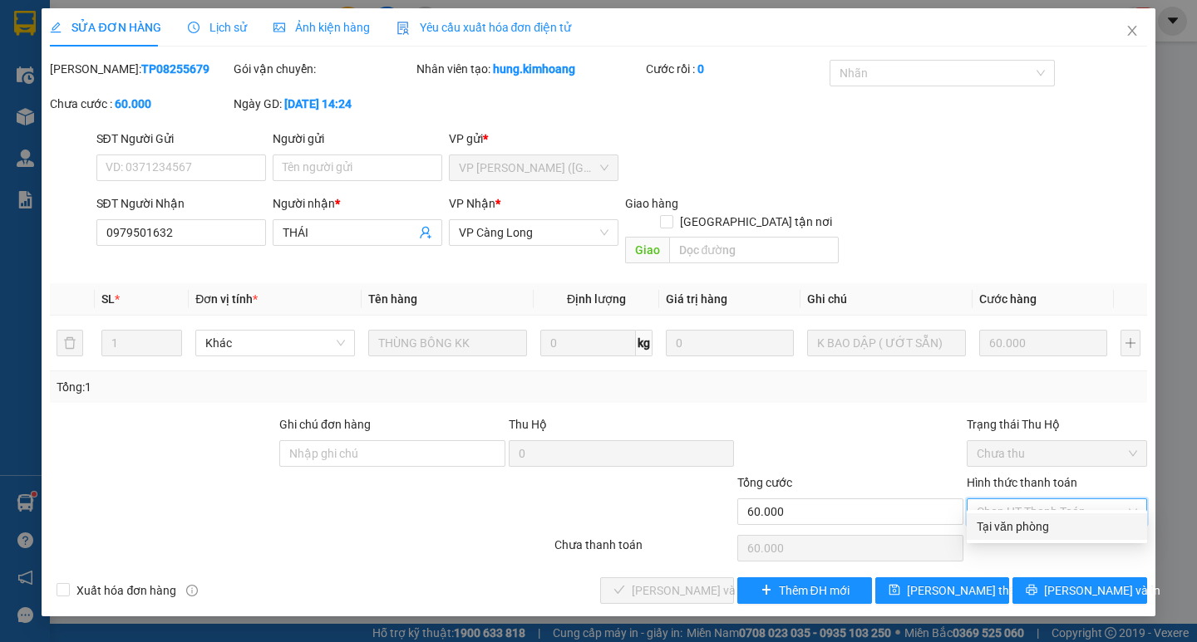
click at [1057, 529] on div "Tại văn phòng" at bounding box center [1056, 527] width 160 height 18
type input "0"
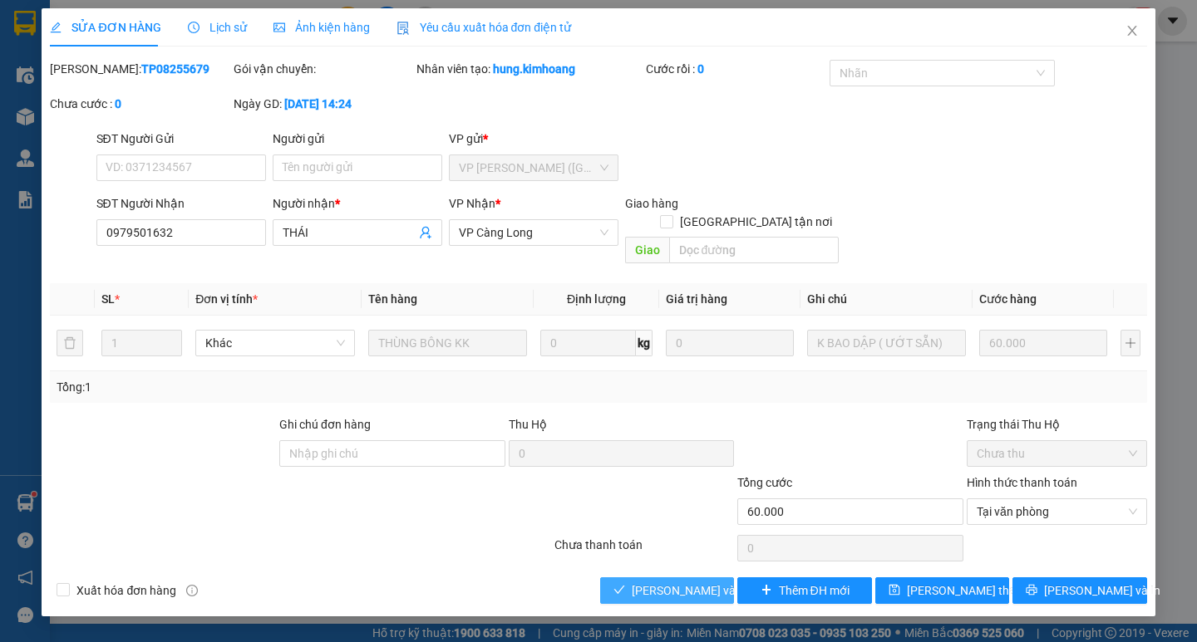
click at [664, 582] on span "[PERSON_NAME] và Giao hàng" at bounding box center [712, 591] width 160 height 18
